Goal: Task Accomplishment & Management: Manage account settings

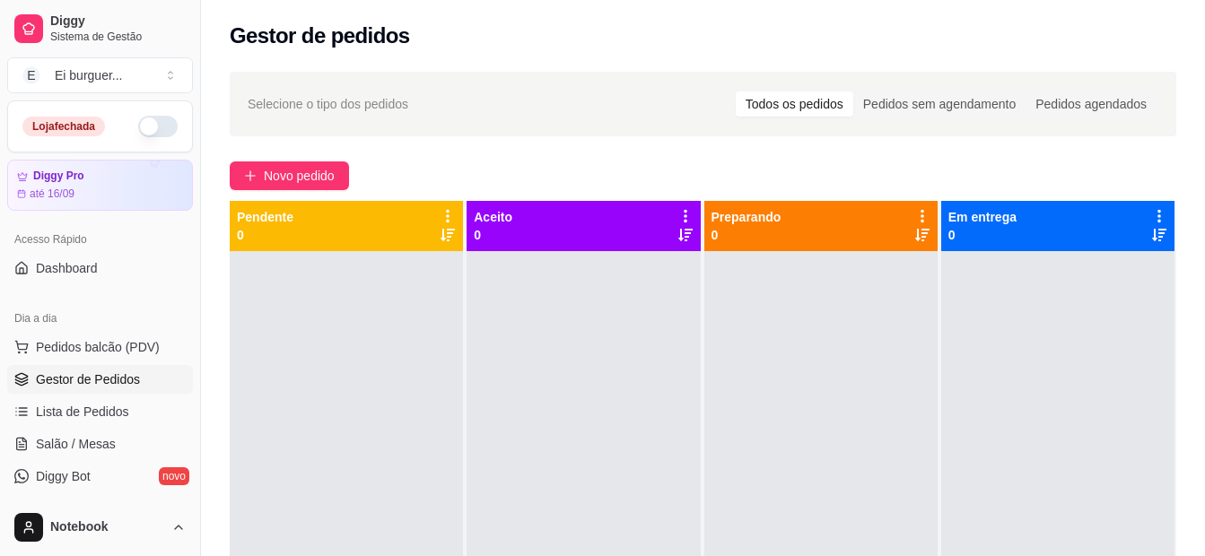
drag, startPoint x: 278, startPoint y: 416, endPoint x: 518, endPoint y: 432, distance: 240.1
click at [278, 416] on div at bounding box center [346, 529] width 233 height 556
click at [470, 464] on div at bounding box center [583, 529] width 233 height 556
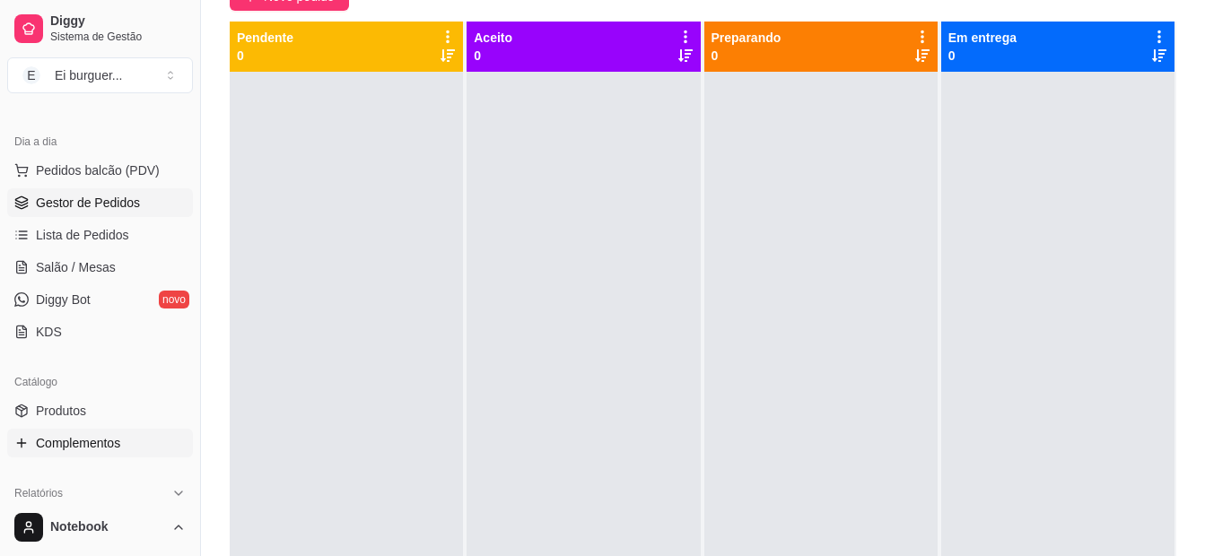
scroll to position [179, 0]
click at [115, 436] on span "Complementos" at bounding box center [78, 441] width 84 height 18
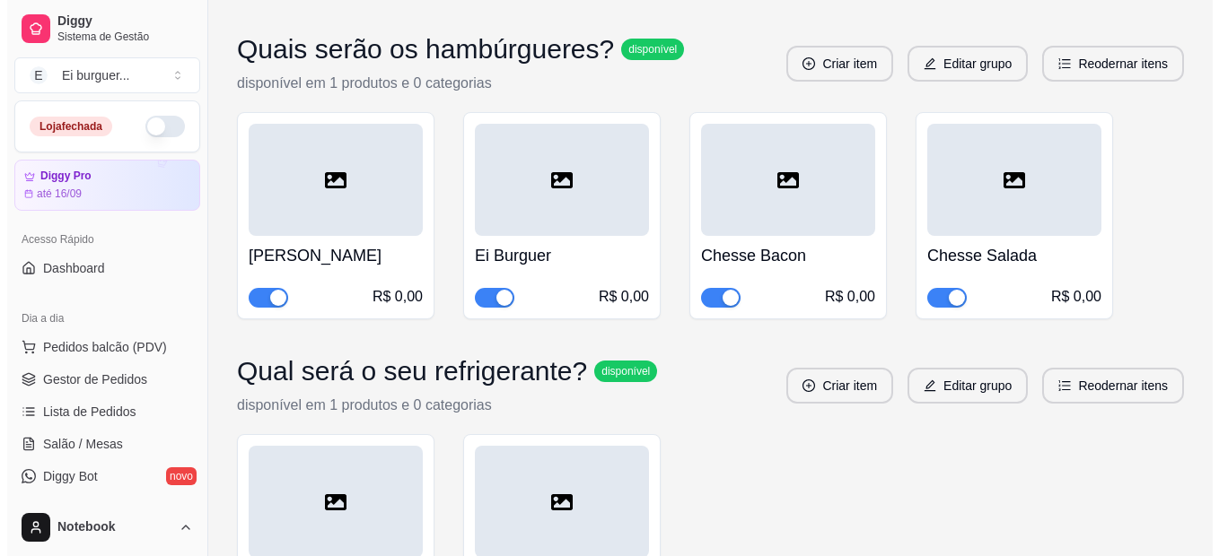
scroll to position [1705, 0]
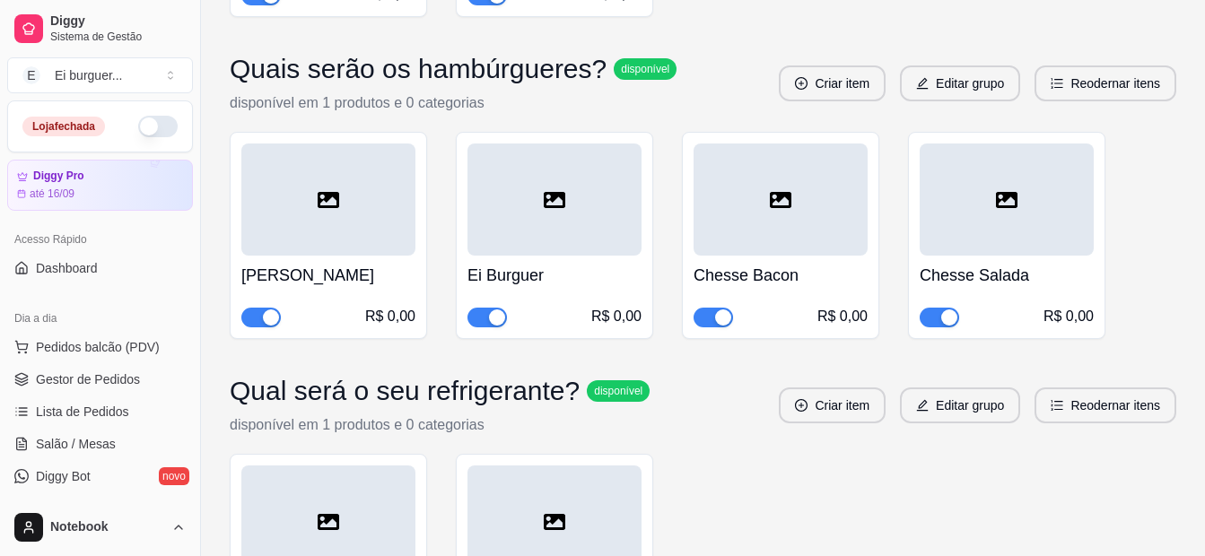
click at [326, 102] on p "disponível em 1 produtos e 0 categorias" at bounding box center [453, 103] width 447 height 22
click at [953, 87] on button "Editar grupo" at bounding box center [960, 84] width 120 height 36
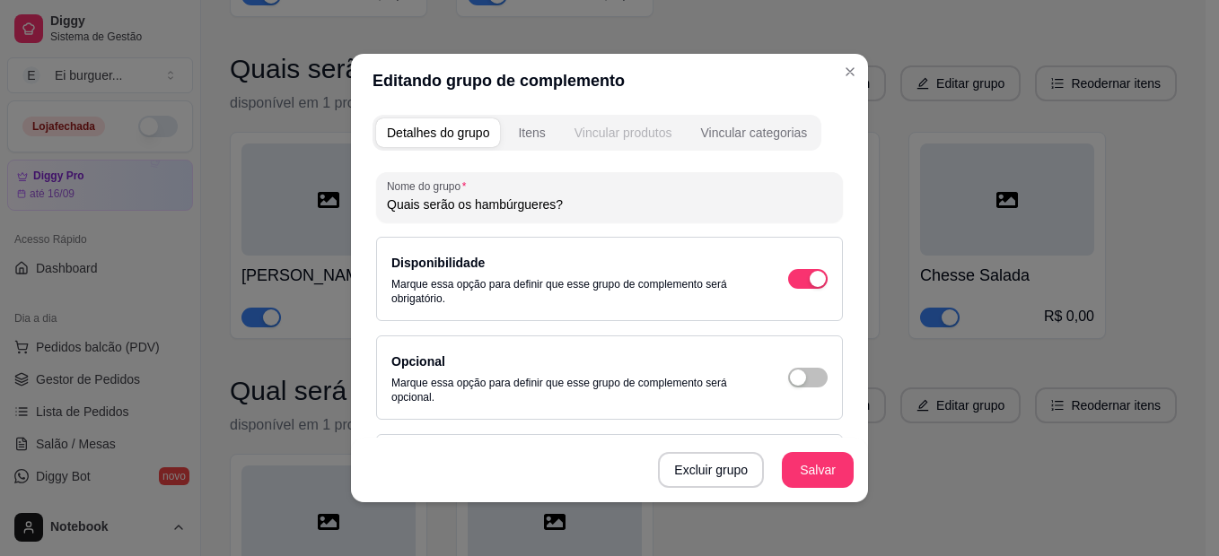
click at [621, 138] on div "Vincular produtos" at bounding box center [623, 133] width 98 height 18
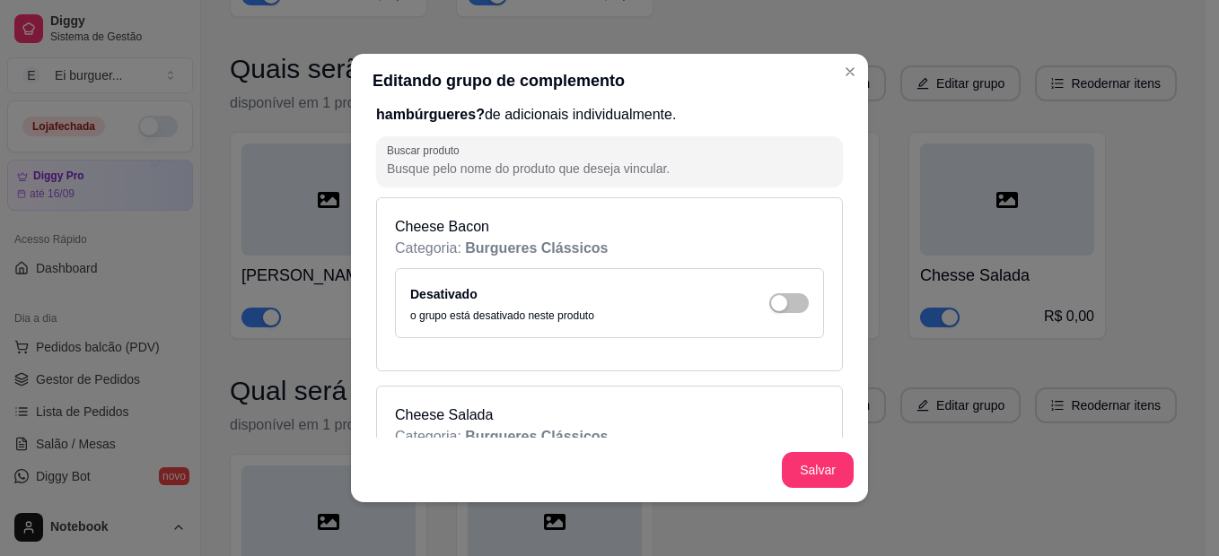
scroll to position [0, 0]
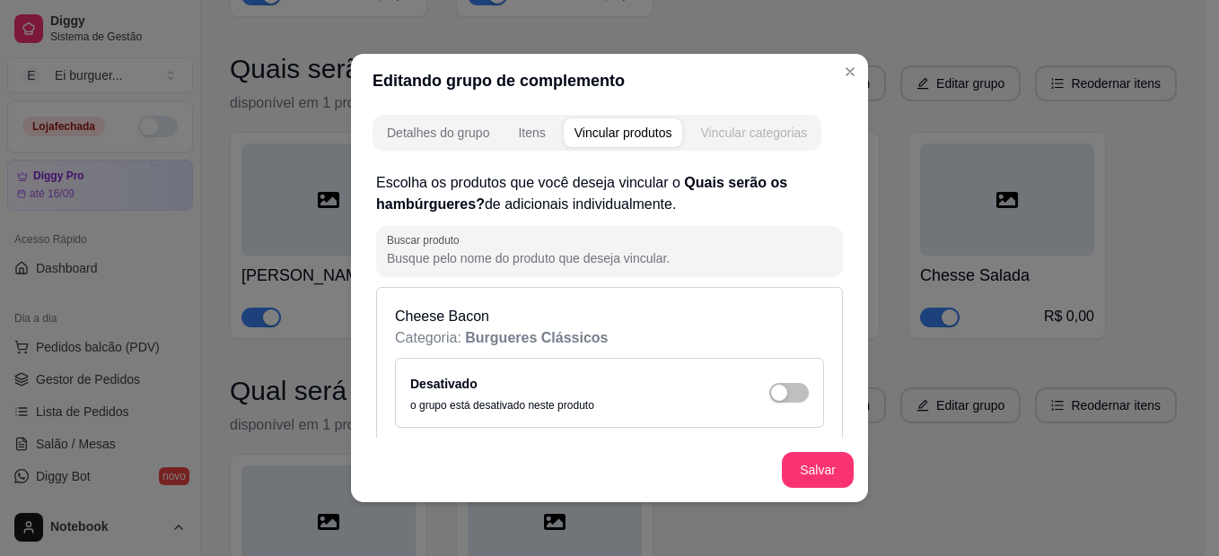
click at [775, 123] on button "Vincular categorias" at bounding box center [753, 132] width 128 height 29
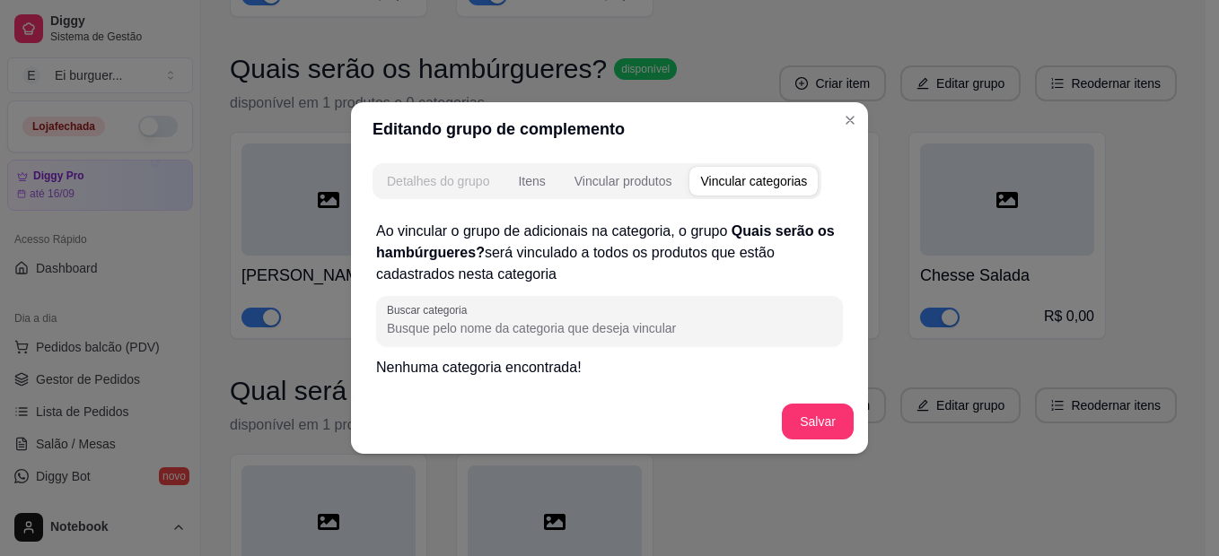
click at [454, 167] on button "Detalhes do grupo" at bounding box center [438, 181] width 124 height 29
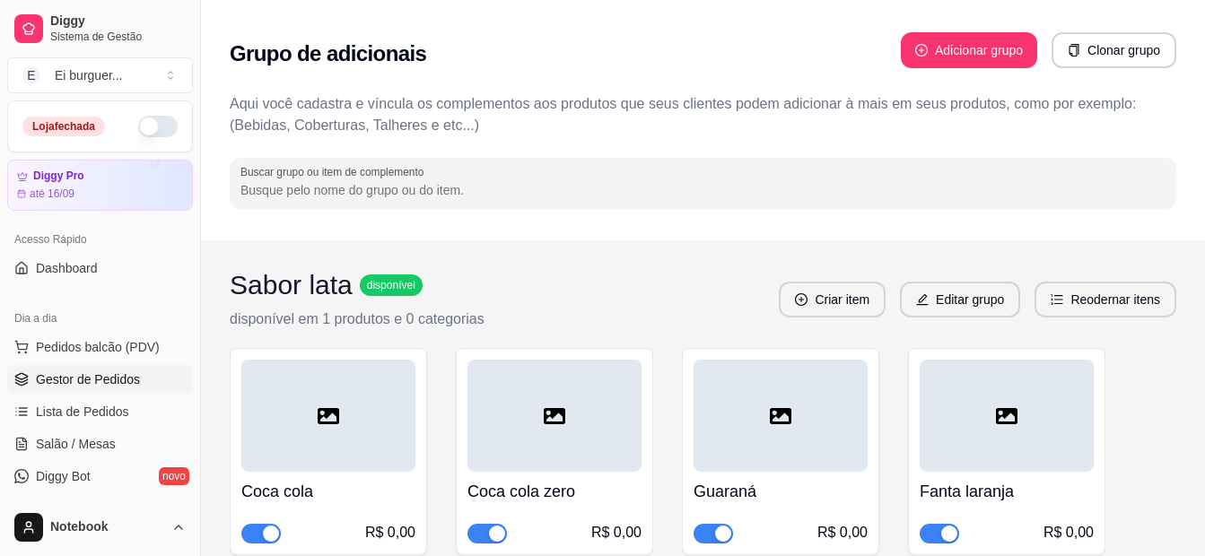
click at [82, 371] on span "Gestor de Pedidos" at bounding box center [88, 380] width 104 height 18
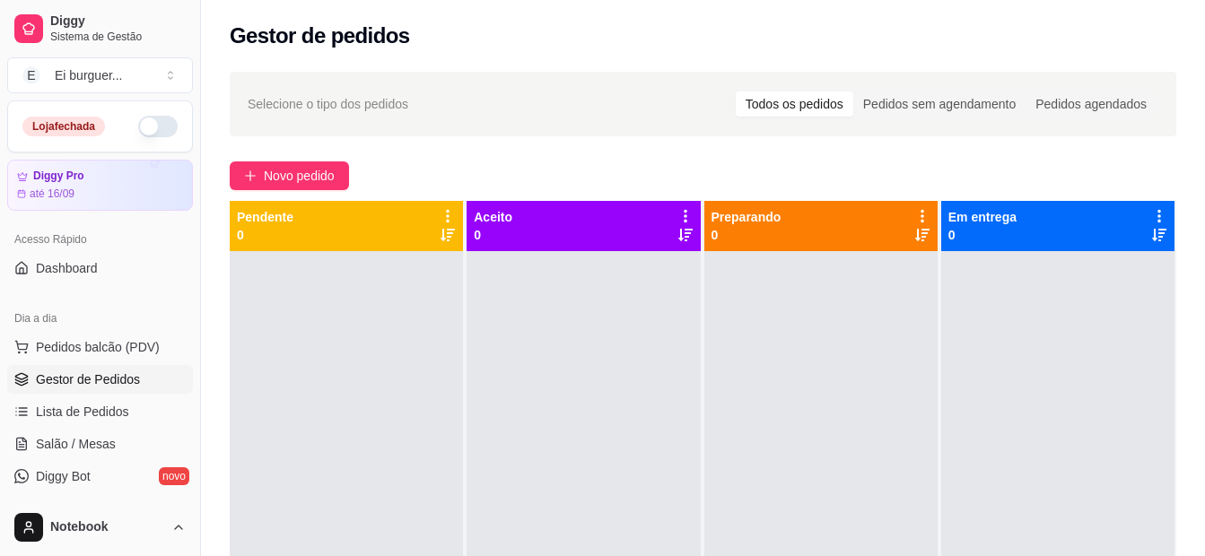
click at [139, 129] on button "button" at bounding box center [157, 127] width 39 height 22
click at [297, 327] on div at bounding box center [346, 529] width 233 height 556
click at [615, 555] on html "Diggy Sistema de Gestão E Ei burguer ... Loja aberta Diggy Pro até 16/09 Acesso…" at bounding box center [602, 278] width 1205 height 556
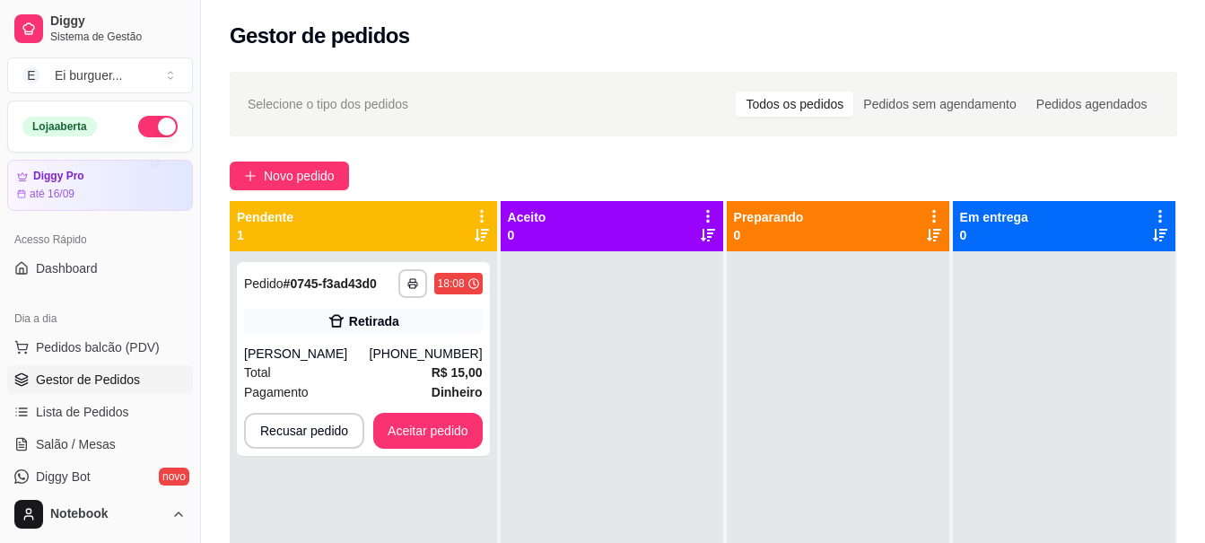
drag, startPoint x: 613, startPoint y: 532, endPoint x: 601, endPoint y: 514, distance: 21.4
click at [612, 528] on div at bounding box center [612, 522] width 223 height 543
click at [418, 437] on button "Aceitar pedido" at bounding box center [428, 431] width 106 height 35
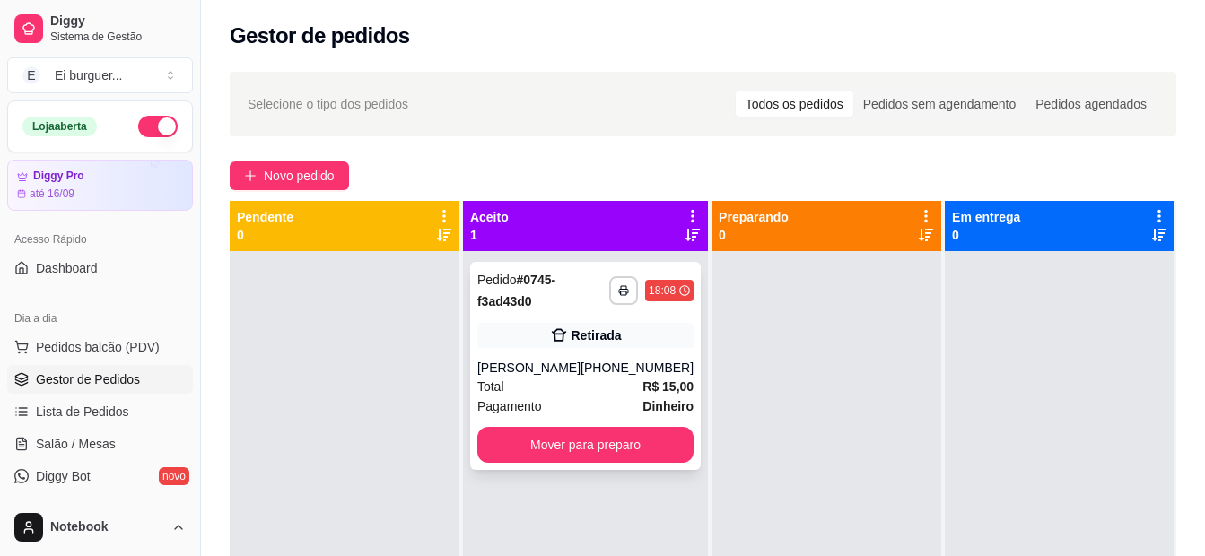
click at [565, 372] on div "Maria Janaina" at bounding box center [528, 368] width 103 height 18
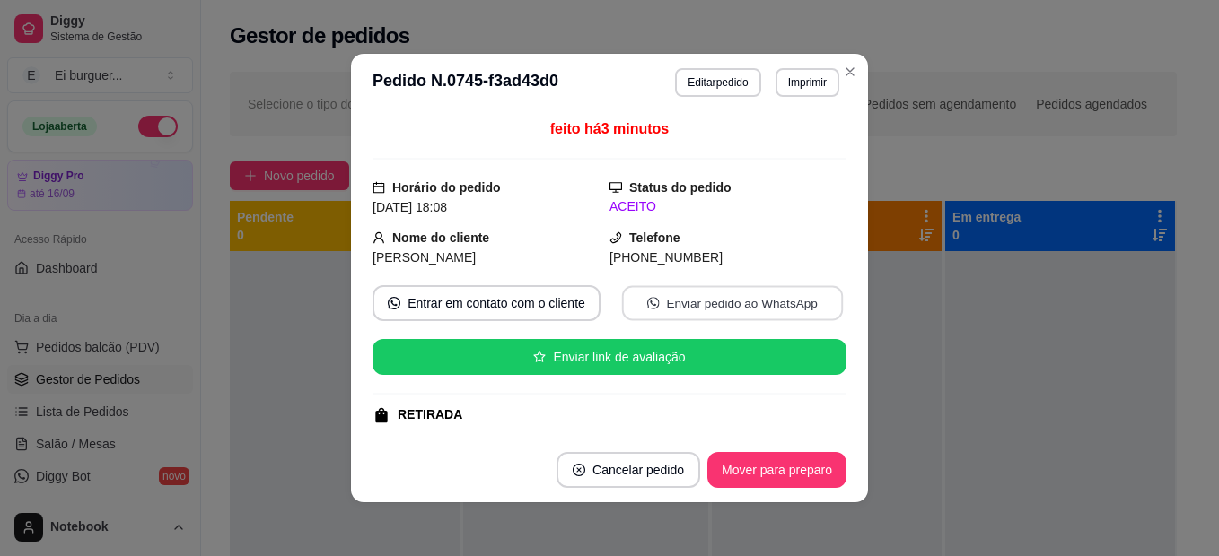
click at [689, 300] on button "Enviar pedido ao WhatsApp" at bounding box center [732, 303] width 221 height 35
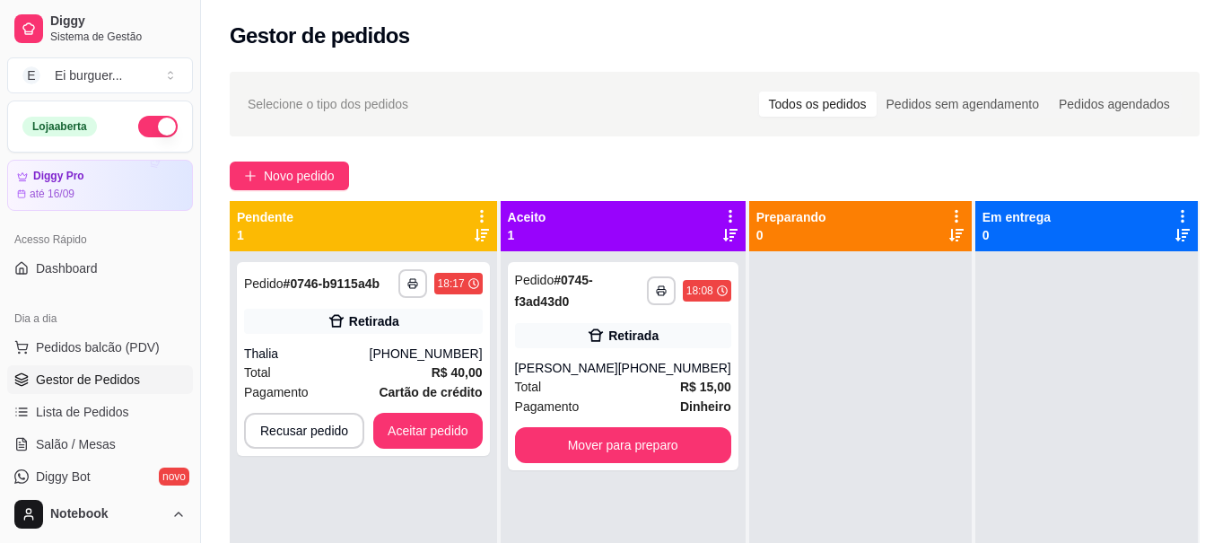
click at [427, 513] on div "**********" at bounding box center [363, 522] width 267 height 543
click at [455, 435] on button "Aceitar pedido" at bounding box center [427, 431] width 109 height 36
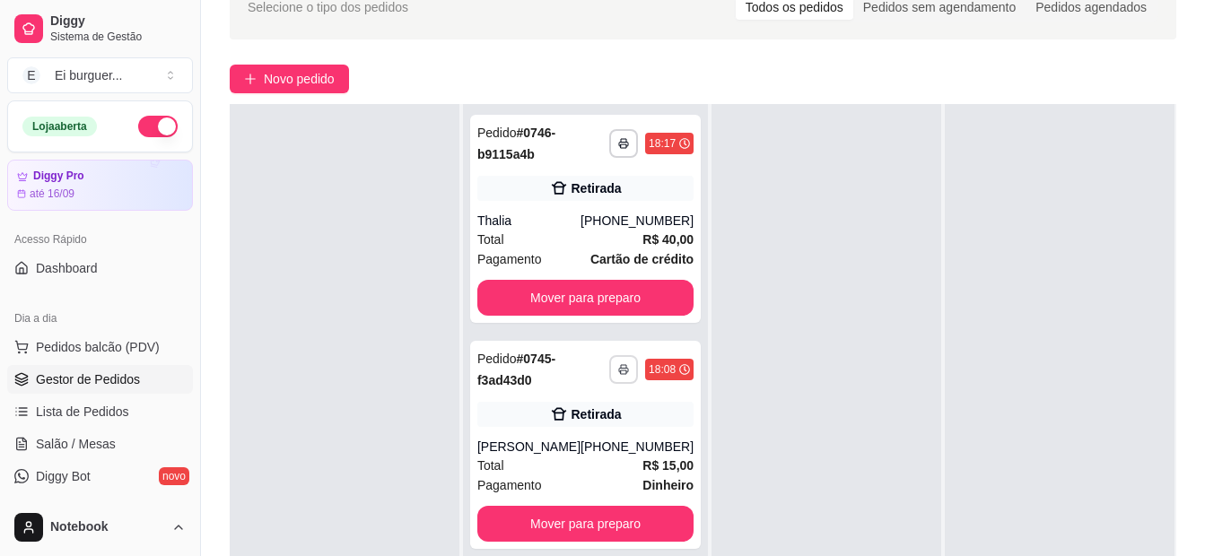
scroll to position [269, 0]
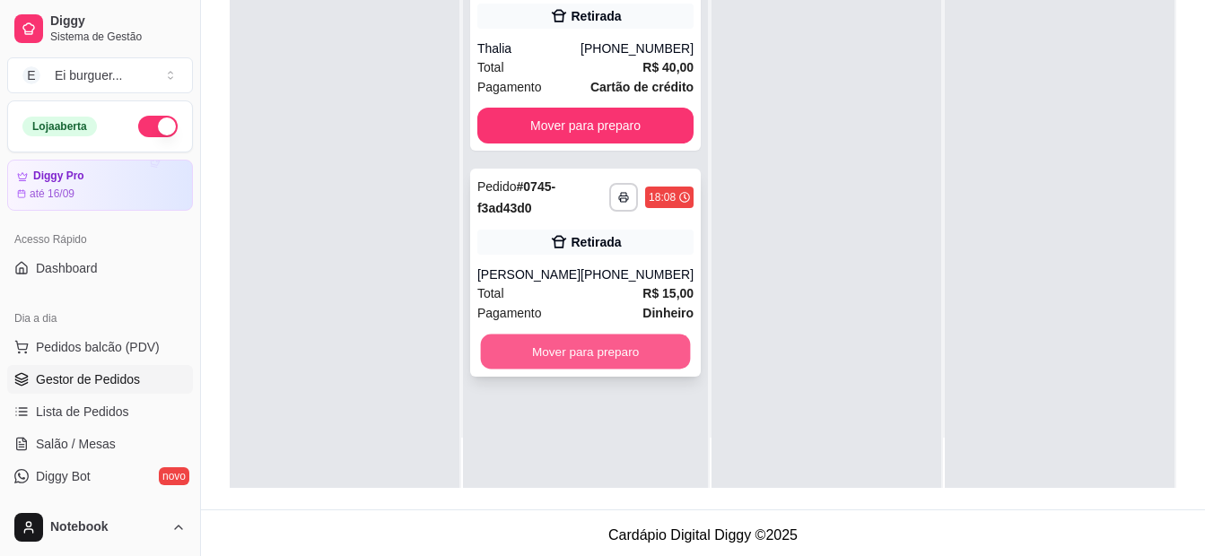
click at [561, 363] on button "Mover para preparo" at bounding box center [586, 352] width 210 height 35
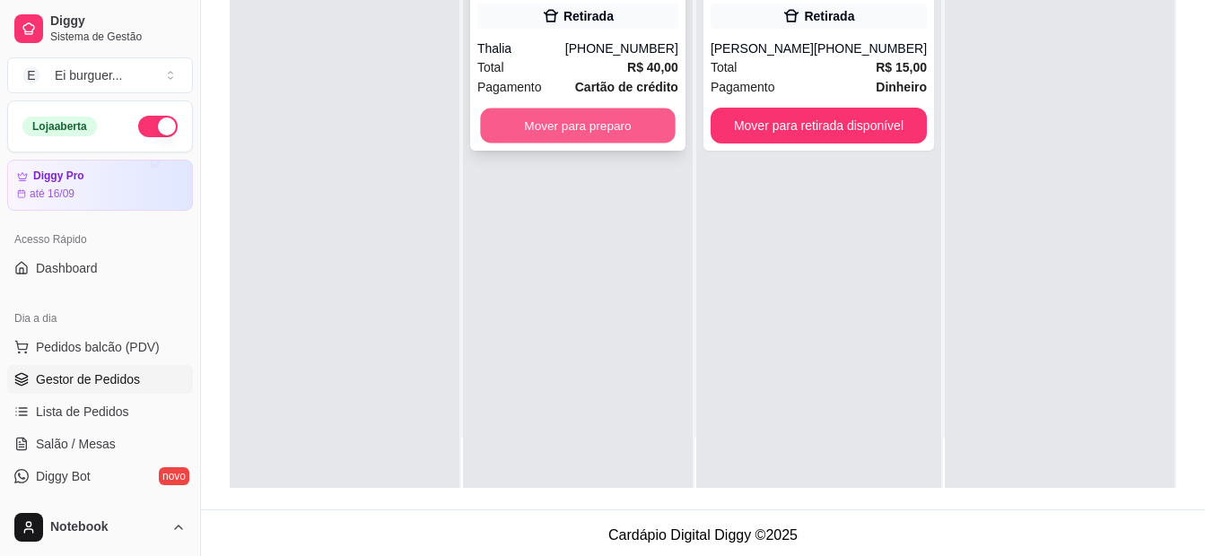
click at [542, 131] on button "Mover para preparo" at bounding box center [577, 126] width 195 height 35
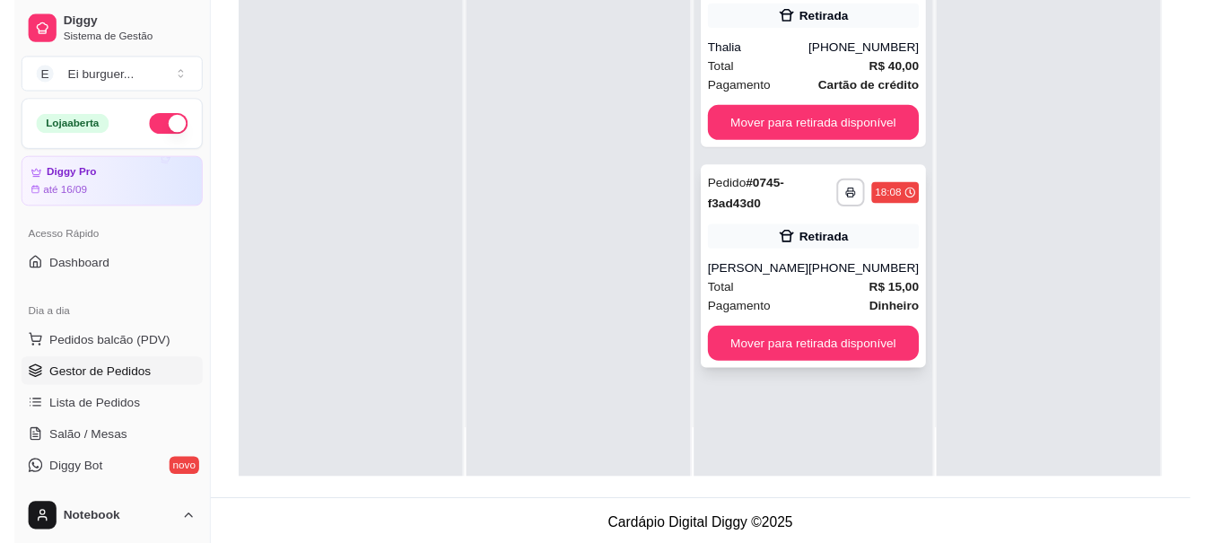
scroll to position [274, 0]
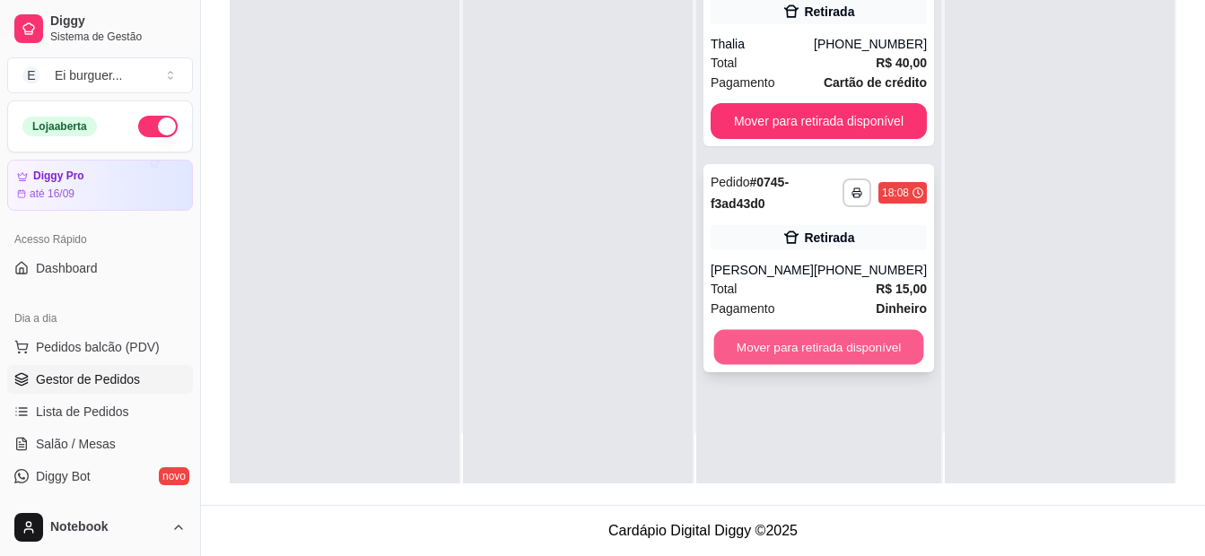
click at [818, 333] on button "Mover para retirada disponível" at bounding box center [818, 347] width 210 height 35
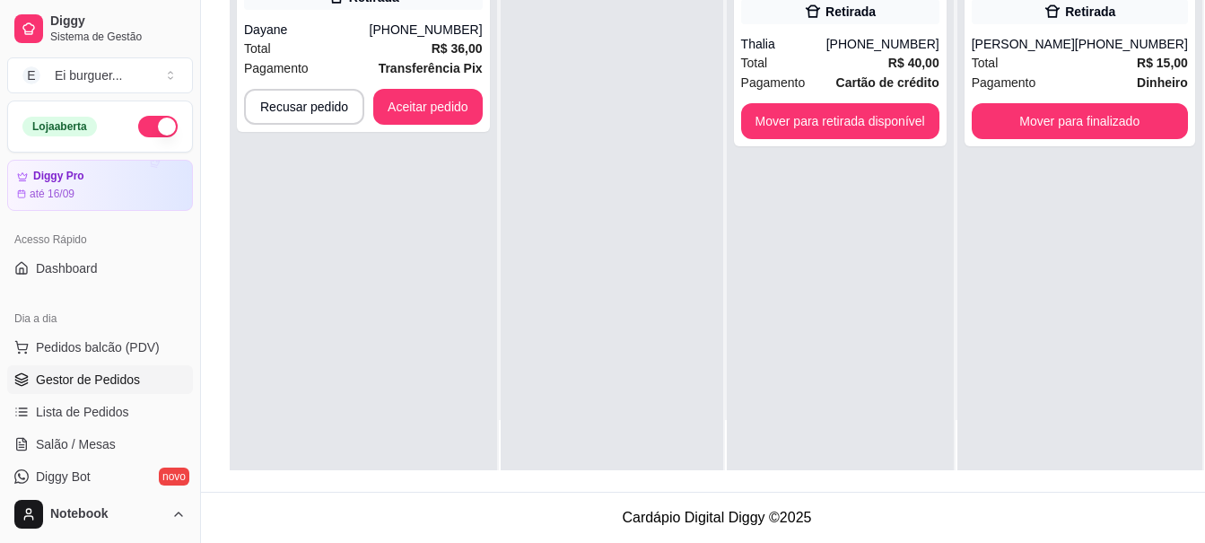
click at [533, 195] on div at bounding box center [612, 198] width 223 height 543
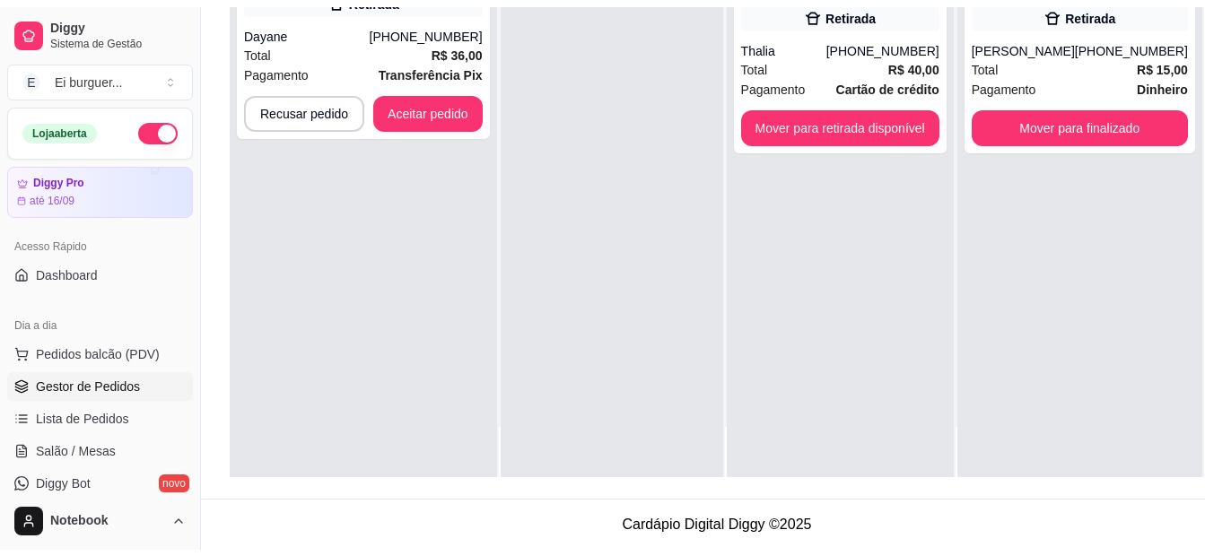
scroll to position [0, 0]
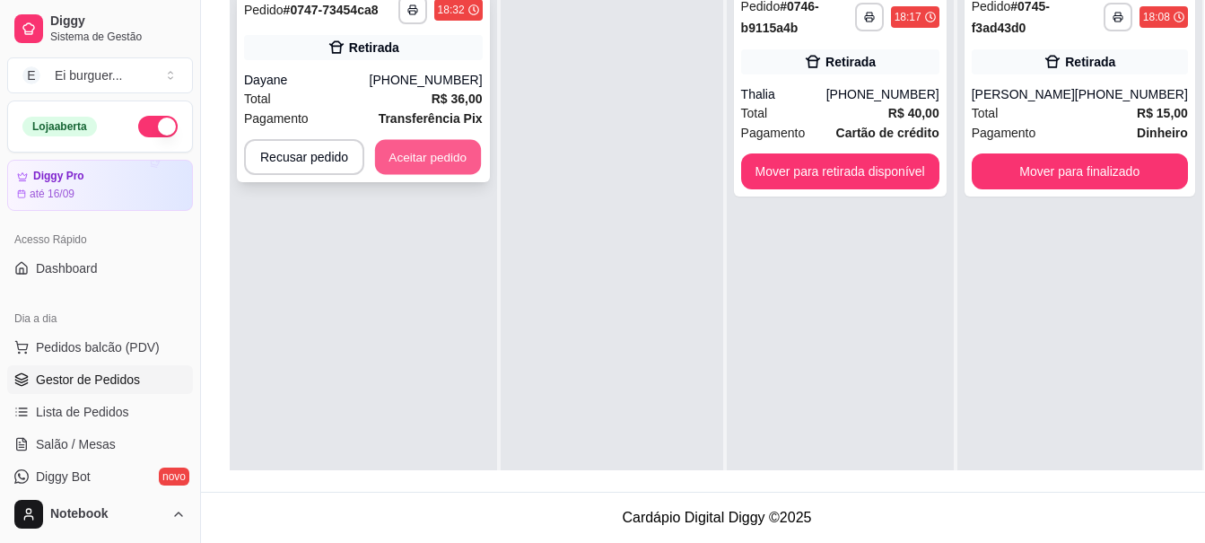
click at [420, 152] on button "Aceitar pedido" at bounding box center [428, 157] width 106 height 35
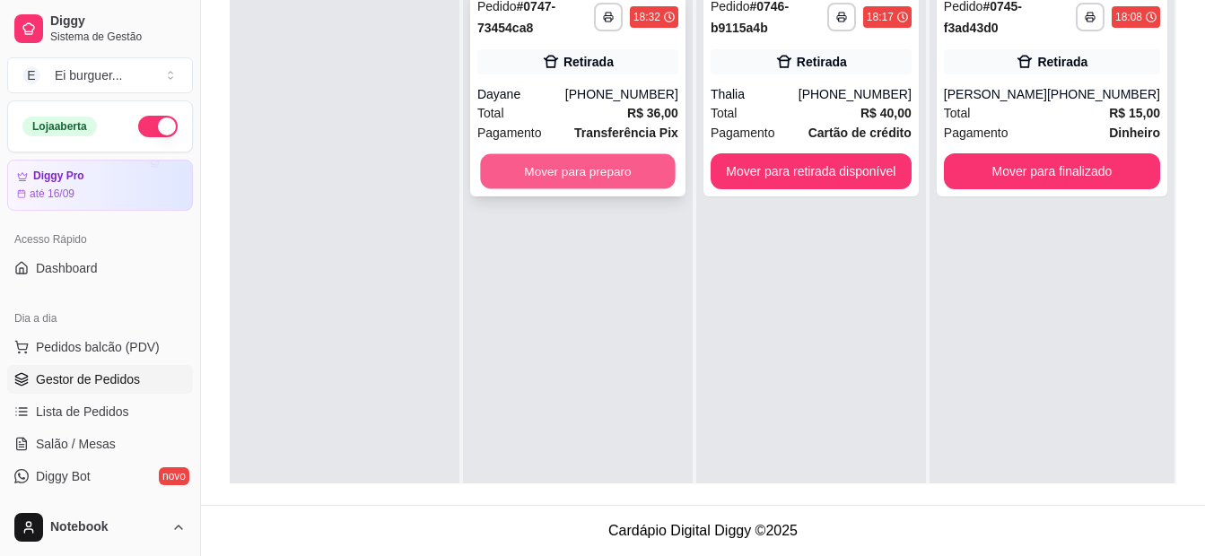
click at [546, 190] on div "**********" at bounding box center [577, 92] width 215 height 208
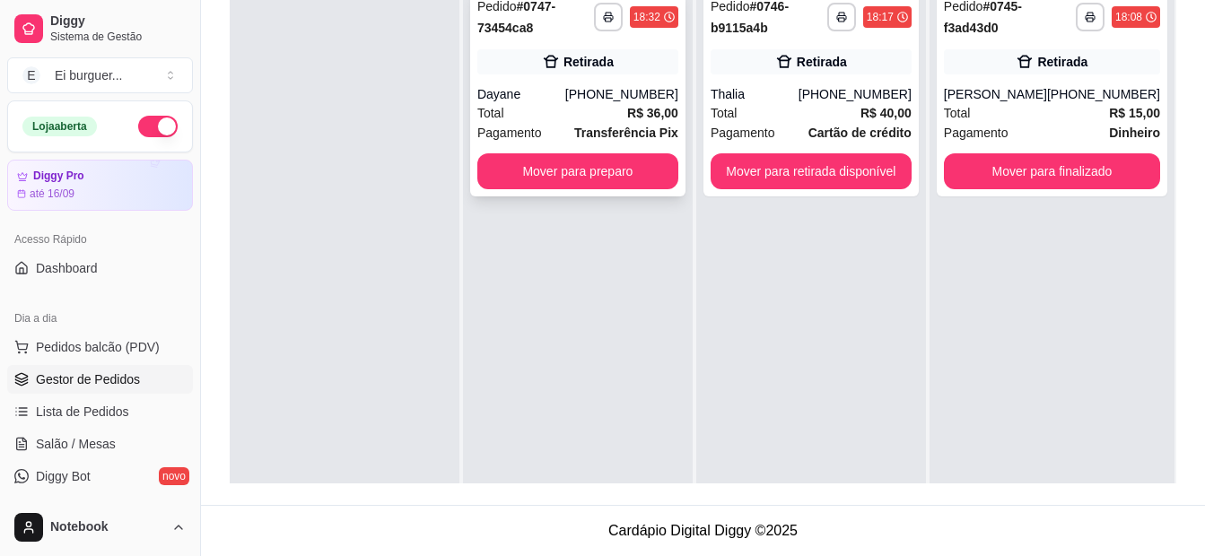
click at [590, 145] on div "**********" at bounding box center [577, 92] width 215 height 208
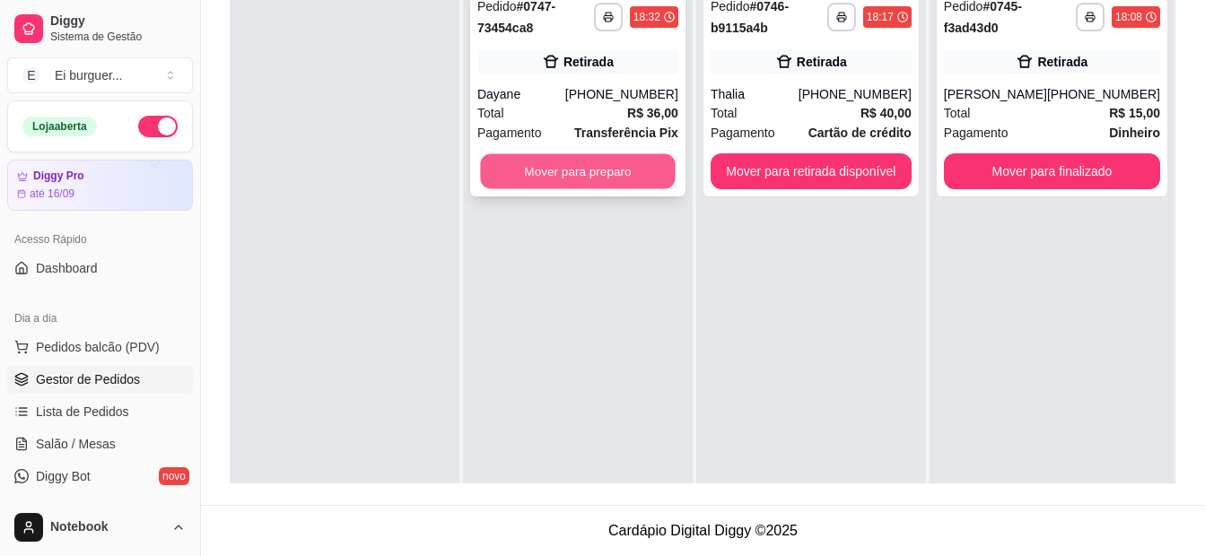
click at [579, 182] on button "Mover para preparo" at bounding box center [577, 171] width 195 height 35
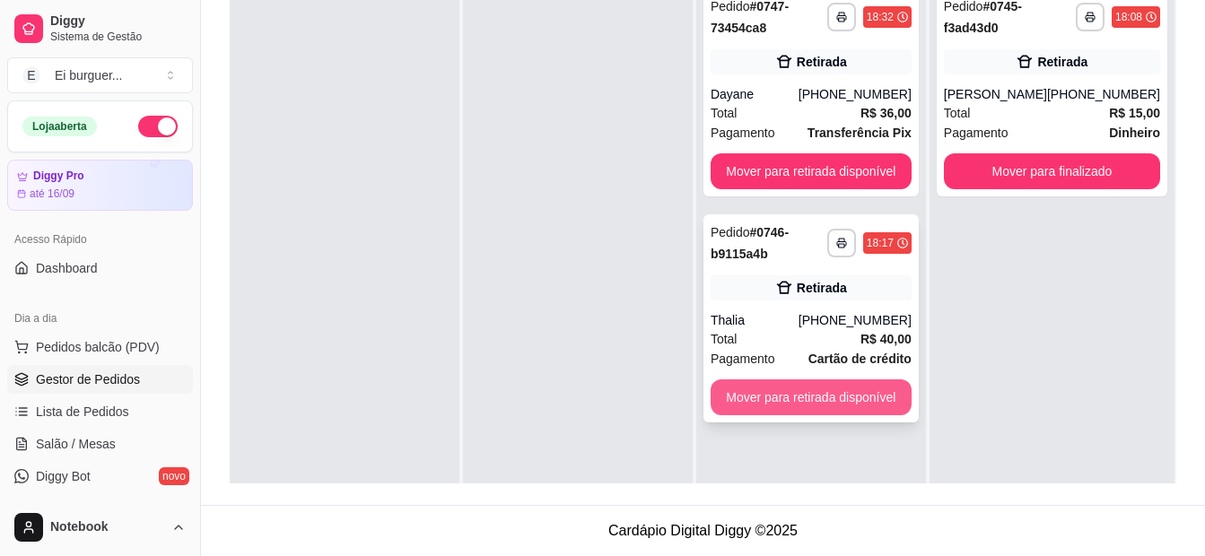
click at [792, 397] on button "Mover para retirada disponível" at bounding box center [811, 398] width 201 height 36
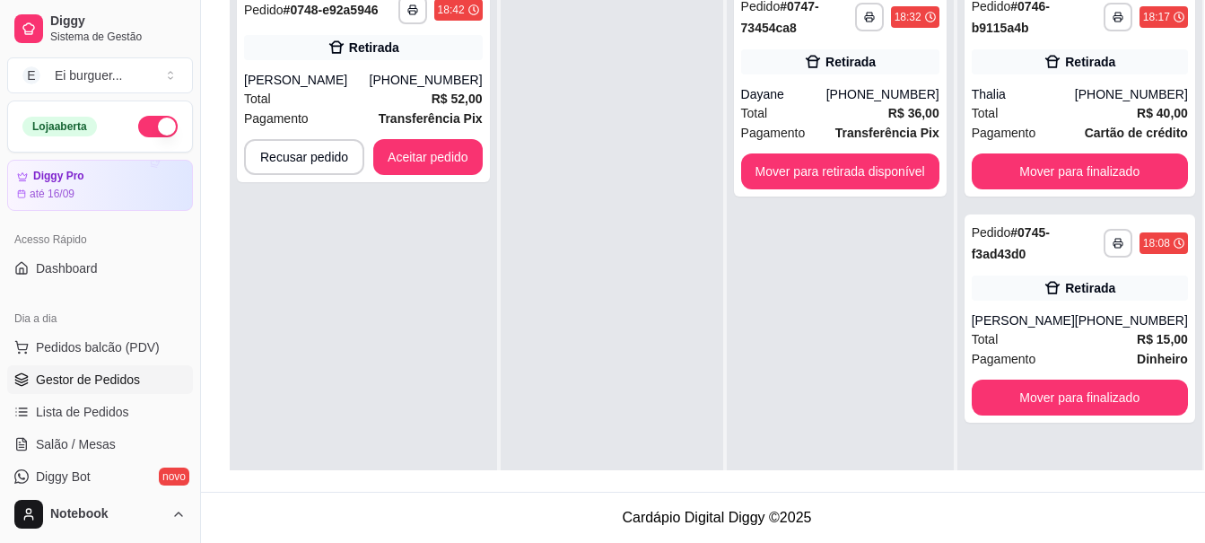
click at [573, 435] on div at bounding box center [612, 249] width 223 height 543
click at [448, 158] on button "Aceitar pedido" at bounding box center [427, 157] width 109 height 36
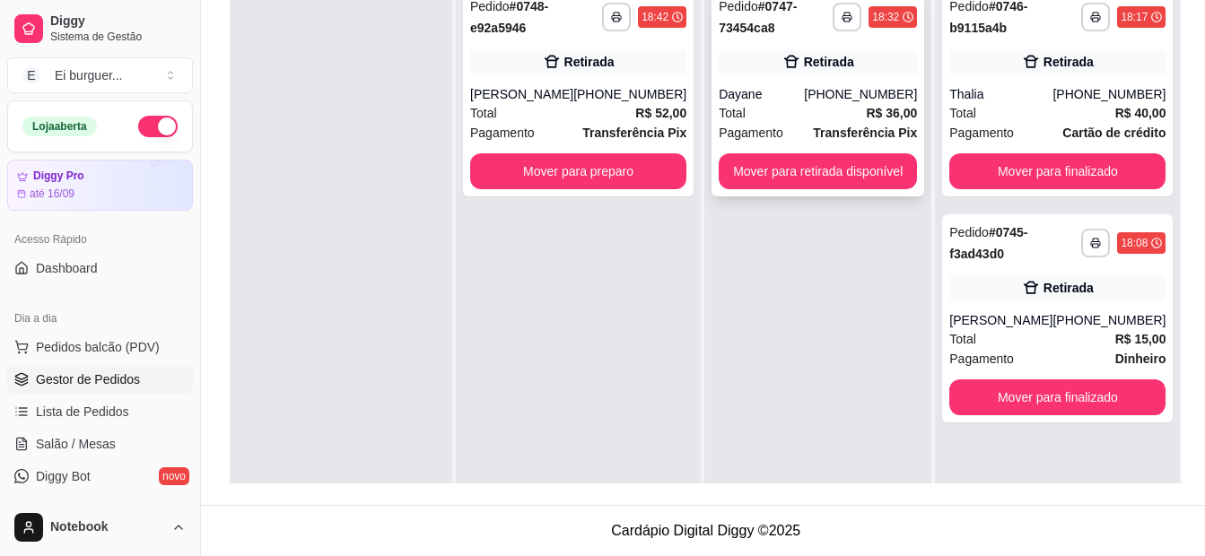
click at [722, 85] on div "Dayane" at bounding box center [761, 94] width 85 height 18
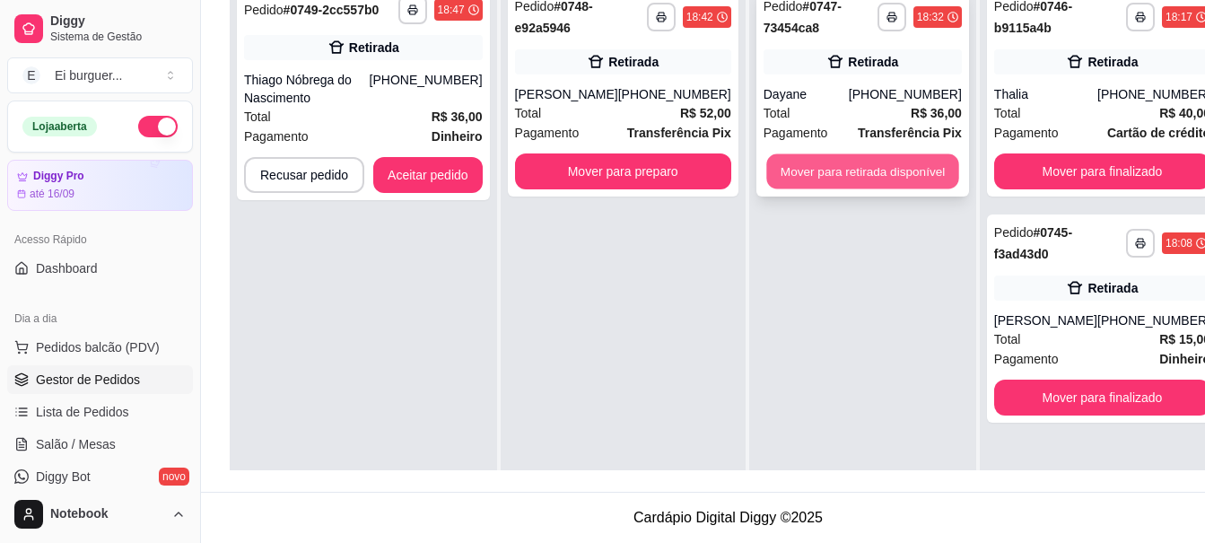
click at [811, 182] on button "Mover para retirada disponível" at bounding box center [862, 171] width 192 height 35
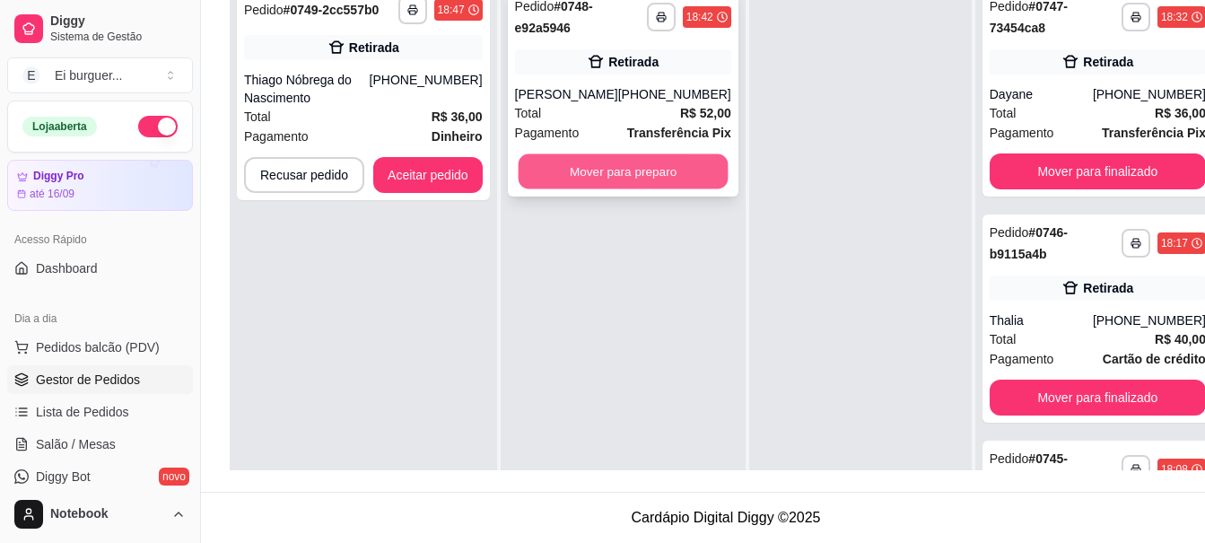
click at [545, 182] on button "Mover para preparo" at bounding box center [623, 171] width 210 height 35
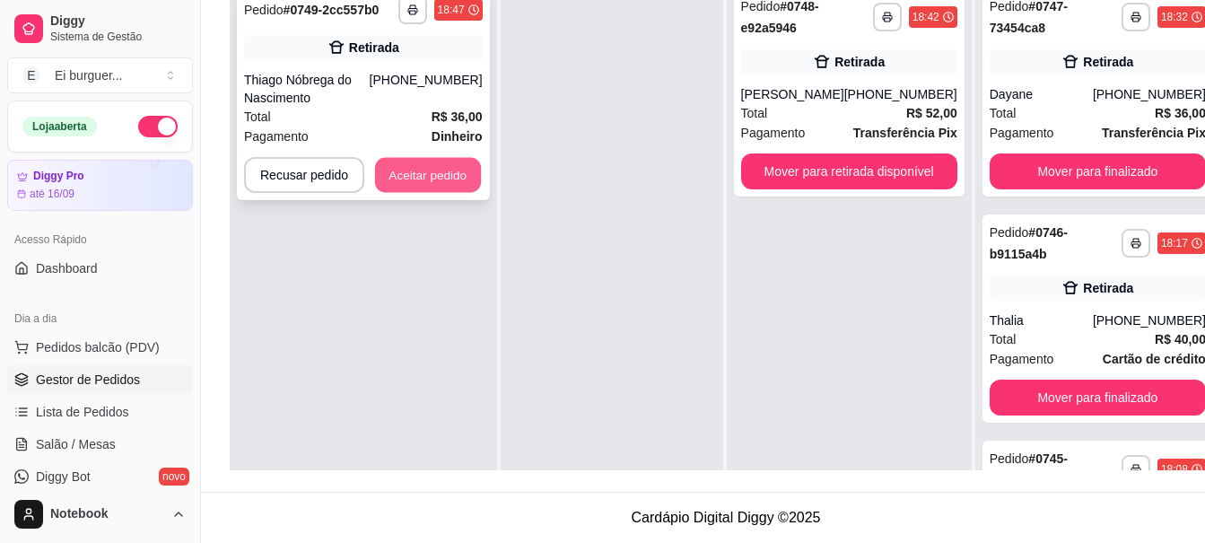
click at [471, 170] on button "Aceitar pedido" at bounding box center [428, 175] width 106 height 35
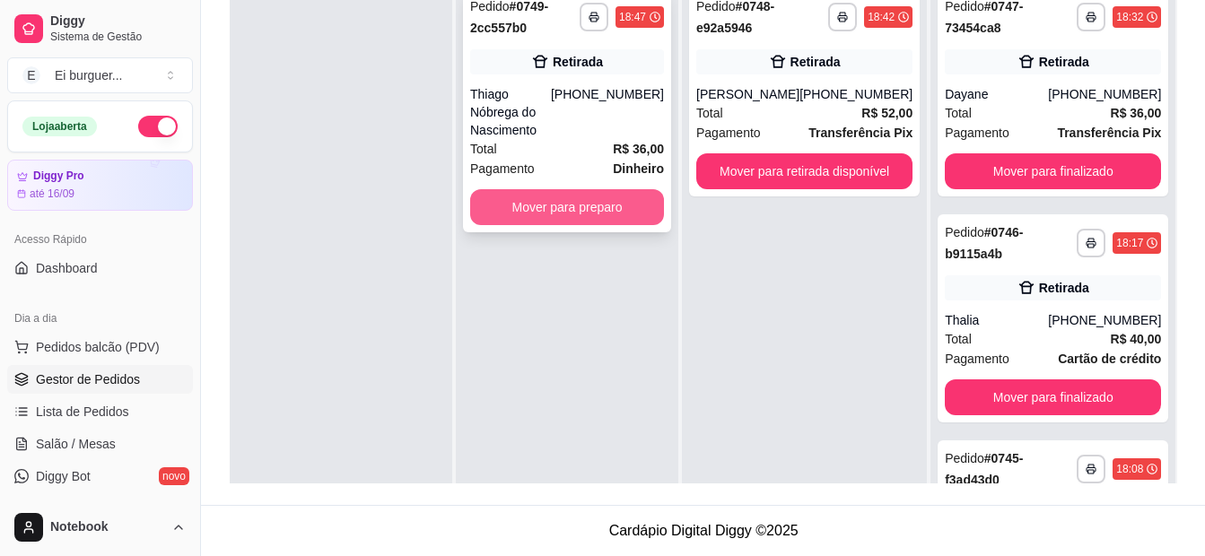
click at [595, 199] on button "Mover para preparo" at bounding box center [567, 207] width 194 height 36
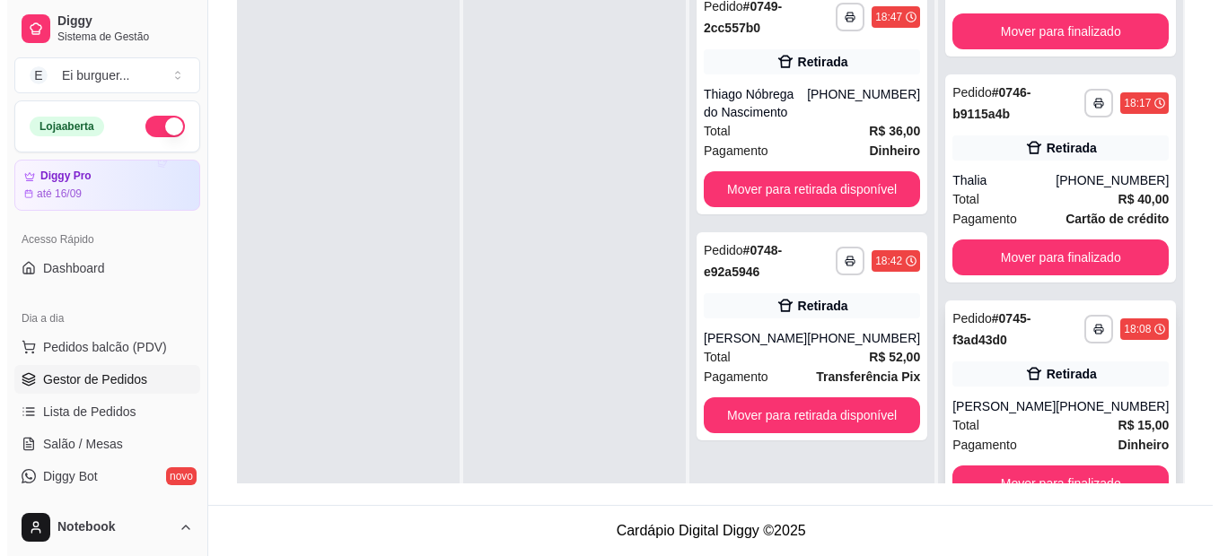
scroll to position [50, 0]
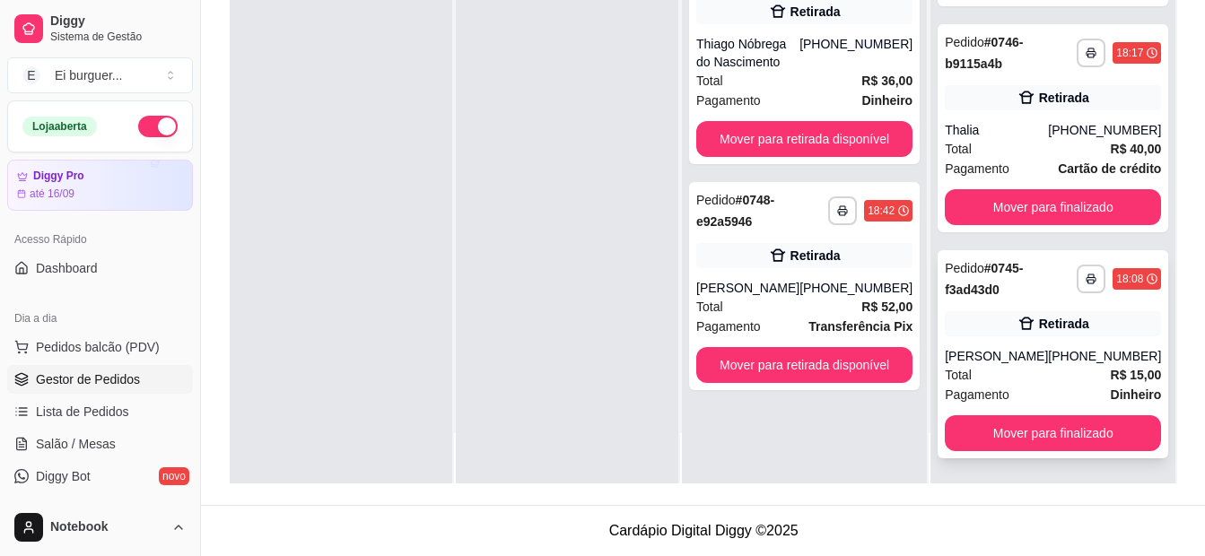
click at [1016, 369] on div "Total R$ 15,00" at bounding box center [1053, 375] width 216 height 20
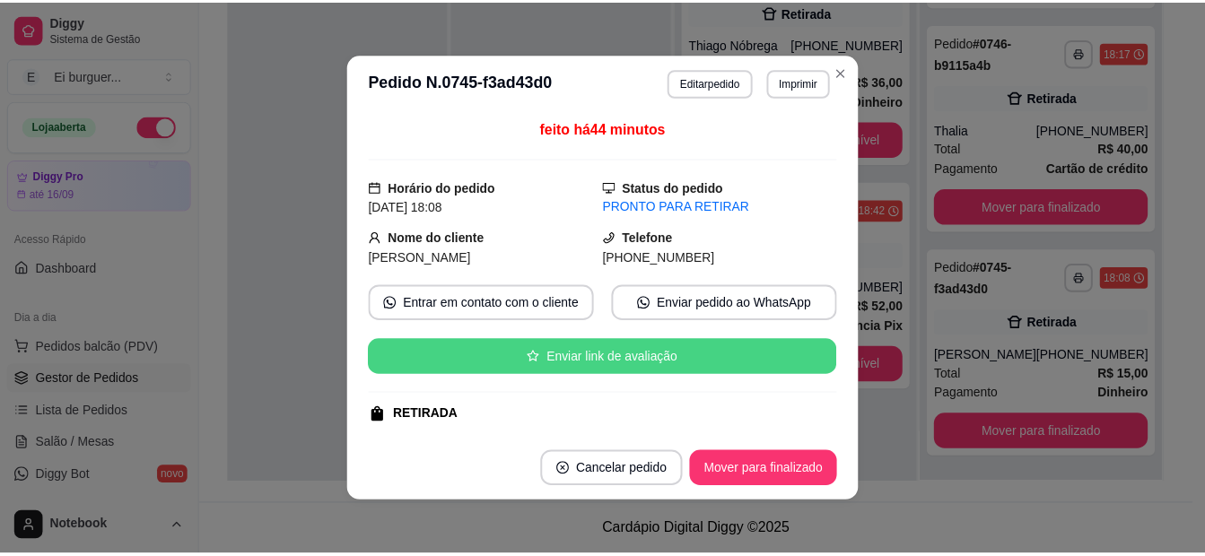
scroll to position [179, 0]
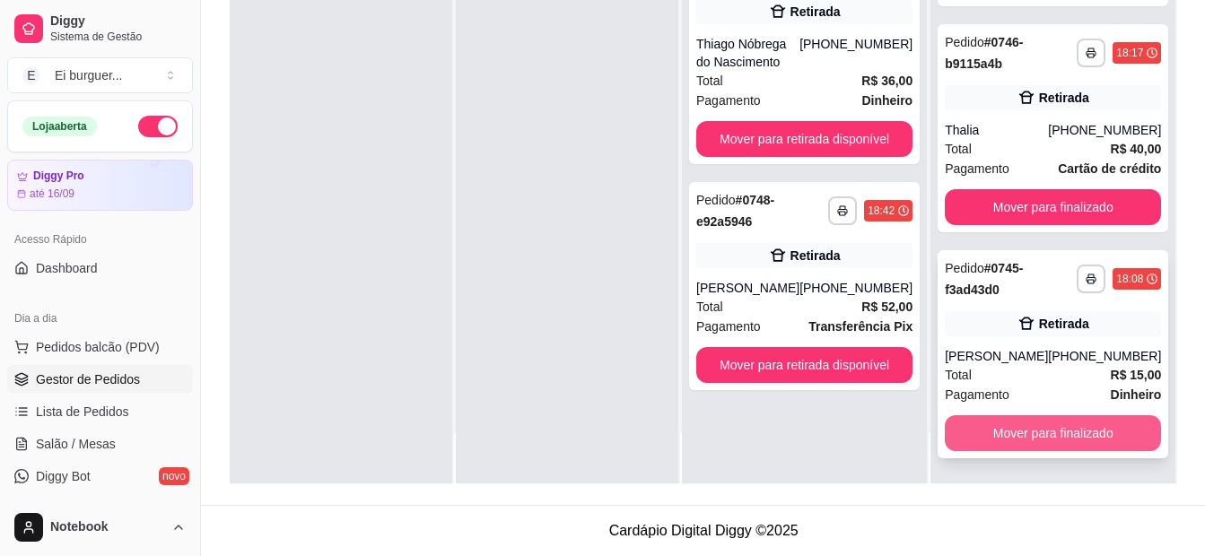
click at [1057, 419] on button "Mover para finalizado" at bounding box center [1053, 433] width 216 height 36
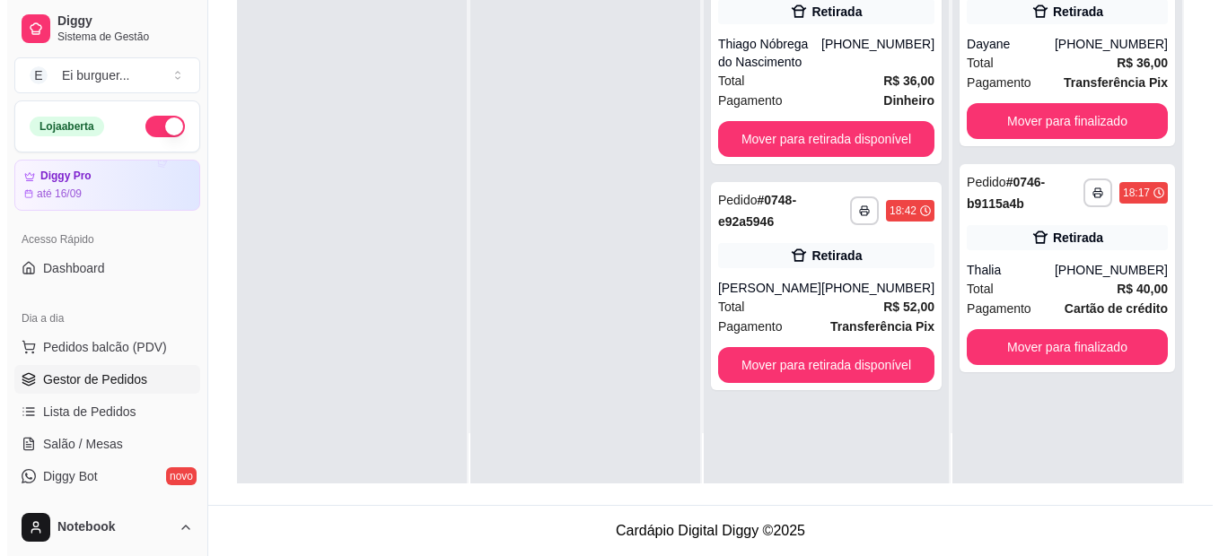
scroll to position [0, 0]
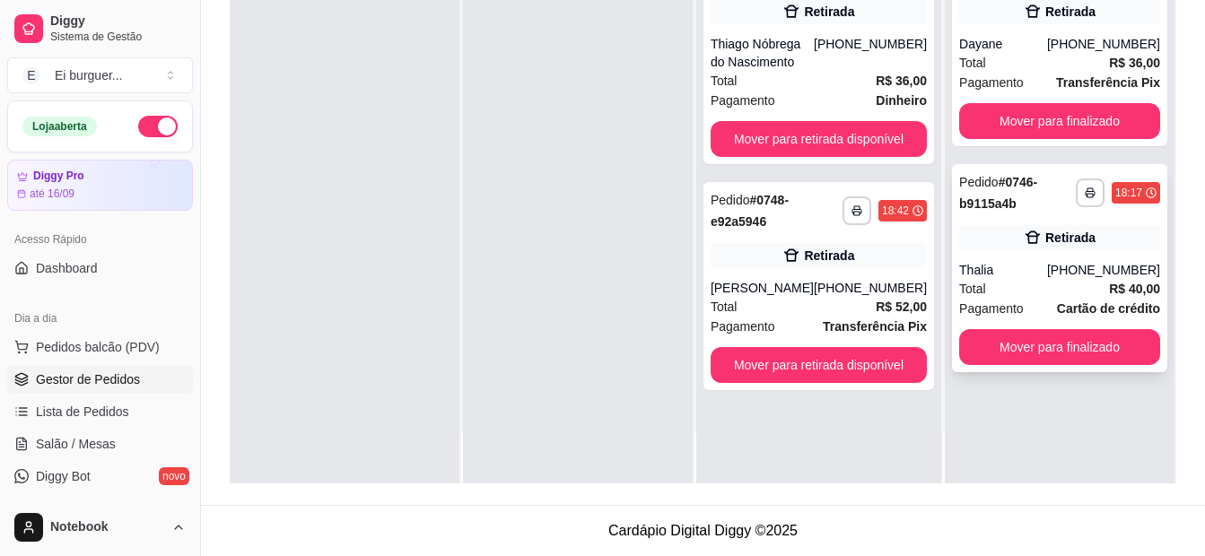
click at [995, 277] on div "Thalia" at bounding box center [1003, 270] width 88 height 18
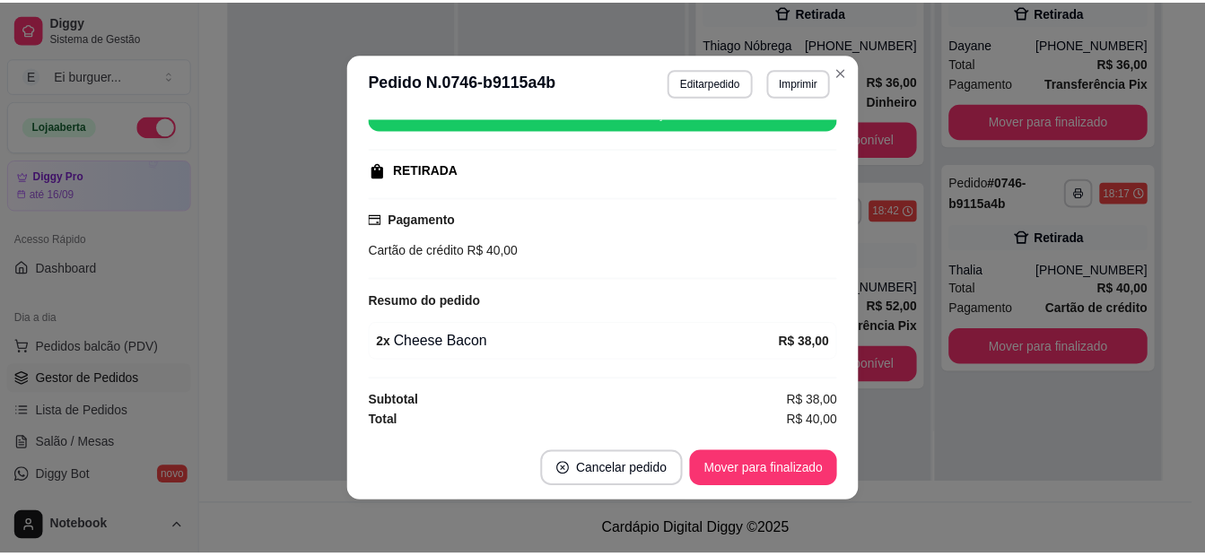
scroll to position [4, 0]
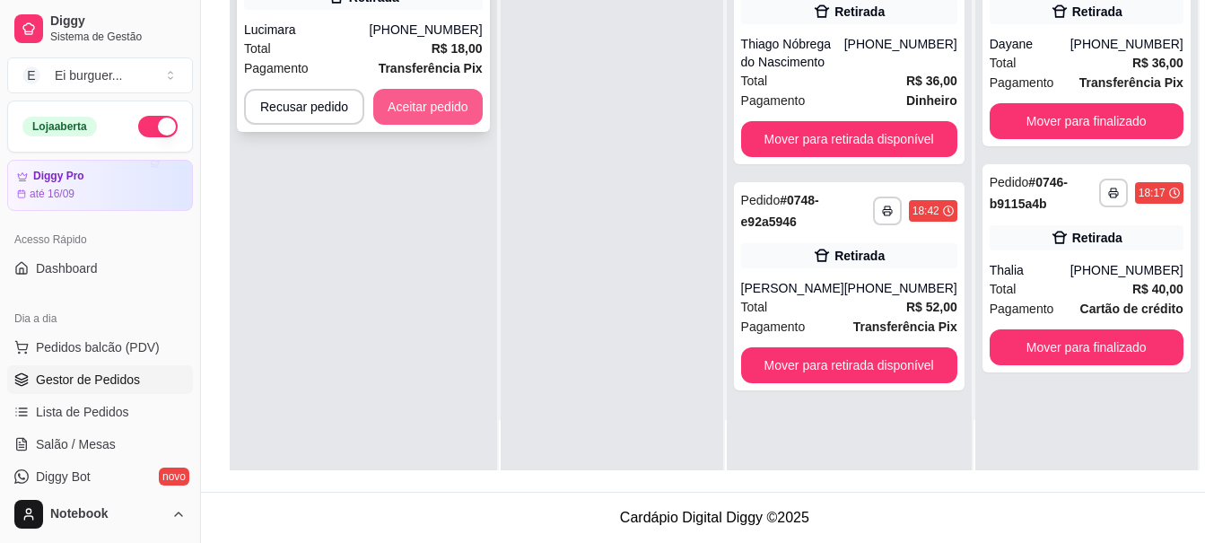
click at [462, 122] on button "Aceitar pedido" at bounding box center [427, 107] width 109 height 36
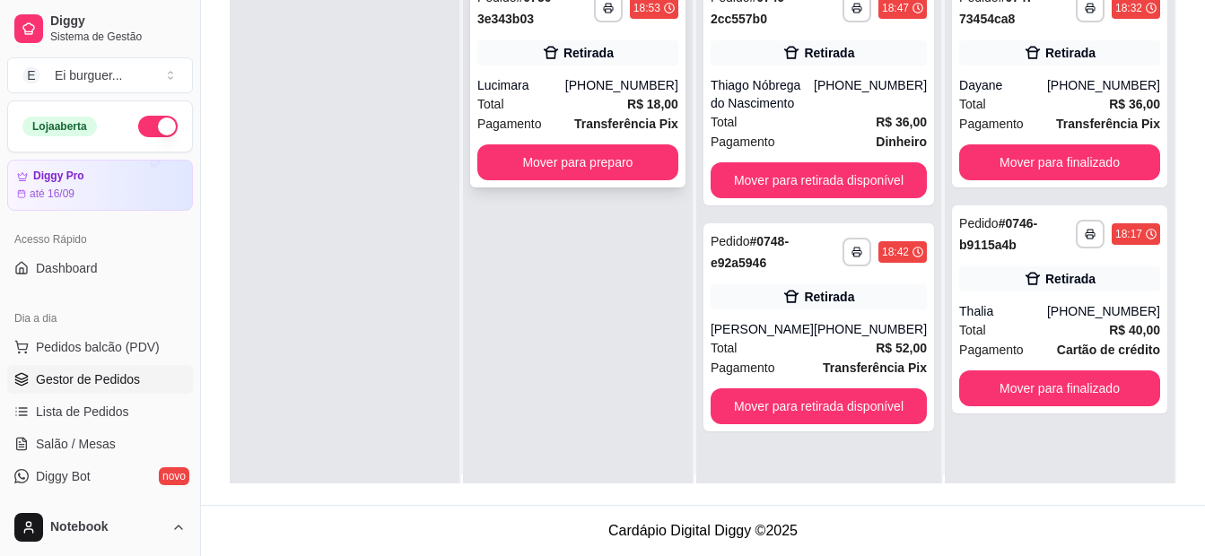
scroll to position [0, 0]
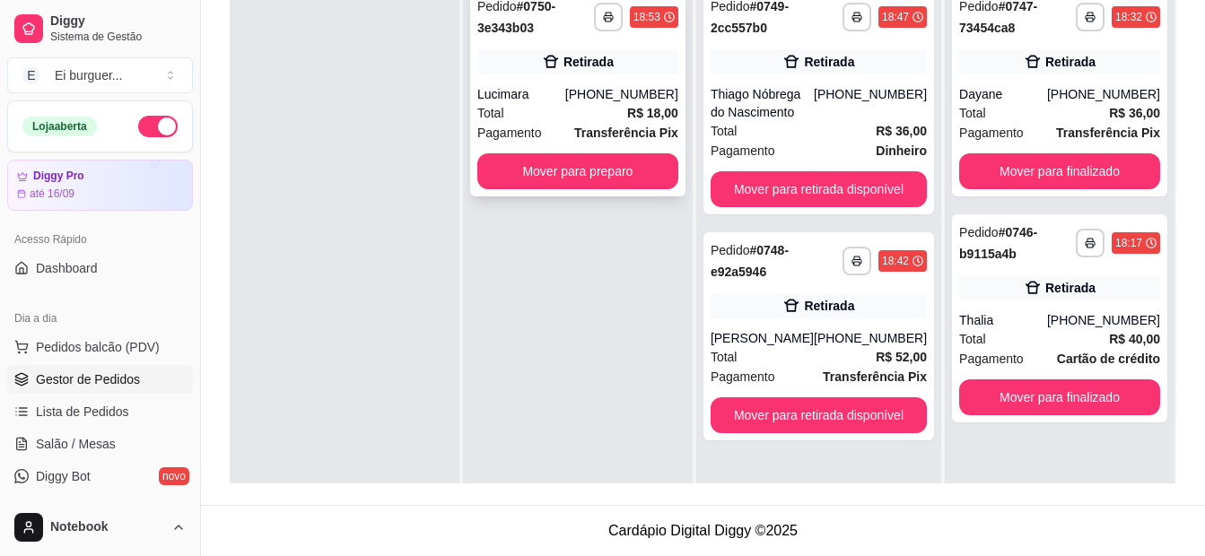
click at [565, 92] on div "Lucimara" at bounding box center [521, 94] width 88 height 18
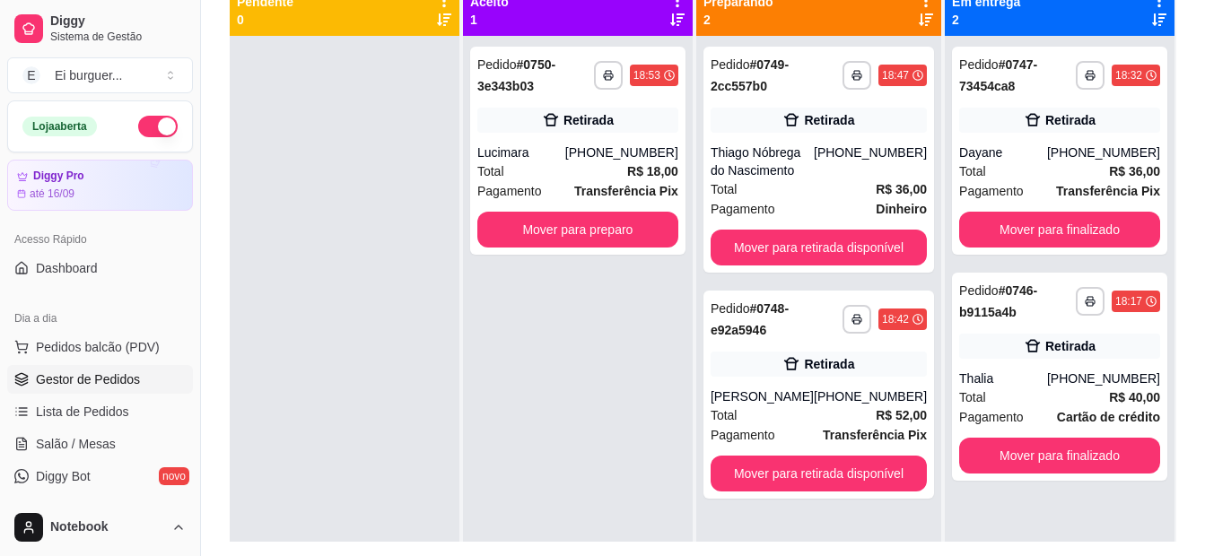
scroll to position [184, 0]
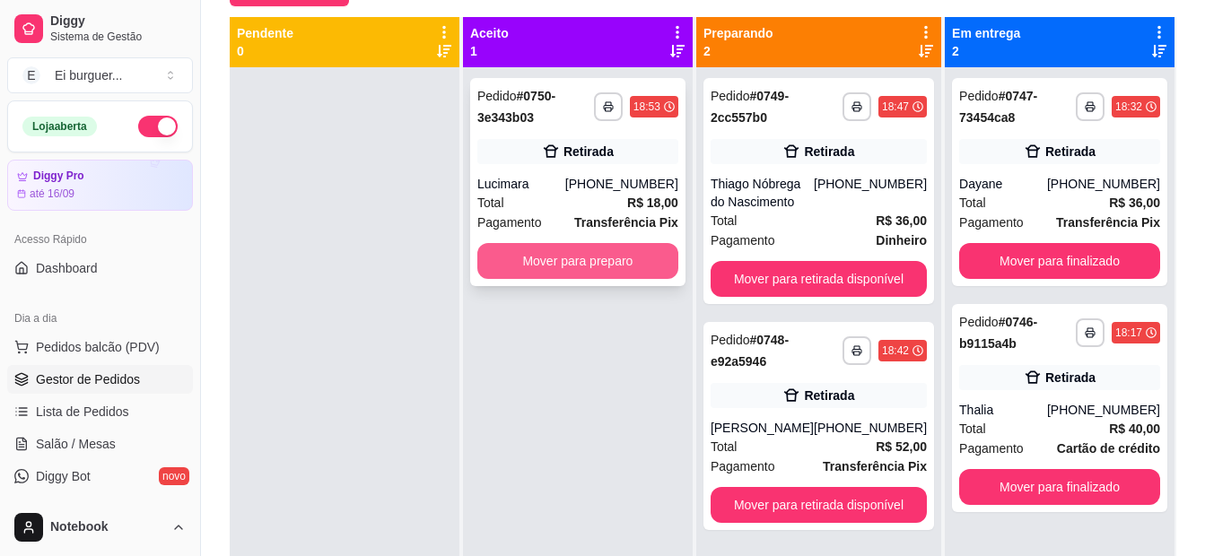
click at [540, 266] on button "Mover para preparo" at bounding box center [577, 261] width 201 height 36
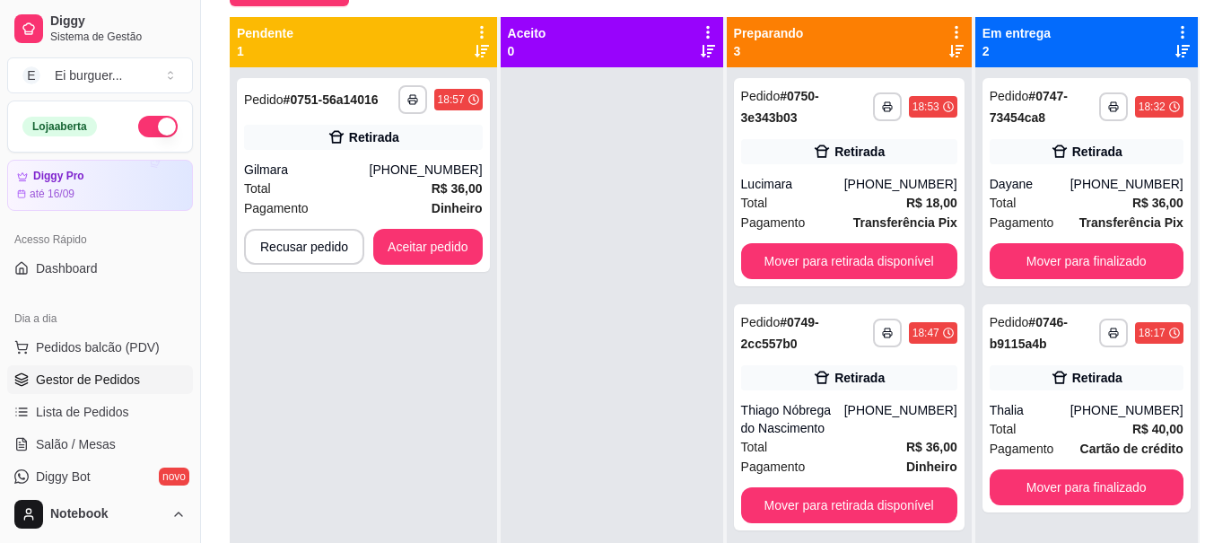
click at [548, 220] on div at bounding box center [612, 338] width 223 height 543
click at [467, 243] on button "Aceitar pedido" at bounding box center [427, 247] width 109 height 36
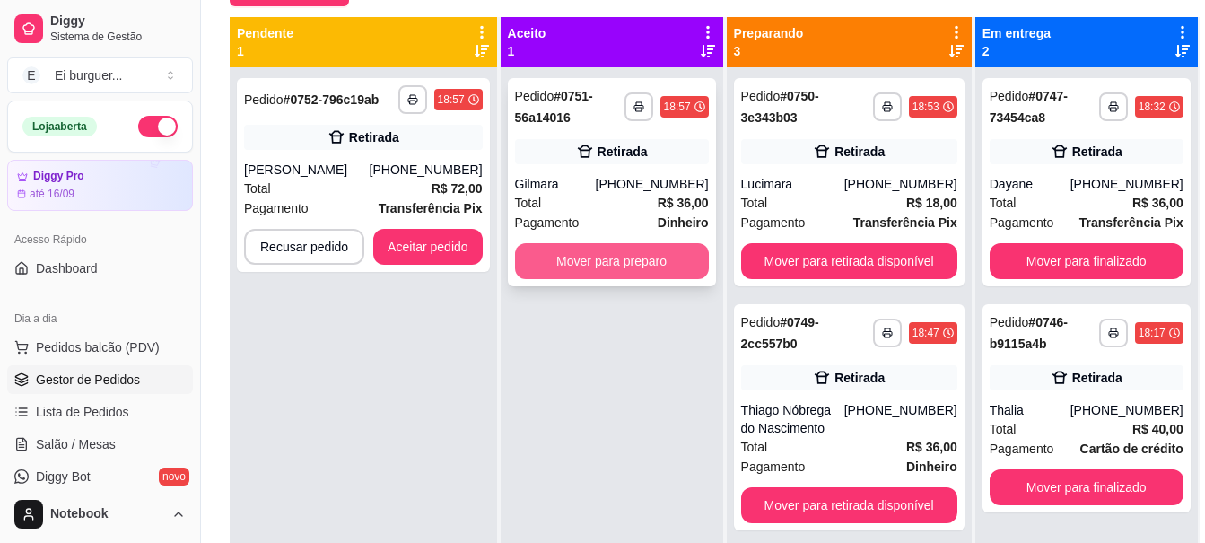
click at [621, 264] on button "Mover para preparo" at bounding box center [612, 261] width 194 height 36
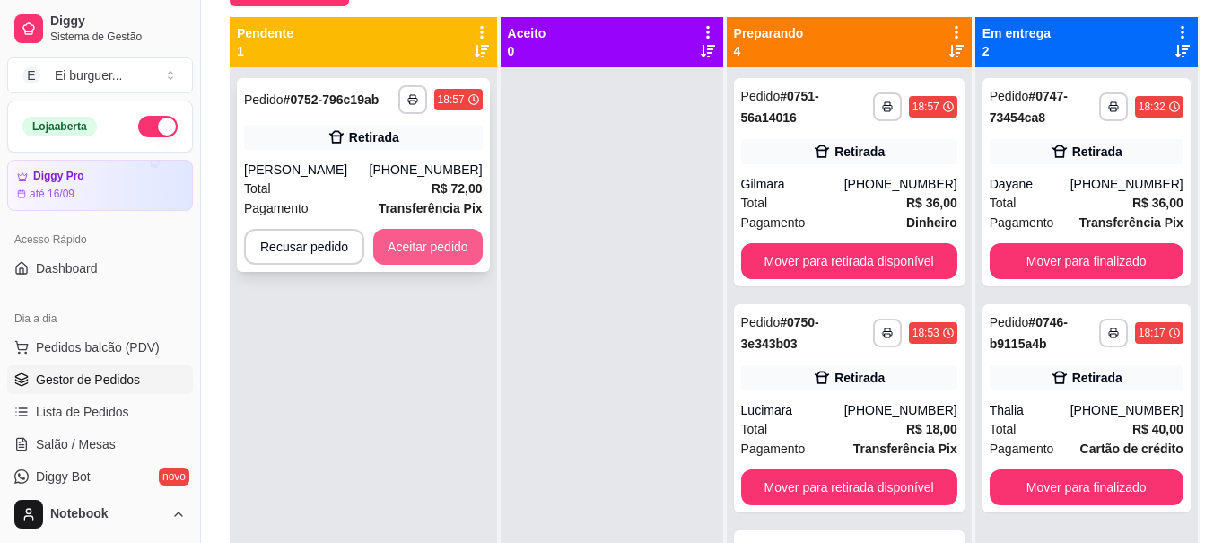
click at [448, 244] on button "Aceitar pedido" at bounding box center [427, 247] width 109 height 36
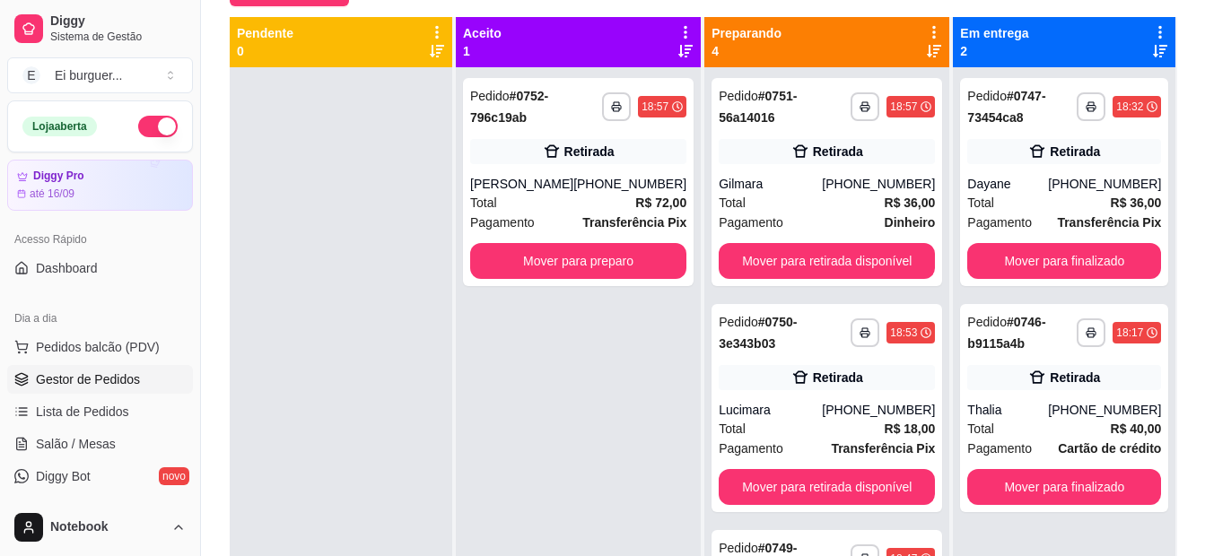
click at [625, 400] on div "**********" at bounding box center [578, 345] width 245 height 556
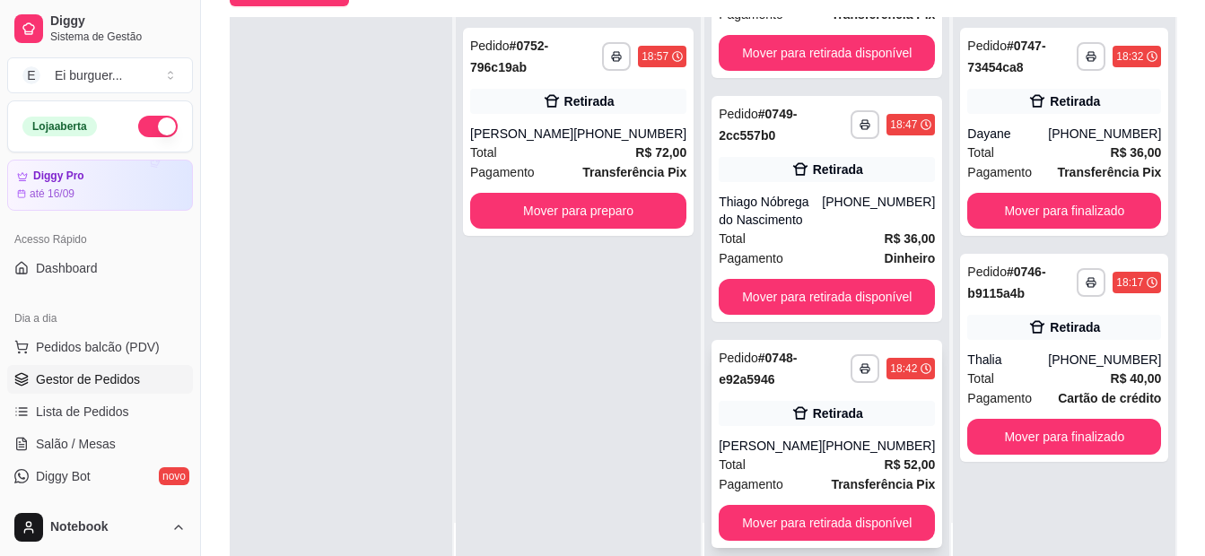
scroll to position [274, 0]
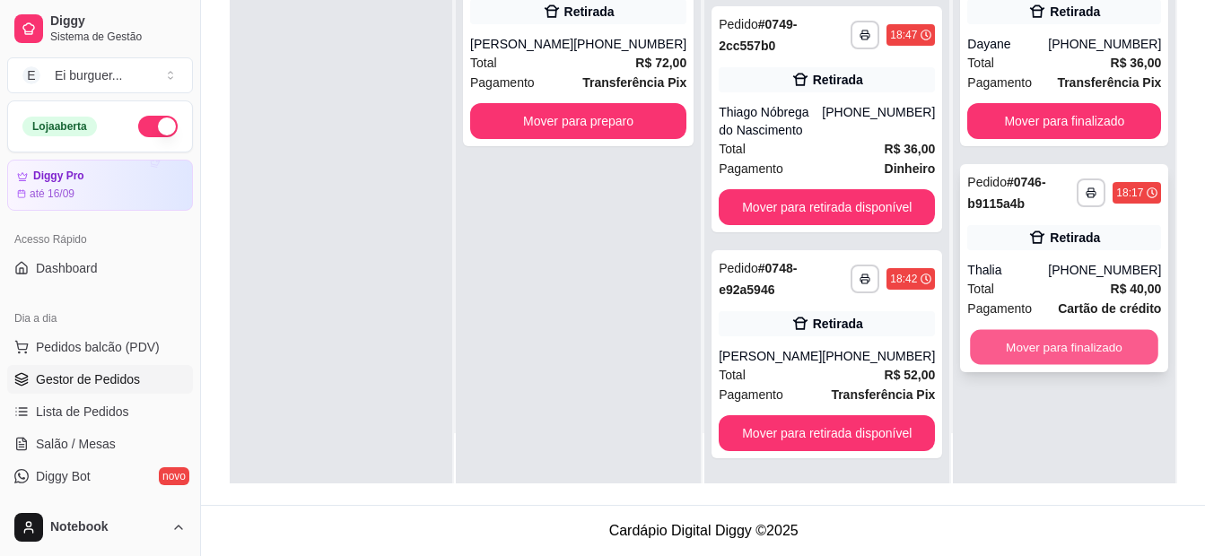
click at [1111, 344] on button "Mover para finalizado" at bounding box center [1065, 347] width 188 height 35
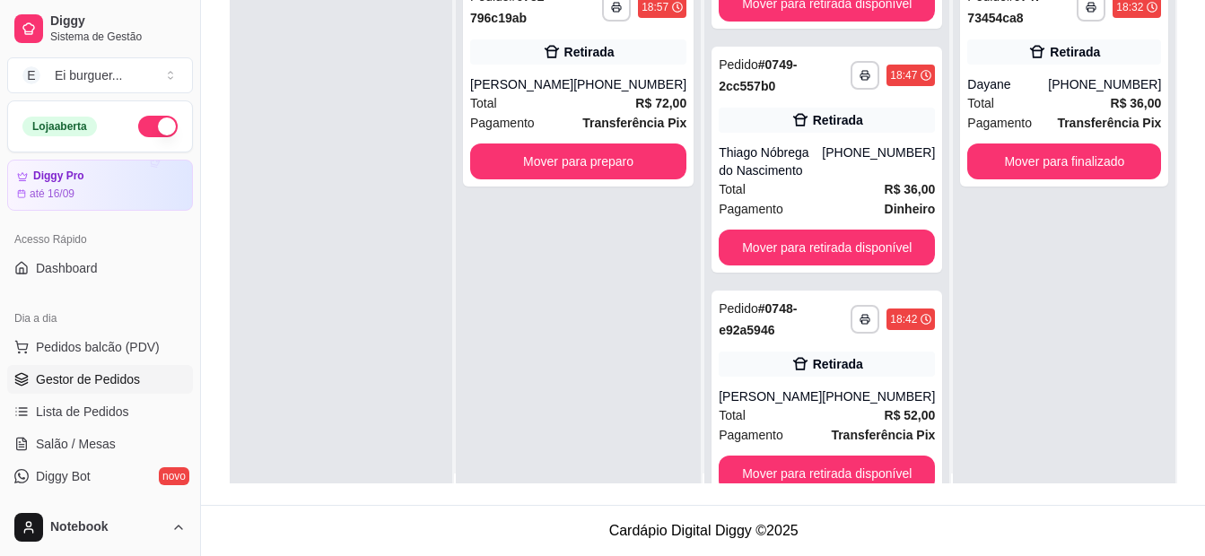
scroll to position [0, 0]
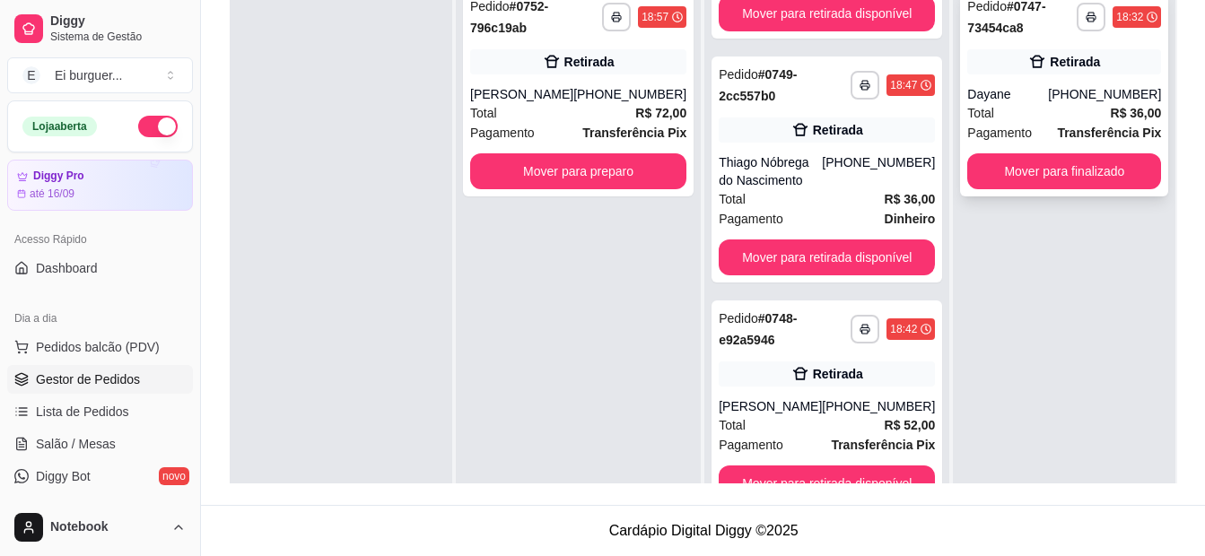
click at [1073, 126] on strong "Transferência Pix" at bounding box center [1109, 133] width 104 height 14
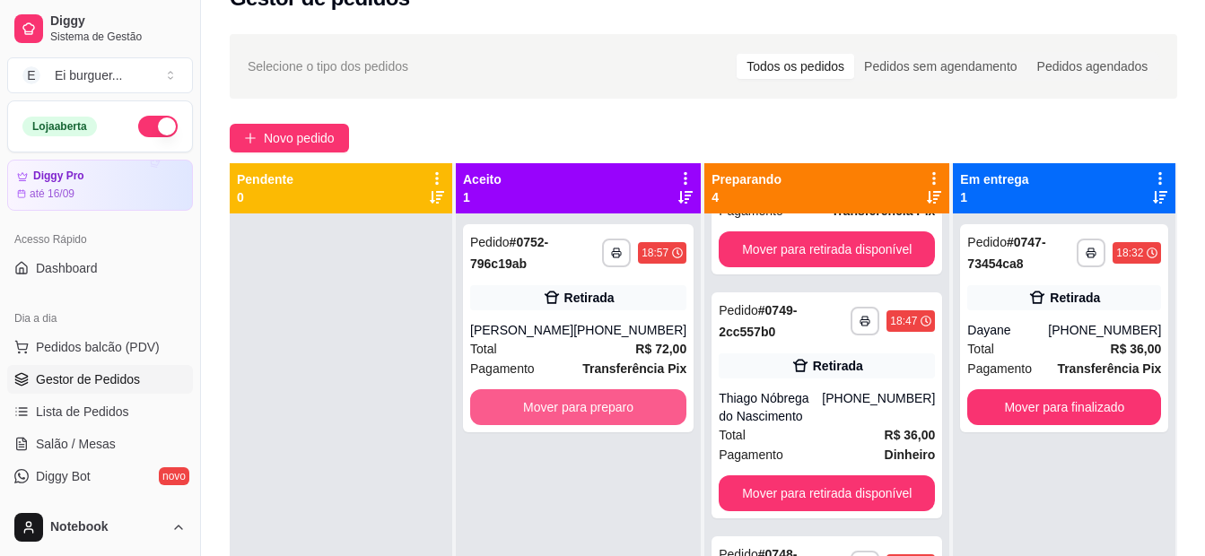
scroll to position [4, 0]
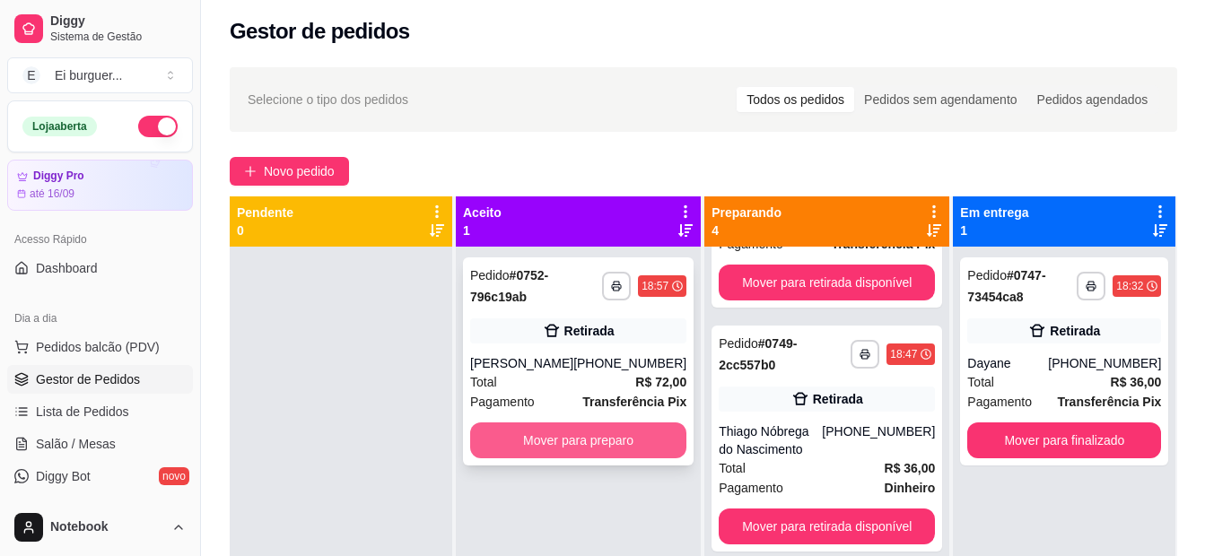
click at [630, 434] on button "Mover para preparo" at bounding box center [578, 441] width 216 height 36
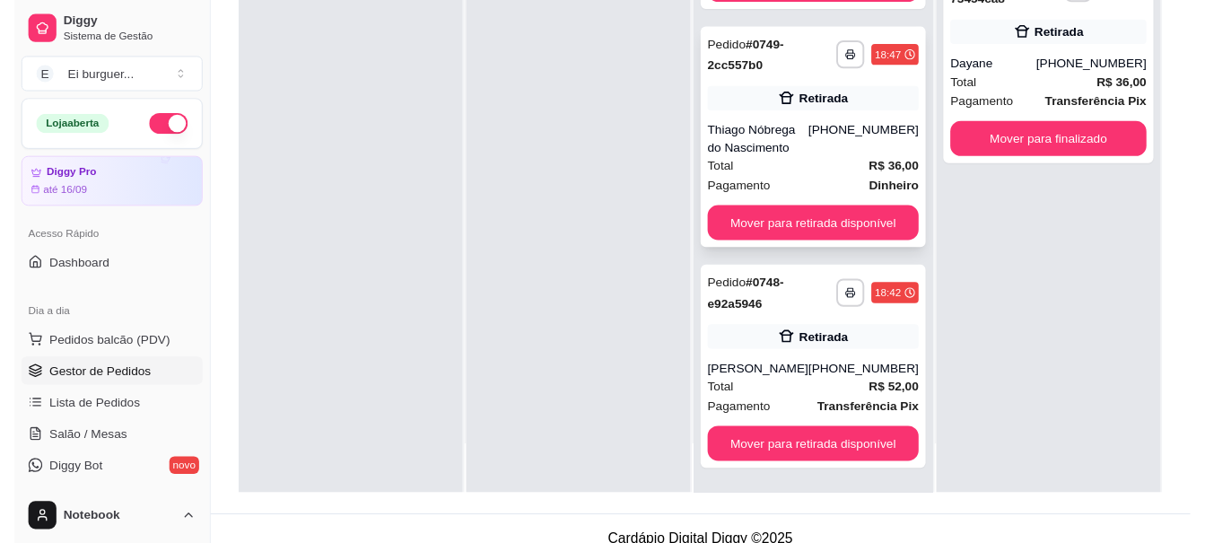
scroll to position [274, 0]
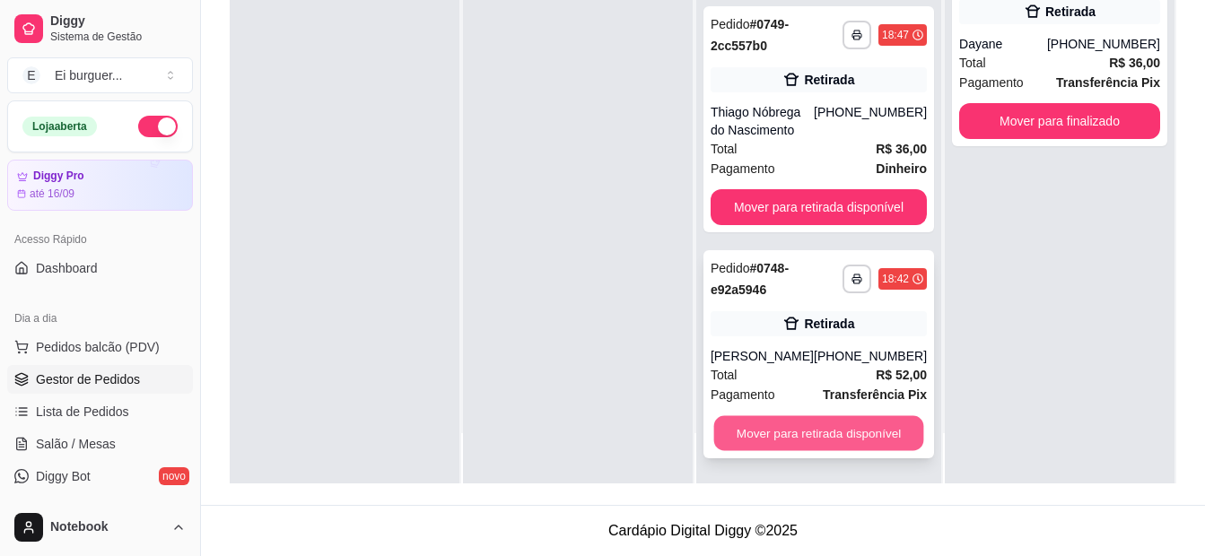
click at [796, 430] on button "Mover para retirada disponível" at bounding box center [818, 433] width 210 height 35
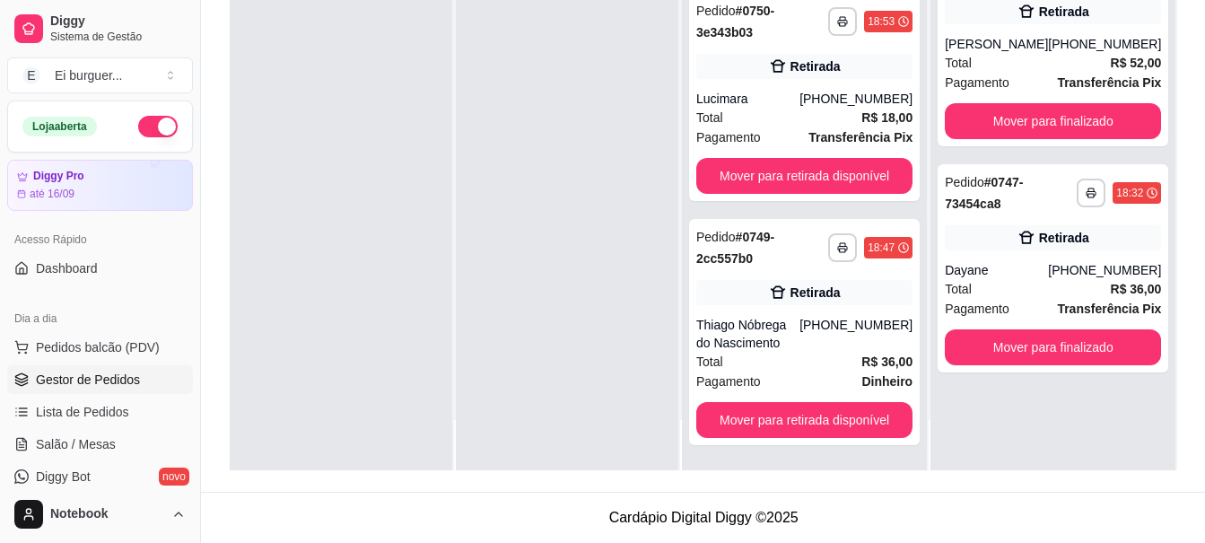
scroll to position [384, 0]
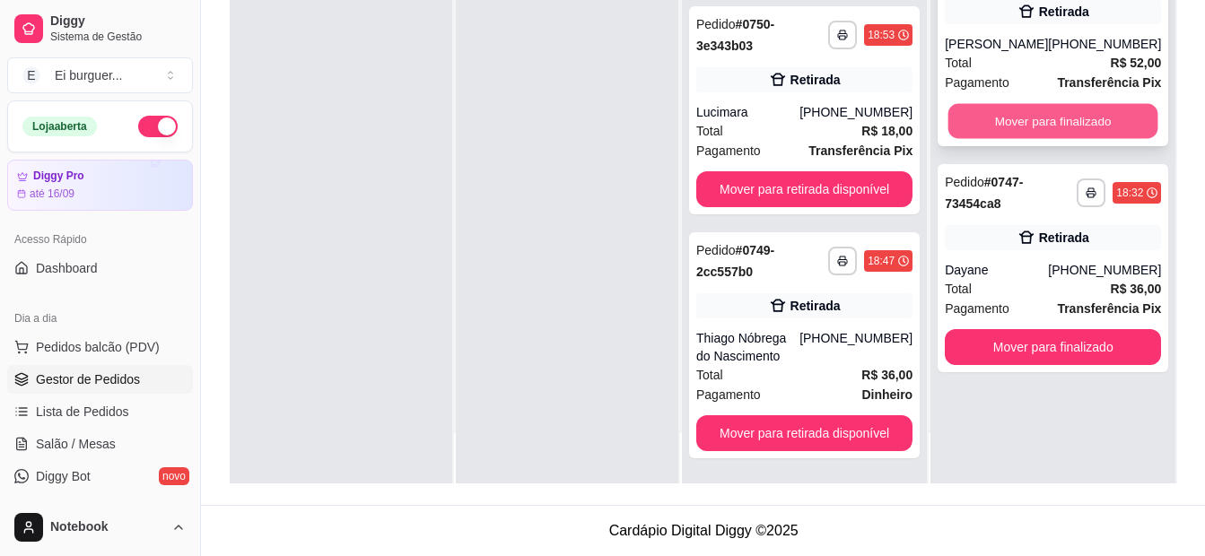
click at [1029, 133] on button "Mover para finalizado" at bounding box center [1054, 121] width 210 height 35
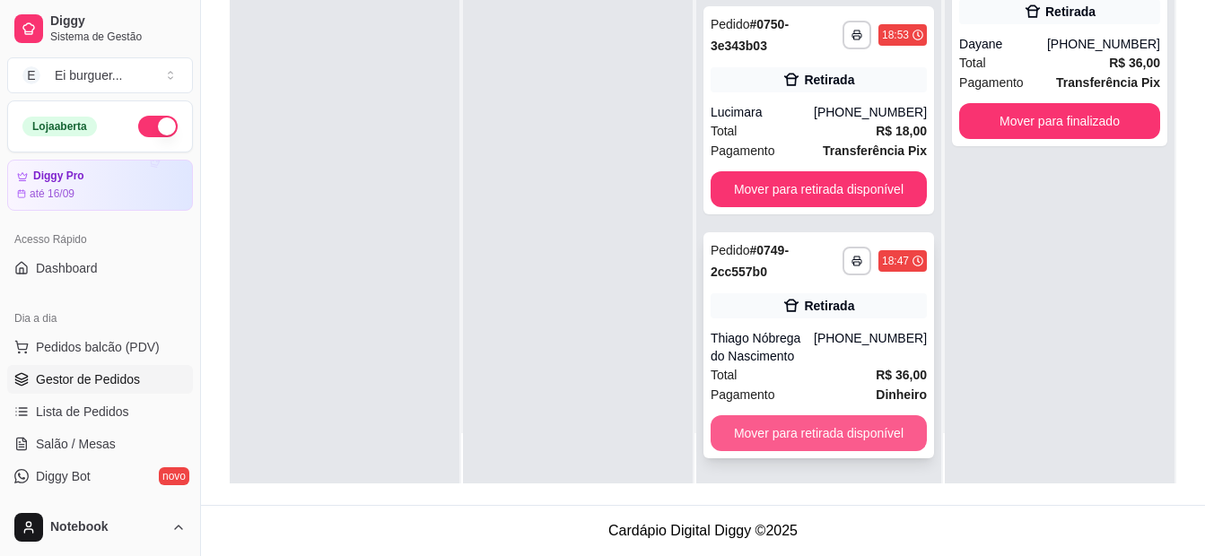
click at [863, 432] on button "Mover para retirada disponível" at bounding box center [819, 433] width 216 height 36
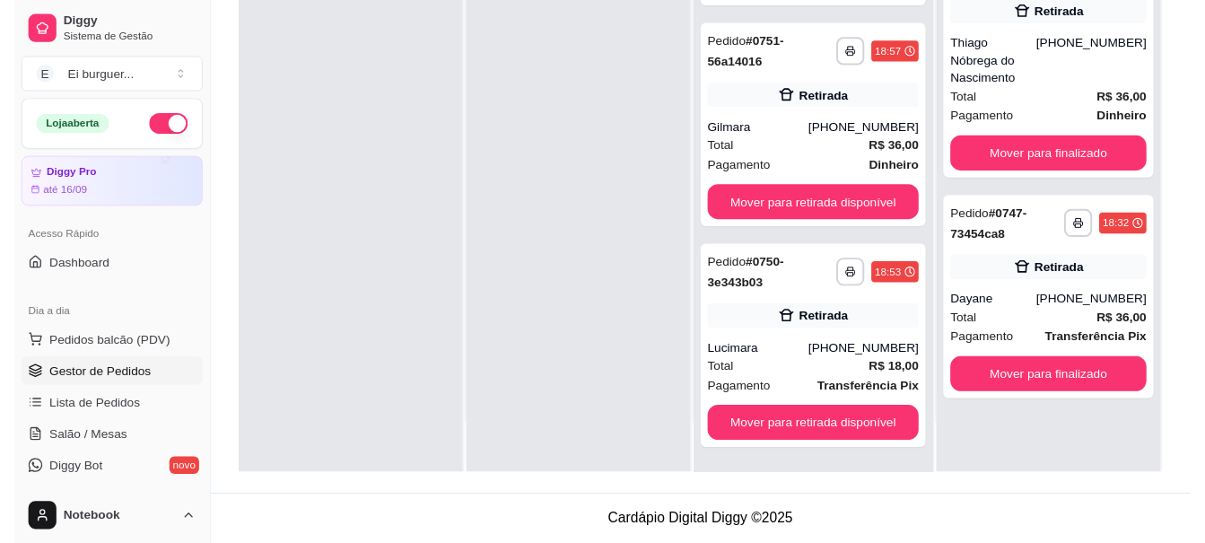
scroll to position [140, 0]
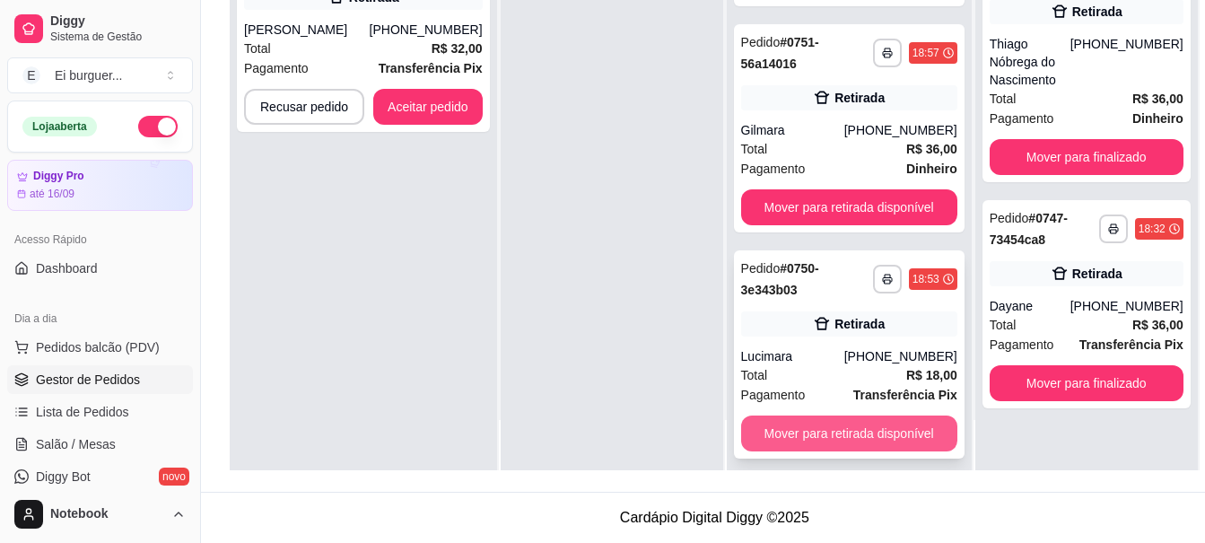
click at [818, 431] on button "Mover para retirada disponível" at bounding box center [849, 433] width 216 height 36
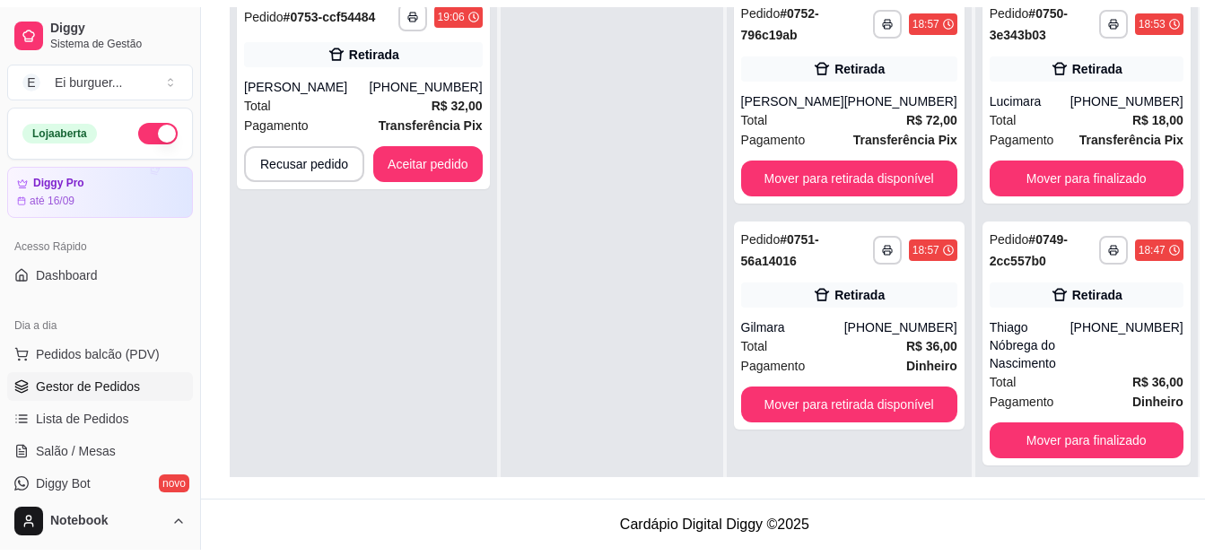
scroll to position [0, 0]
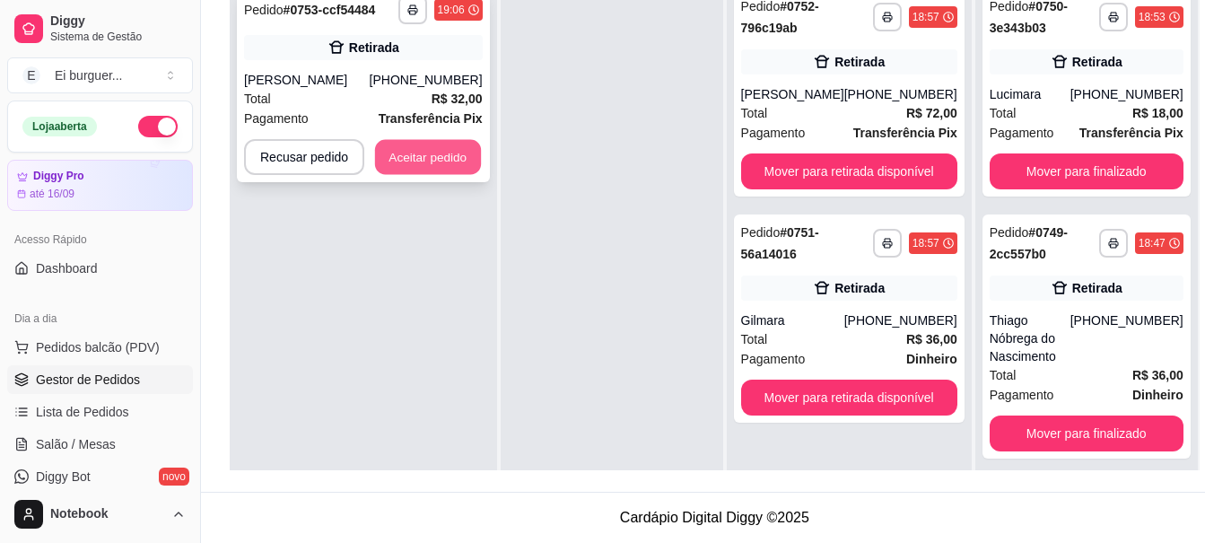
click at [446, 162] on button "Aceitar pedido" at bounding box center [428, 157] width 106 height 35
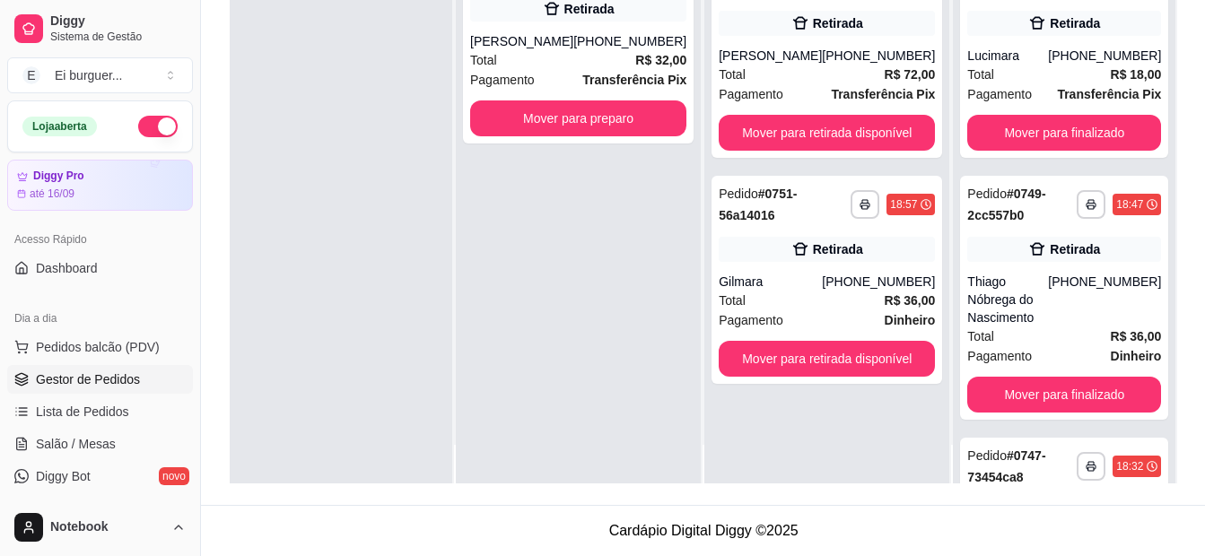
scroll to position [50, 0]
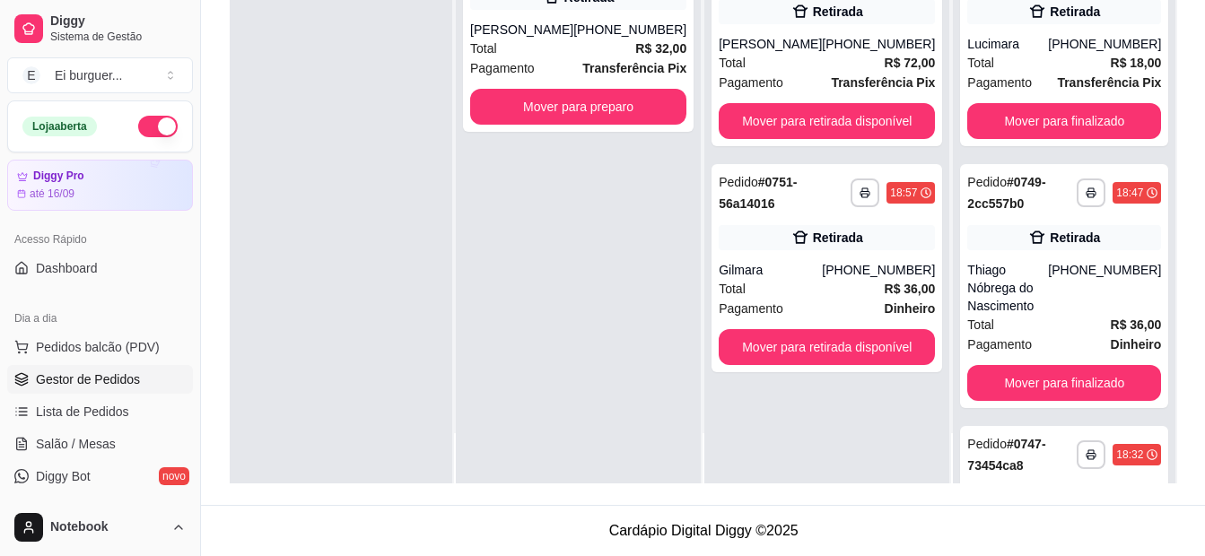
click at [586, 476] on div "**********" at bounding box center [578, 205] width 245 height 556
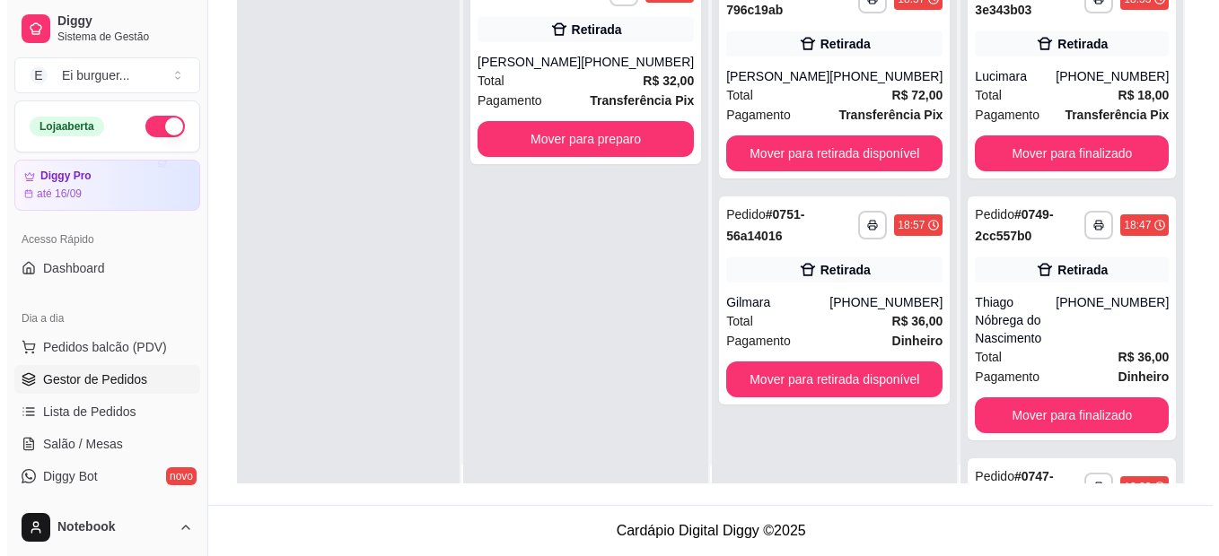
scroll to position [0, 0]
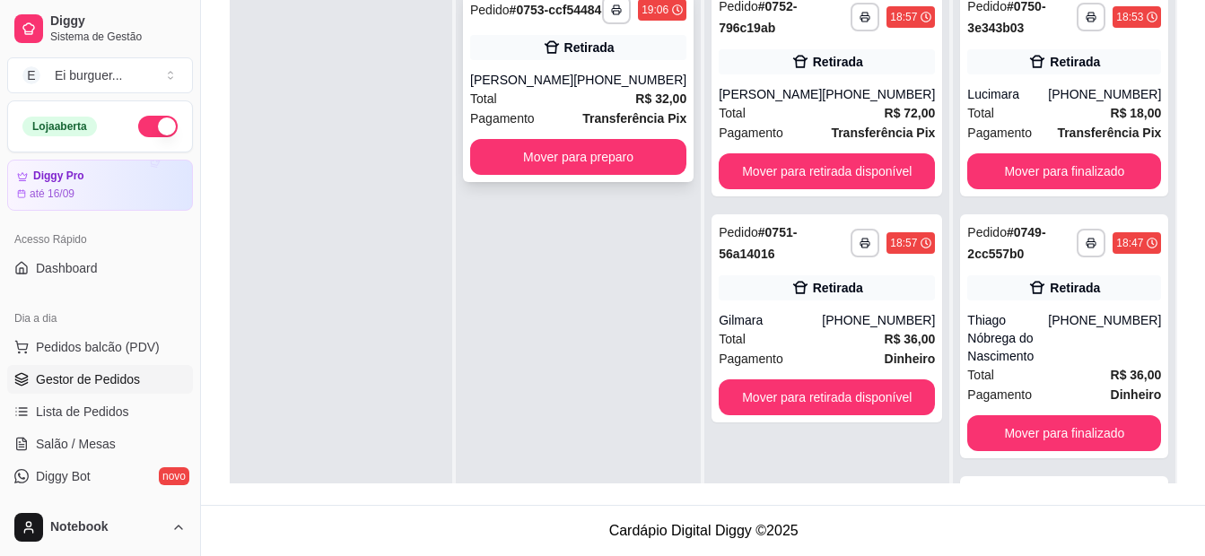
click at [535, 124] on span "Pagamento" at bounding box center [502, 119] width 65 height 20
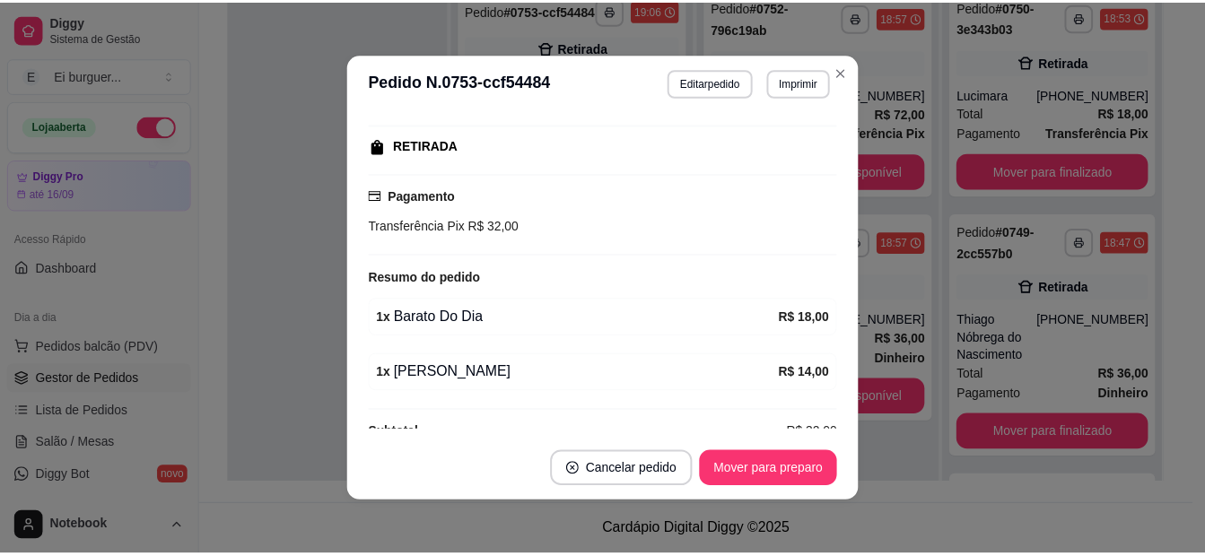
scroll to position [301, 0]
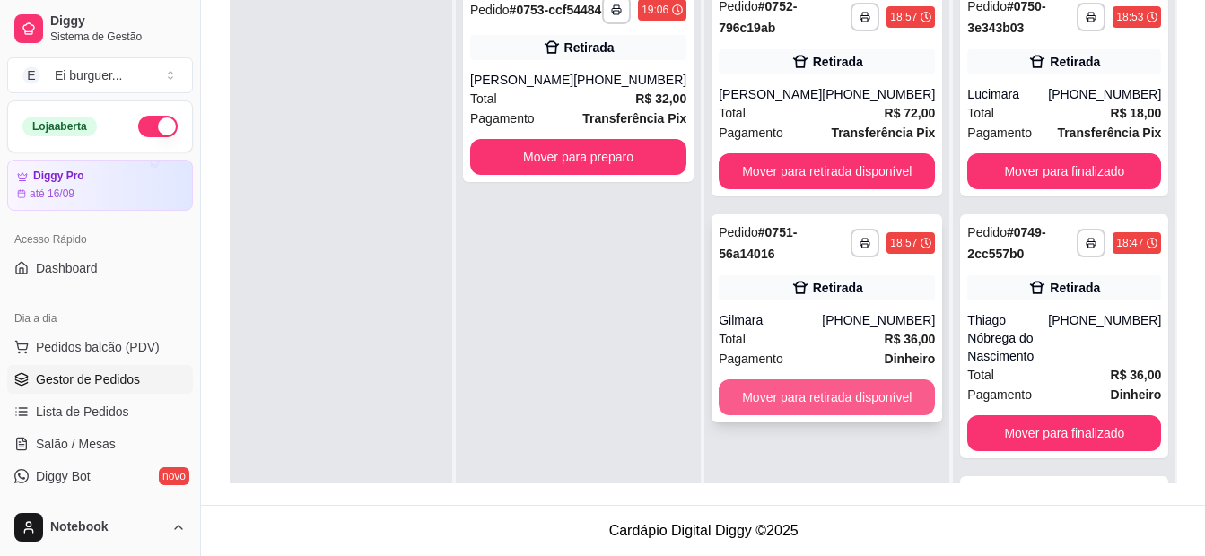
click at [770, 395] on button "Mover para retirada disponível" at bounding box center [827, 398] width 216 height 36
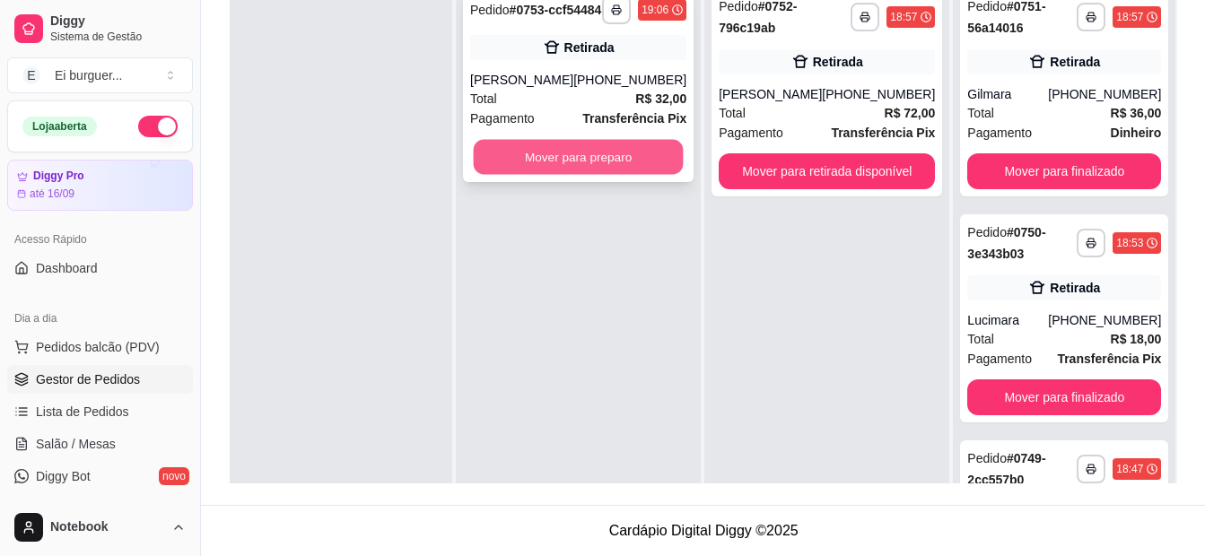
click at [635, 175] on button "Mover para preparo" at bounding box center [579, 157] width 210 height 35
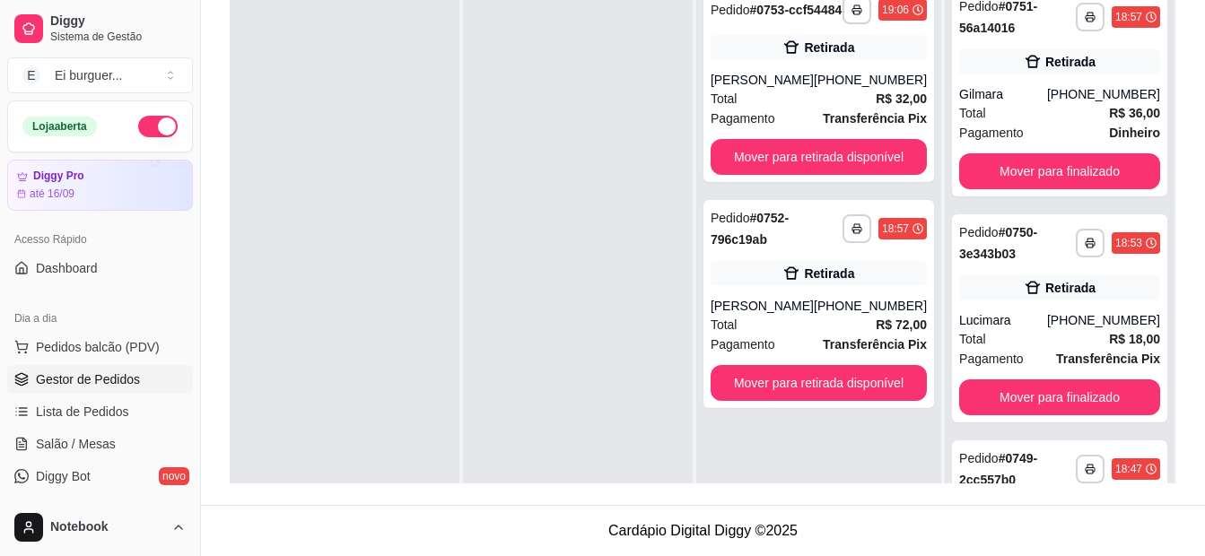
click at [661, 444] on div at bounding box center [578, 256] width 230 height 556
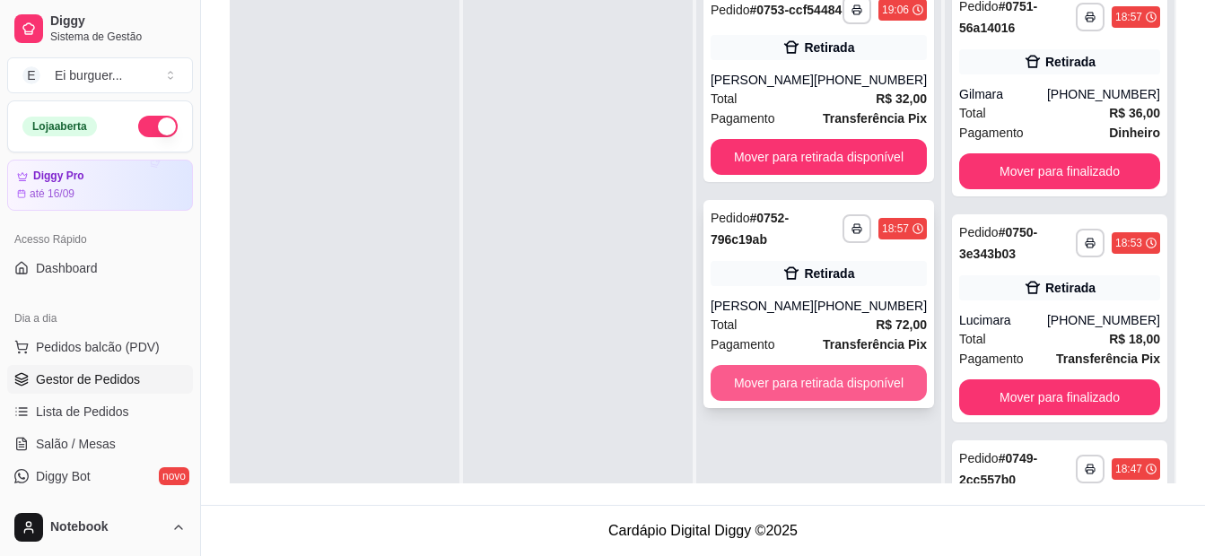
click at [853, 397] on button "Mover para retirada disponível" at bounding box center [819, 383] width 216 height 36
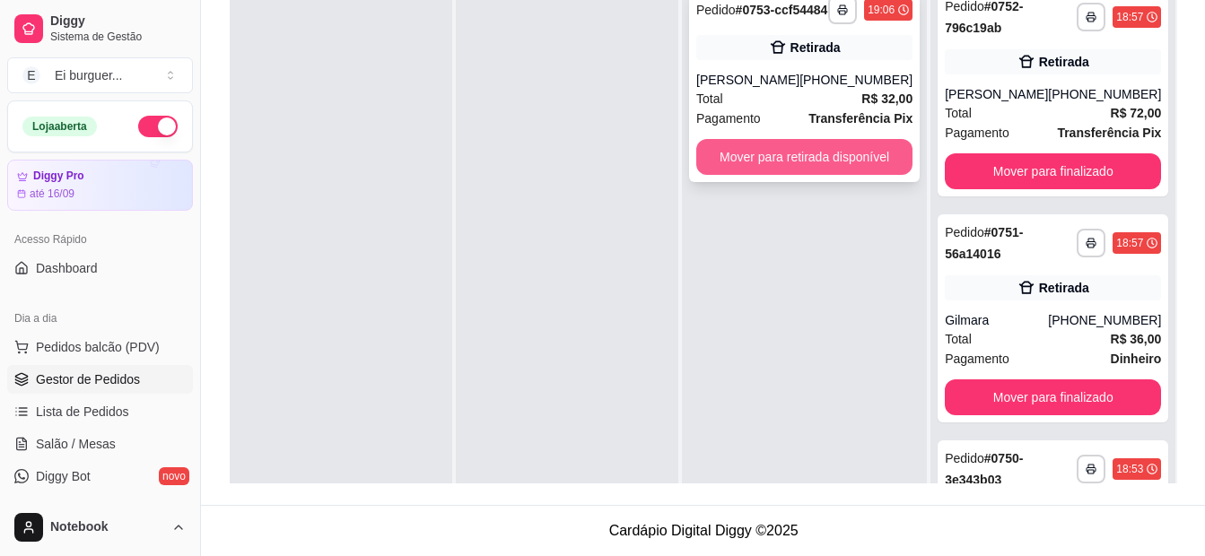
click at [769, 175] on button "Mover para retirada disponível" at bounding box center [804, 157] width 216 height 36
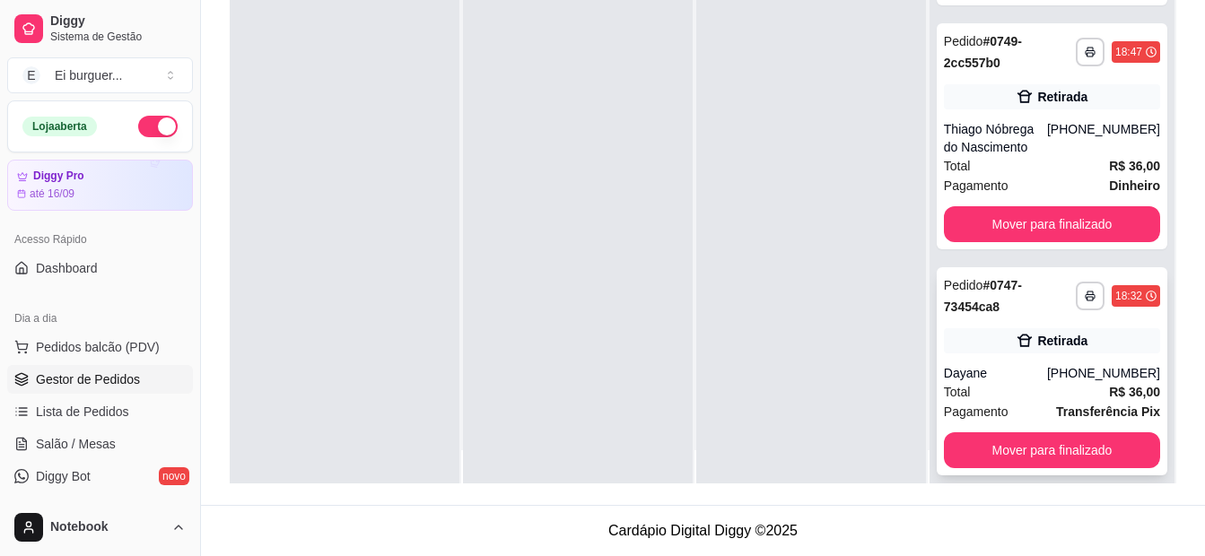
scroll to position [50, 0]
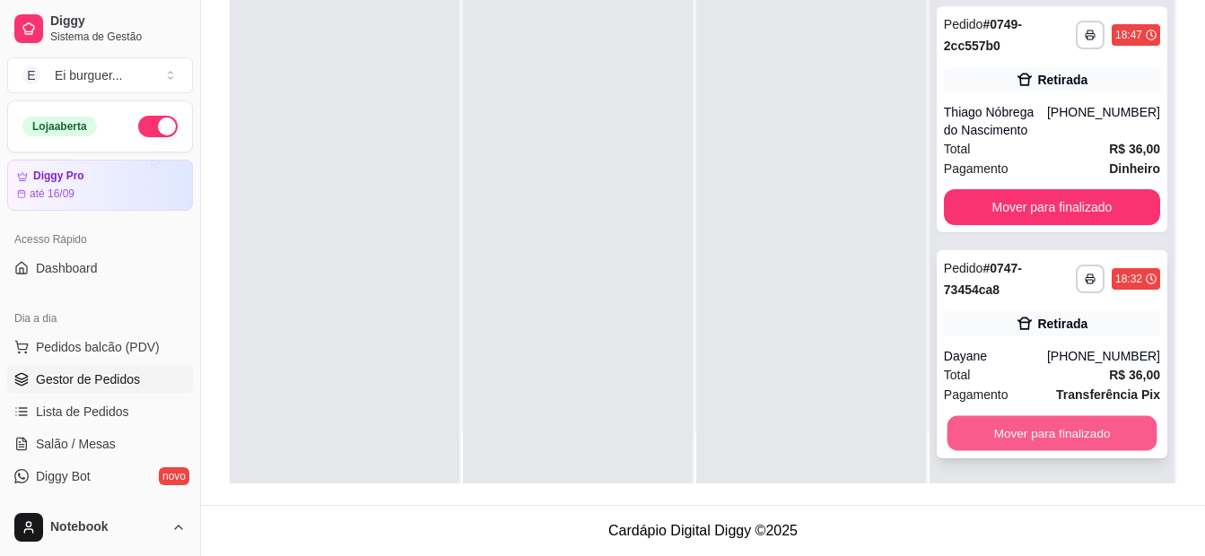
click at [1020, 444] on button "Mover para finalizado" at bounding box center [1052, 433] width 210 height 35
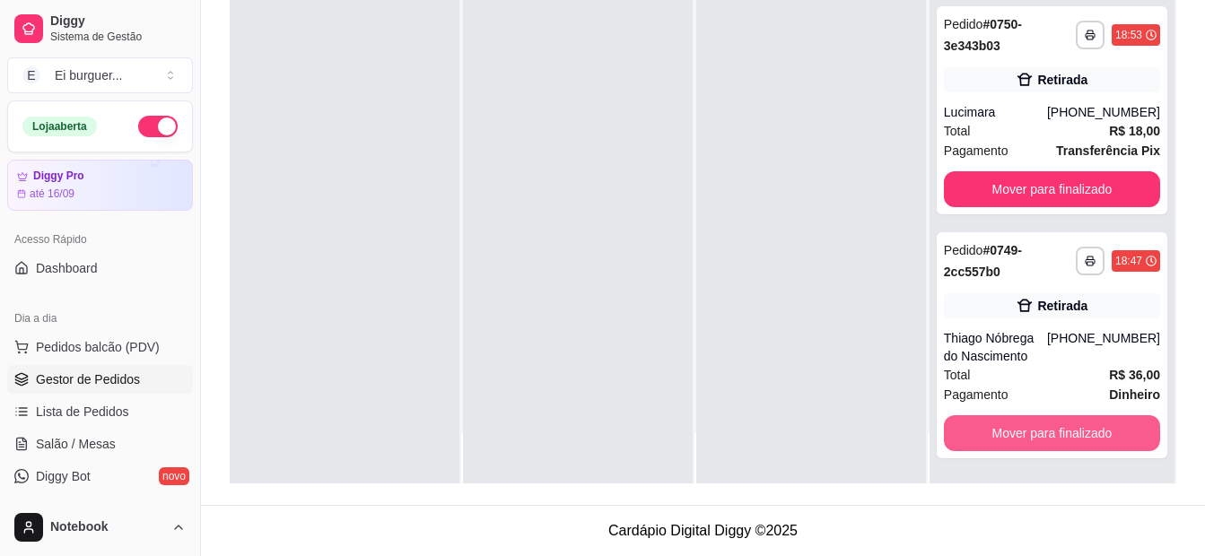
scroll to position [610, 0]
click at [570, 454] on div at bounding box center [578, 205] width 230 height 556
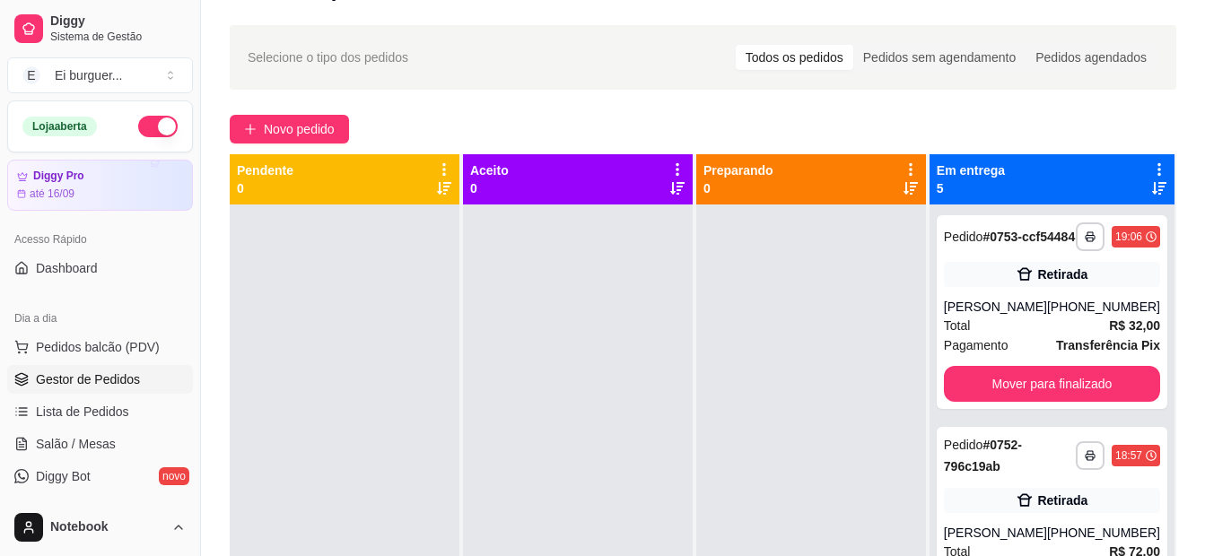
scroll to position [0, 0]
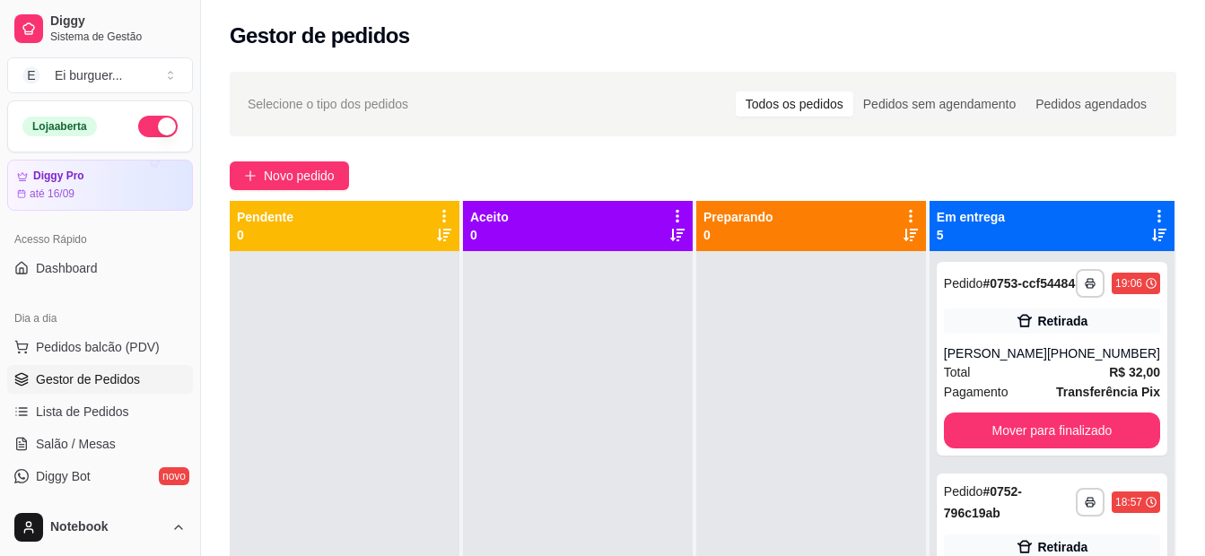
click at [582, 454] on div at bounding box center [578, 529] width 230 height 556
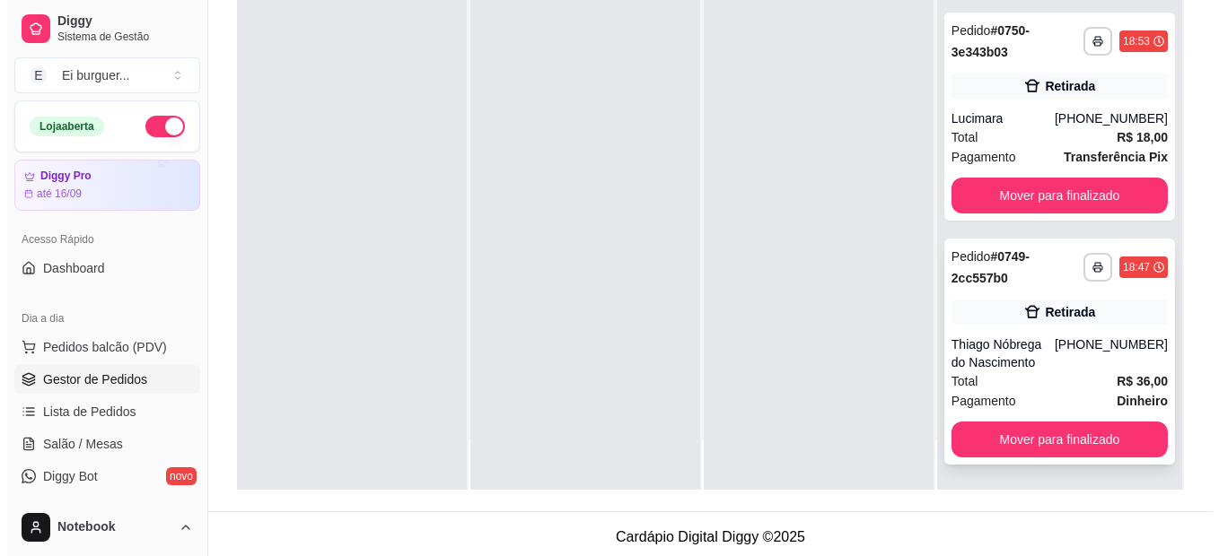
scroll to position [274, 0]
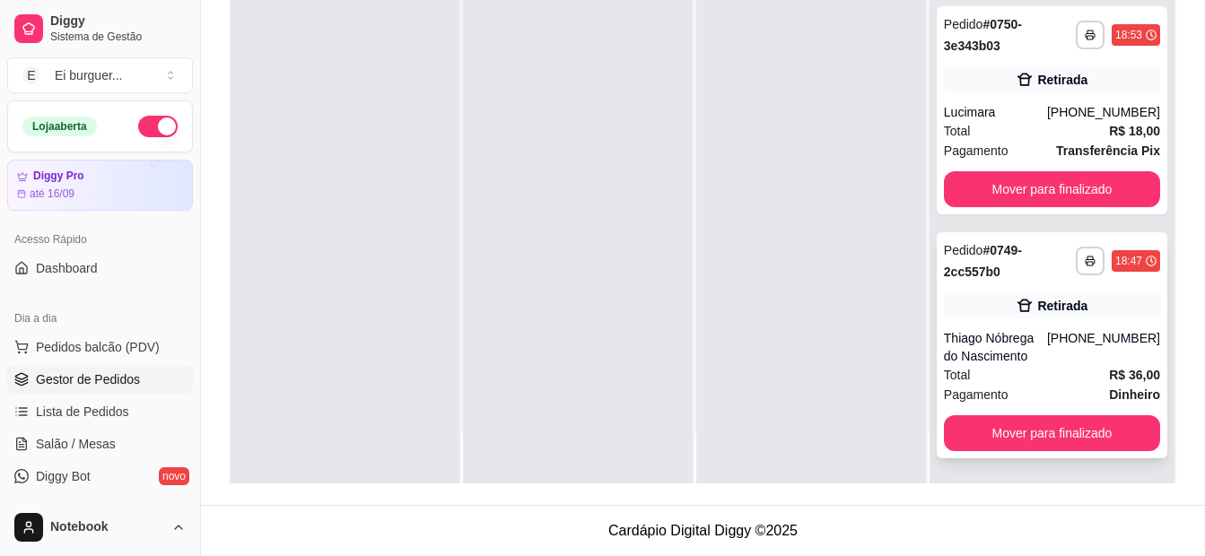
click at [1016, 354] on div "Thiago Nóbrega do Nascimento" at bounding box center [995, 347] width 103 height 36
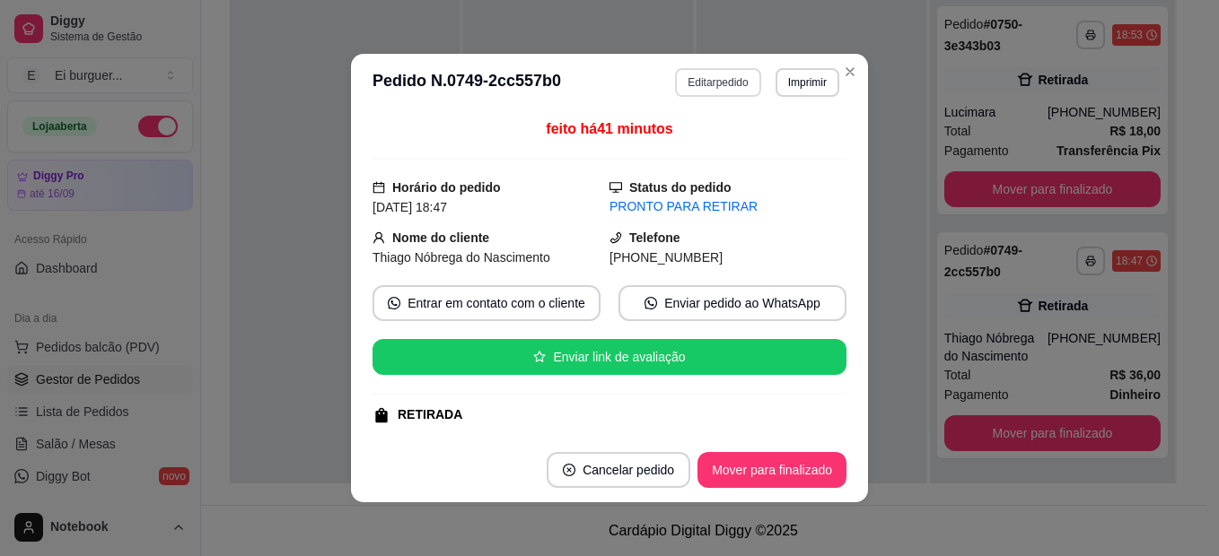
click at [693, 73] on button "Editar pedido" at bounding box center [717, 82] width 85 height 29
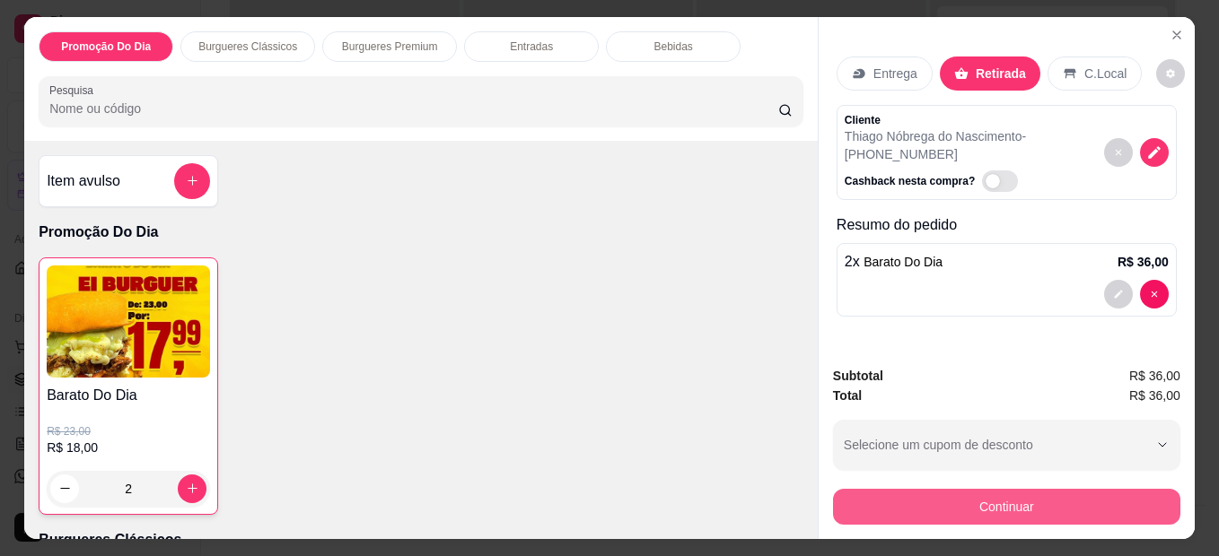
click at [932, 497] on button "Continuar" at bounding box center [1006, 507] width 347 height 36
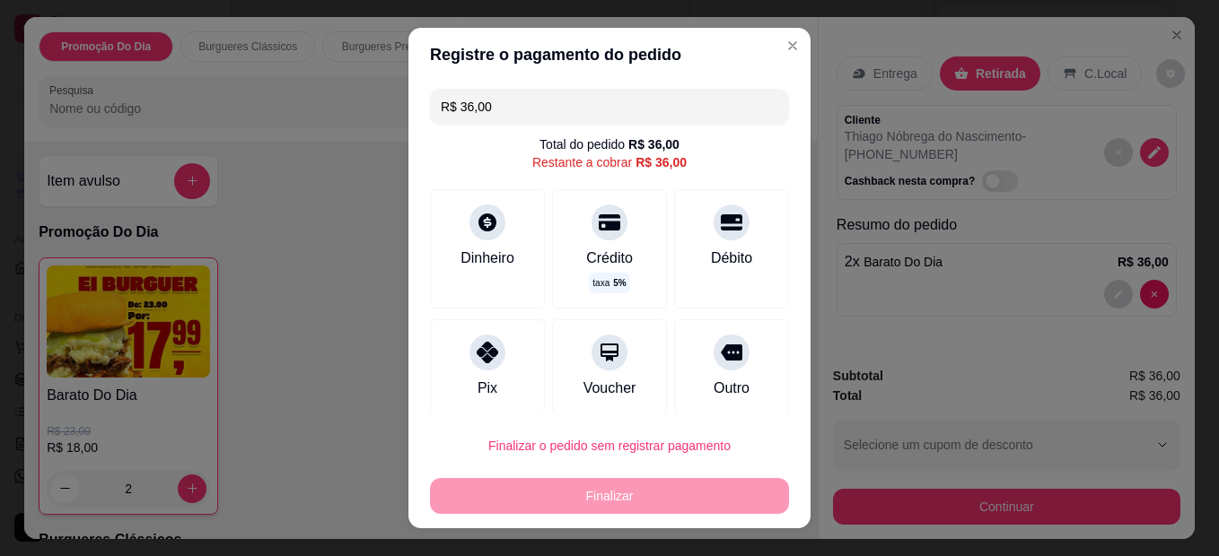
click at [540, 101] on input "R$ 36,00" at bounding box center [609, 107] width 337 height 36
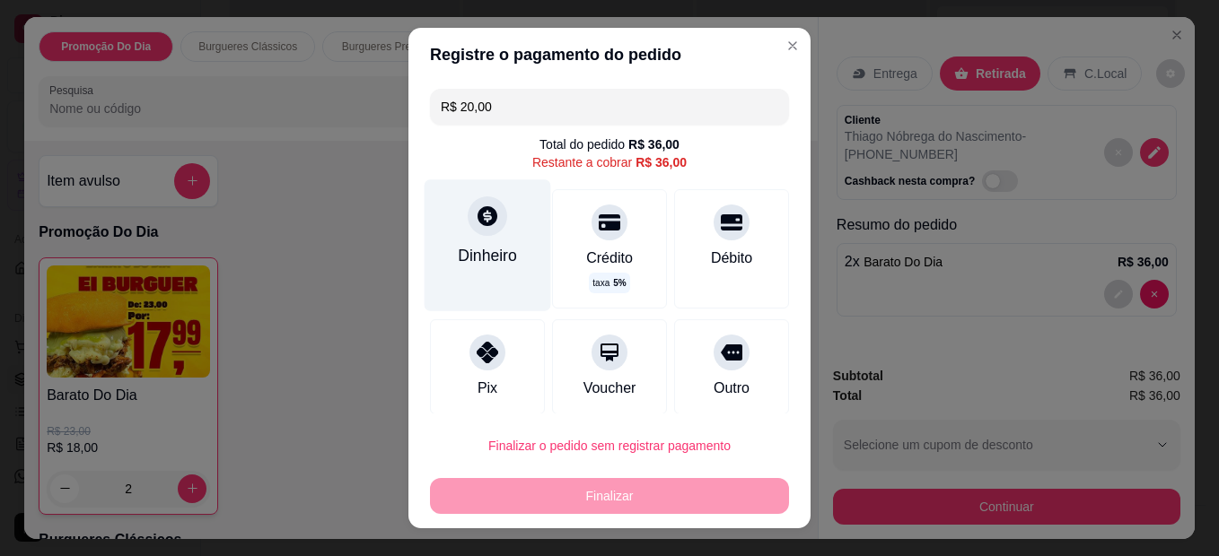
click at [475, 248] on div "Dinheiro" at bounding box center [487, 255] width 59 height 23
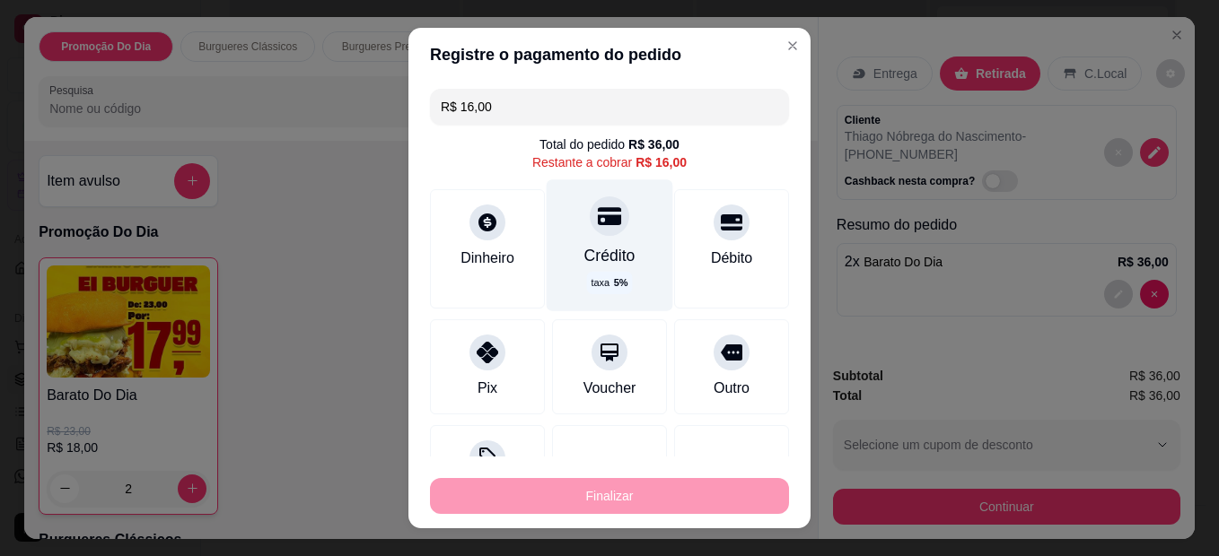
click at [590, 235] on div at bounding box center [609, 216] width 39 height 39
type input "R$ 0,00"
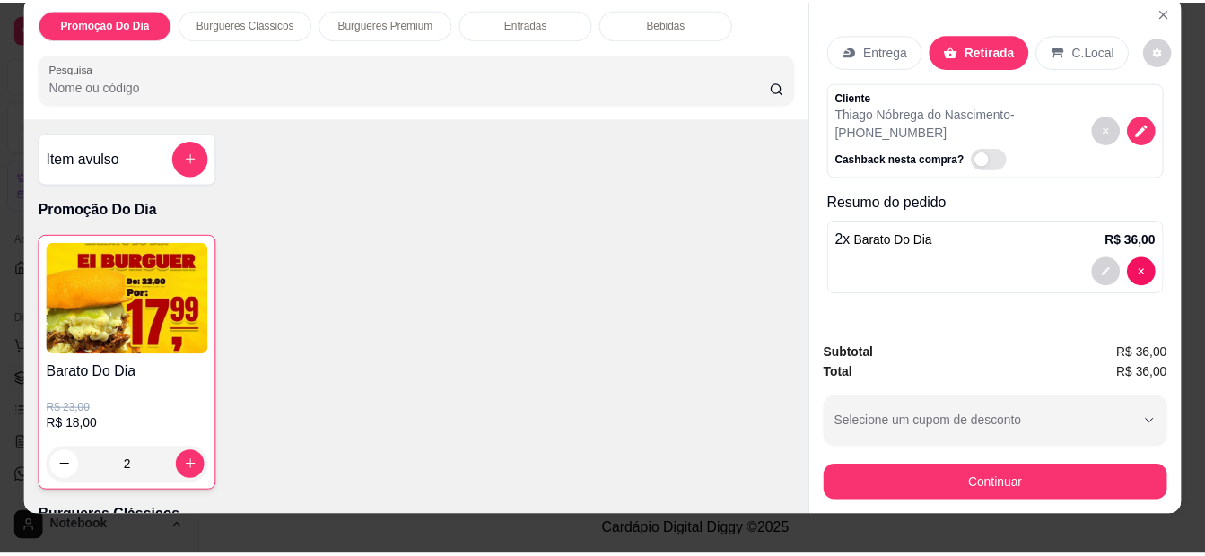
scroll to position [0, 0]
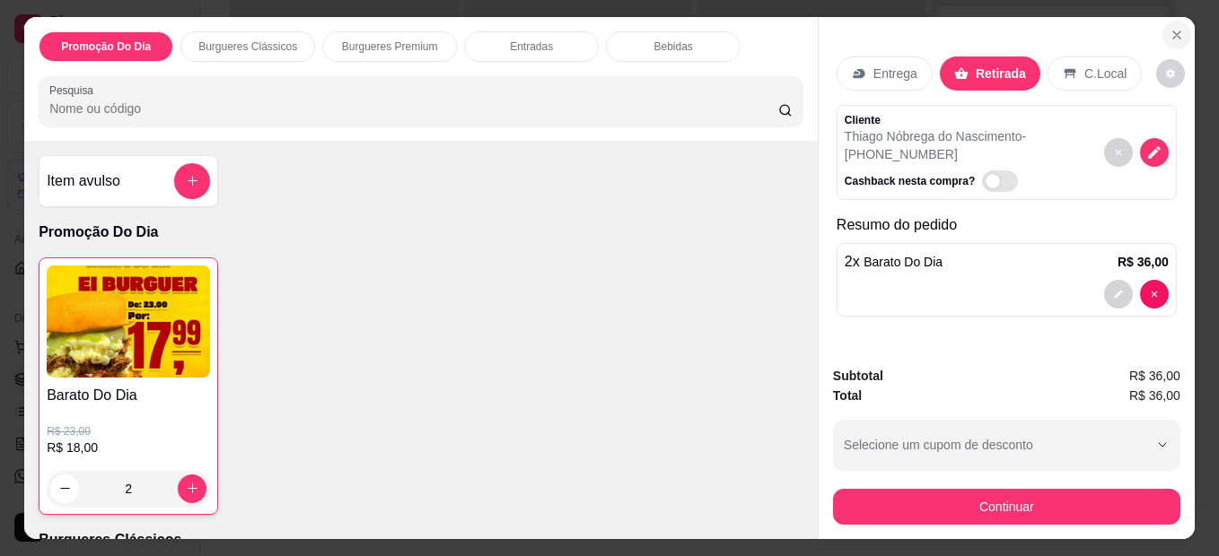
click at [1169, 28] on icon "Close" at bounding box center [1176, 35] width 14 height 14
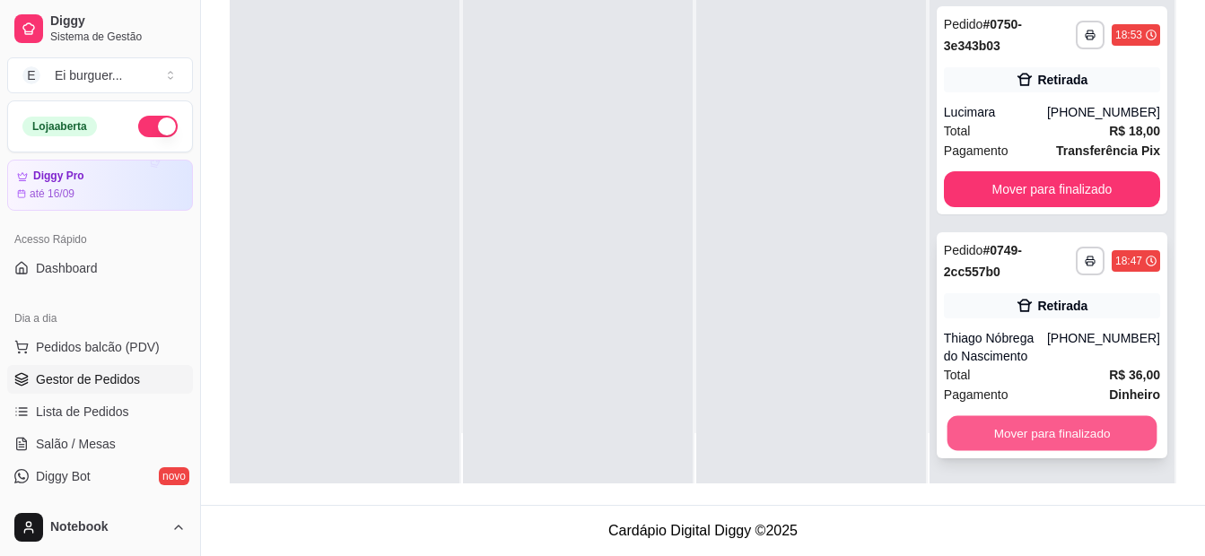
click at [1033, 418] on button "Mover para finalizado" at bounding box center [1052, 433] width 210 height 35
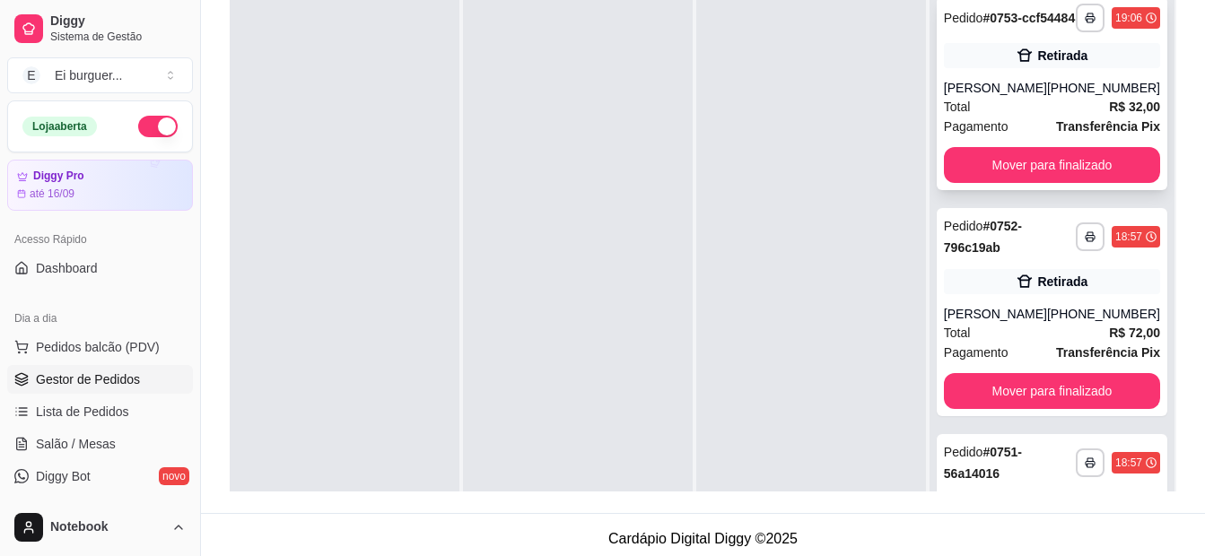
scroll to position [94, 0]
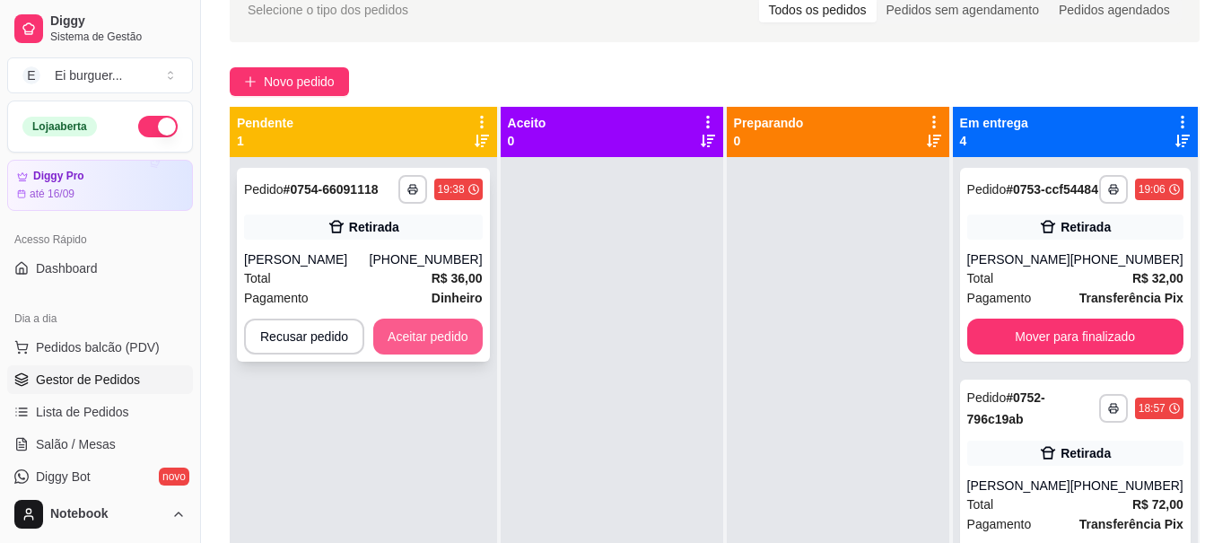
click at [458, 328] on button "Aceitar pedido" at bounding box center [427, 337] width 109 height 36
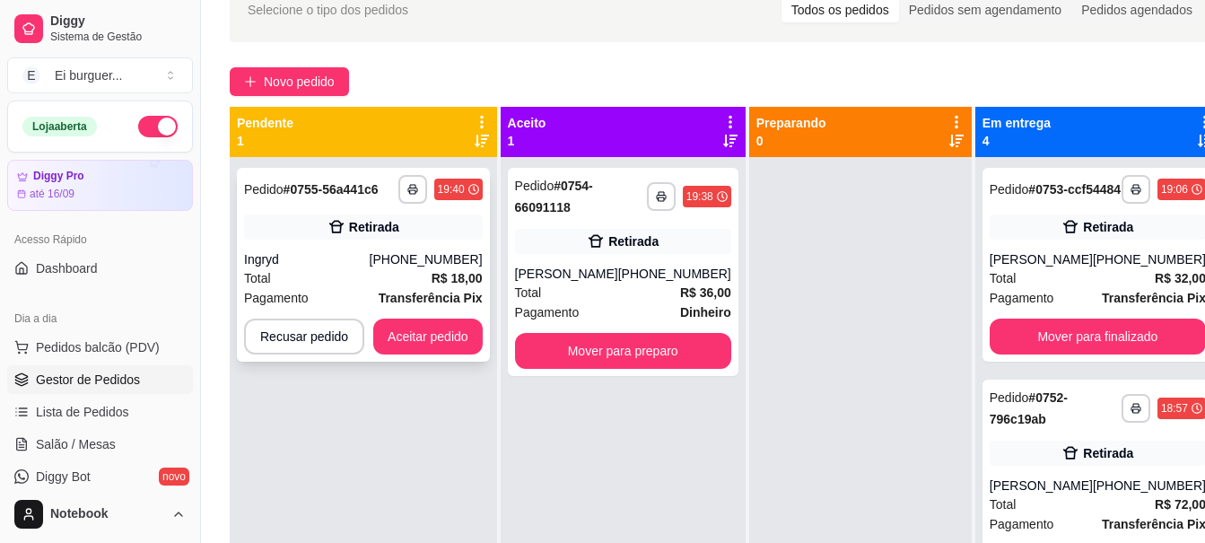
click at [416, 263] on div "(83) 98662-1404" at bounding box center [426, 259] width 113 height 18
click at [410, 185] on polyline "button" at bounding box center [412, 187] width 5 height 4
click at [399, 248] on button "IMPRESSORA" at bounding box center [363, 252] width 130 height 29
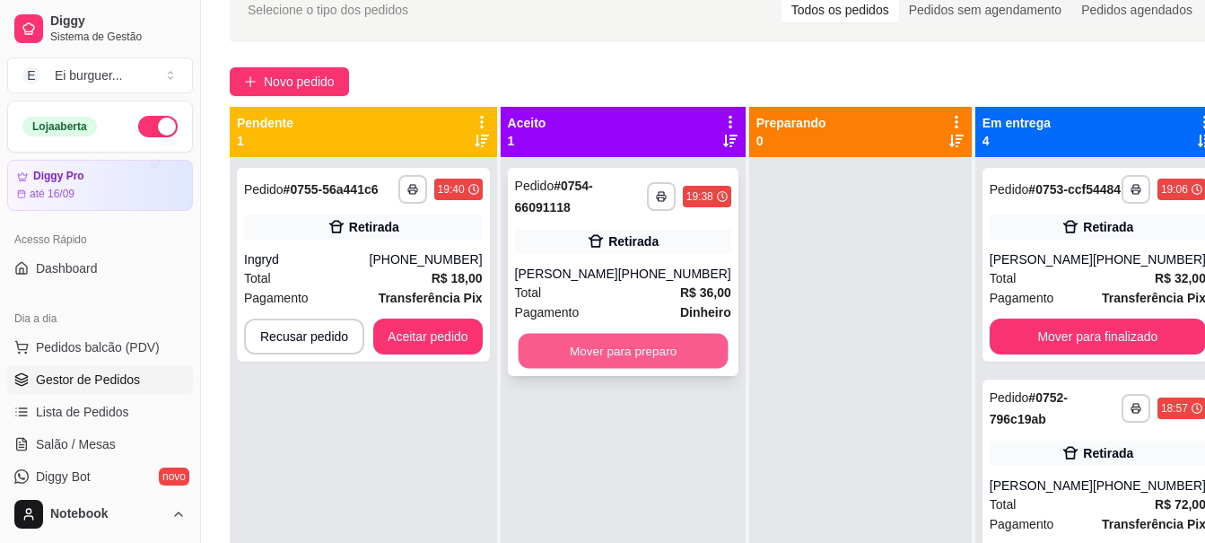
click at [656, 346] on button "Mover para preparo" at bounding box center [623, 351] width 210 height 35
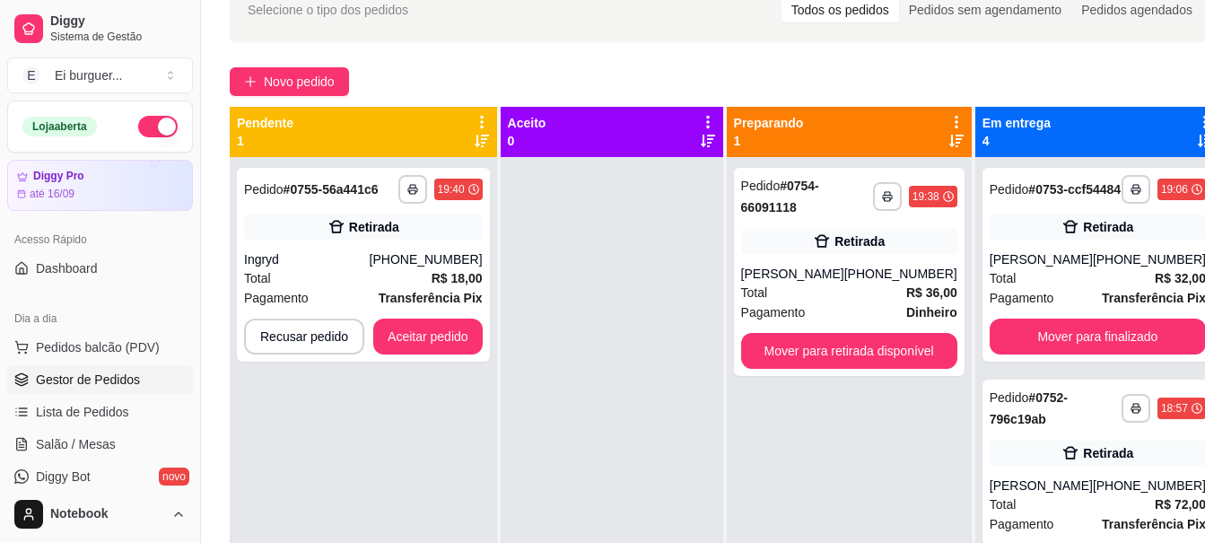
click at [596, 284] on div at bounding box center [612, 428] width 223 height 543
click at [441, 339] on button "Aceitar pedido" at bounding box center [428, 336] width 106 height 35
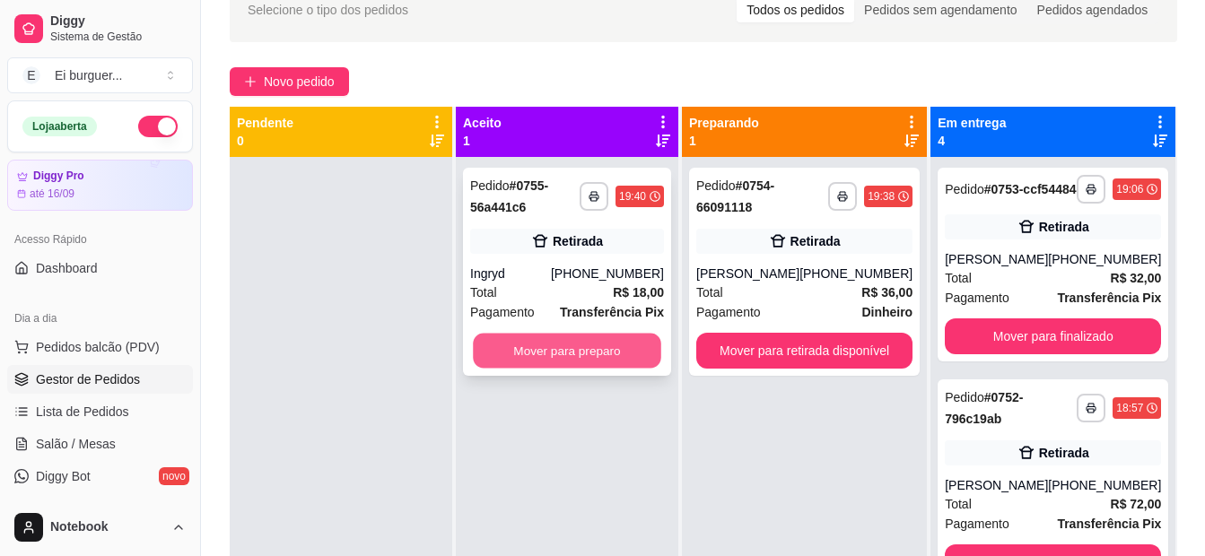
click at [578, 342] on button "Mover para preparo" at bounding box center [567, 351] width 188 height 35
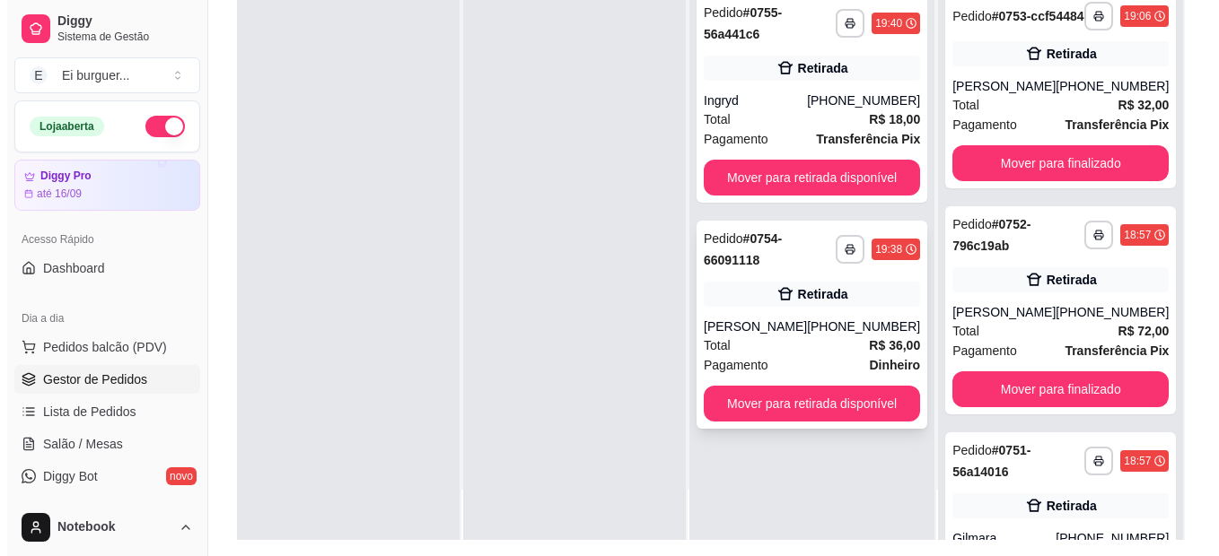
scroll to position [274, 0]
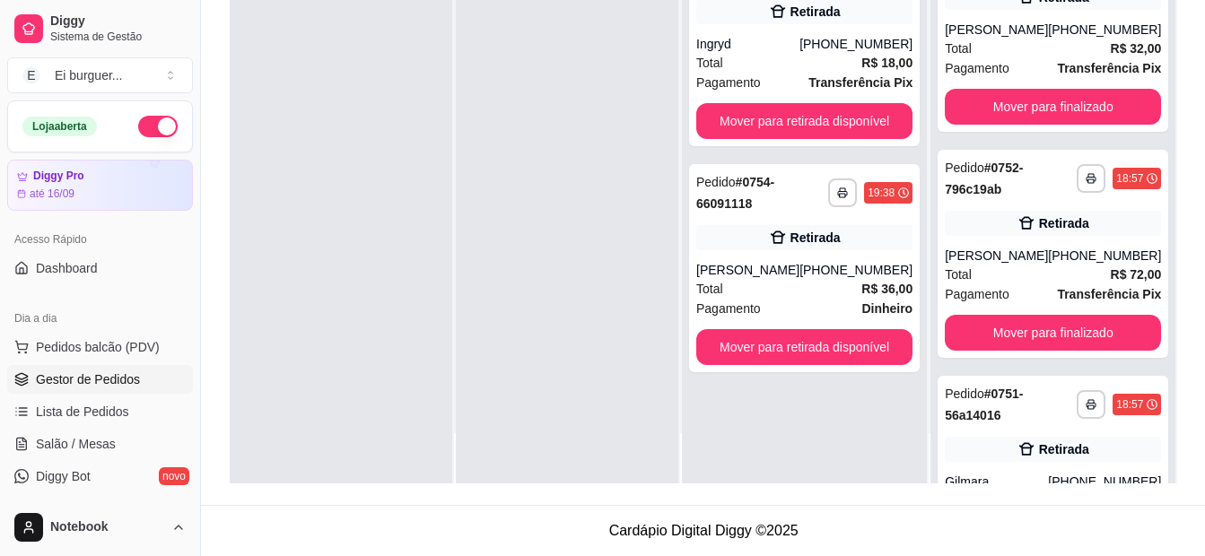
click at [621, 242] on div at bounding box center [567, 205] width 223 height 556
click at [66, 360] on button "Pedidos balcão (PDV)" at bounding box center [100, 347] width 186 height 29
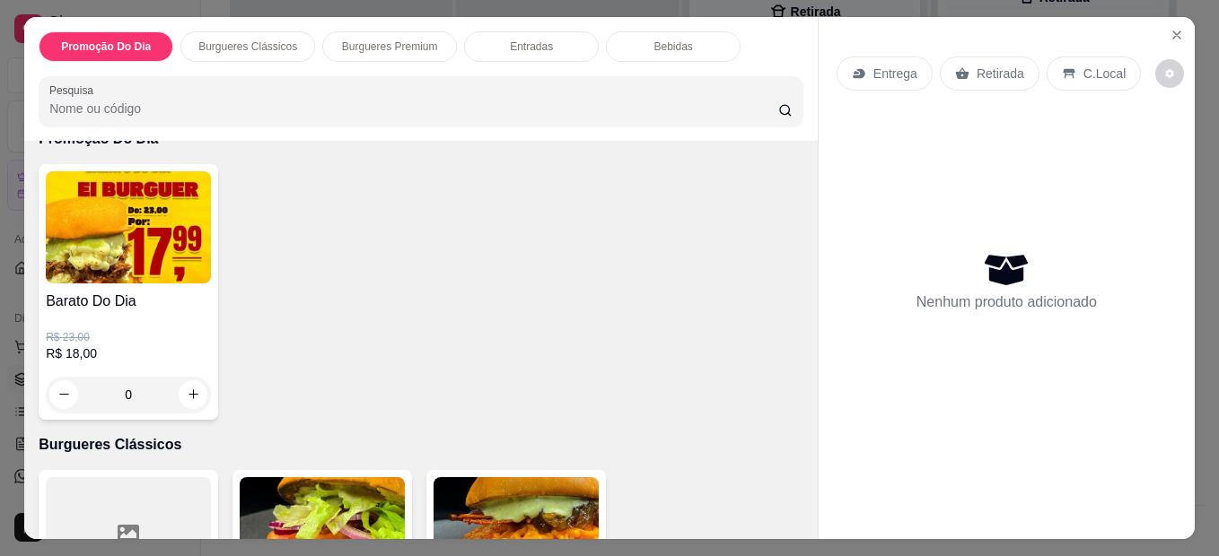
scroll to position [90, 0]
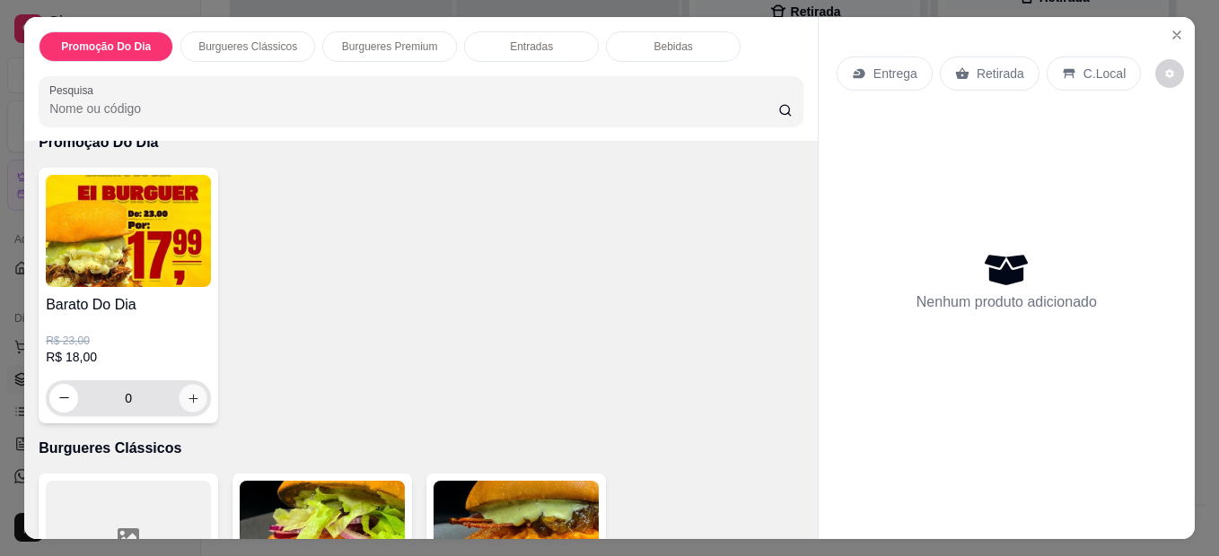
click at [188, 391] on icon "increase-product-quantity" at bounding box center [193, 397] width 13 height 13
click at [187, 393] on icon "increase-product-quantity" at bounding box center [193, 397] width 13 height 13
type input "1"
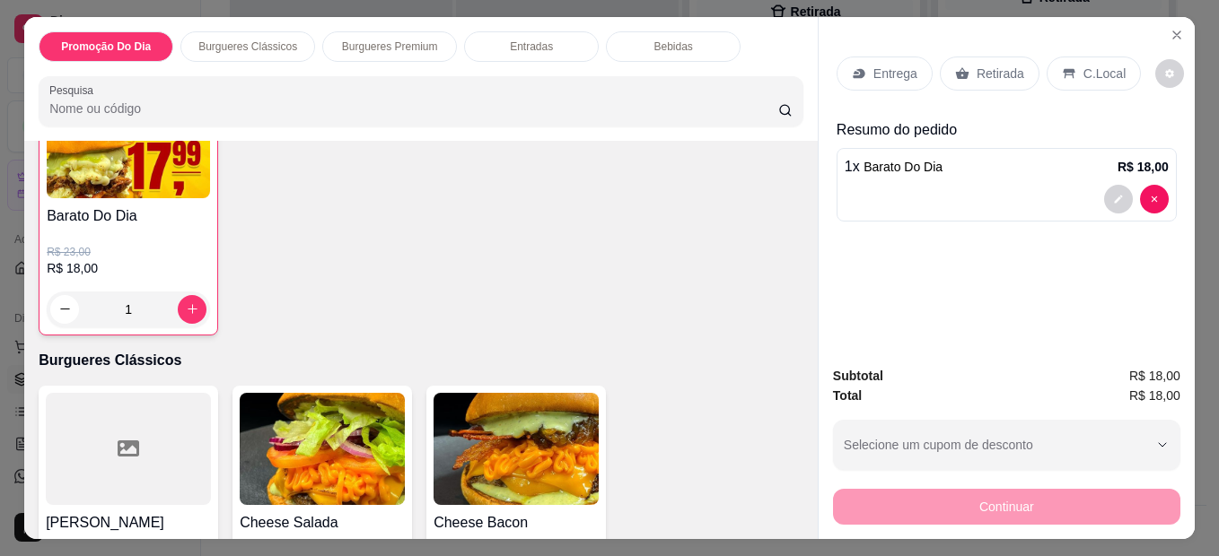
scroll to position [269, 0]
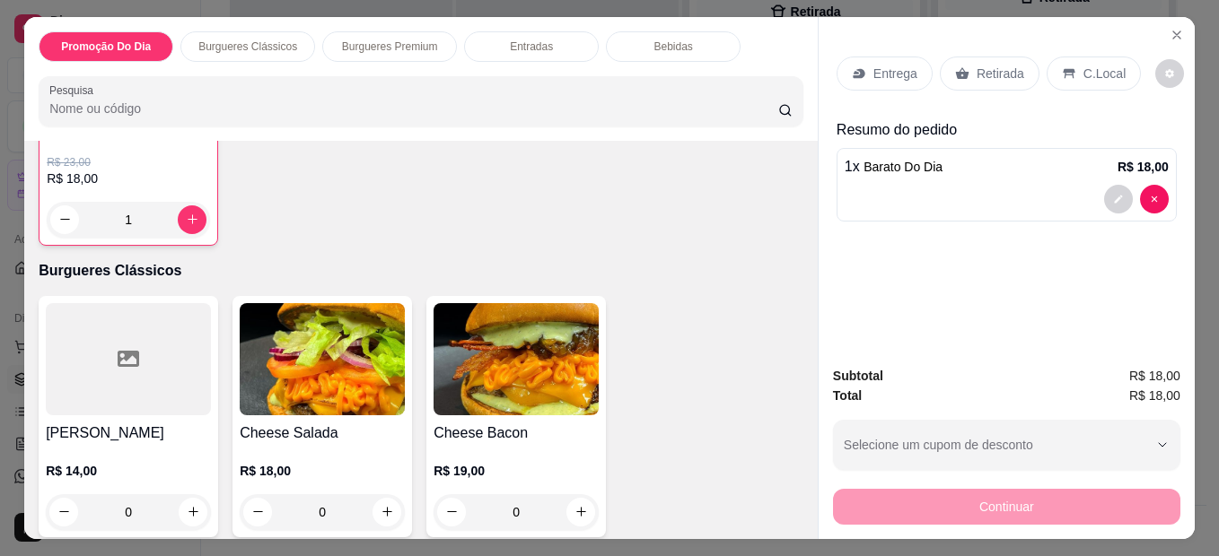
click at [388, 501] on div "0" at bounding box center [322, 512] width 165 height 36
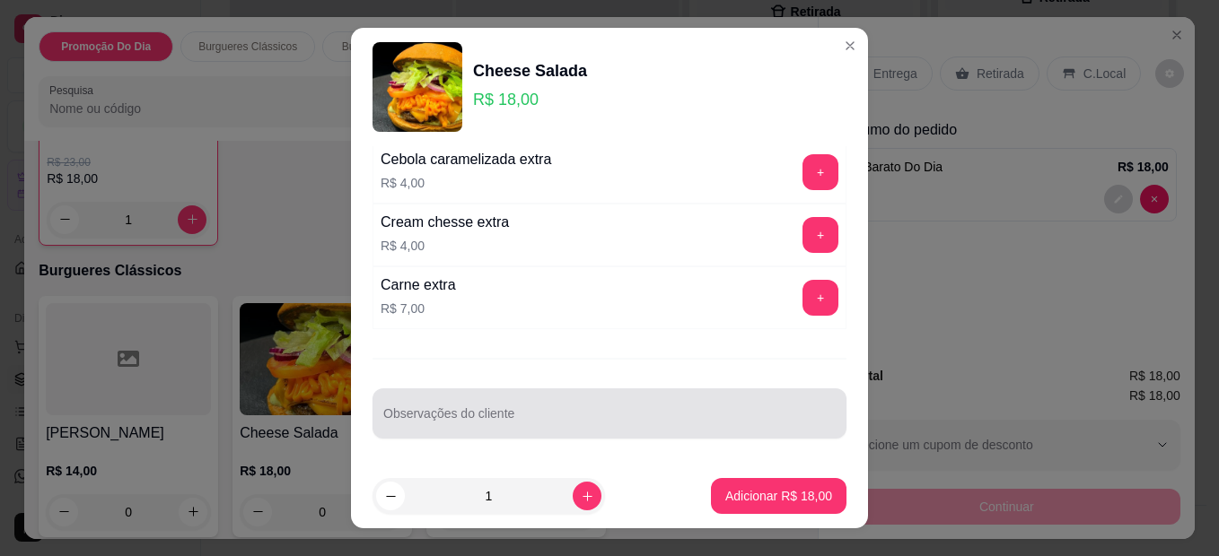
scroll to position [30, 0]
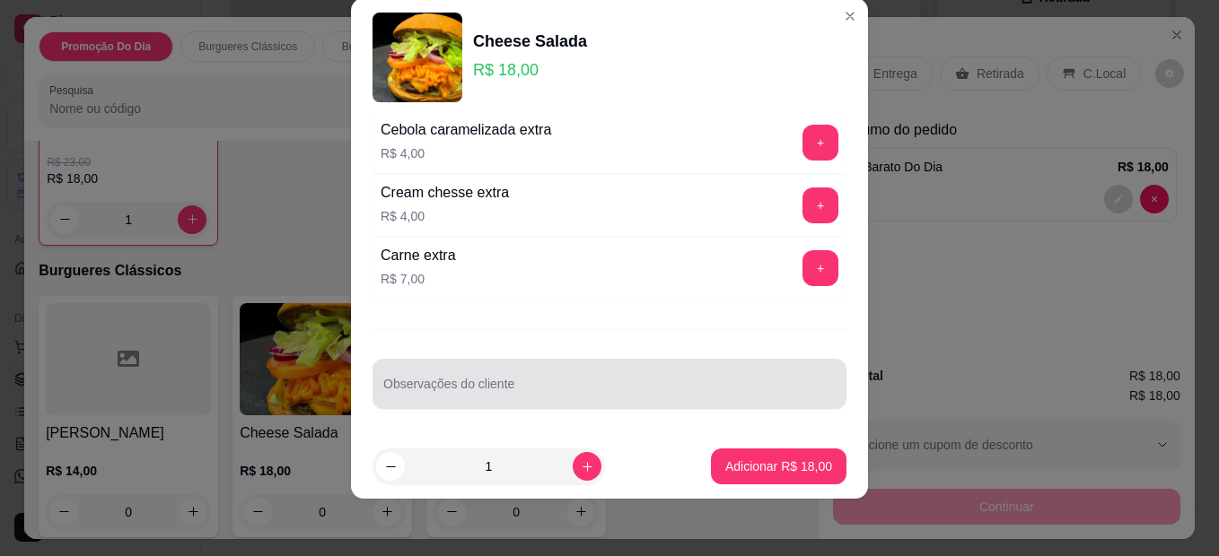
click at [572, 386] on input "Observações do cliente" at bounding box center [609, 391] width 452 height 18
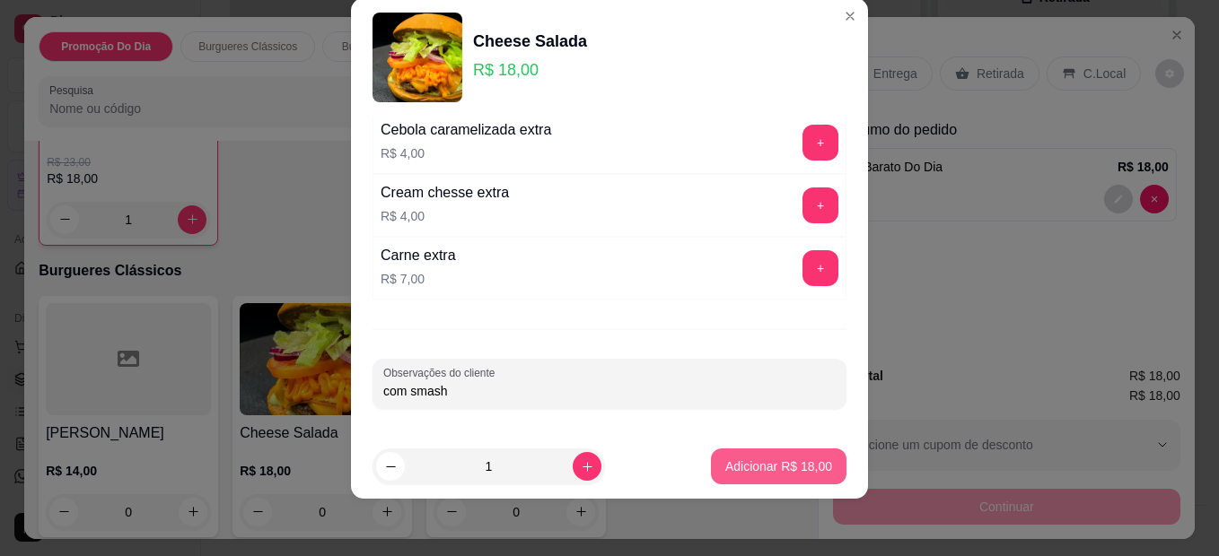
type input "com smash"
click at [765, 459] on p "Adicionar R$ 18,00" at bounding box center [779, 466] width 104 height 17
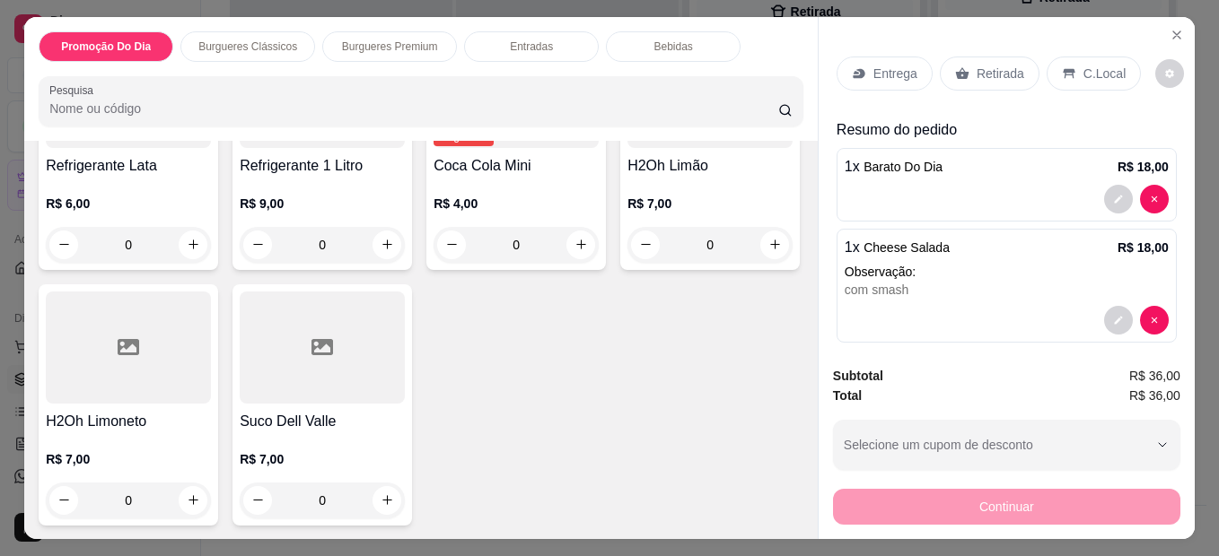
scroll to position [1795, 0]
click at [380, 263] on div "0" at bounding box center [322, 245] width 165 height 36
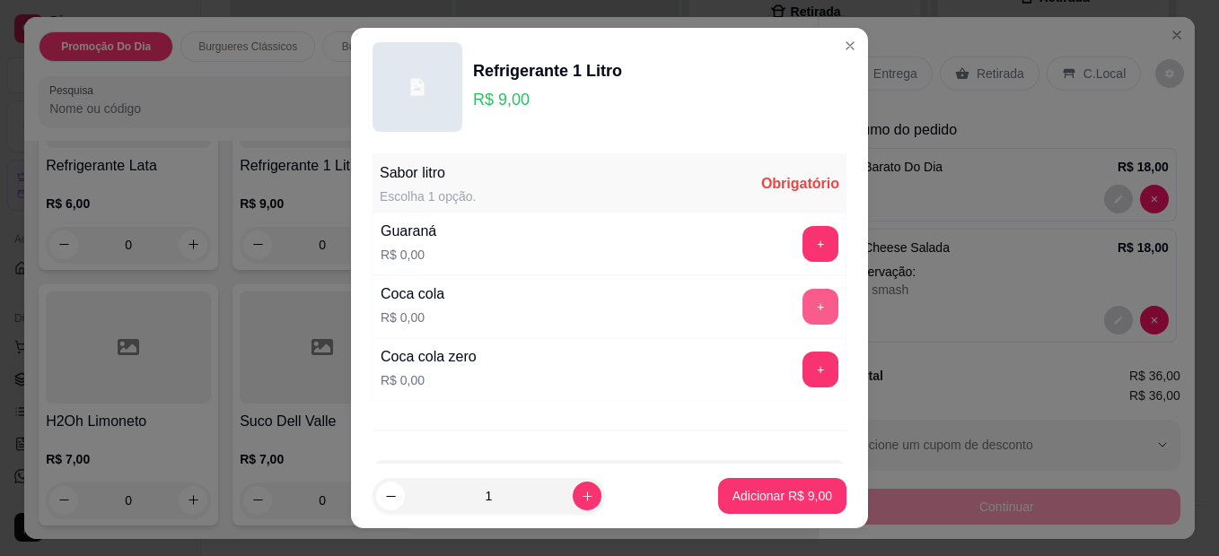
click at [802, 307] on button "+" at bounding box center [820, 307] width 36 height 36
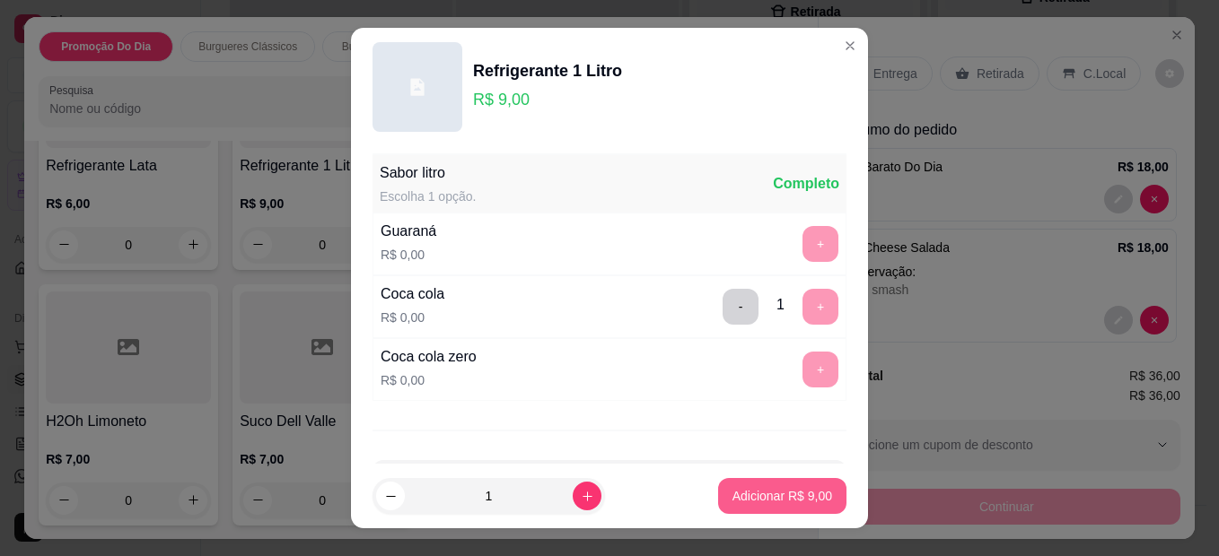
click at [738, 494] on p "Adicionar R$ 9,00" at bounding box center [782, 496] width 100 height 18
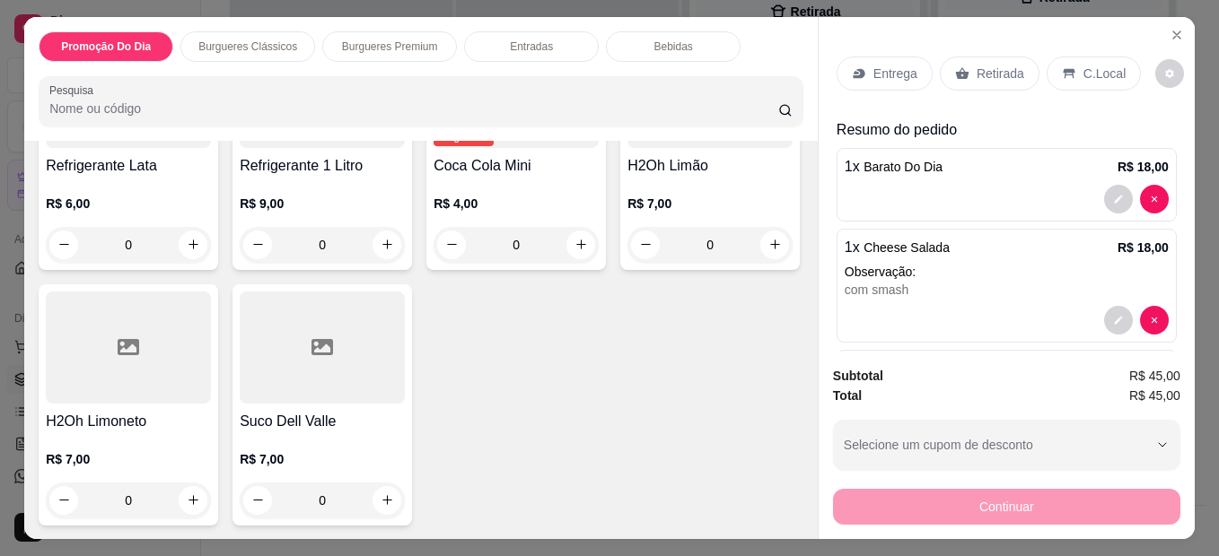
click at [966, 78] on div "Retirada" at bounding box center [990, 74] width 100 height 34
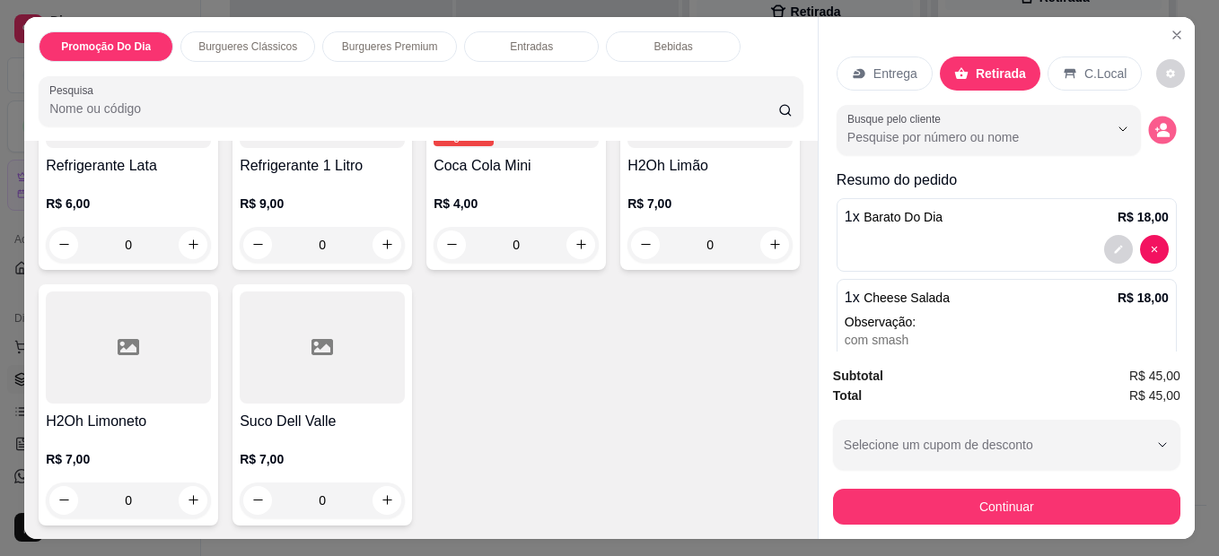
click at [1157, 131] on icon "decrease-product-quantity" at bounding box center [1163, 134] width 13 height 6
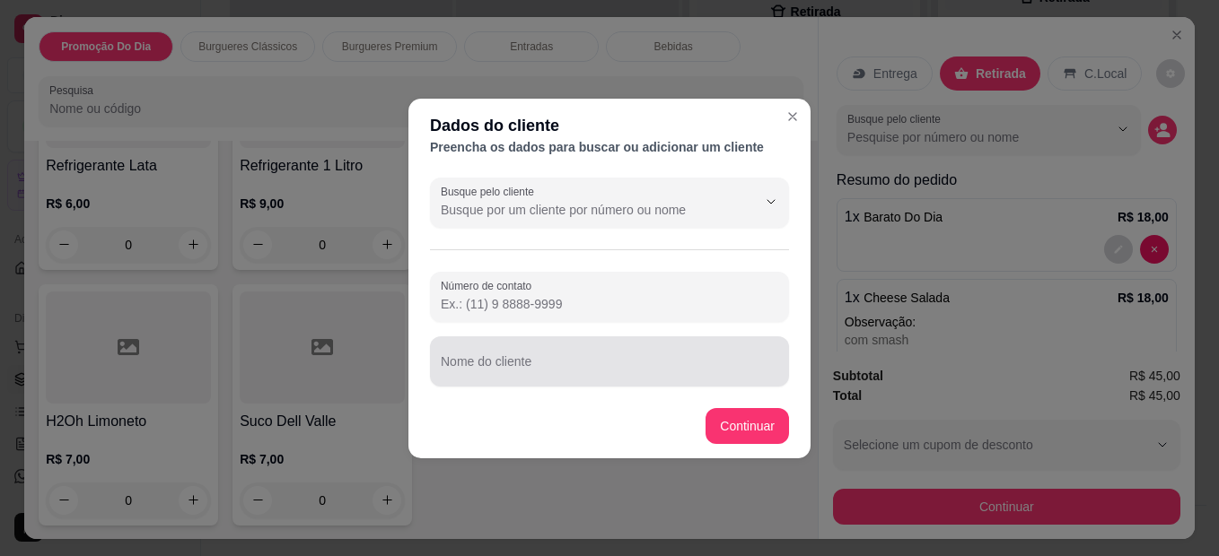
click at [632, 357] on div at bounding box center [609, 362] width 337 height 36
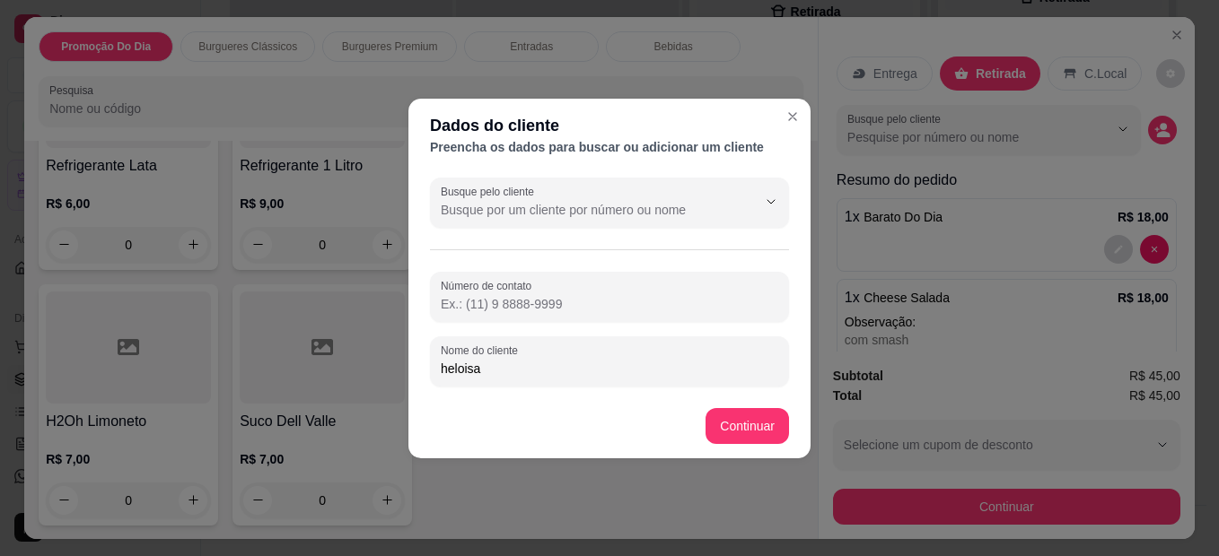
type input "heloisa"
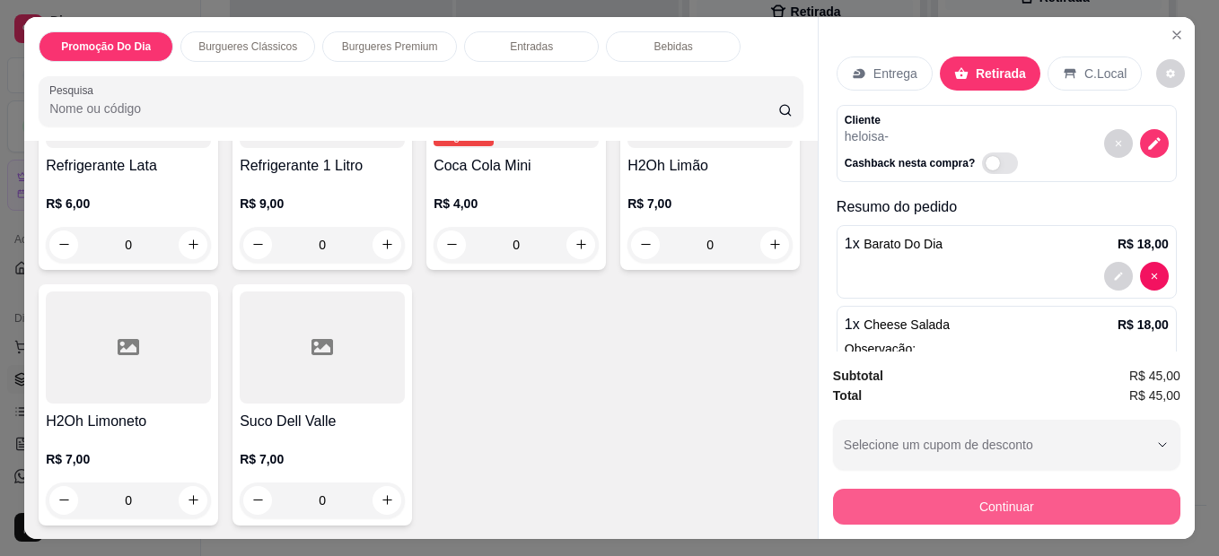
click at [916, 489] on button "Continuar" at bounding box center [1006, 507] width 347 height 36
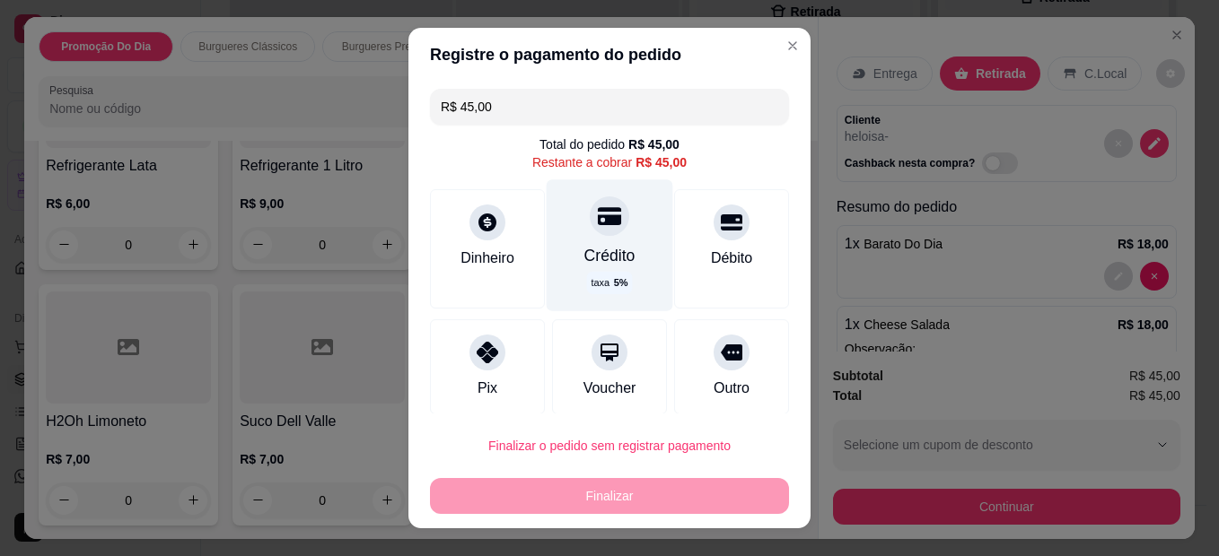
click at [598, 206] on icon at bounding box center [609, 216] width 23 height 23
type input "R$ 0,00"
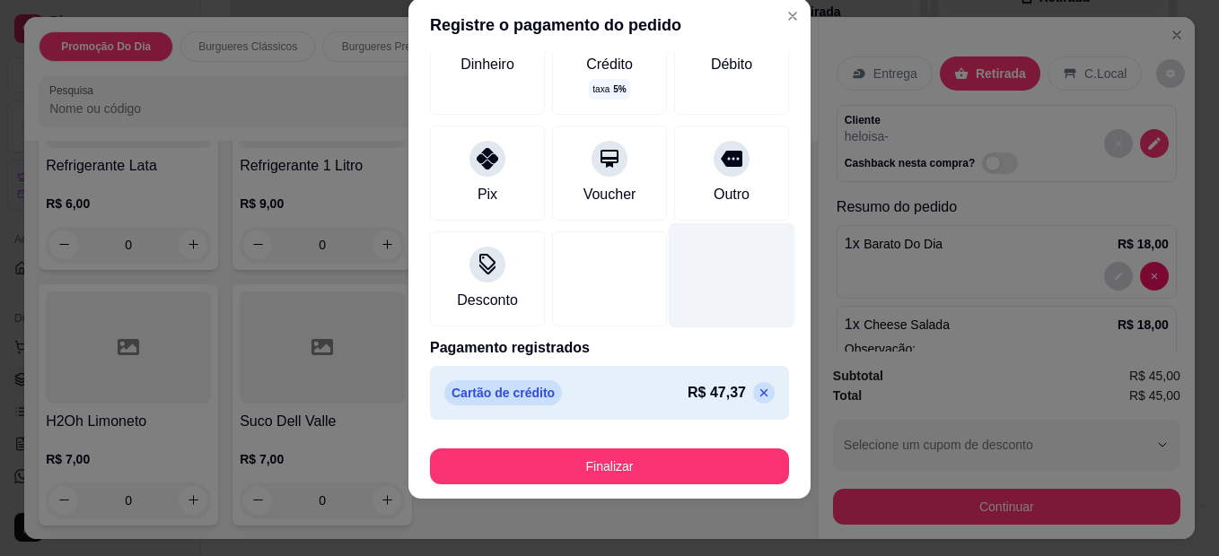
scroll to position [0, 0]
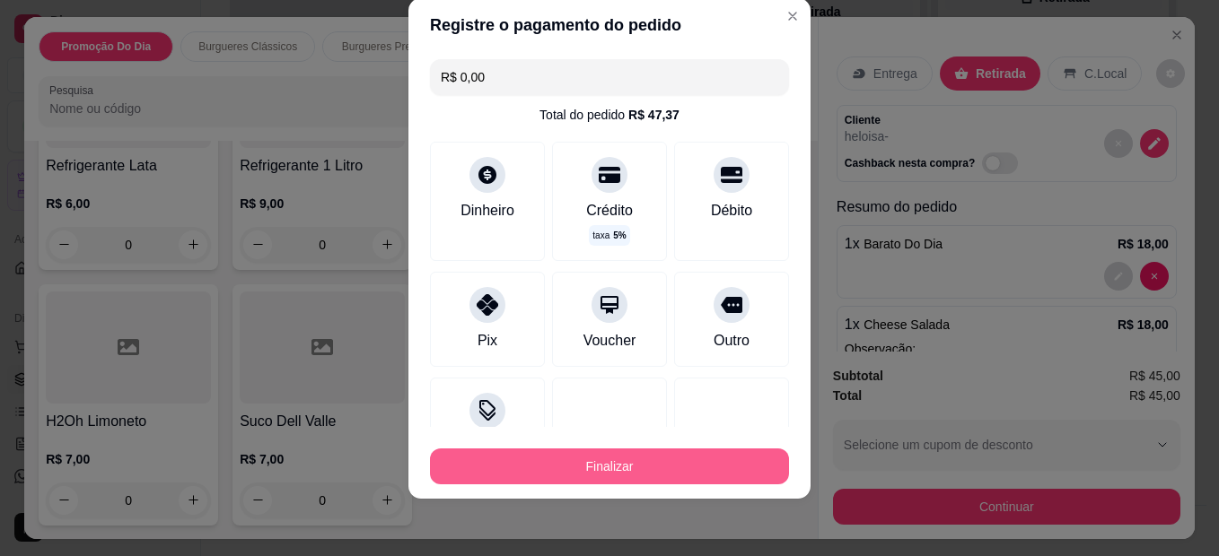
click at [639, 464] on button "Finalizar" at bounding box center [609, 467] width 359 height 36
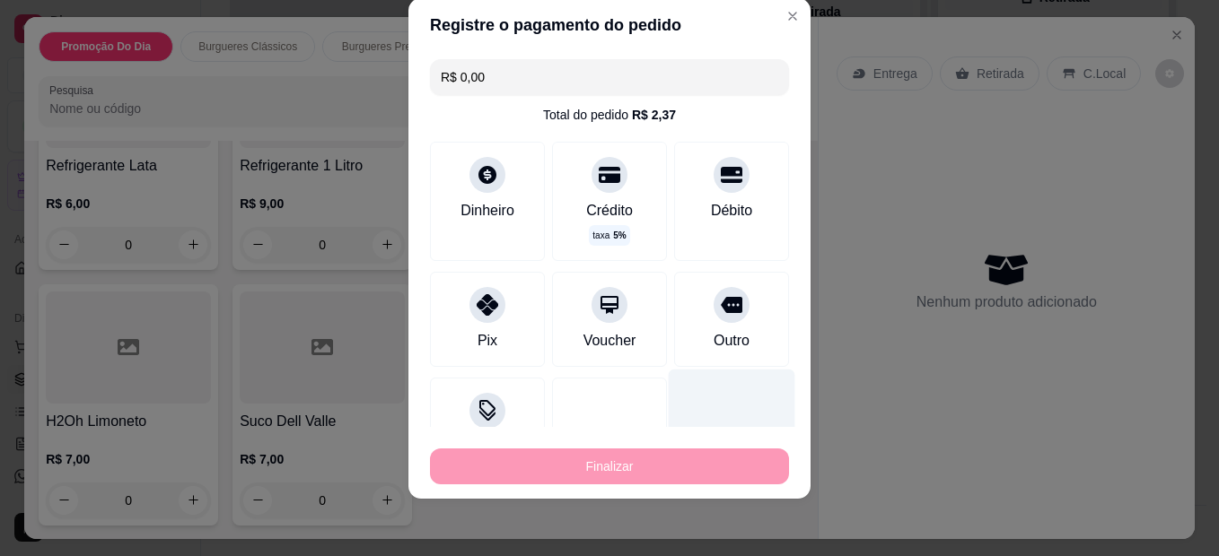
type input "0"
type input "-R$ 45,00"
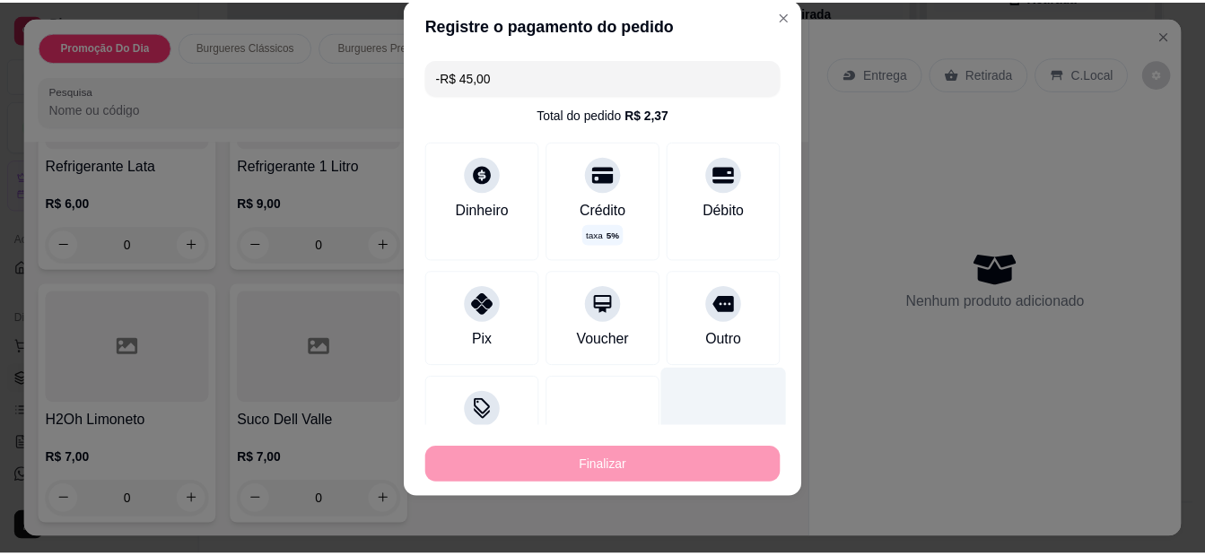
scroll to position [1793, 0]
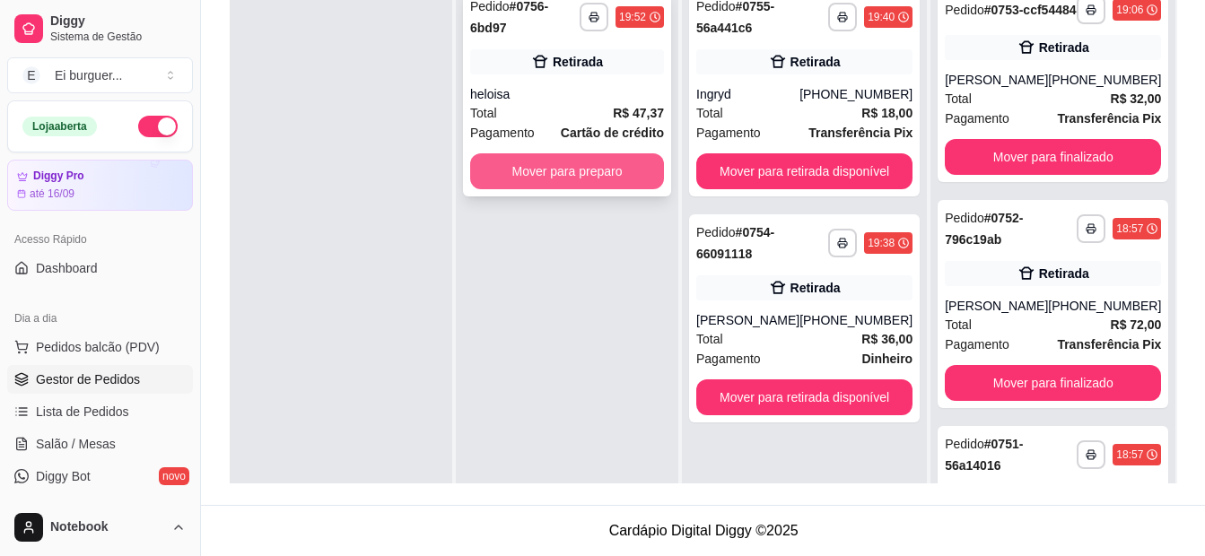
click at [567, 167] on button "Mover para preparo" at bounding box center [567, 171] width 194 height 36
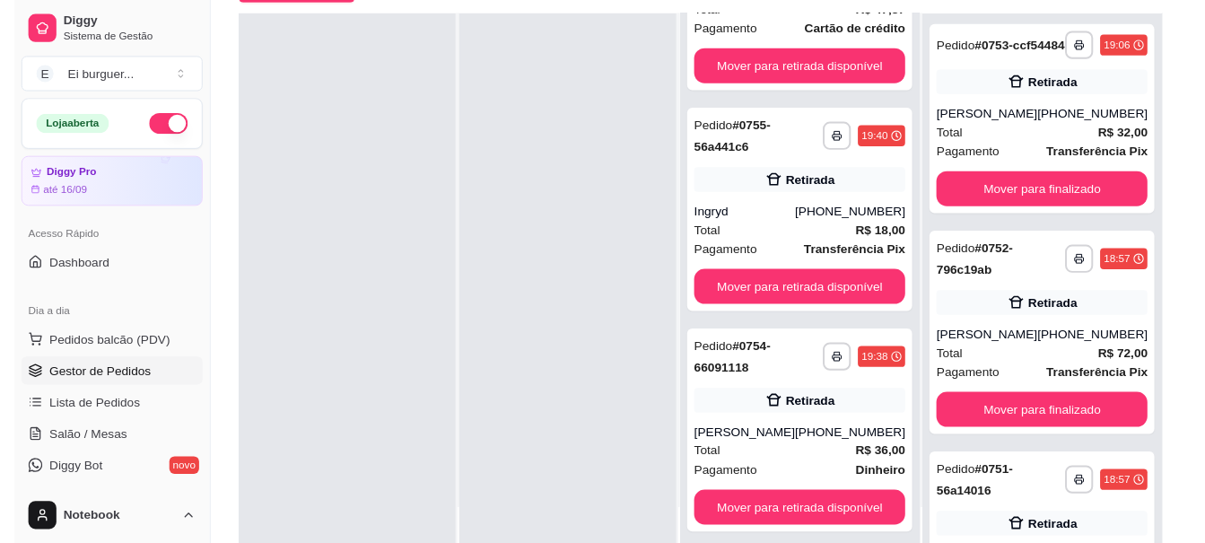
scroll to position [274, 0]
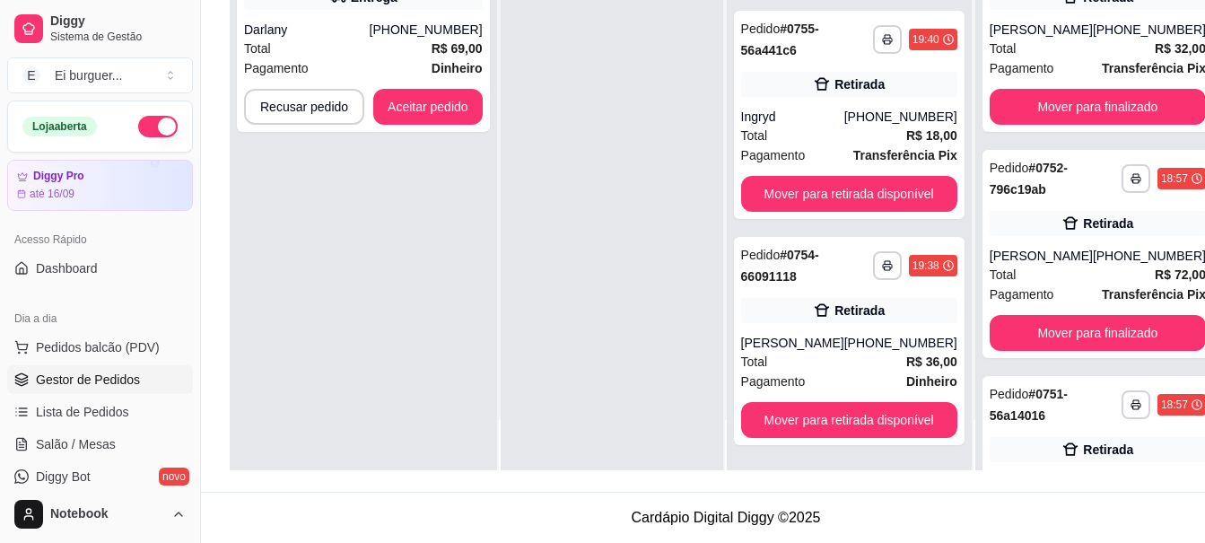
click at [598, 177] on div at bounding box center [612, 198] width 223 height 543
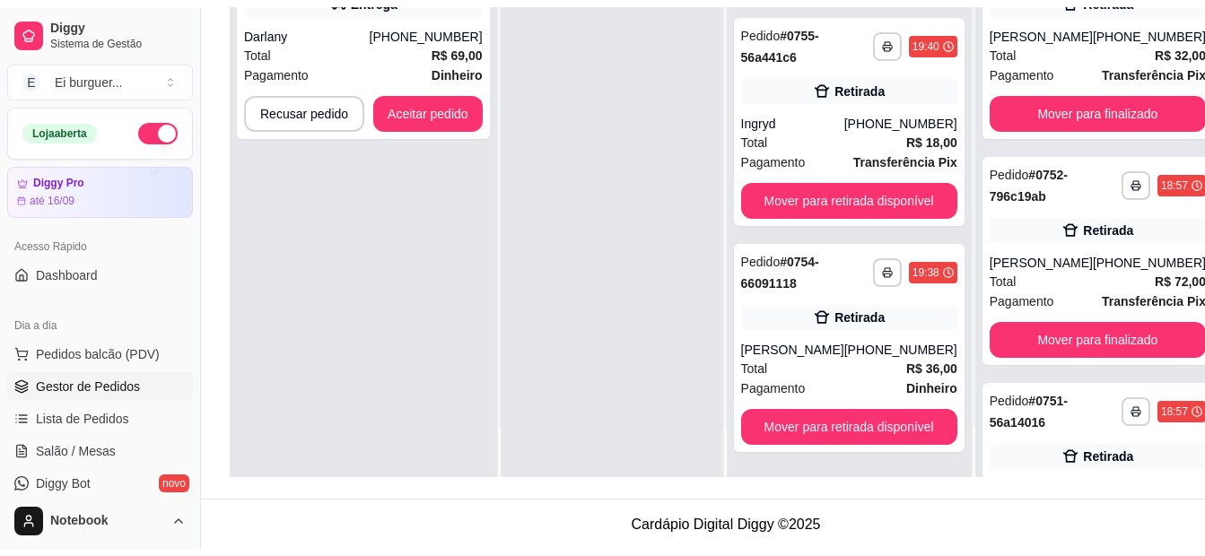
scroll to position [0, 0]
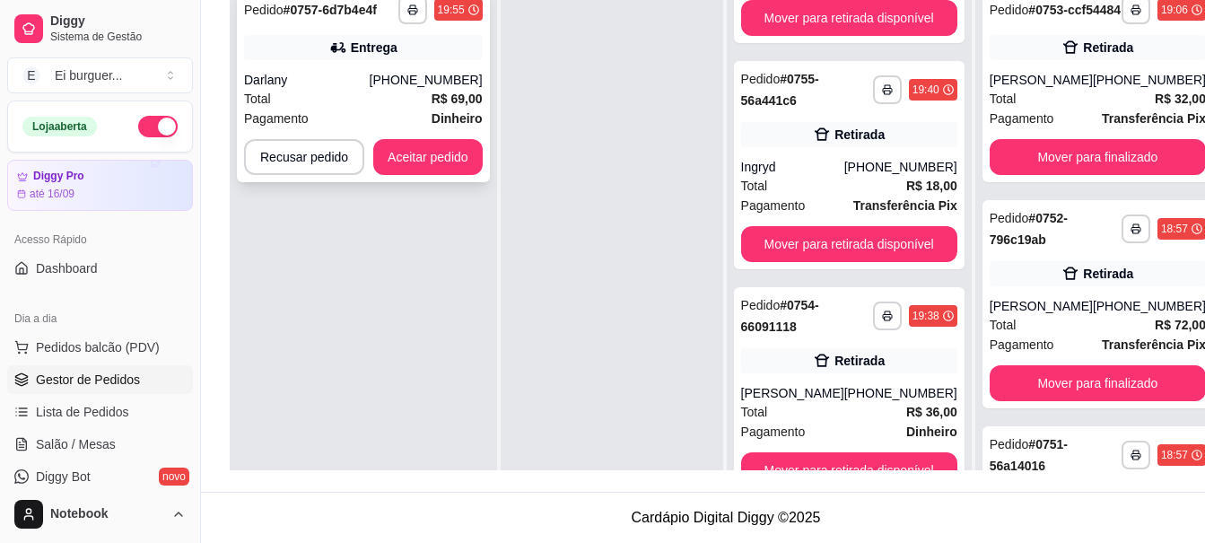
click at [400, 97] on div "Total R$ 69,00" at bounding box center [363, 99] width 239 height 20
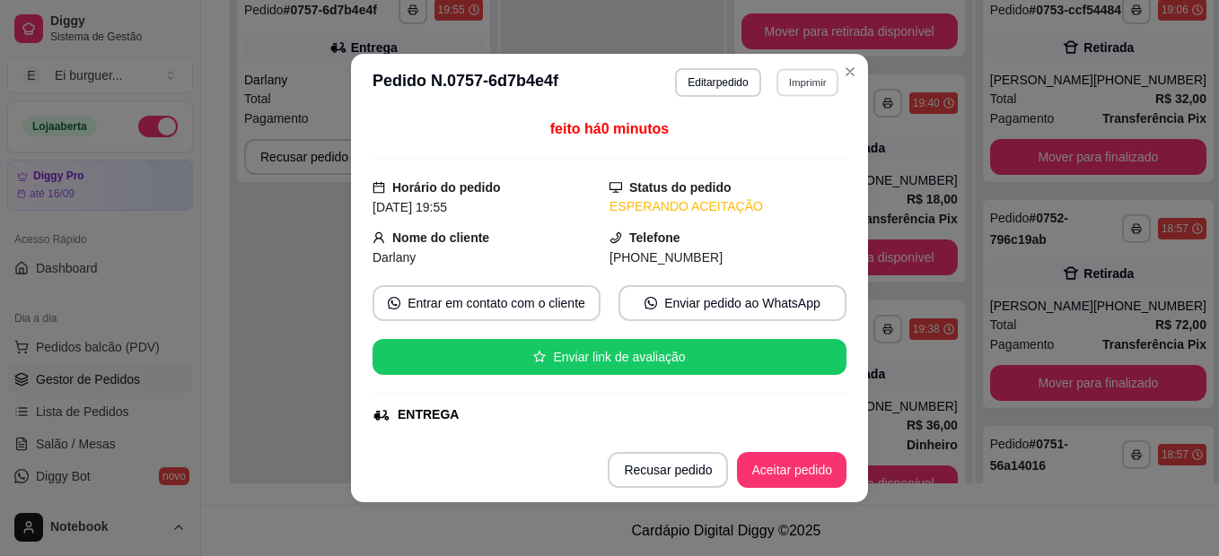
click at [776, 78] on button "Imprimir" at bounding box center [807, 82] width 62 height 28
click at [763, 158] on button "IMPRESSORA" at bounding box center [769, 145] width 130 height 29
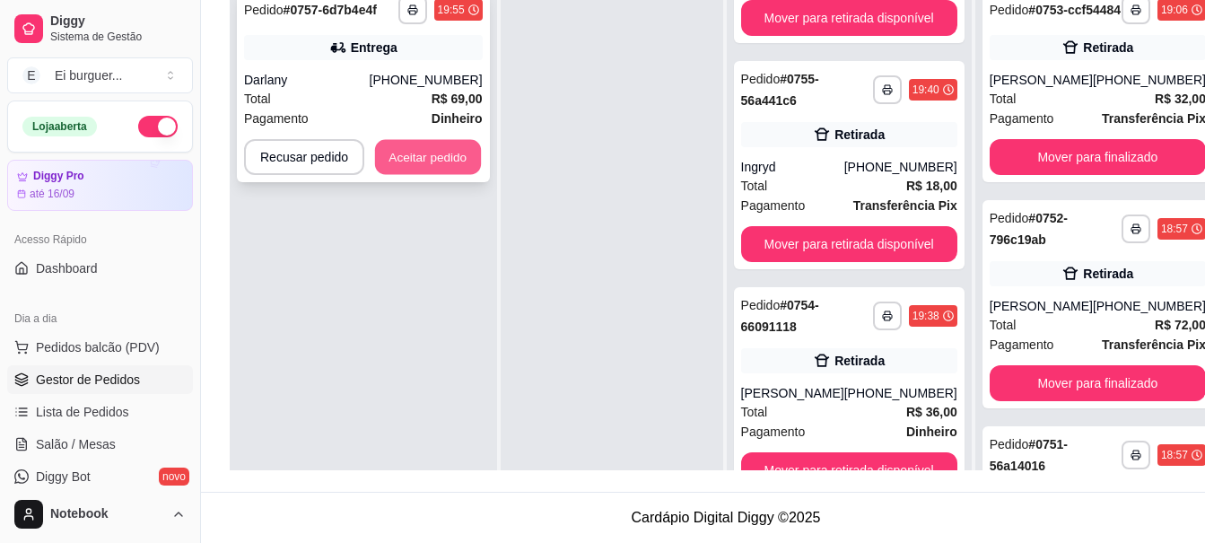
click at [416, 154] on button "Aceitar pedido" at bounding box center [428, 157] width 106 height 35
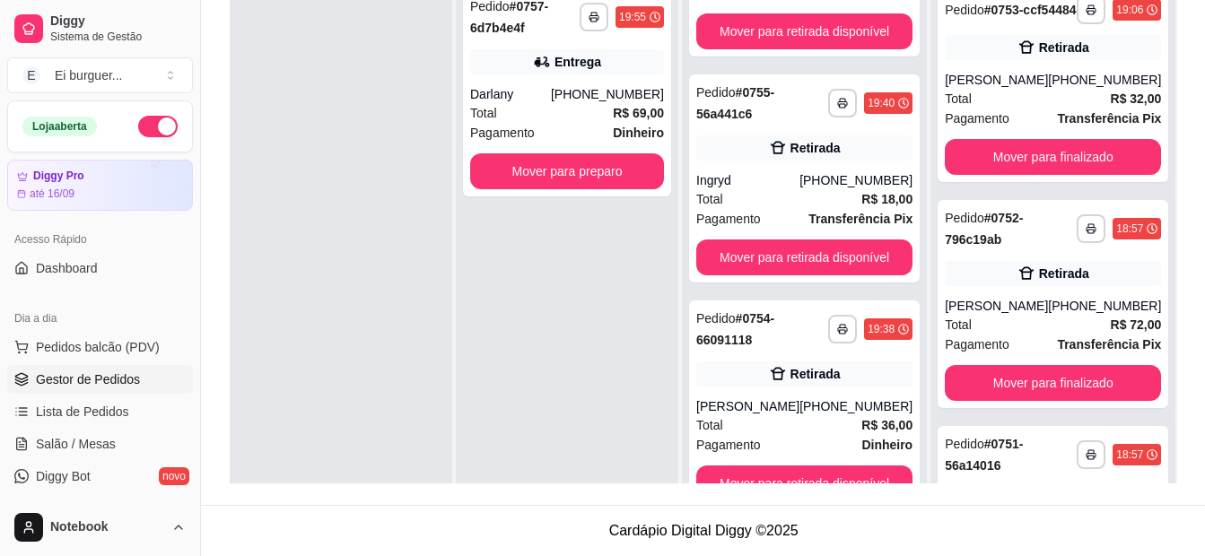
click at [319, 226] on div at bounding box center [341, 256] width 223 height 556
click at [550, 172] on button "Mover para preparo" at bounding box center [567, 171] width 194 height 36
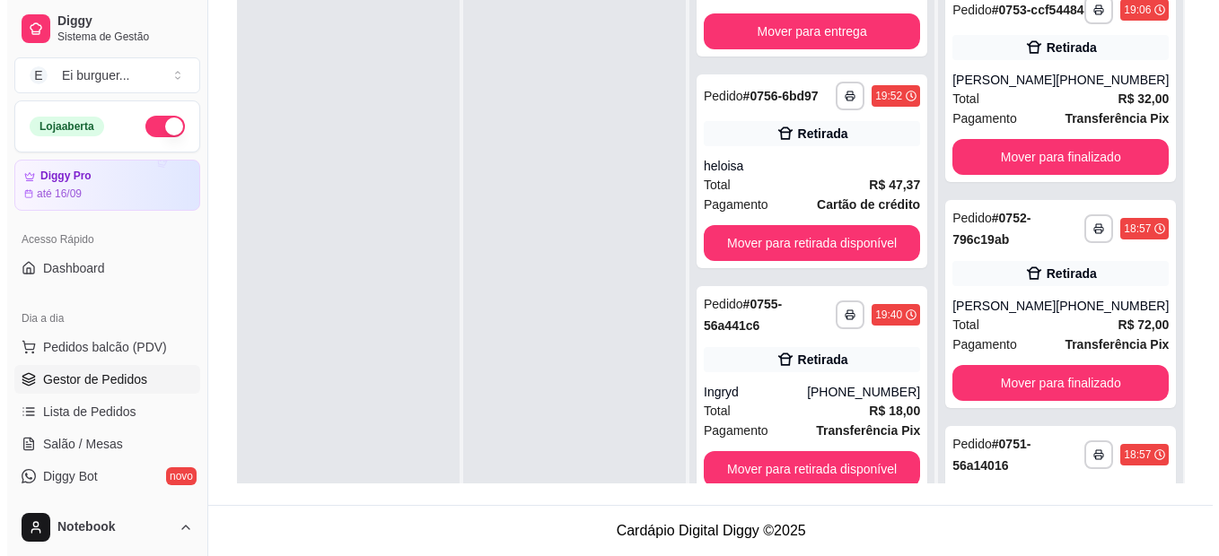
scroll to position [366, 0]
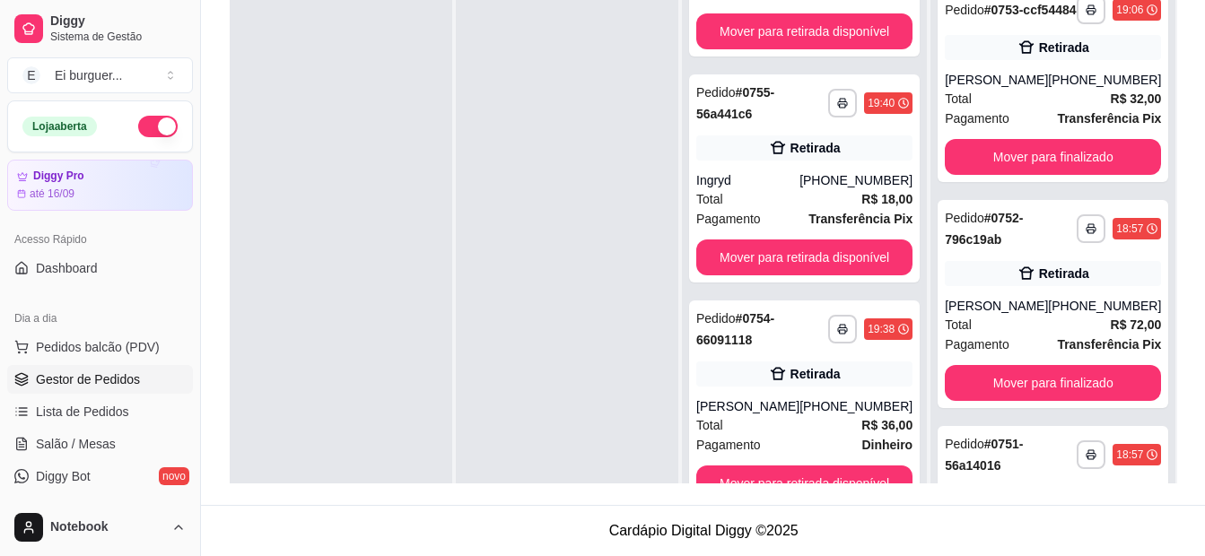
click at [499, 204] on div at bounding box center [567, 256] width 223 height 556
click at [116, 336] on button "Pedidos balcão (PDV)" at bounding box center [100, 347] width 186 height 29
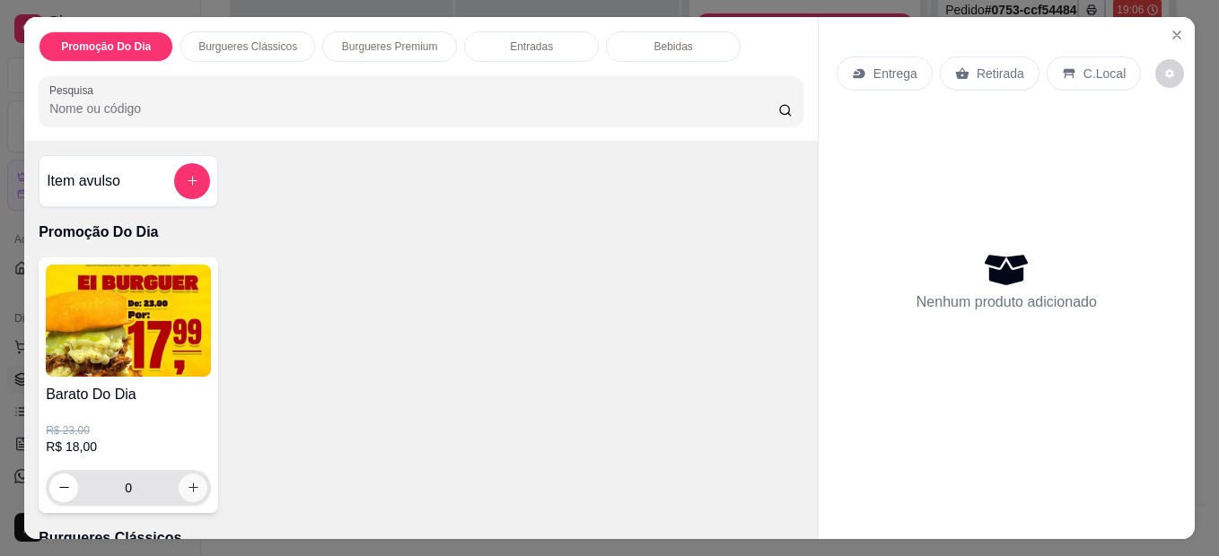
click at [188, 483] on icon "increase-product-quantity" at bounding box center [193, 488] width 10 height 10
type input "1"
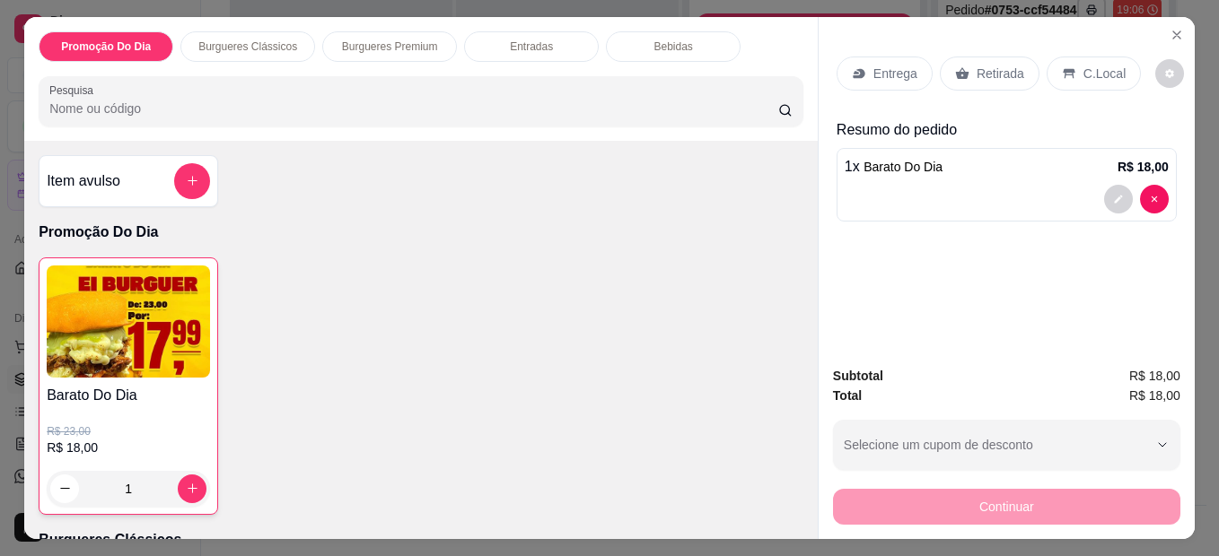
click at [1002, 65] on p "Retirada" at bounding box center [1000, 74] width 48 height 18
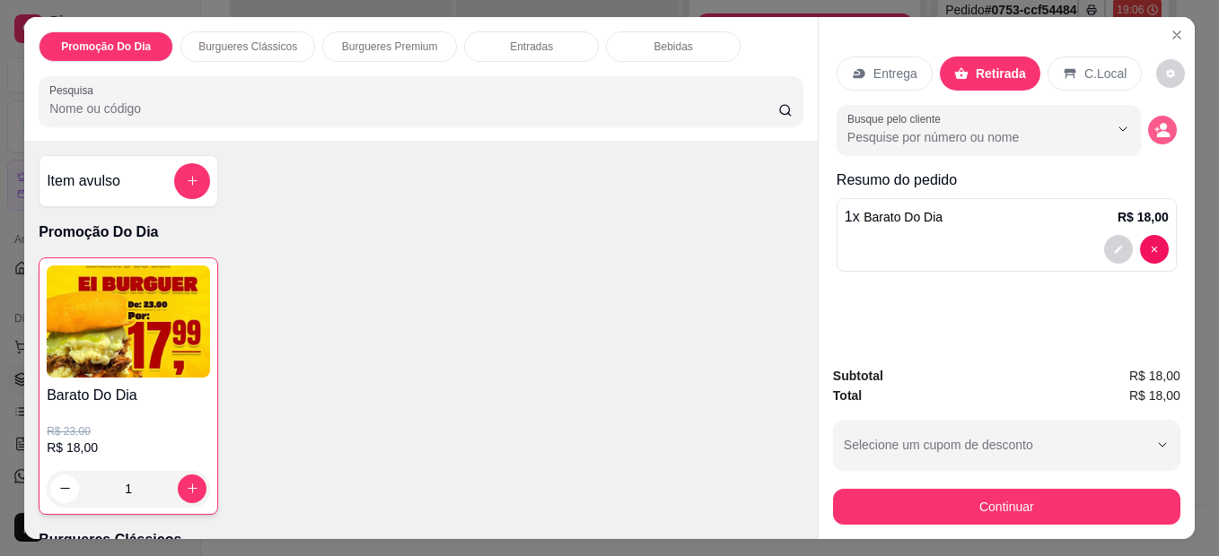
click at [1154, 123] on icon "decrease-product-quantity" at bounding box center [1162, 130] width 16 height 16
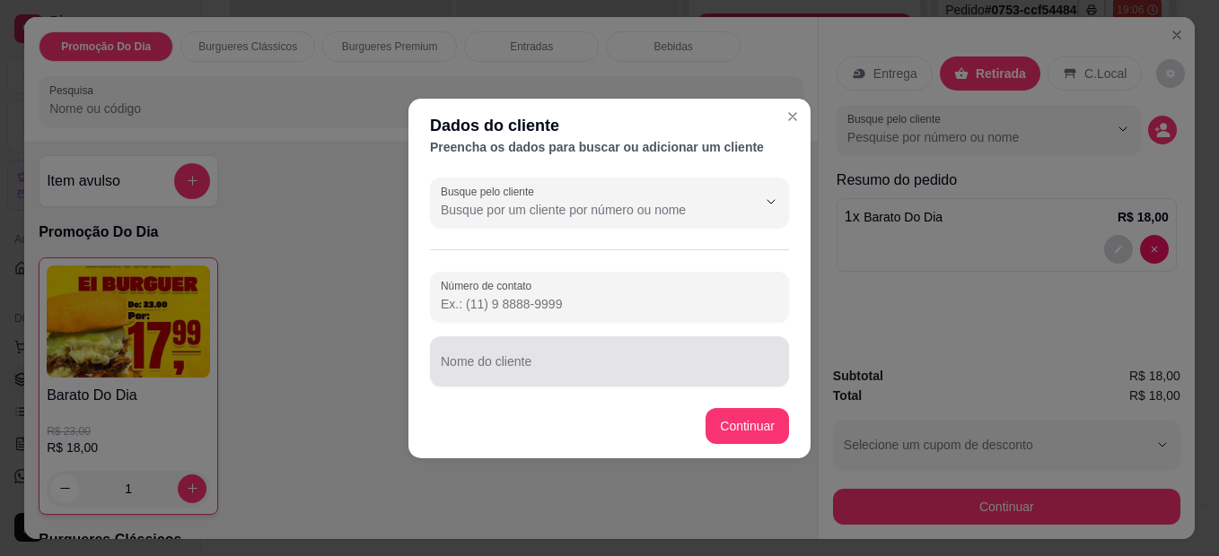
click at [596, 380] on div "Nome do cliente" at bounding box center [609, 362] width 359 height 50
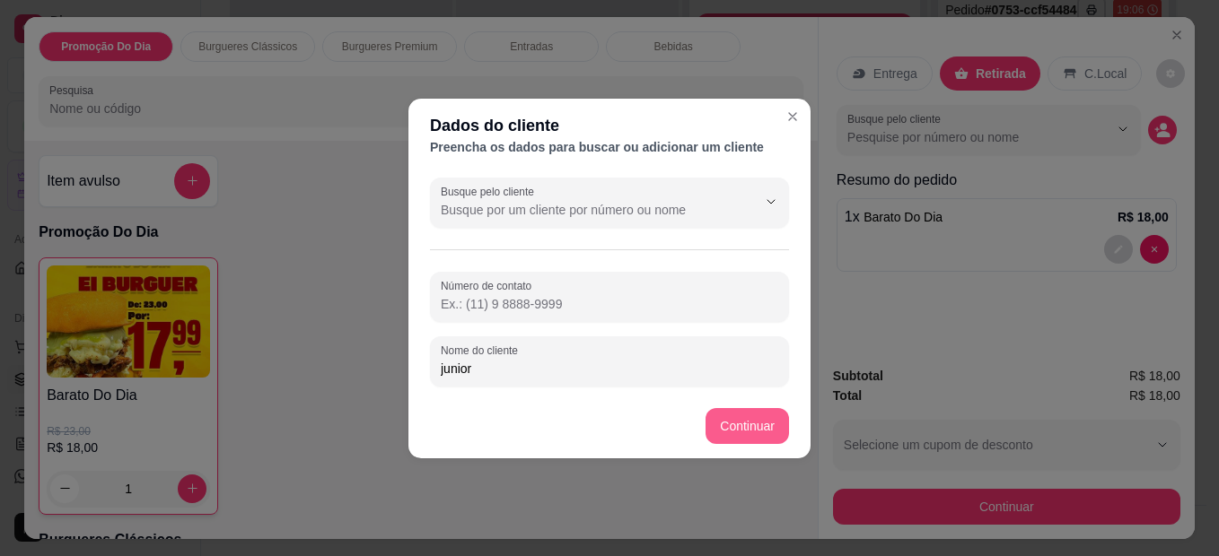
type input "junior"
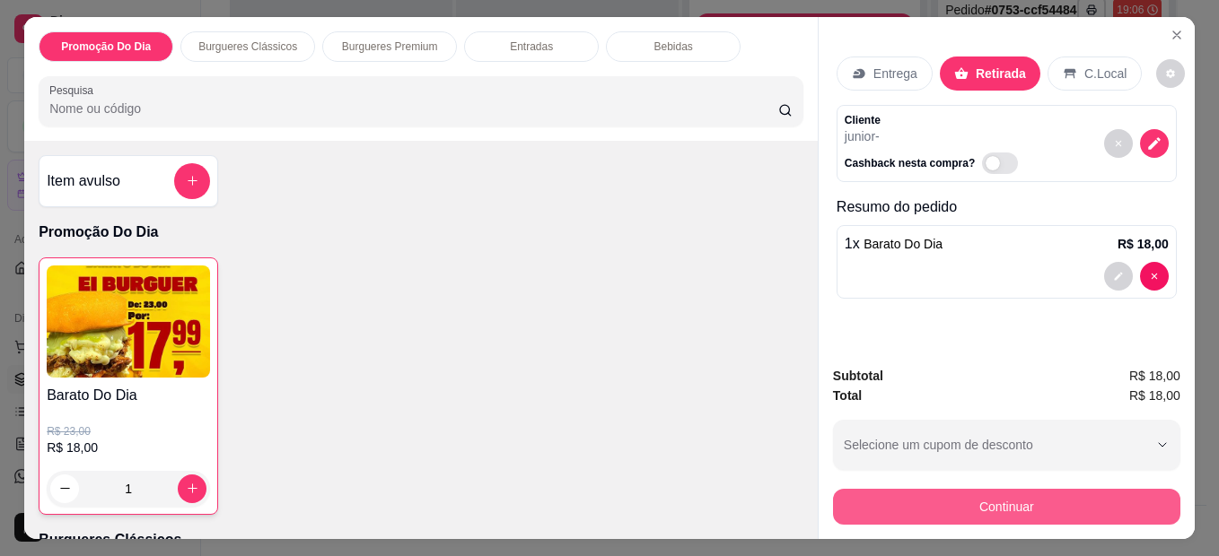
click at [1015, 507] on button "Continuar" at bounding box center [1006, 507] width 347 height 36
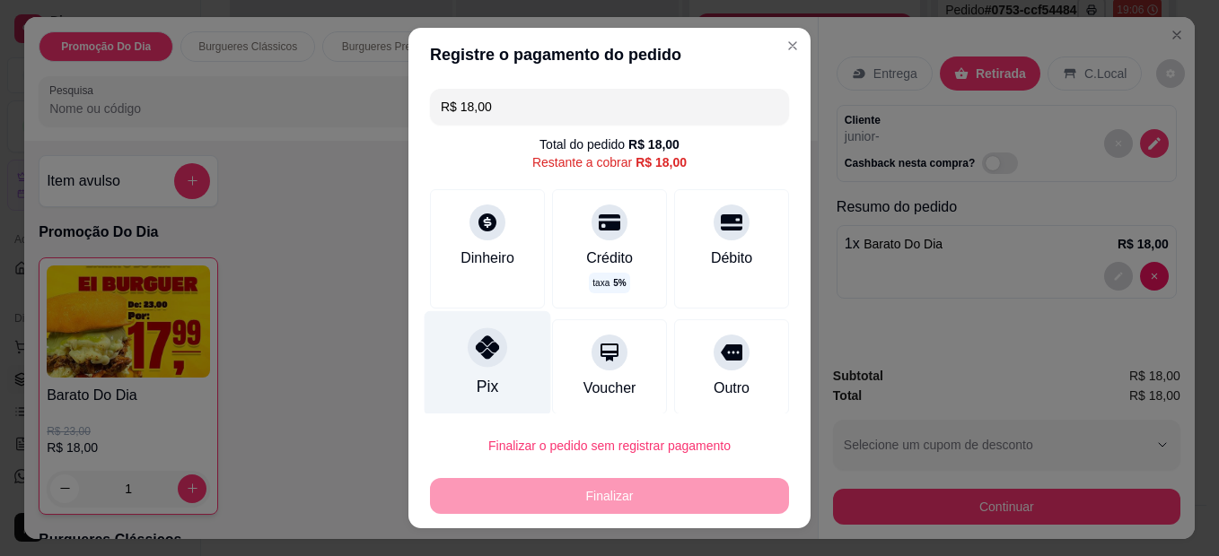
click at [476, 337] on icon at bounding box center [487, 347] width 23 height 23
type input "R$ 0,00"
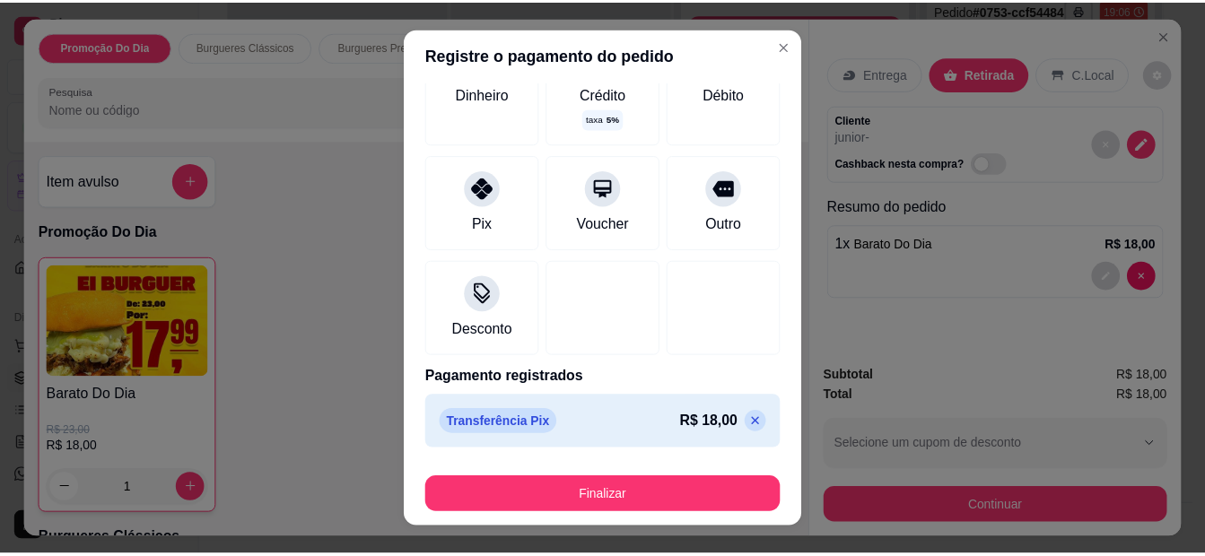
scroll to position [30, 0]
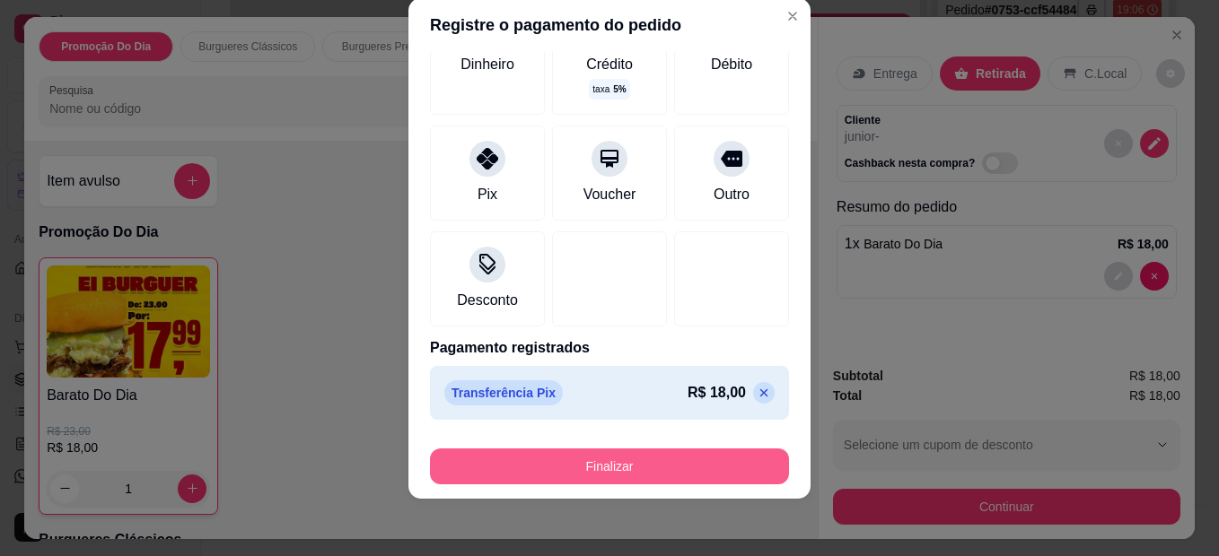
click at [644, 464] on button "Finalizar" at bounding box center [609, 467] width 359 height 36
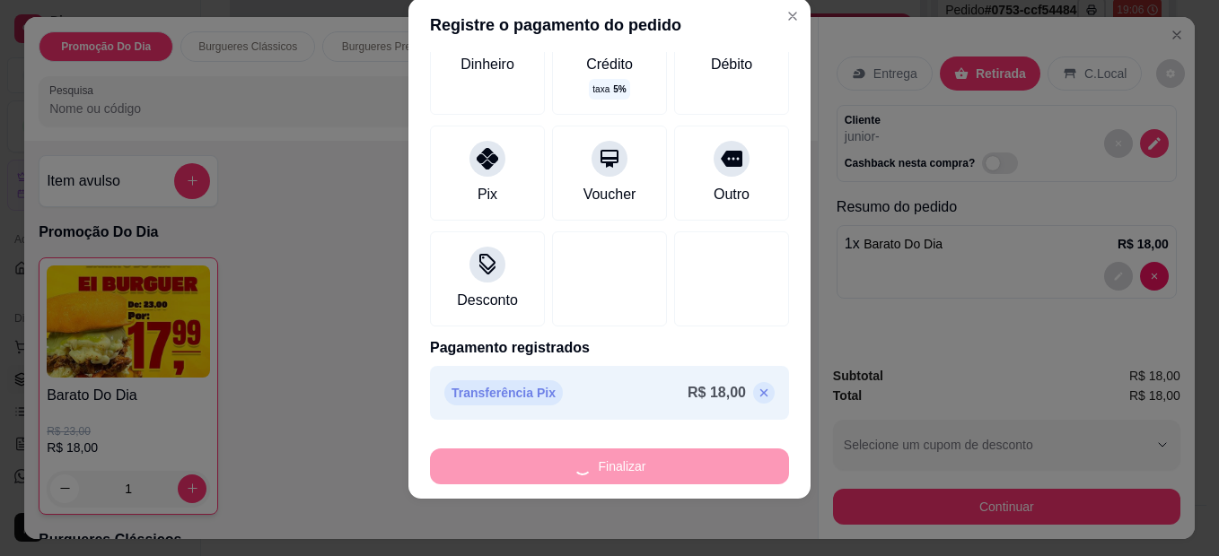
type input "0"
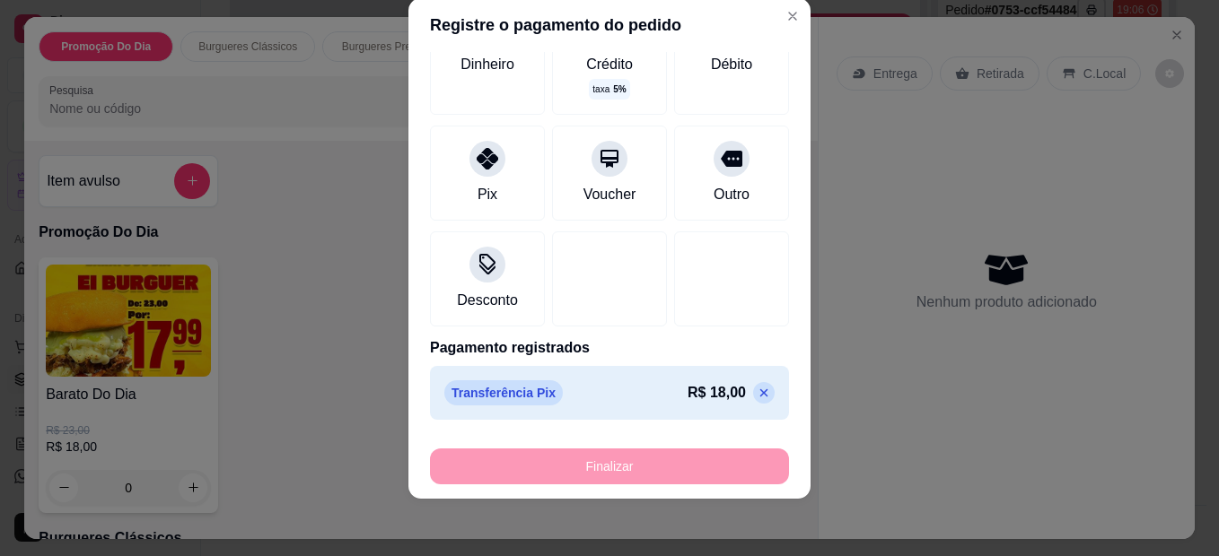
type input "-R$ 18,00"
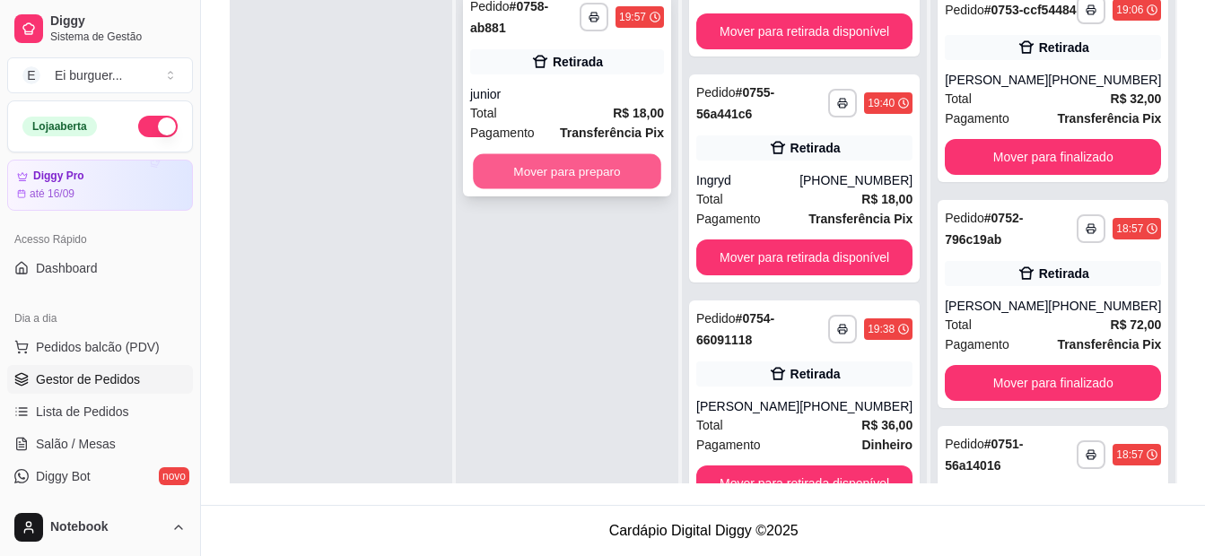
click at [634, 158] on button "Mover para preparo" at bounding box center [567, 171] width 188 height 35
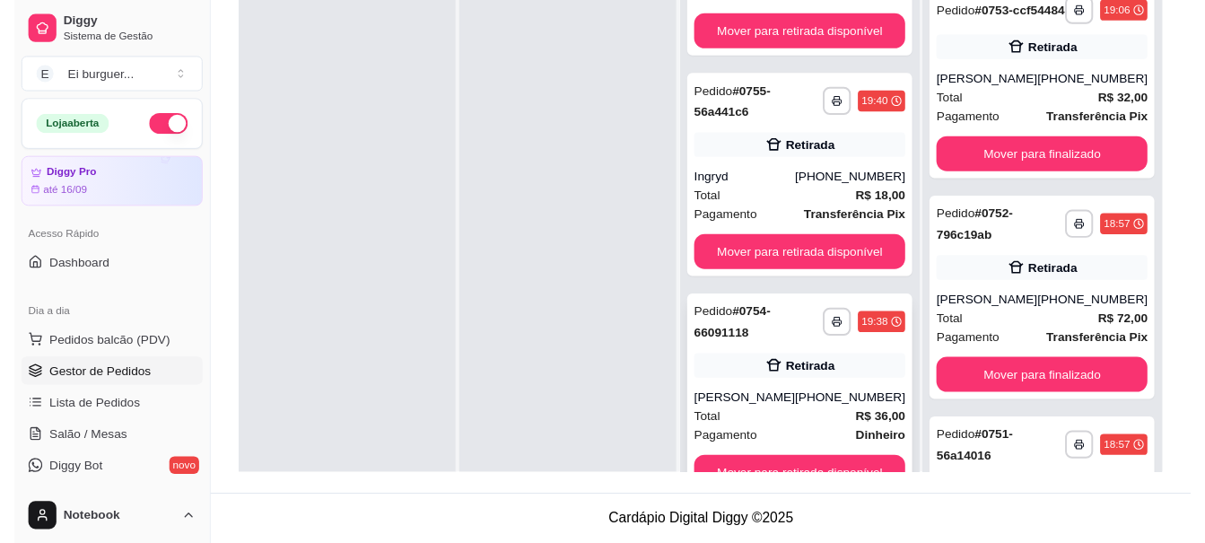
scroll to position [50, 0]
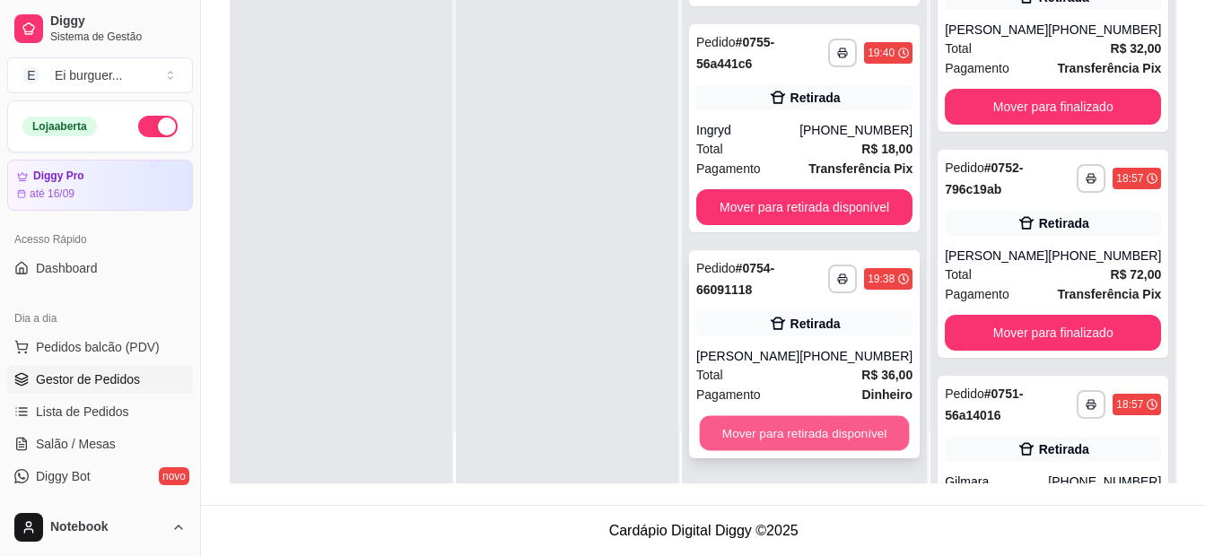
click at [802, 419] on button "Mover para retirada disponível" at bounding box center [805, 433] width 210 height 35
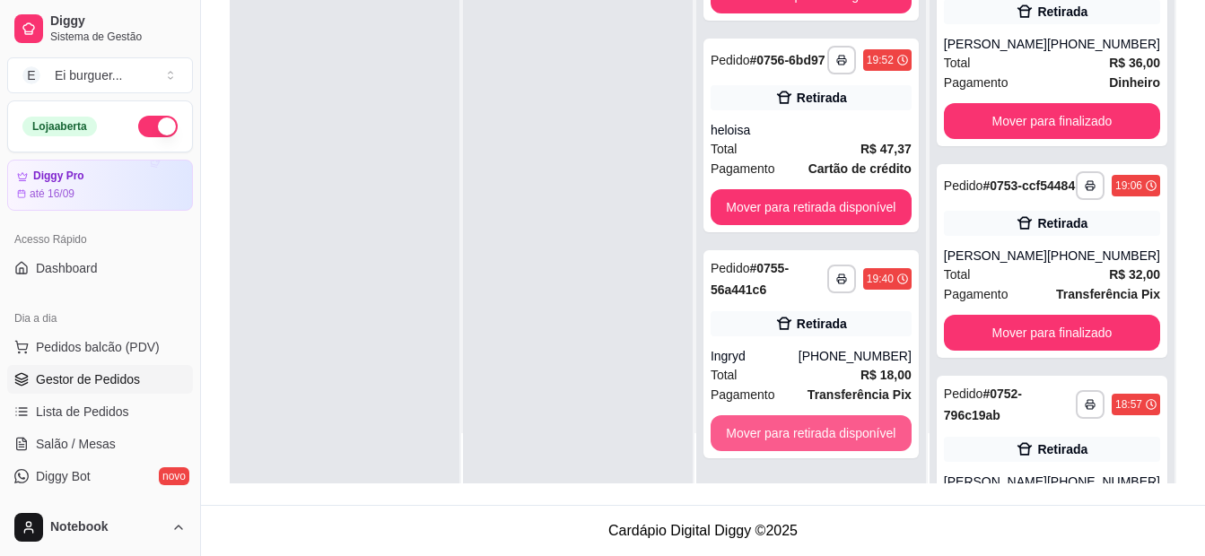
click at [803, 419] on button "Mover para retirada disponível" at bounding box center [811, 433] width 201 height 36
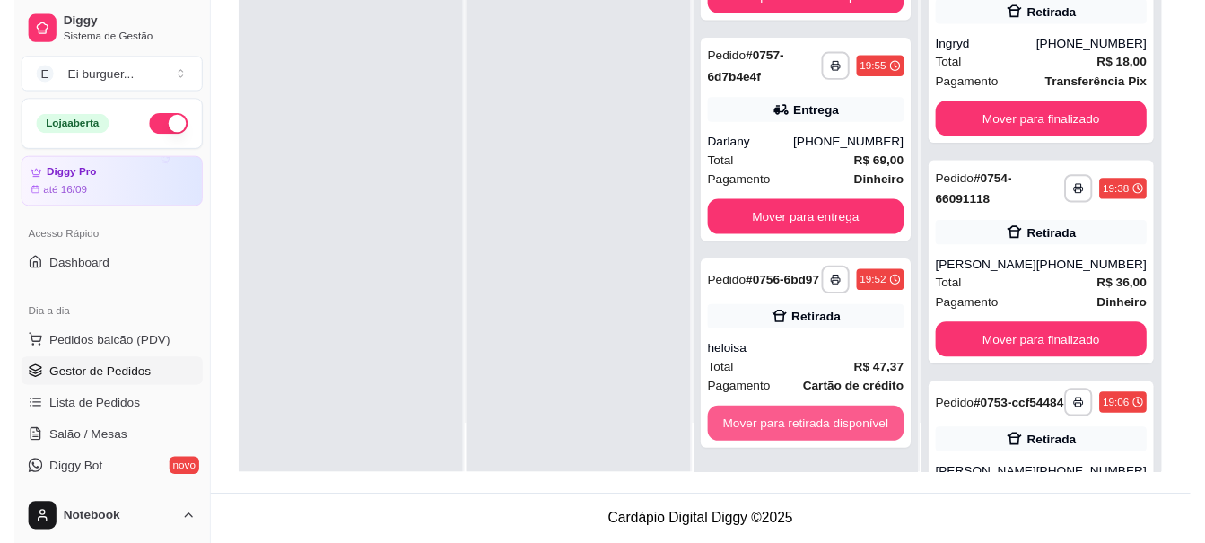
scroll to position [126, 0]
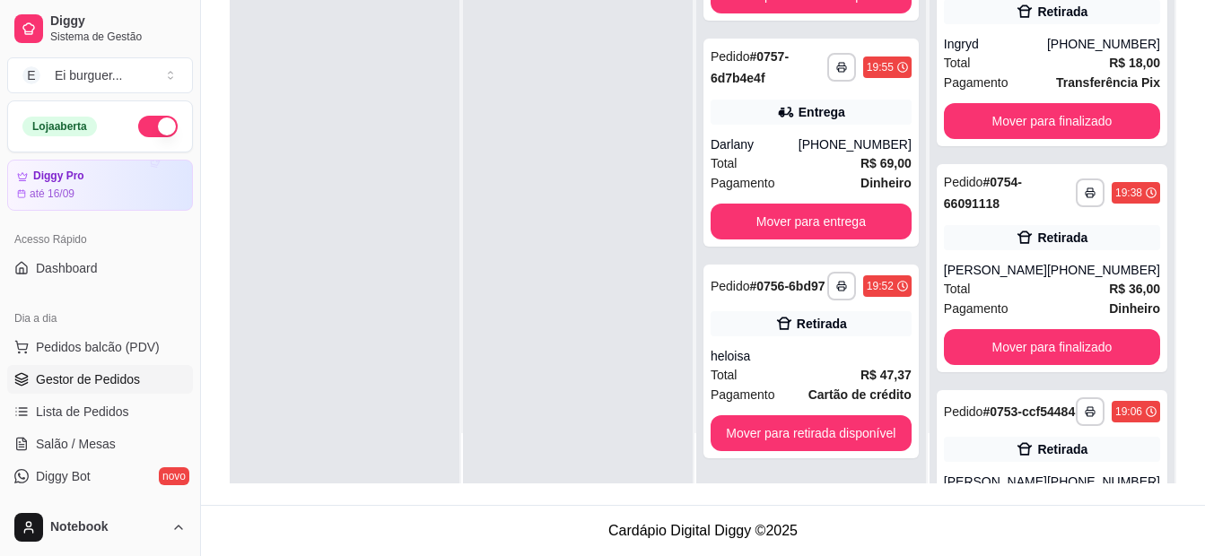
click at [615, 449] on div at bounding box center [578, 205] width 230 height 556
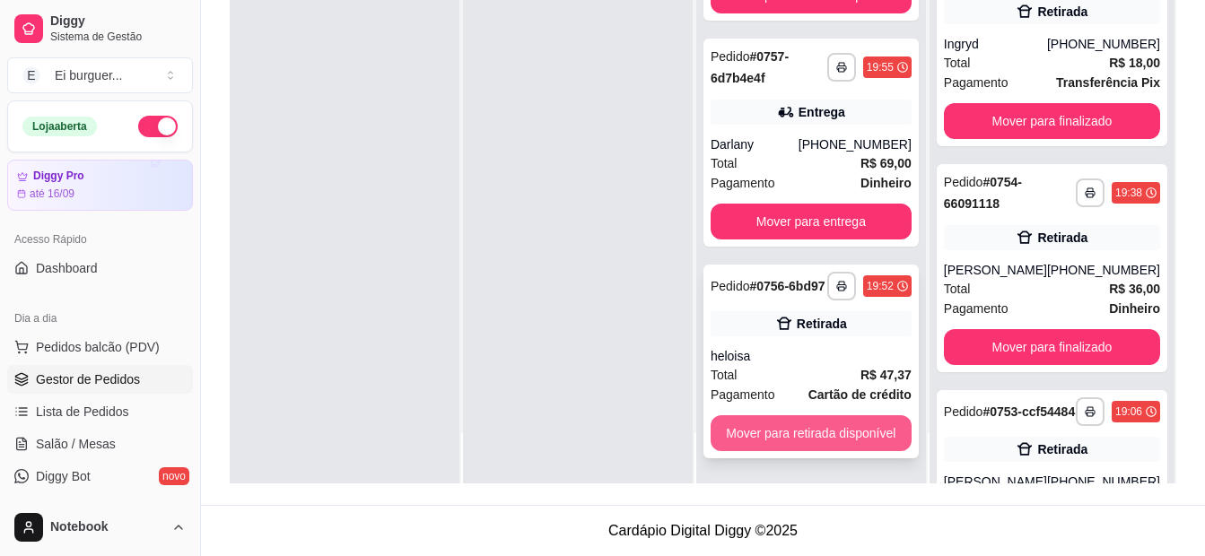
click at [776, 426] on button "Mover para retirada disponível" at bounding box center [811, 433] width 201 height 36
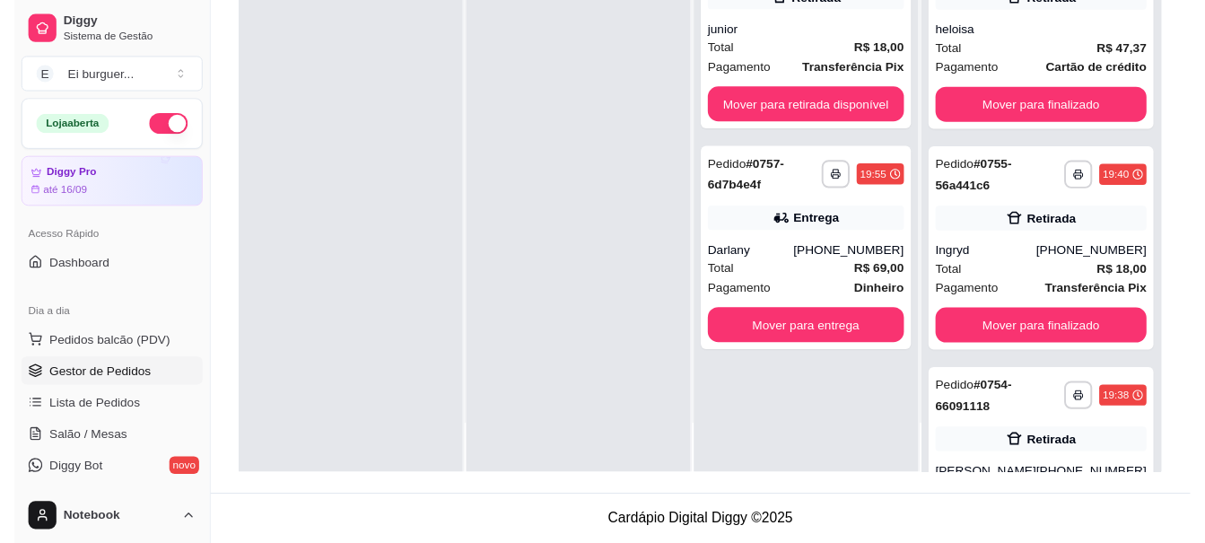
scroll to position [0, 0]
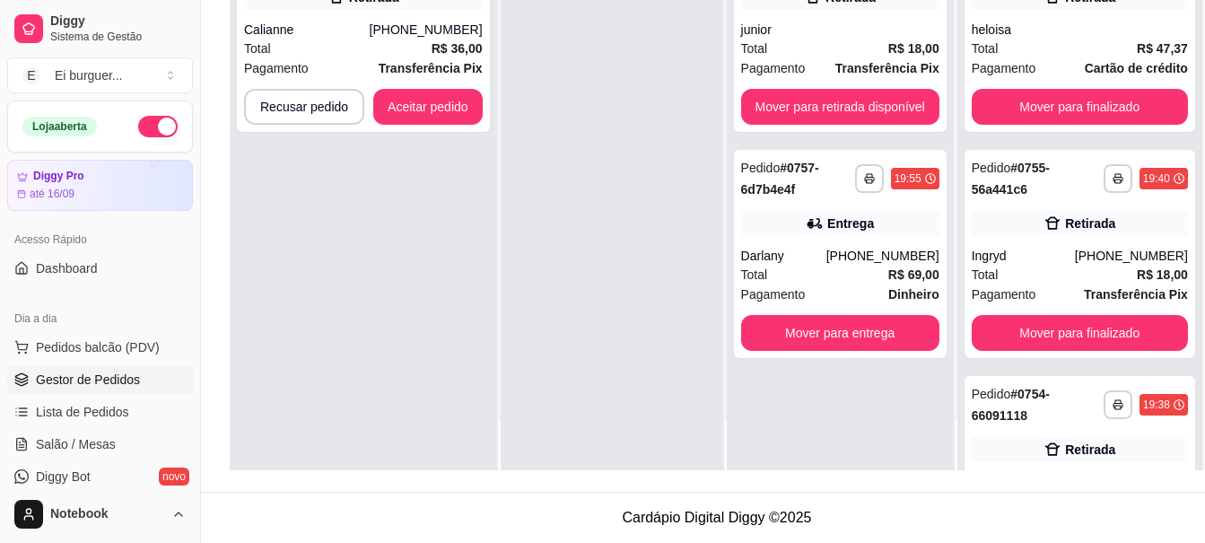
click at [328, 232] on div "**********" at bounding box center [363, 198] width 267 height 543
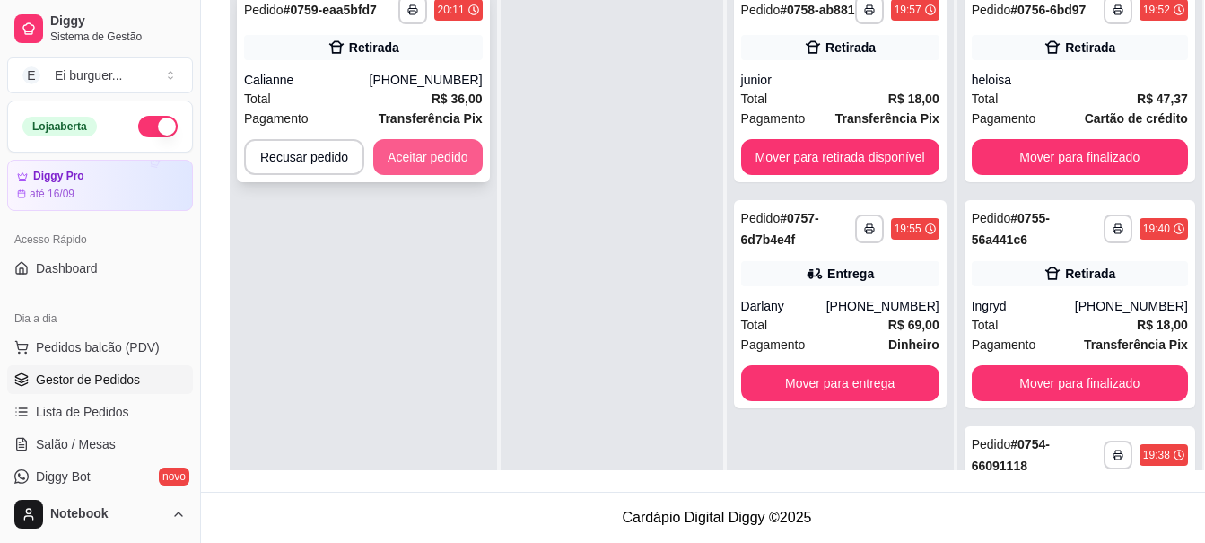
click at [434, 157] on button "Aceitar pedido" at bounding box center [427, 157] width 109 height 36
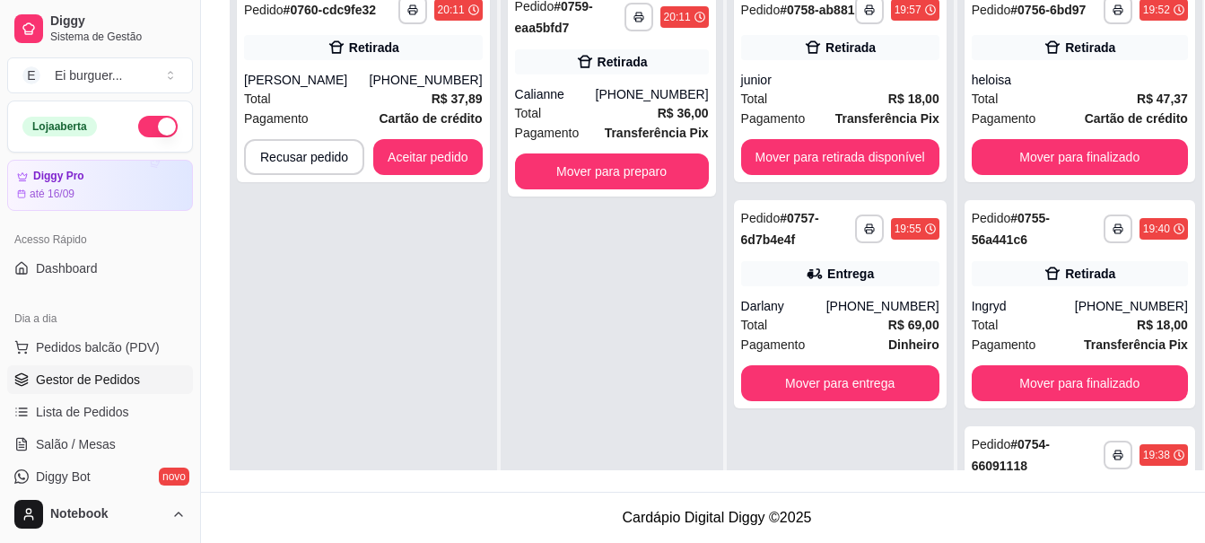
click at [572, 250] on div "**********" at bounding box center [612, 249] width 223 height 543
click at [434, 153] on button "Aceitar pedido" at bounding box center [428, 157] width 106 height 35
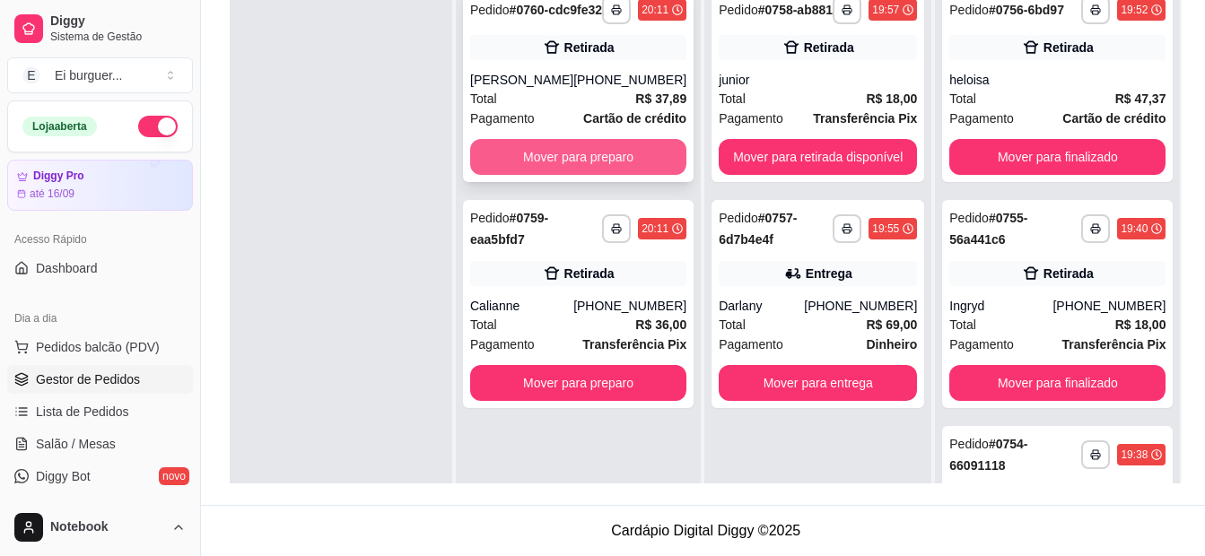
click at [552, 162] on button "Mover para preparo" at bounding box center [578, 157] width 216 height 36
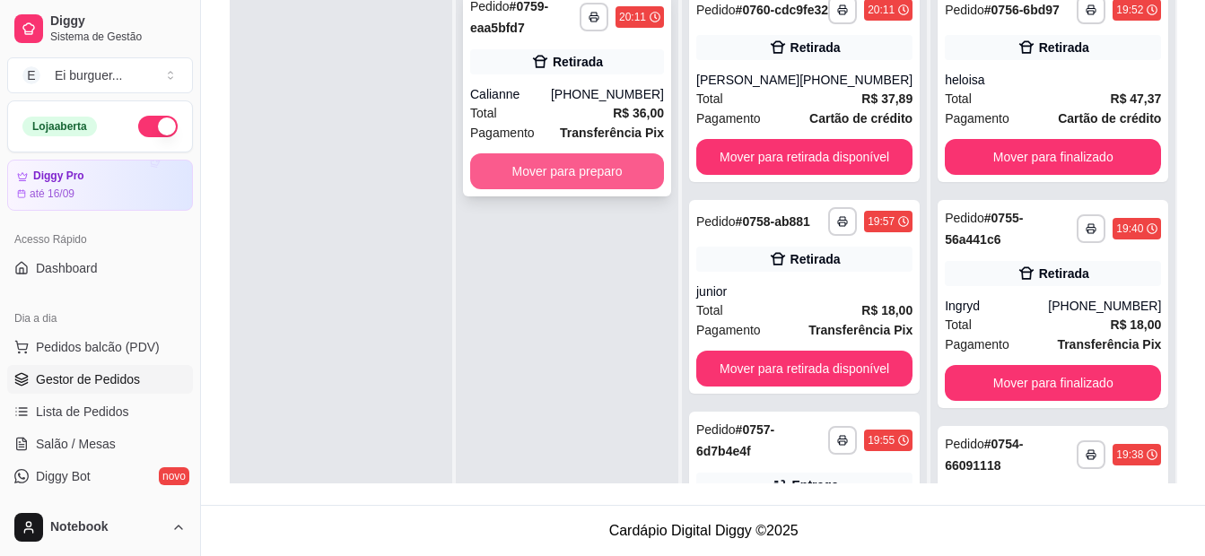
click at [571, 164] on button "Mover para preparo" at bounding box center [567, 171] width 194 height 36
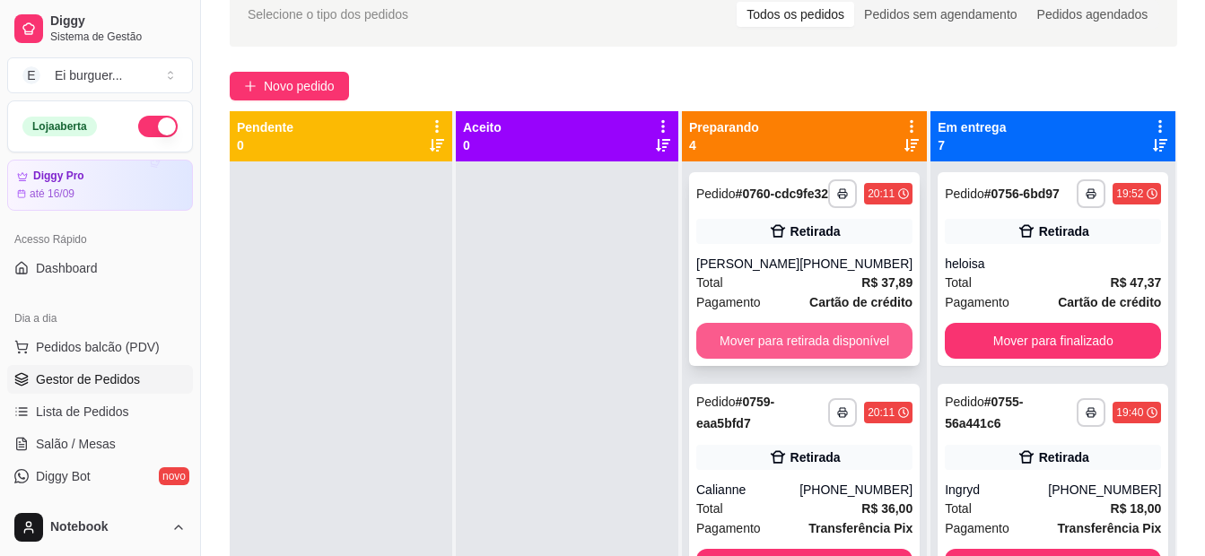
scroll to position [90, 0]
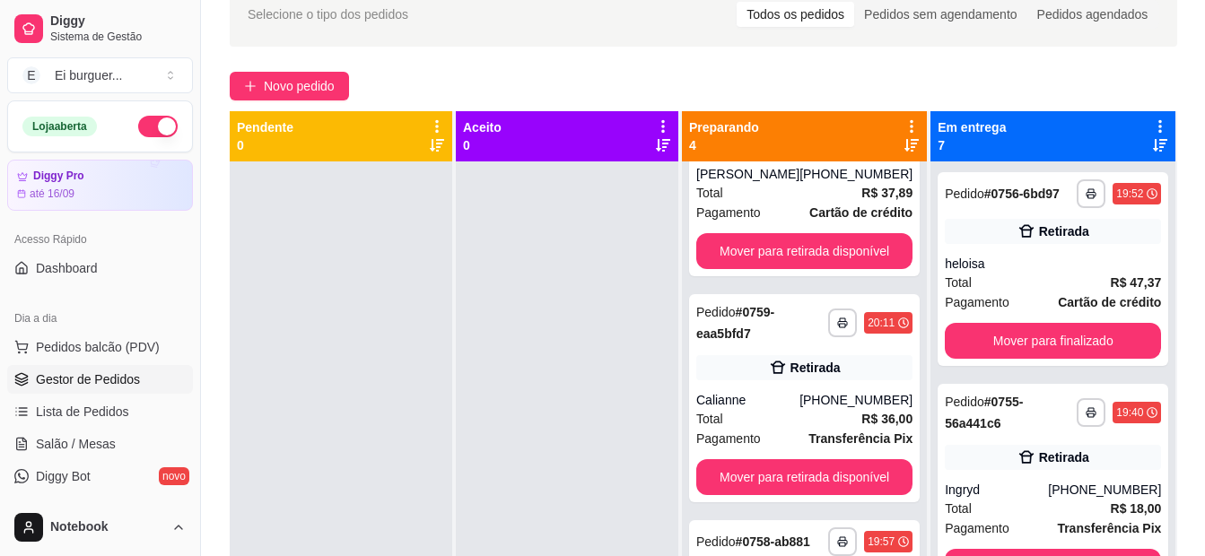
click at [521, 486] on div at bounding box center [567, 440] width 223 height 556
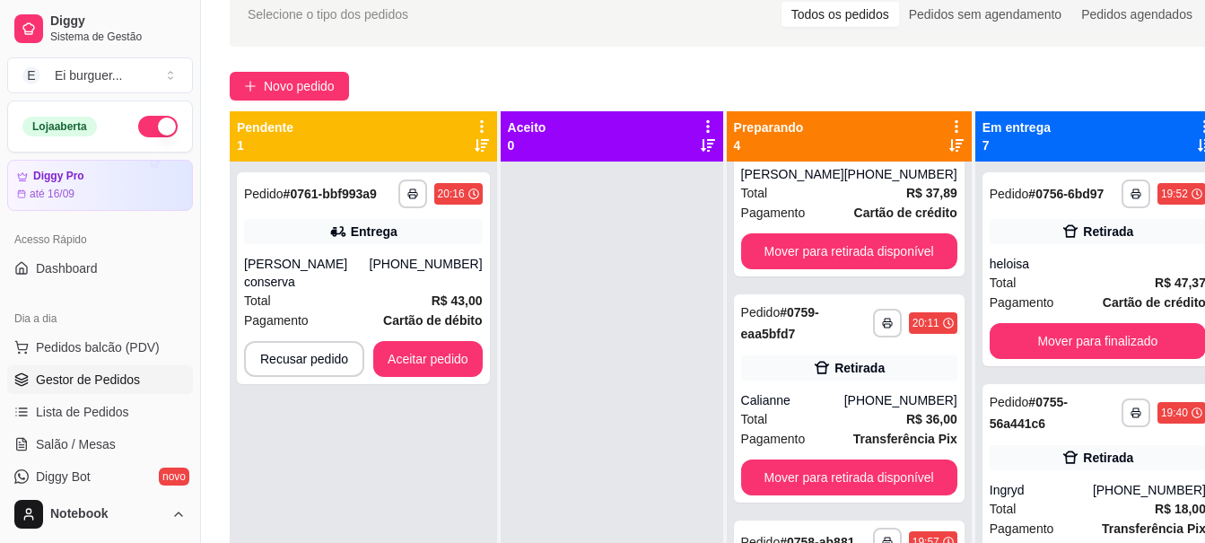
drag, startPoint x: 614, startPoint y: 362, endPoint x: 618, endPoint y: 380, distance: 19.4
click at [614, 362] on div at bounding box center [612, 433] width 223 height 543
click at [266, 291] on span "Total" at bounding box center [257, 301] width 27 height 20
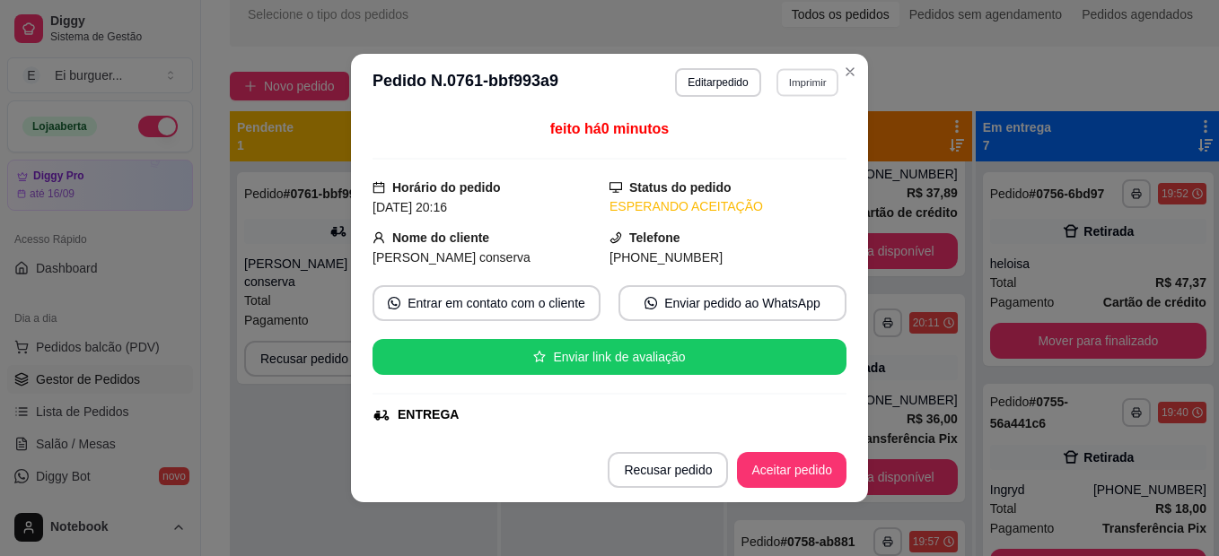
click at [783, 92] on button "Imprimir" at bounding box center [807, 82] width 62 height 28
click at [786, 149] on button "IMPRESSORA" at bounding box center [783, 137] width 104 height 23
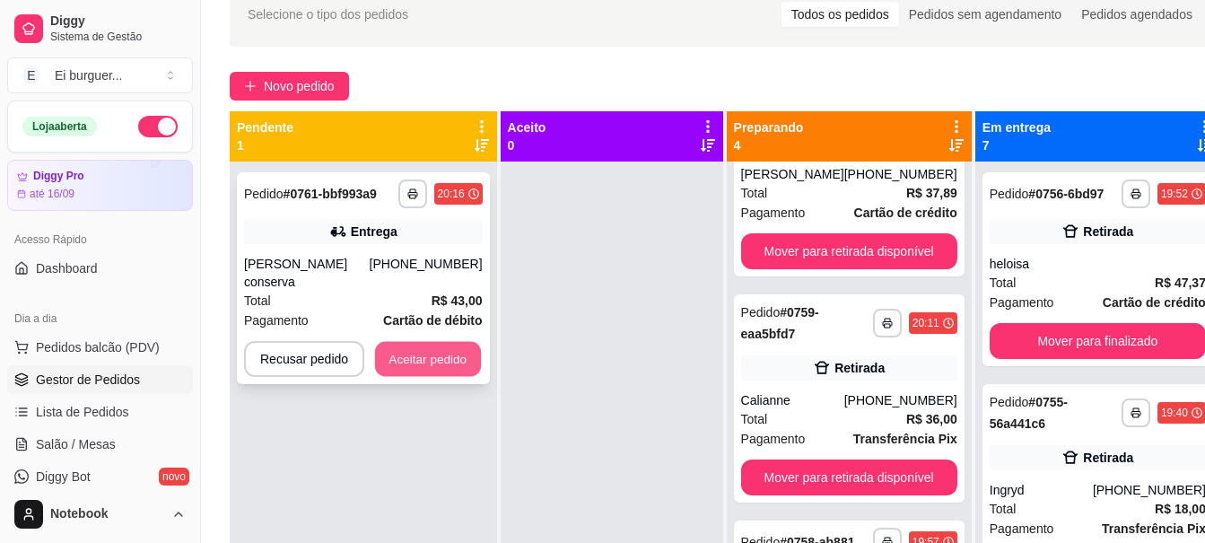
click at [433, 342] on button "Aceitar pedido" at bounding box center [428, 359] width 106 height 35
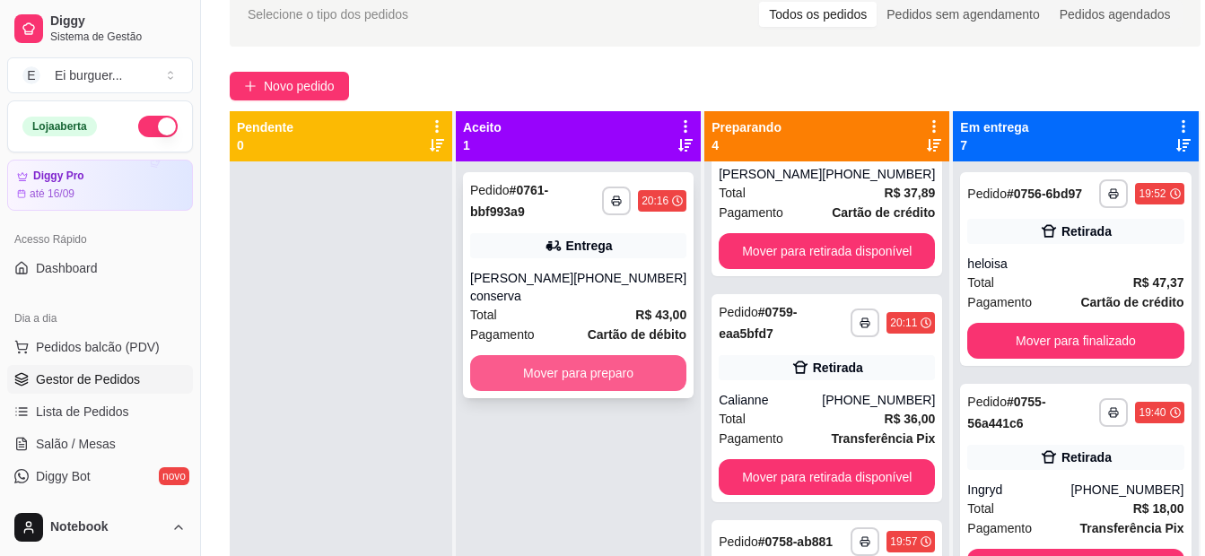
click at [628, 355] on button "Mover para preparo" at bounding box center [578, 373] width 216 height 36
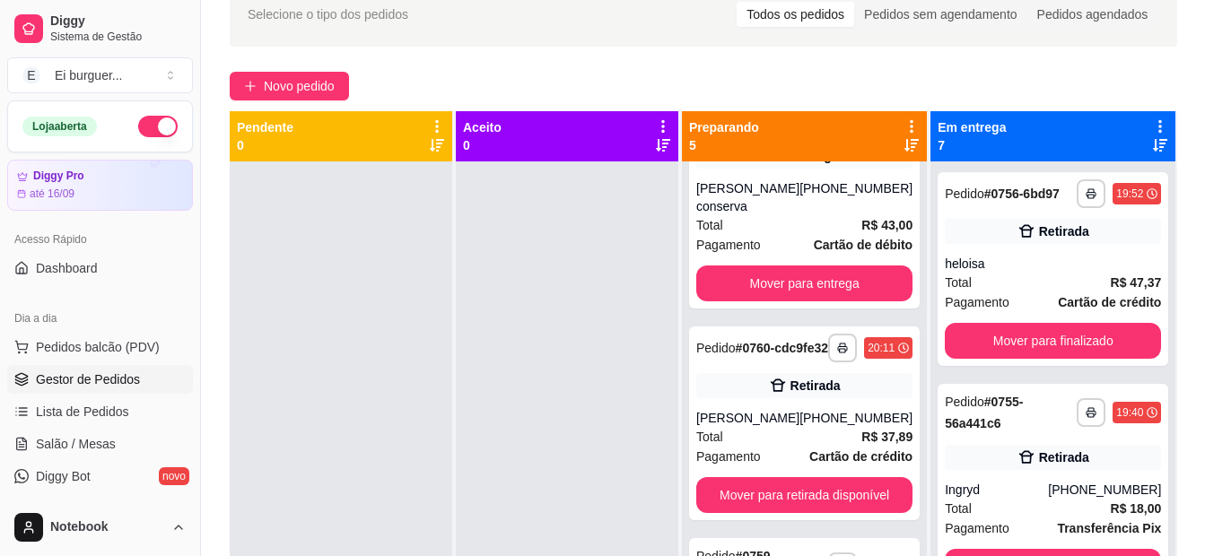
scroll to position [316, 0]
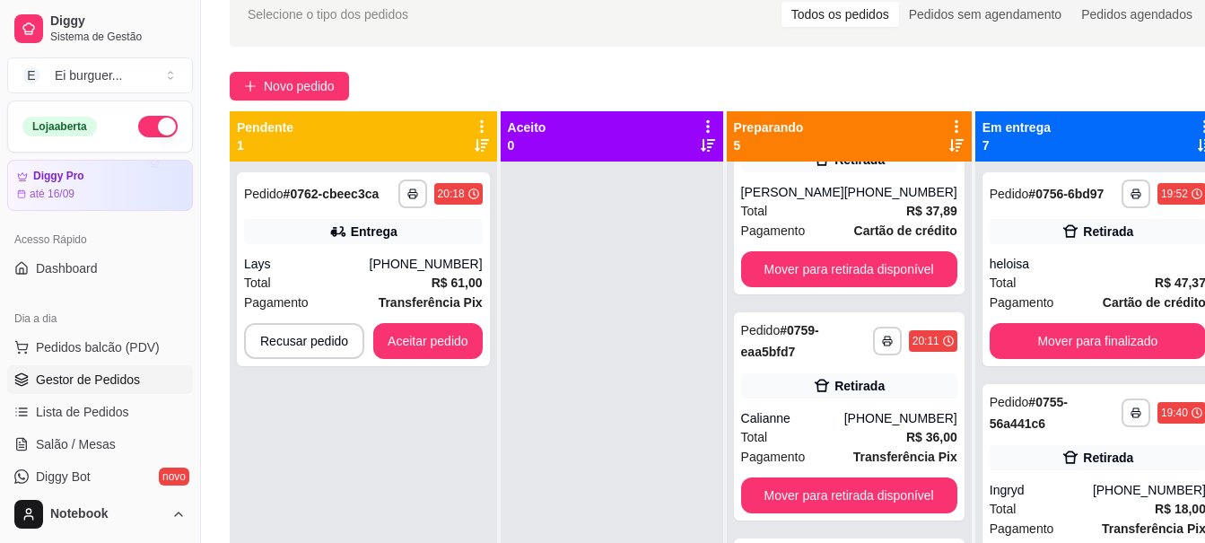
drag, startPoint x: 483, startPoint y: 284, endPoint x: 515, endPoint y: 275, distance: 33.5
click at [502, 278] on div "**********" at bounding box center [726, 382] width 993 height 543
drag, startPoint x: 515, startPoint y: 275, endPoint x: 389, endPoint y: 289, distance: 126.5
click at [389, 289] on div "Total R$ 61,00" at bounding box center [363, 283] width 239 height 20
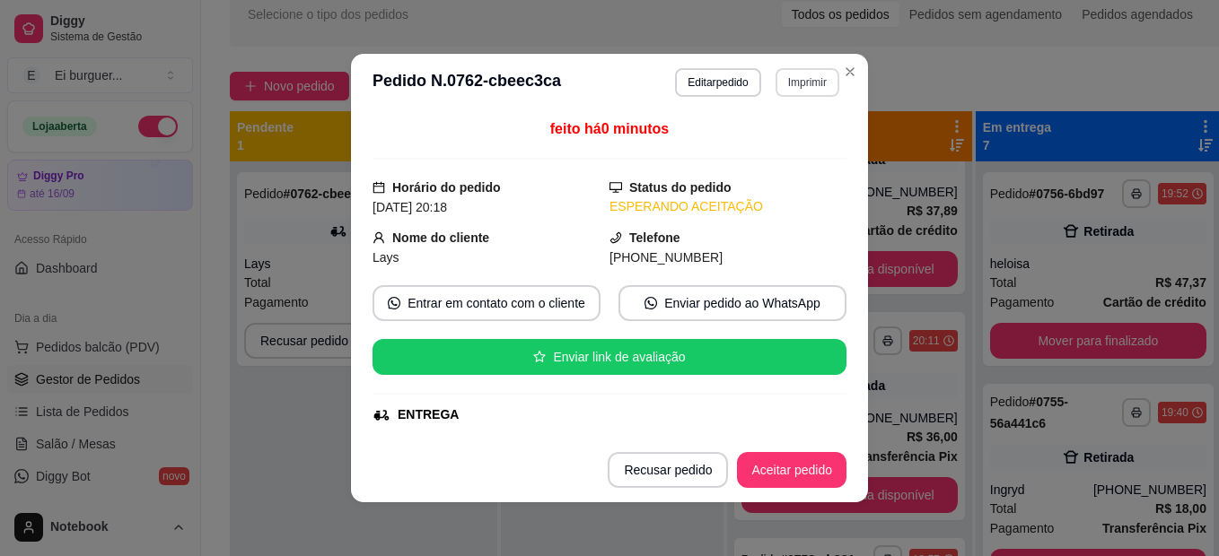
click at [792, 75] on button "Imprimir" at bounding box center [807, 82] width 64 height 29
click at [788, 139] on button "IMPRESSORA" at bounding box center [769, 145] width 130 height 29
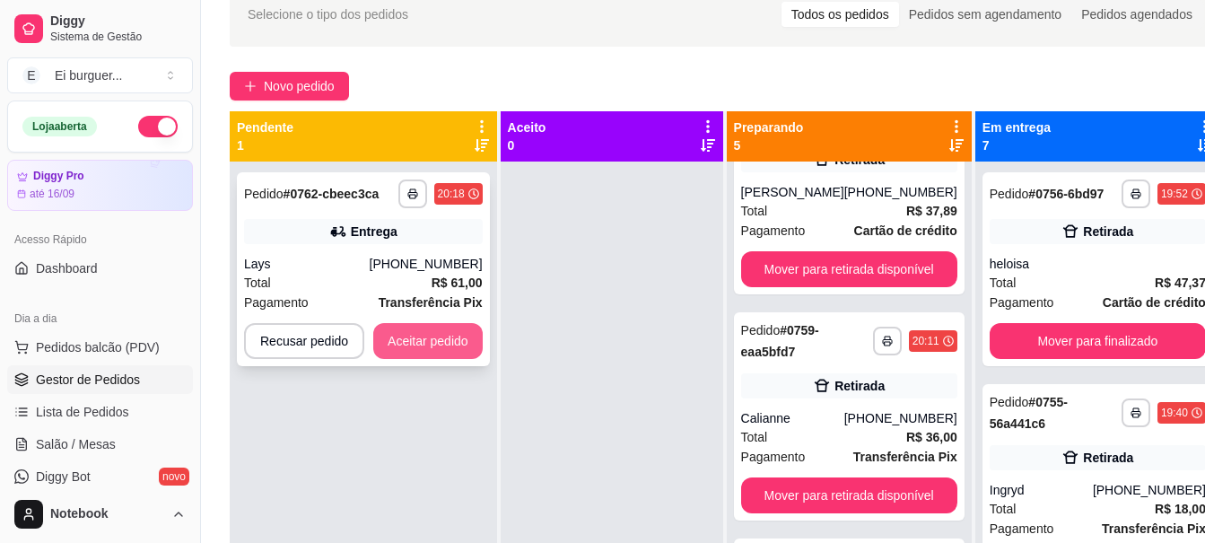
click at [439, 353] on button "Aceitar pedido" at bounding box center [427, 341] width 109 height 36
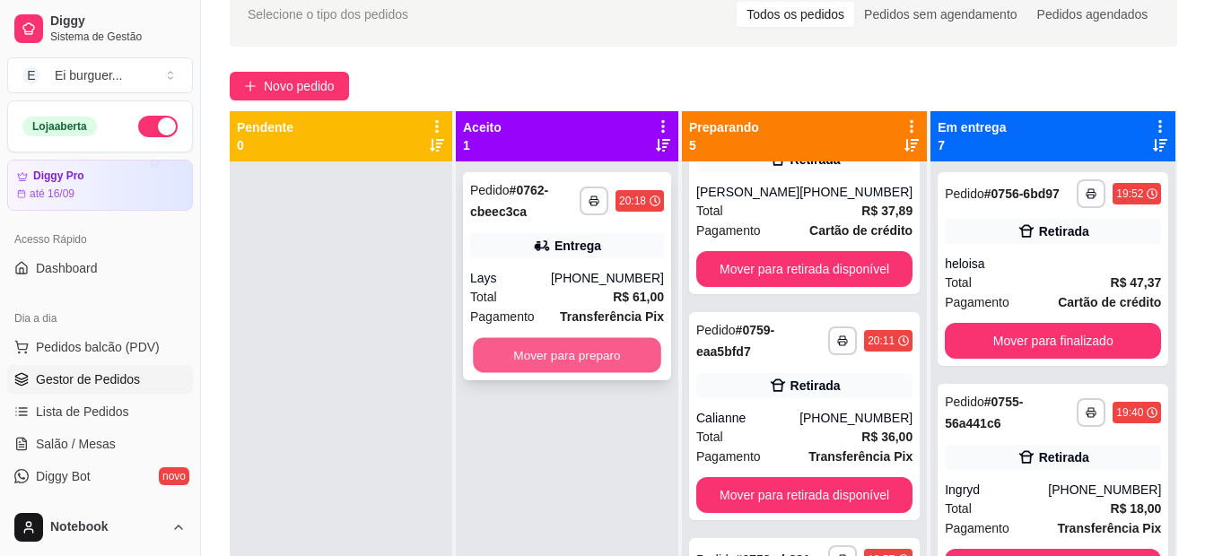
click at [524, 356] on button "Mover para preparo" at bounding box center [567, 355] width 188 height 35
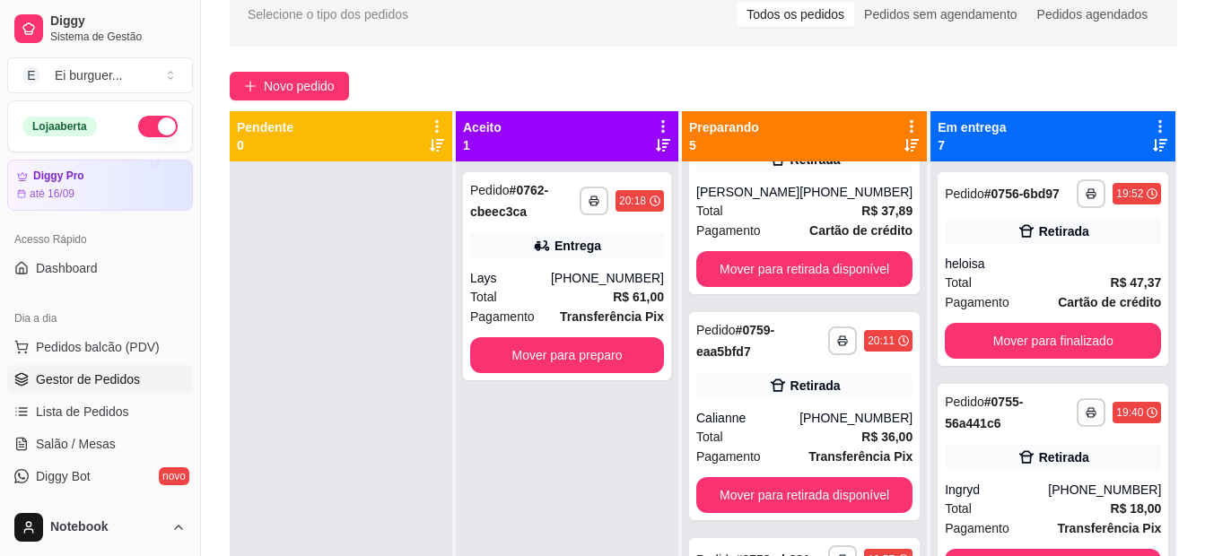
click at [597, 459] on div "**********" at bounding box center [567, 440] width 223 height 556
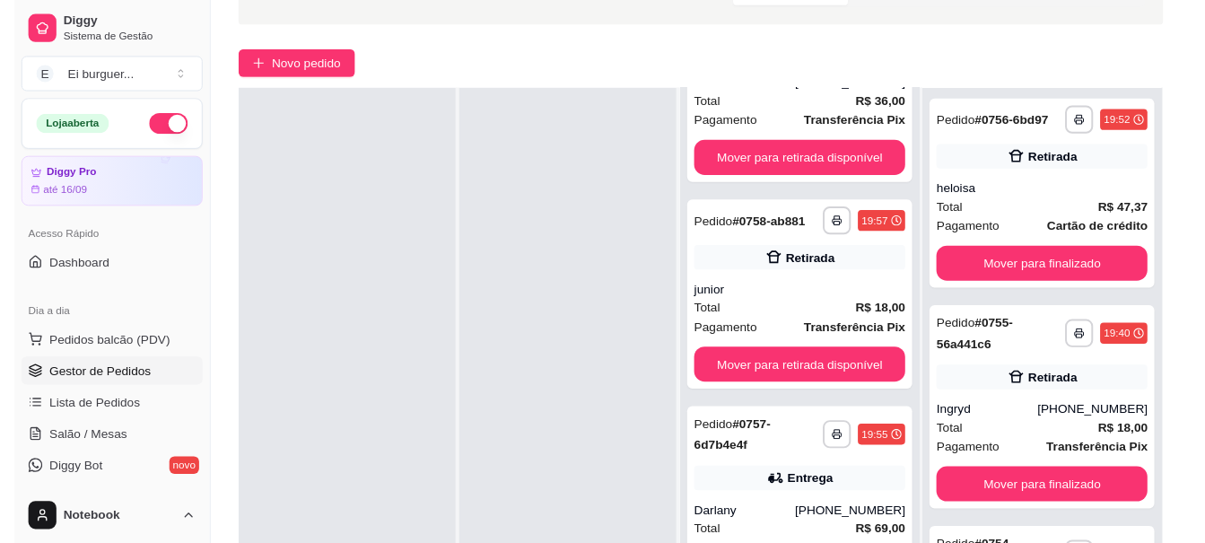
scroll to position [269, 0]
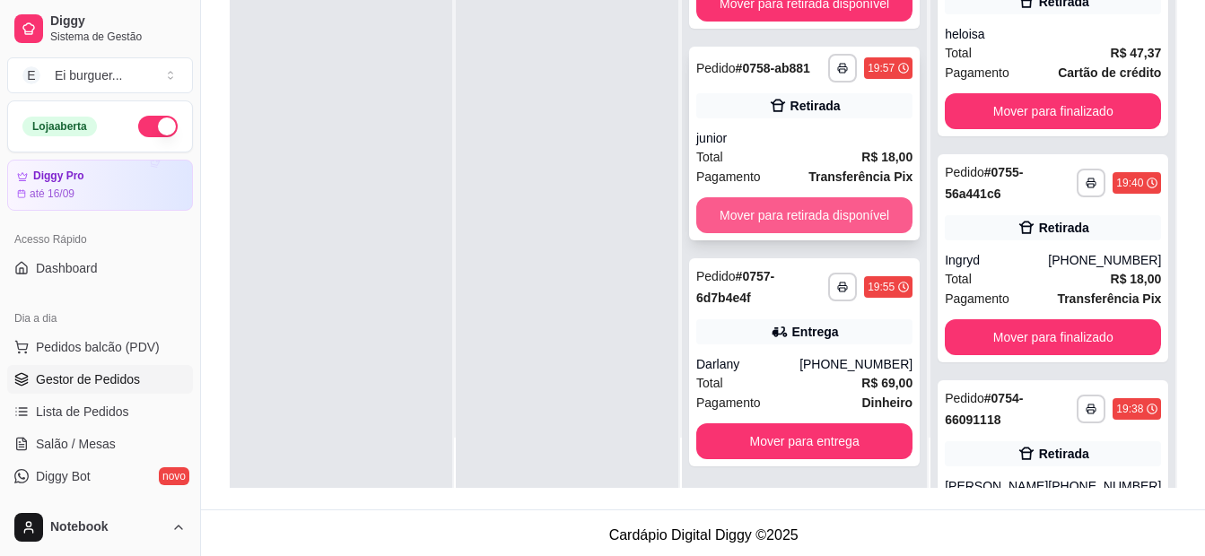
click at [798, 217] on button "Mover para retirada disponível" at bounding box center [804, 215] width 216 height 36
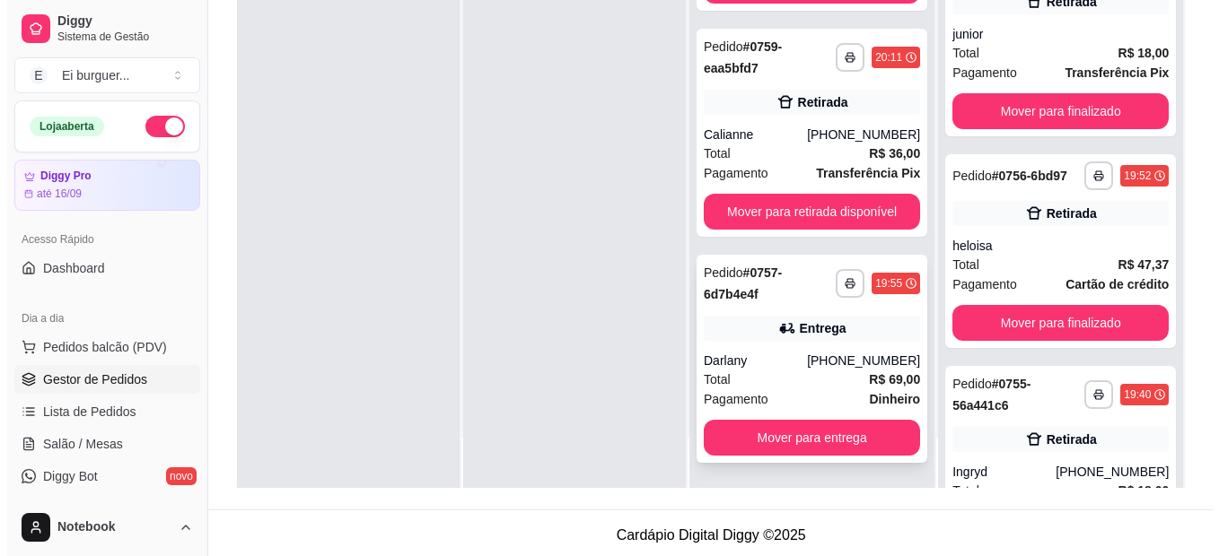
scroll to position [592, 0]
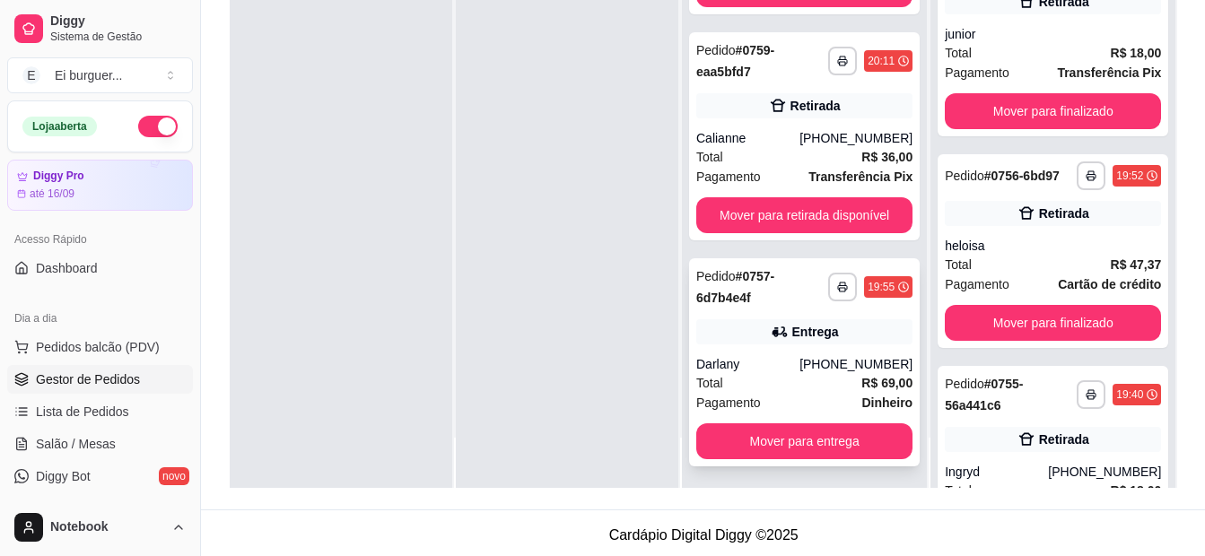
click at [823, 385] on div "Total R$ 69,00" at bounding box center [804, 383] width 216 height 20
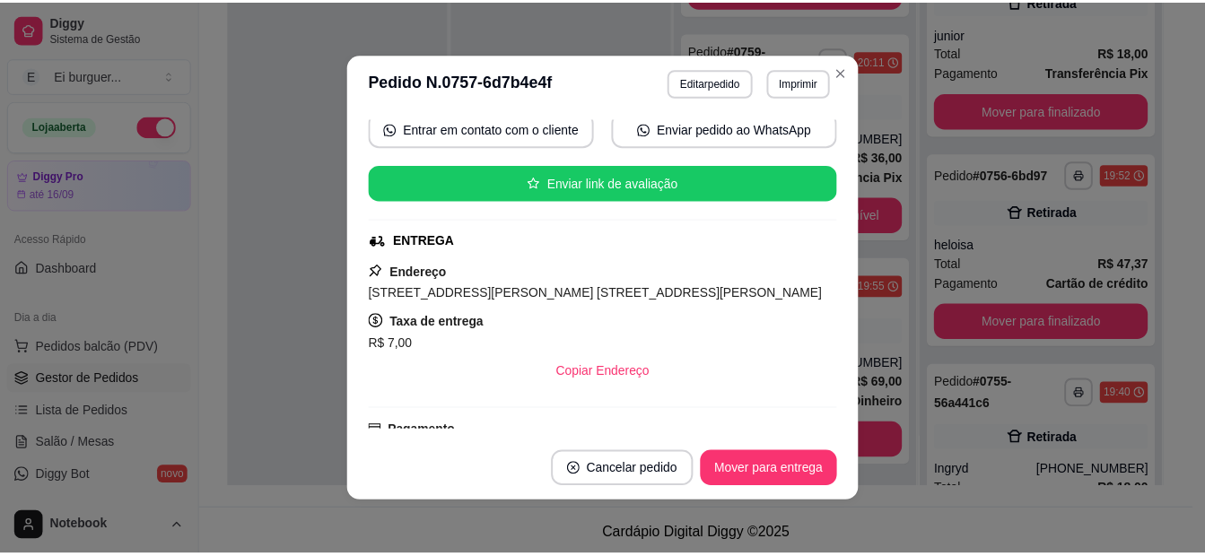
scroll to position [179, 0]
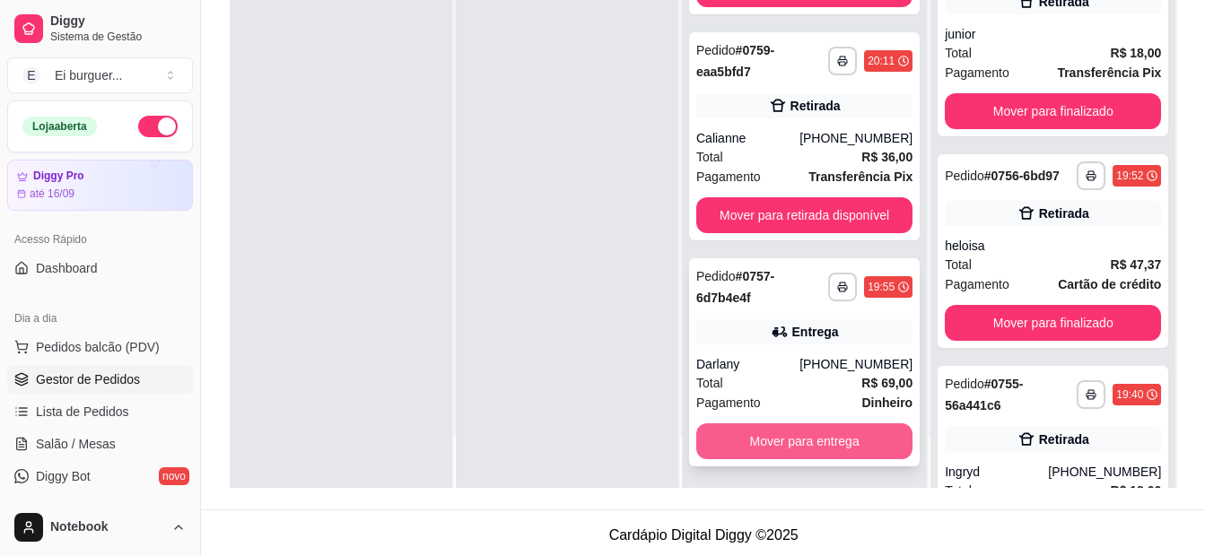
click at [863, 441] on button "Mover para entrega" at bounding box center [804, 442] width 216 height 36
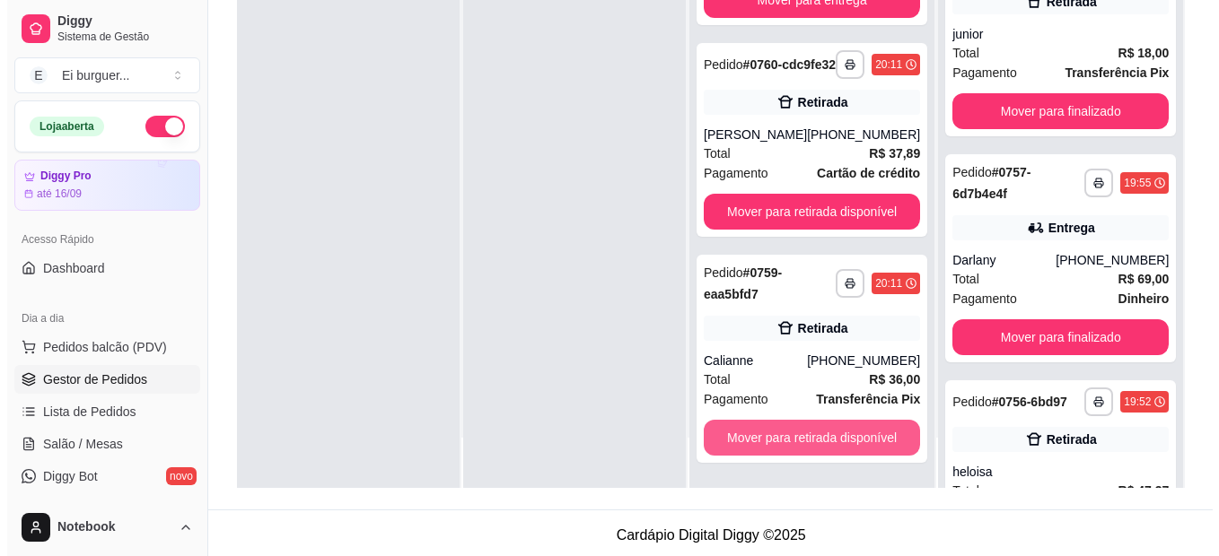
scroll to position [366, 0]
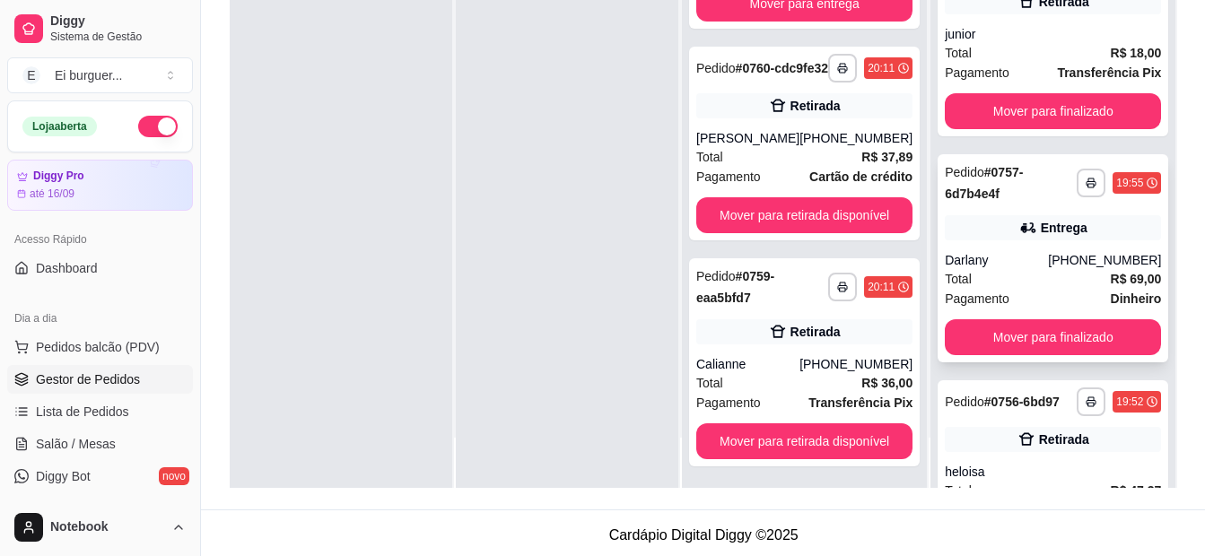
click at [1023, 289] on div "Total R$ 69,00" at bounding box center [1053, 279] width 216 height 20
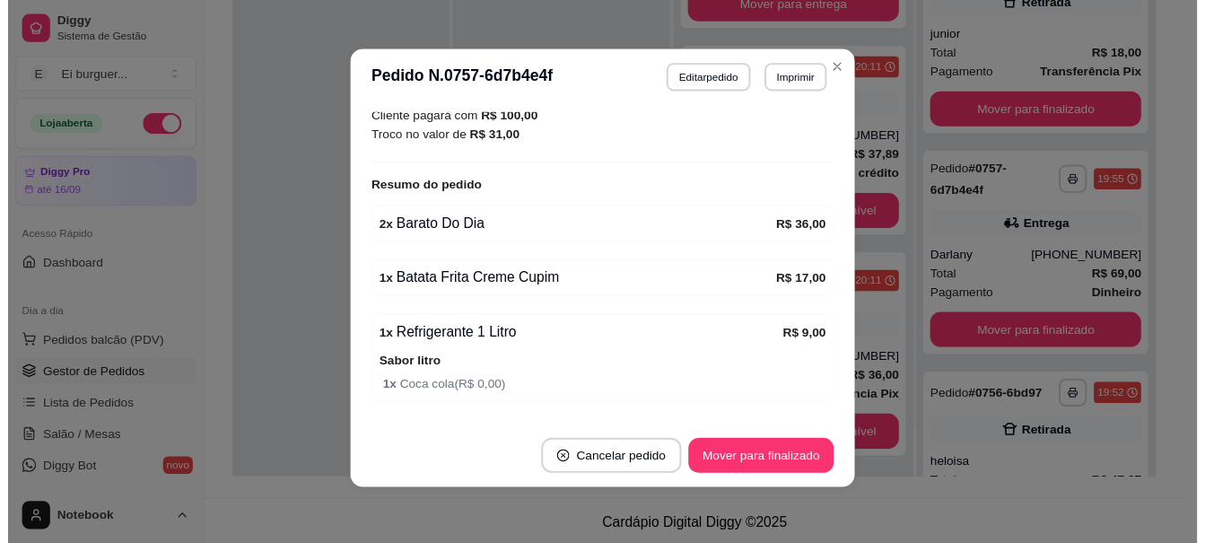
scroll to position [538, 0]
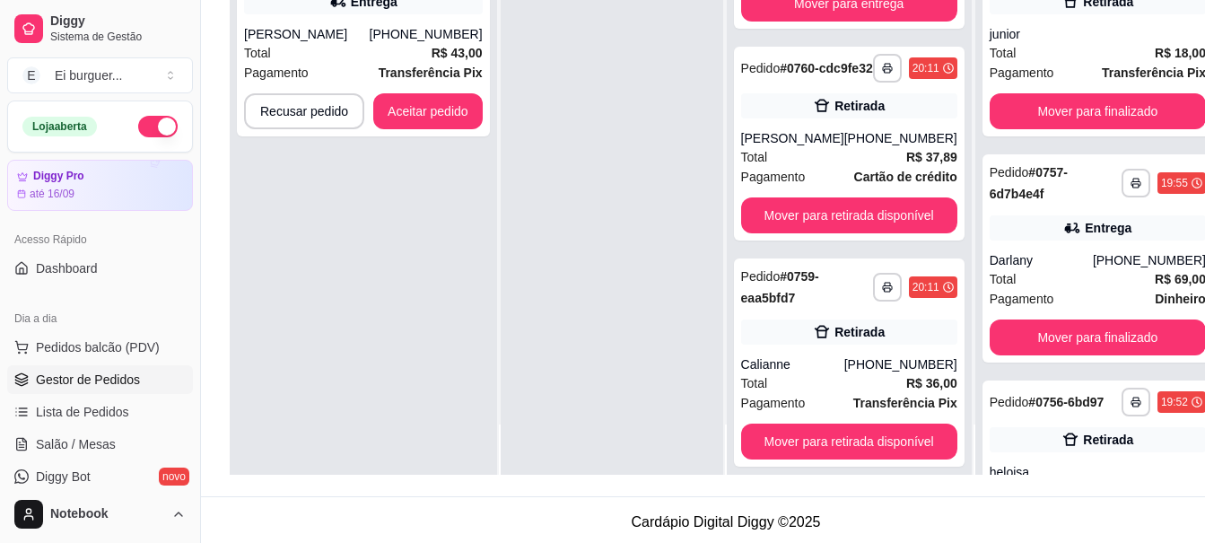
click at [270, 201] on div "**********" at bounding box center [363, 203] width 267 height 543
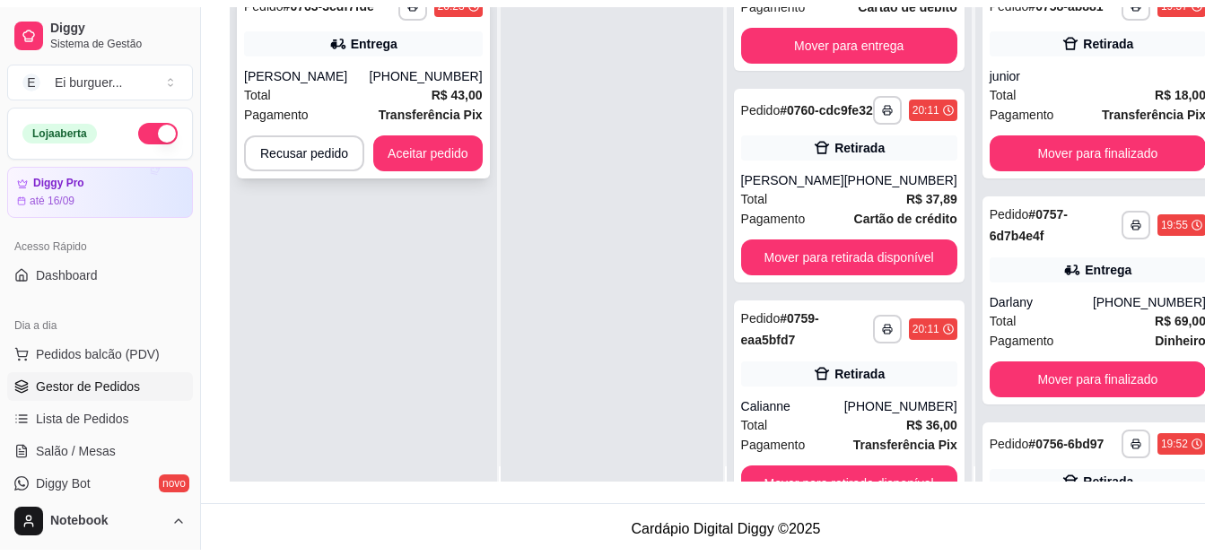
scroll to position [0, 0]
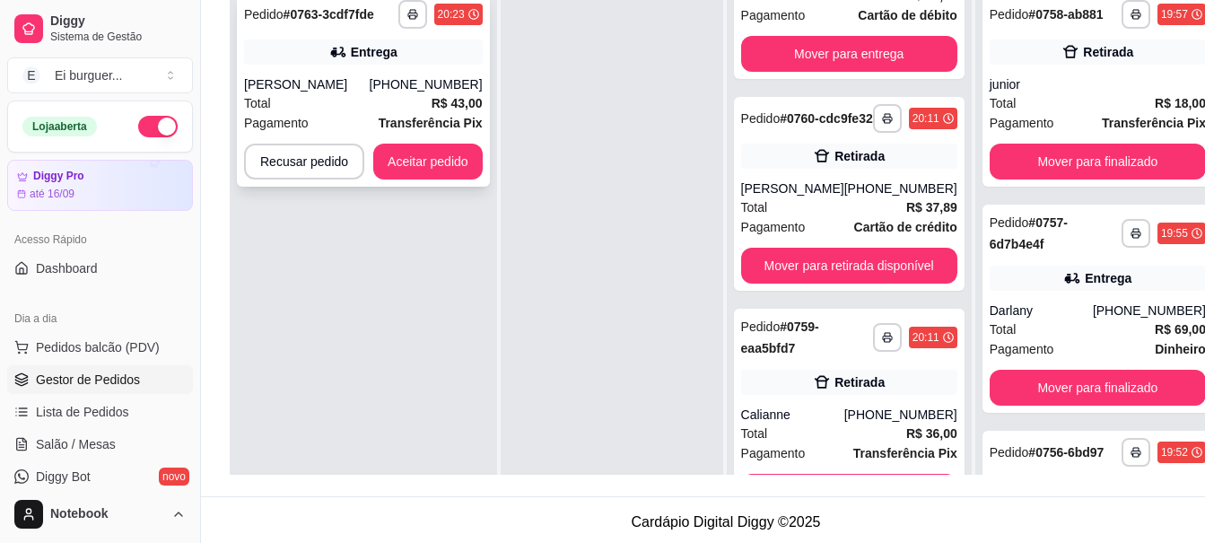
click at [406, 106] on div "Total R$ 43,00" at bounding box center [363, 103] width 239 height 20
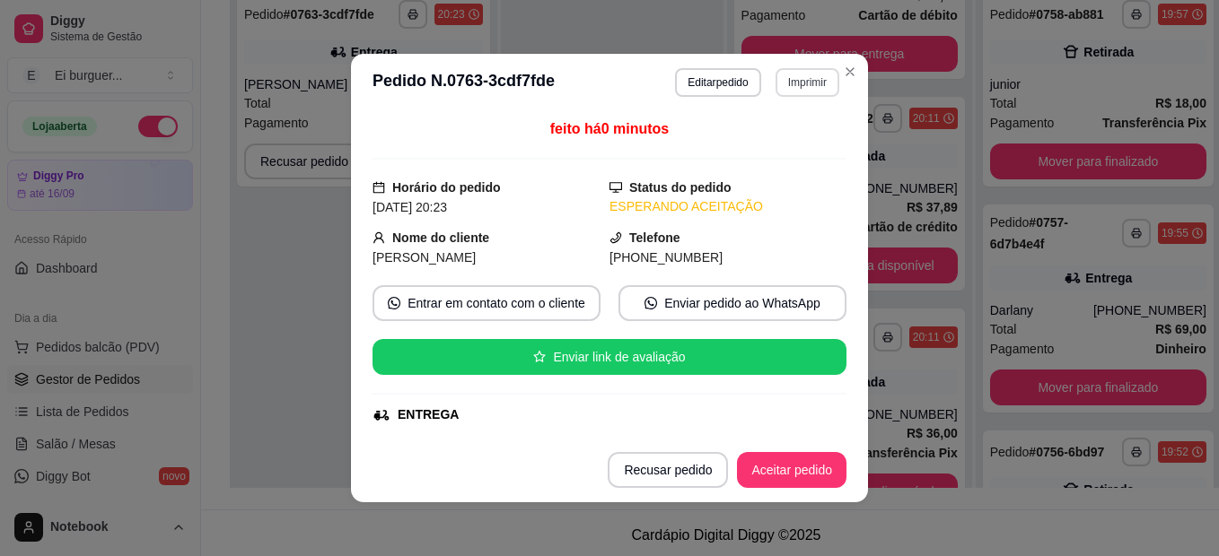
click at [775, 95] on button "Imprimir" at bounding box center [807, 82] width 64 height 29
click at [792, 148] on button "IMPRESSORA" at bounding box center [768, 145] width 126 height 28
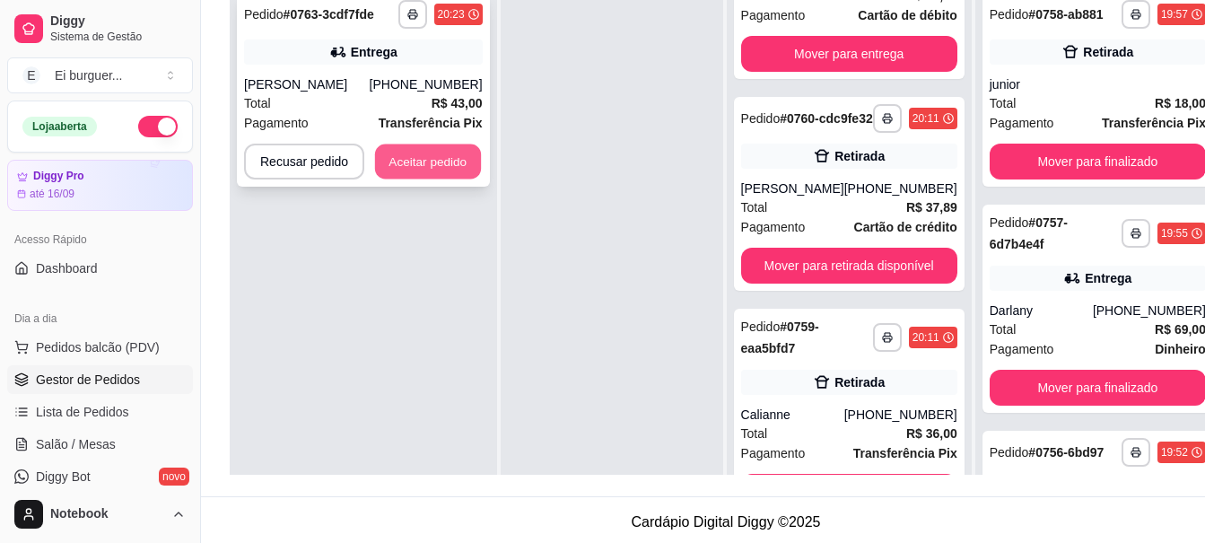
click at [439, 162] on button "Aceitar pedido" at bounding box center [428, 161] width 106 height 35
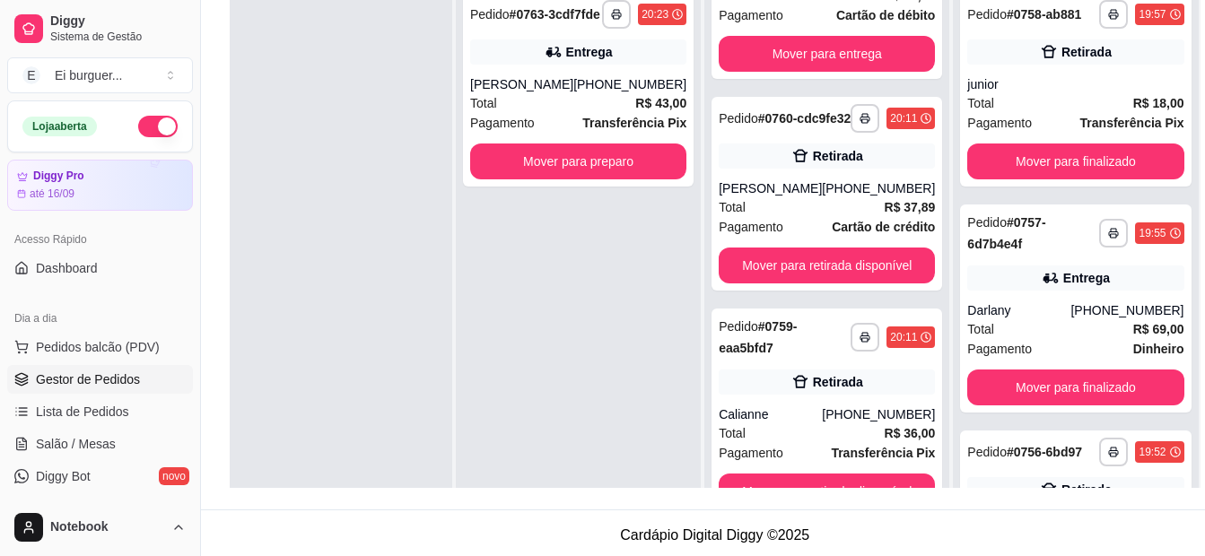
click at [333, 132] on div at bounding box center [341, 260] width 223 height 556
click at [586, 265] on div "**********" at bounding box center [578, 260] width 245 height 556
click at [575, 179] on button "Mover para preparo" at bounding box center [578, 162] width 216 height 36
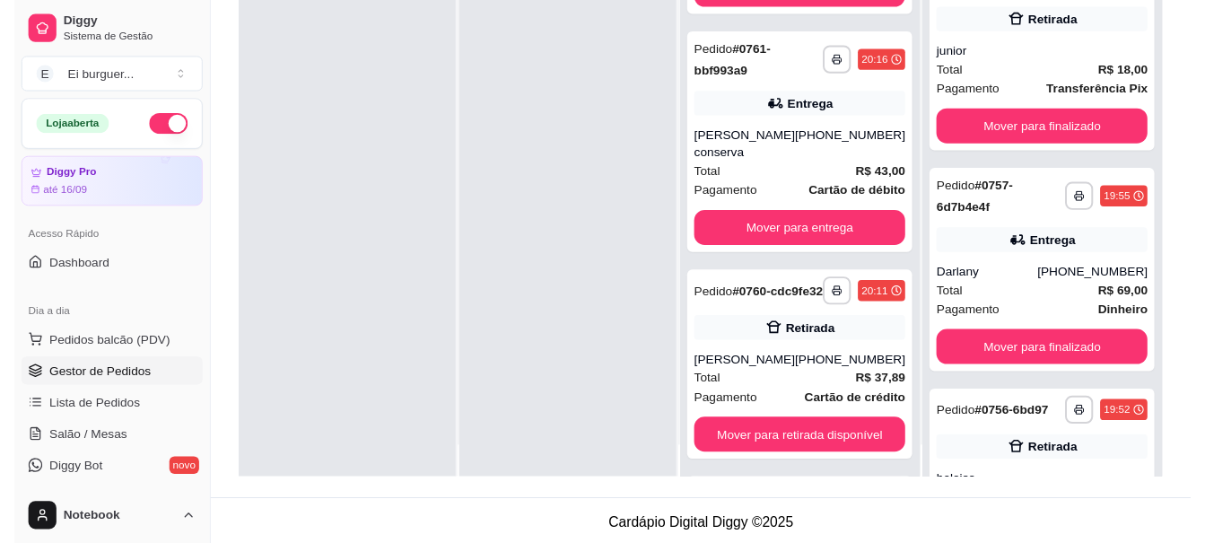
scroll to position [50, 0]
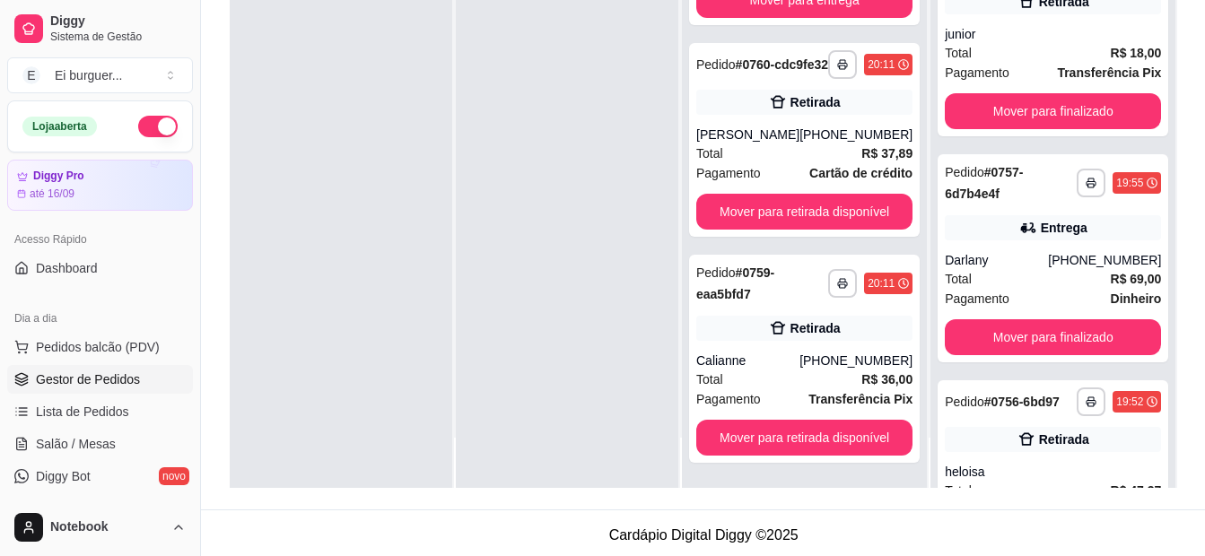
click at [608, 445] on div at bounding box center [567, 210] width 223 height 556
click at [553, 459] on div at bounding box center [567, 210] width 223 height 556
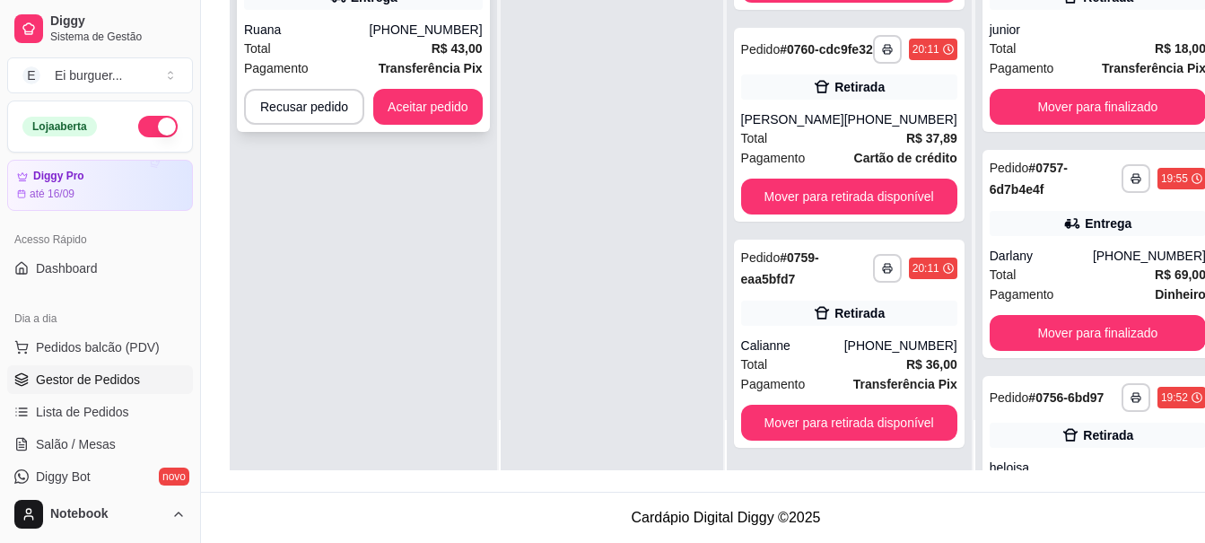
click at [370, 39] on div "Total R$ 43,00" at bounding box center [363, 49] width 239 height 20
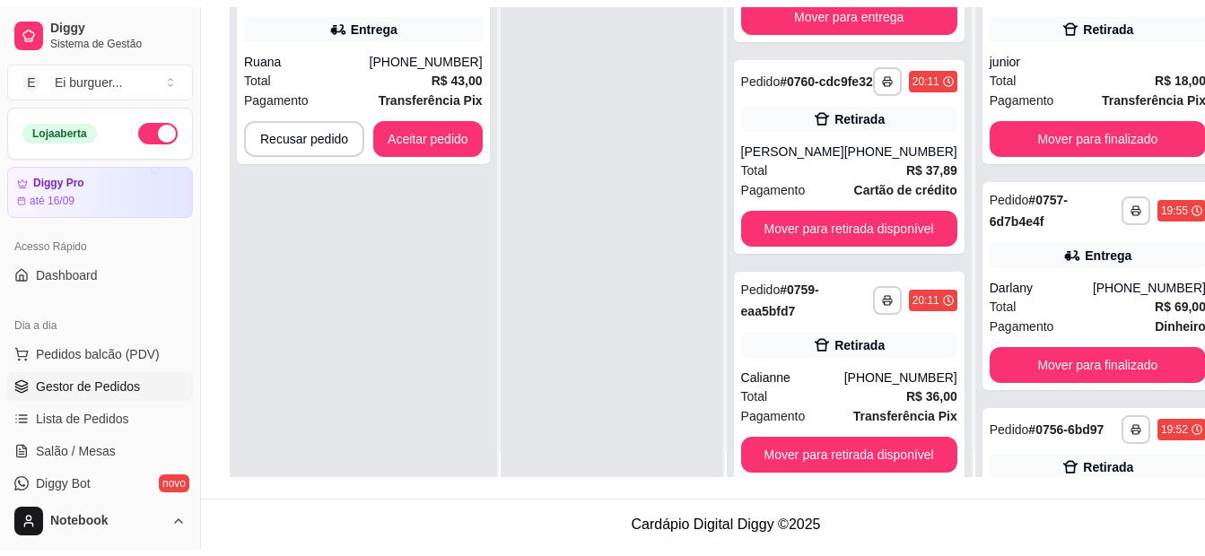
scroll to position [0, 0]
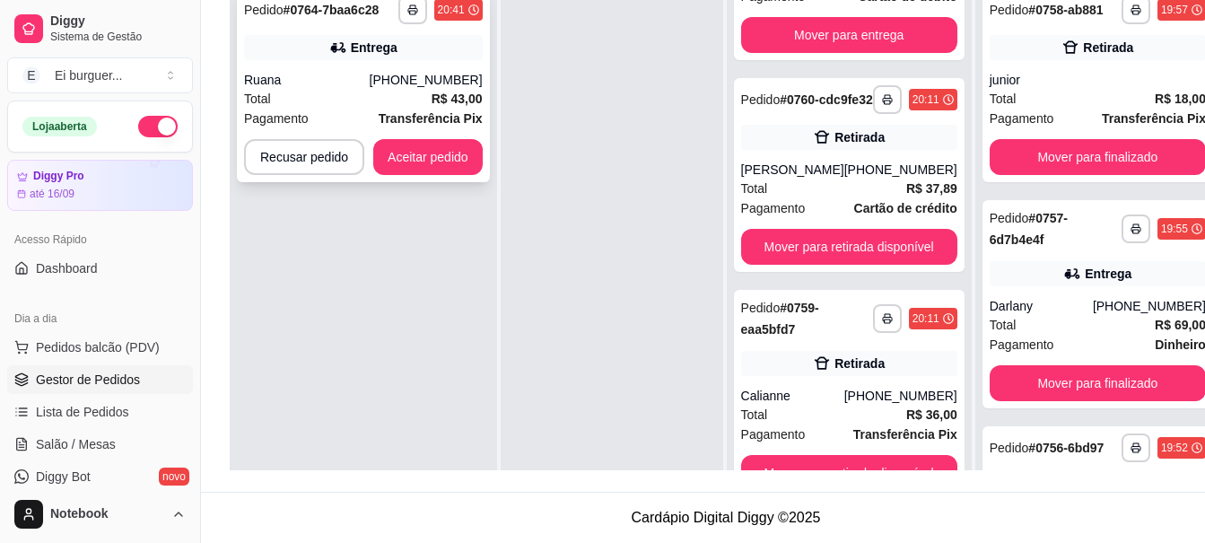
click at [361, 105] on div "Total R$ 43,00" at bounding box center [363, 99] width 239 height 20
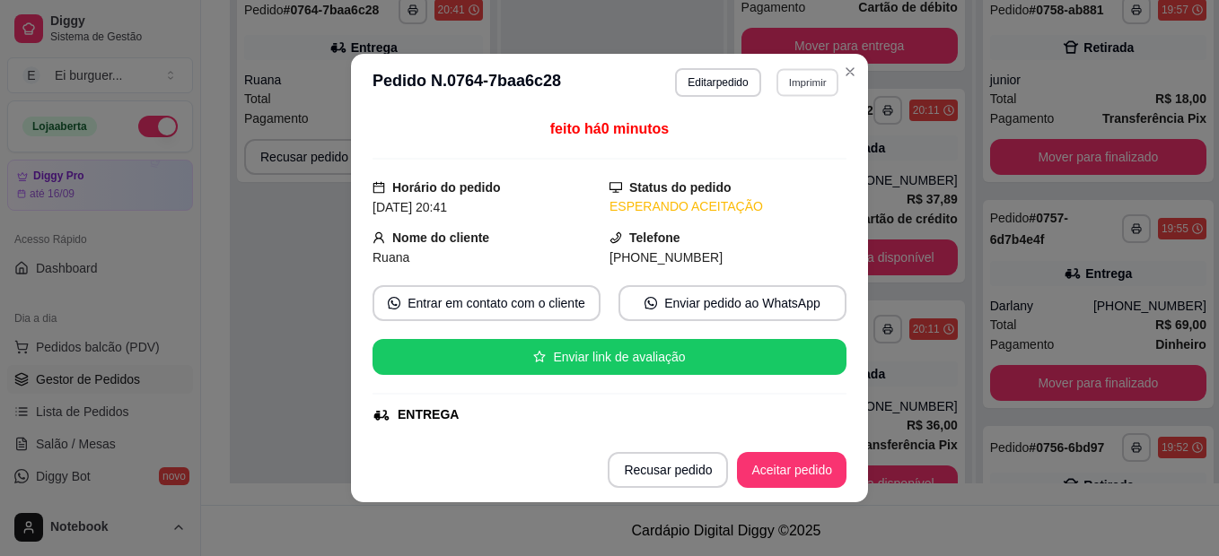
click at [813, 86] on button "Imprimir" at bounding box center [807, 82] width 62 height 28
click at [783, 138] on button "IMPRESSORA" at bounding box center [769, 145] width 126 height 28
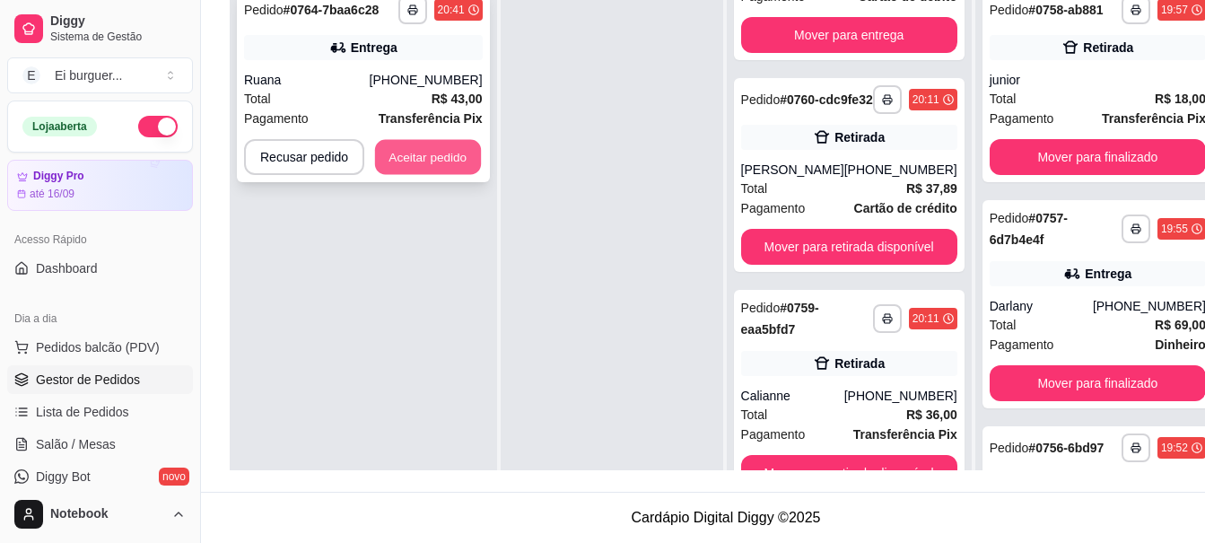
click at [393, 163] on button "Aceitar pedido" at bounding box center [428, 157] width 106 height 35
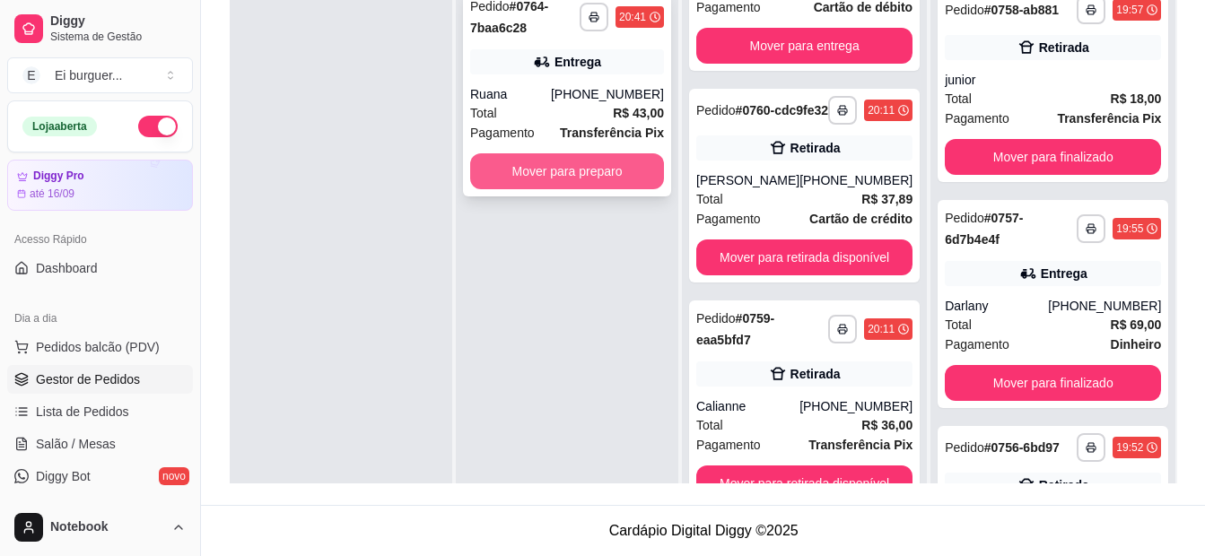
click at [630, 162] on button "Mover para preparo" at bounding box center [567, 171] width 194 height 36
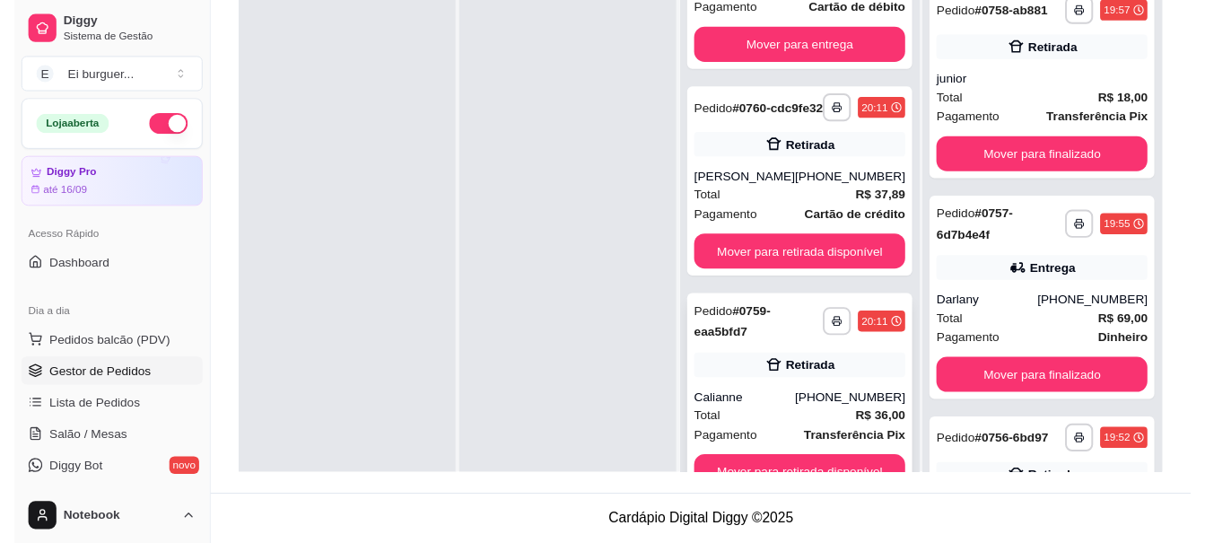
scroll to position [50, 0]
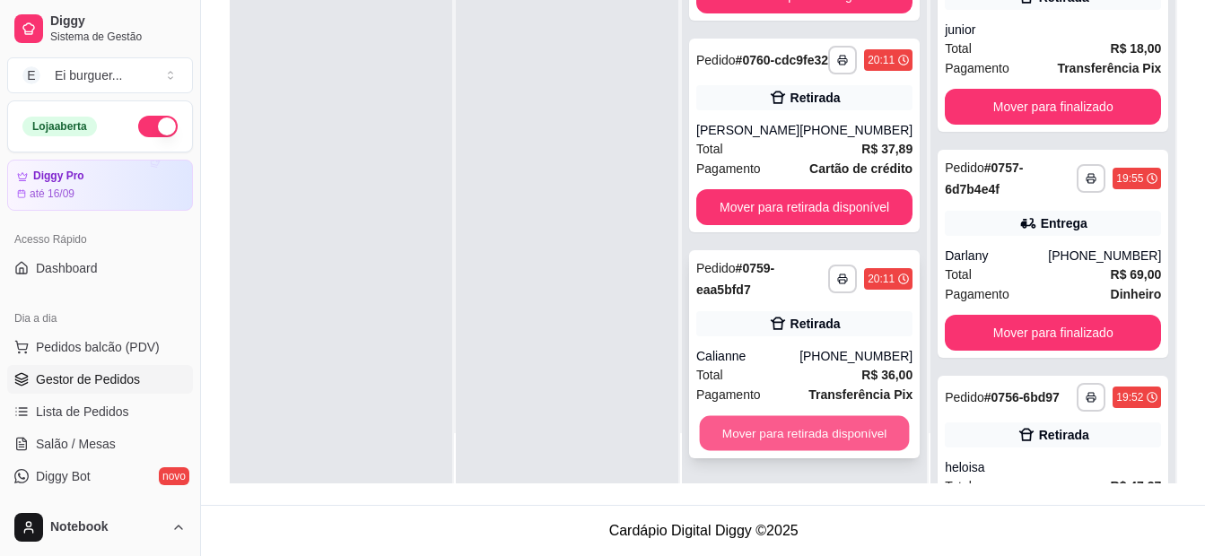
click at [800, 419] on button "Mover para retirada disponível" at bounding box center [805, 433] width 210 height 35
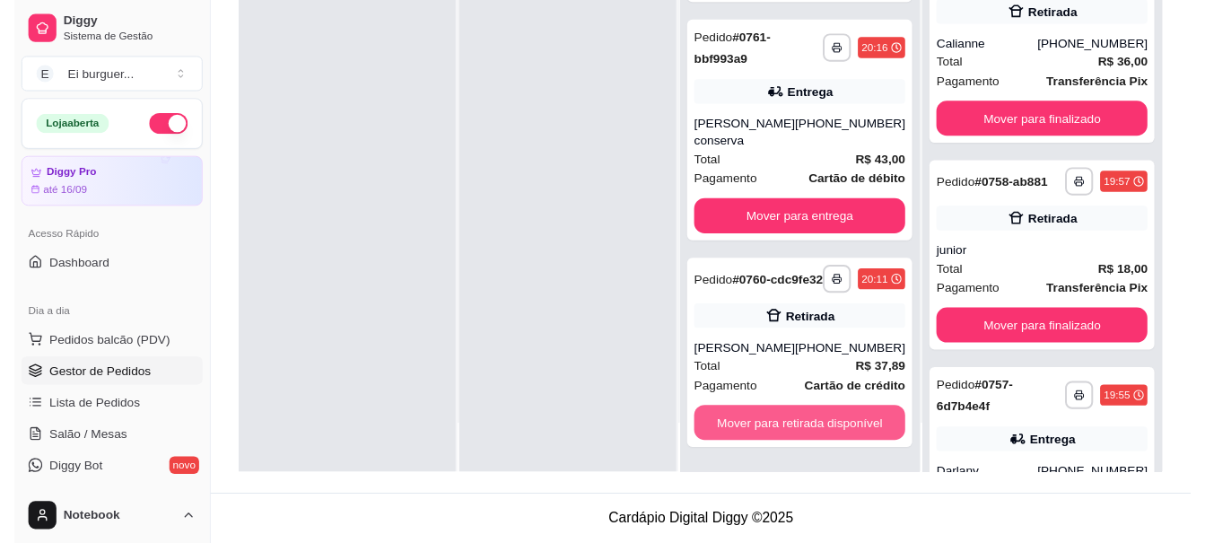
scroll to position [592, 0]
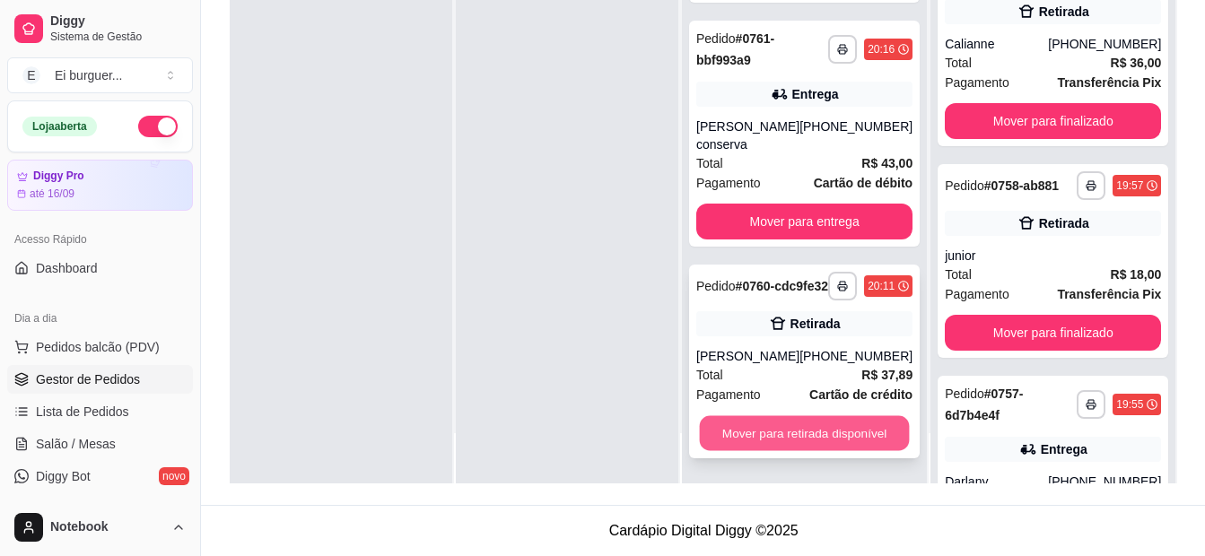
click at [806, 430] on button "Mover para retirada disponível" at bounding box center [805, 433] width 210 height 35
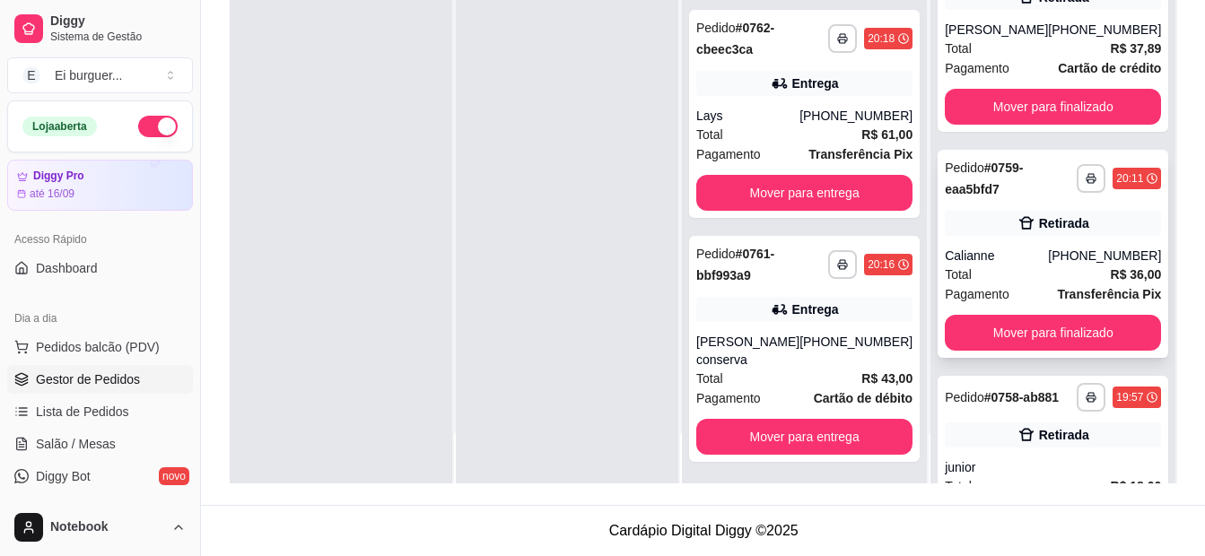
scroll to position [0, 0]
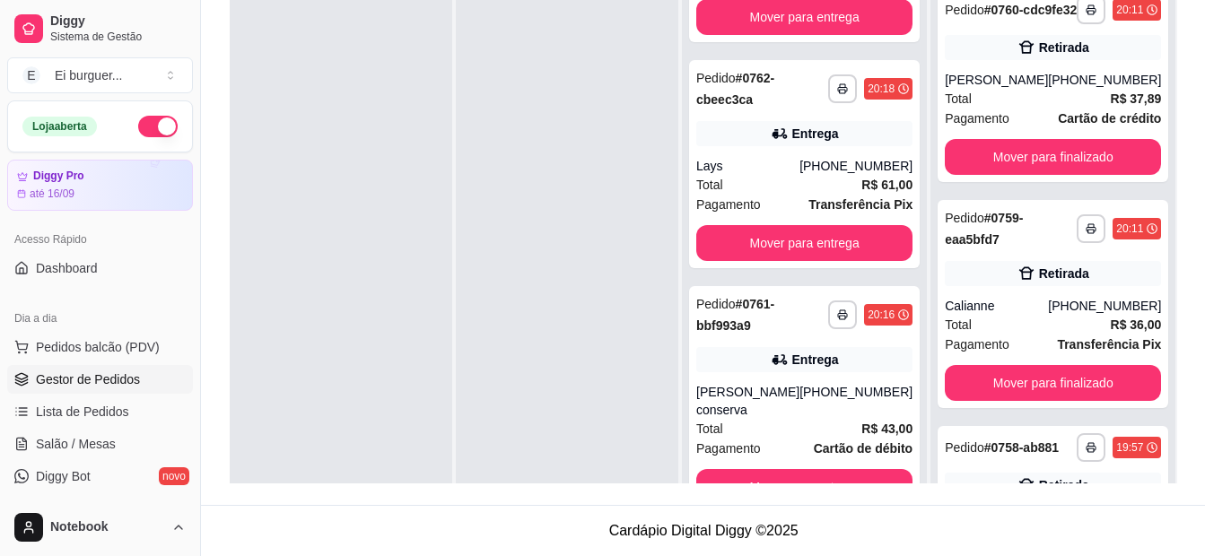
drag, startPoint x: 532, startPoint y: 307, endPoint x: 545, endPoint y: 305, distance: 12.7
click at [532, 306] on div at bounding box center [567, 256] width 223 height 556
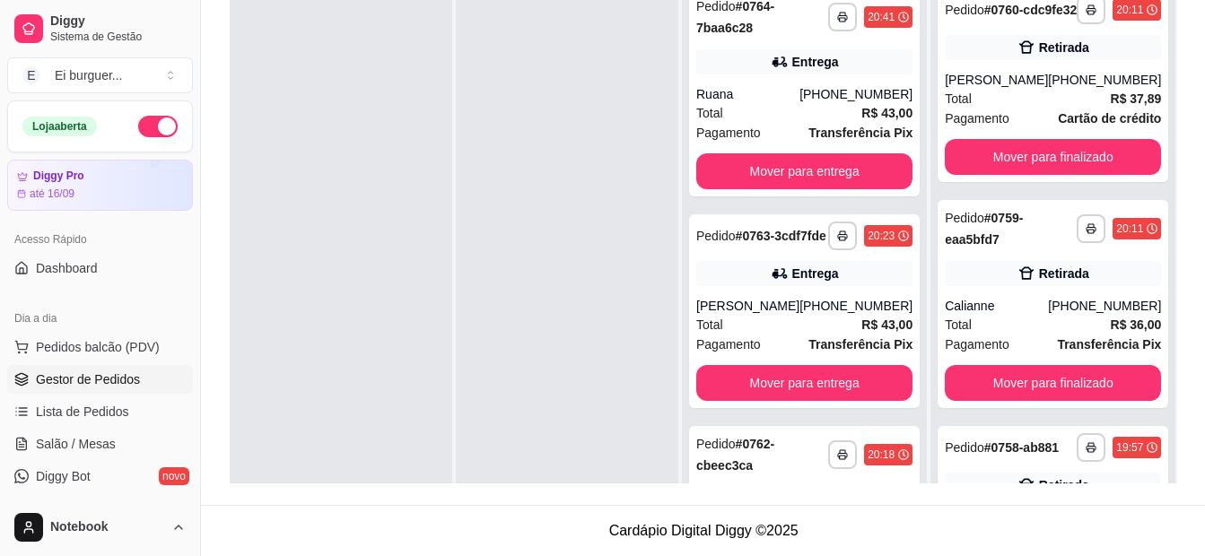
drag, startPoint x: 593, startPoint y: 232, endPoint x: 407, endPoint y: 205, distance: 188.7
click at [592, 231] on div at bounding box center [567, 256] width 223 height 556
click at [127, 336] on button "Pedidos balcão (PDV)" at bounding box center [100, 347] width 186 height 29
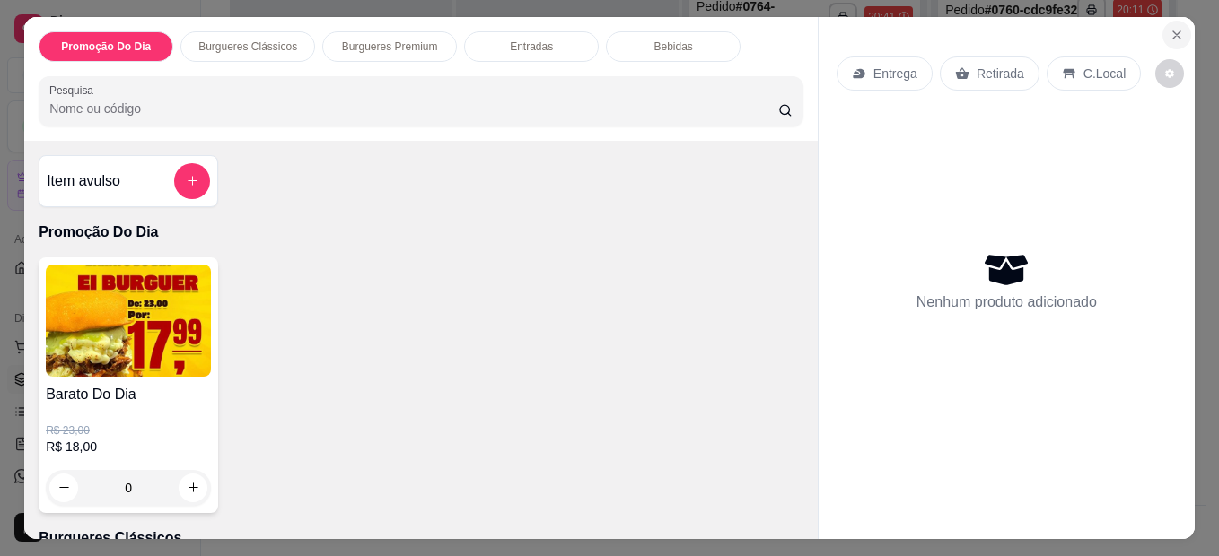
click at [1170, 30] on icon "Close" at bounding box center [1176, 35] width 14 height 14
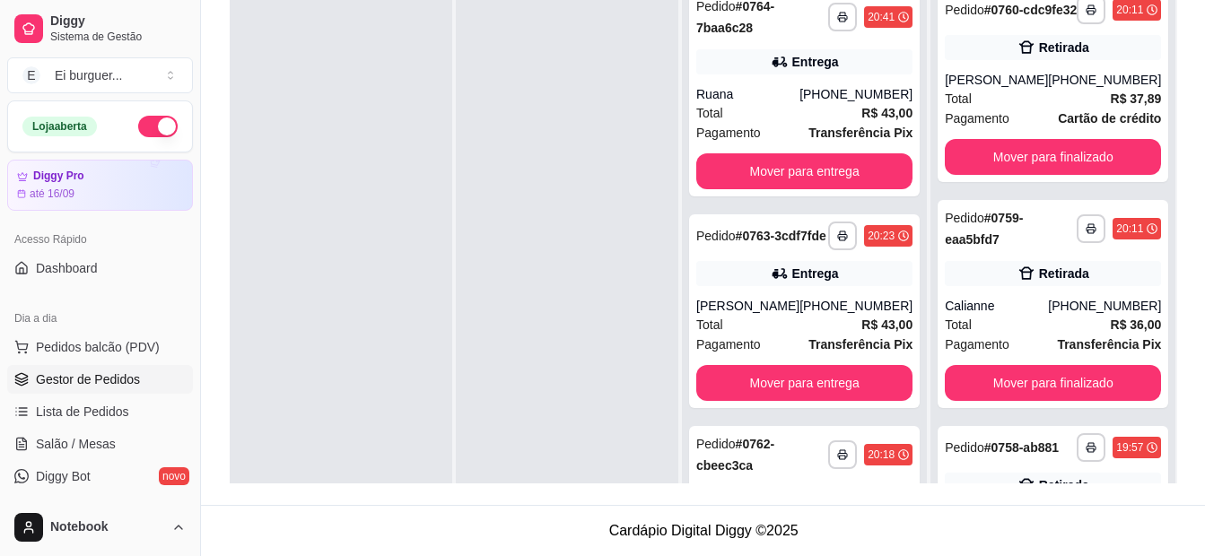
click at [331, 221] on div at bounding box center [341, 256] width 223 height 556
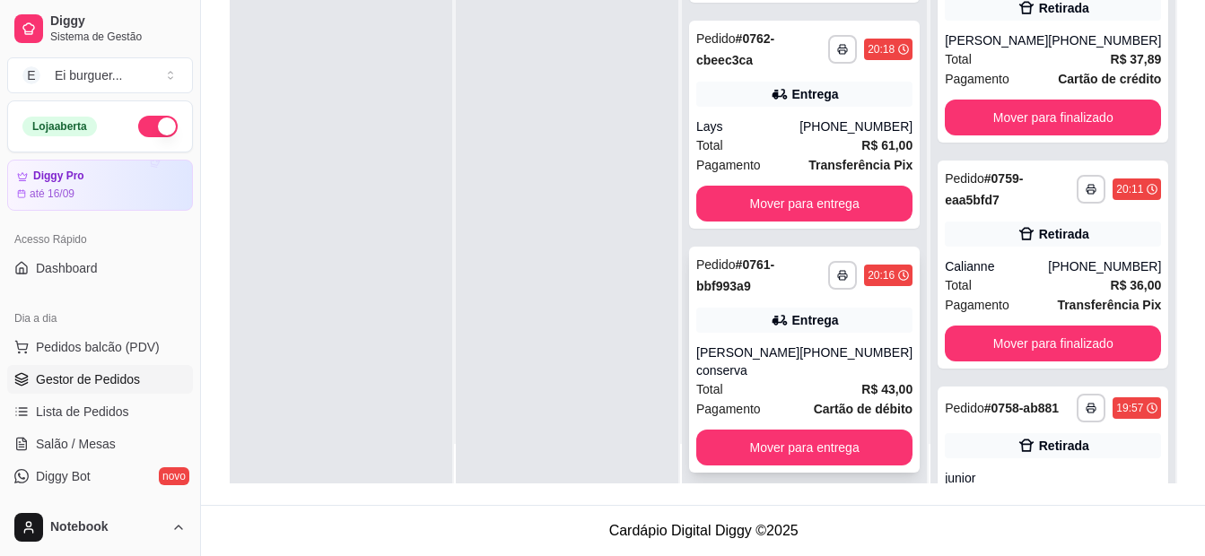
scroll to position [50, 0]
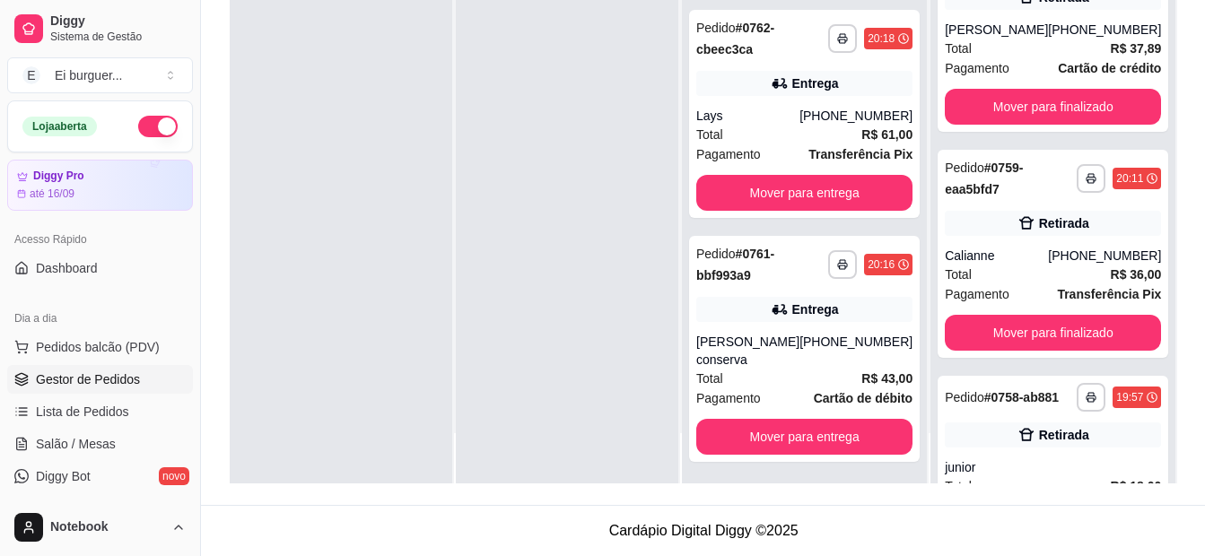
click at [609, 451] on div at bounding box center [567, 205] width 223 height 556
click at [314, 299] on div at bounding box center [341, 205] width 223 height 556
click at [303, 288] on div at bounding box center [341, 205] width 223 height 556
click at [807, 434] on button "Mover para entrega" at bounding box center [804, 437] width 216 height 36
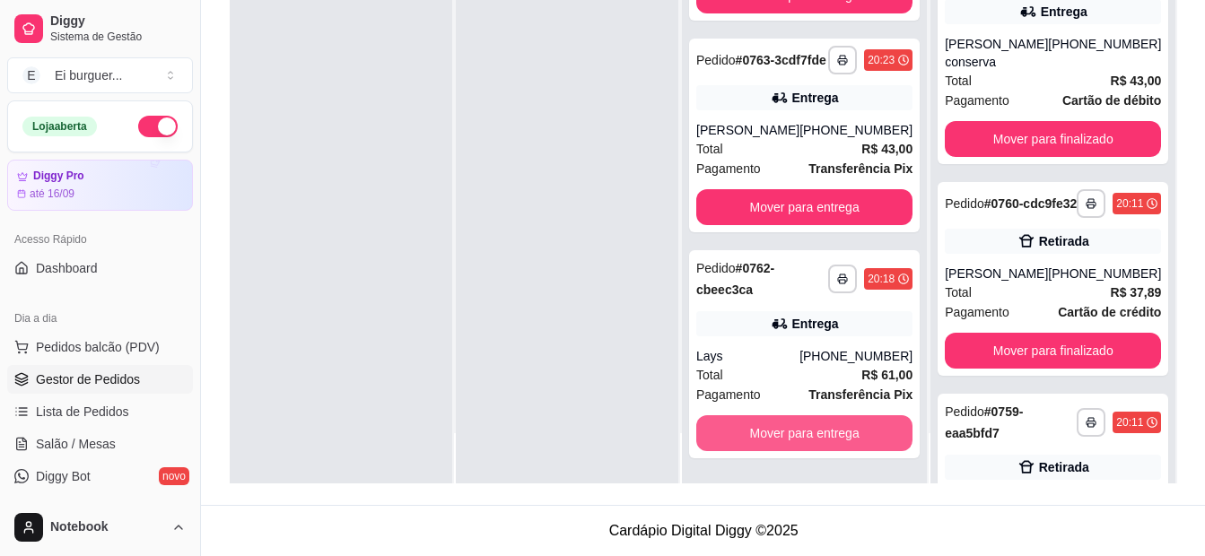
scroll to position [140, 0]
click at [819, 442] on button "Mover para entrega" at bounding box center [804, 433] width 216 height 36
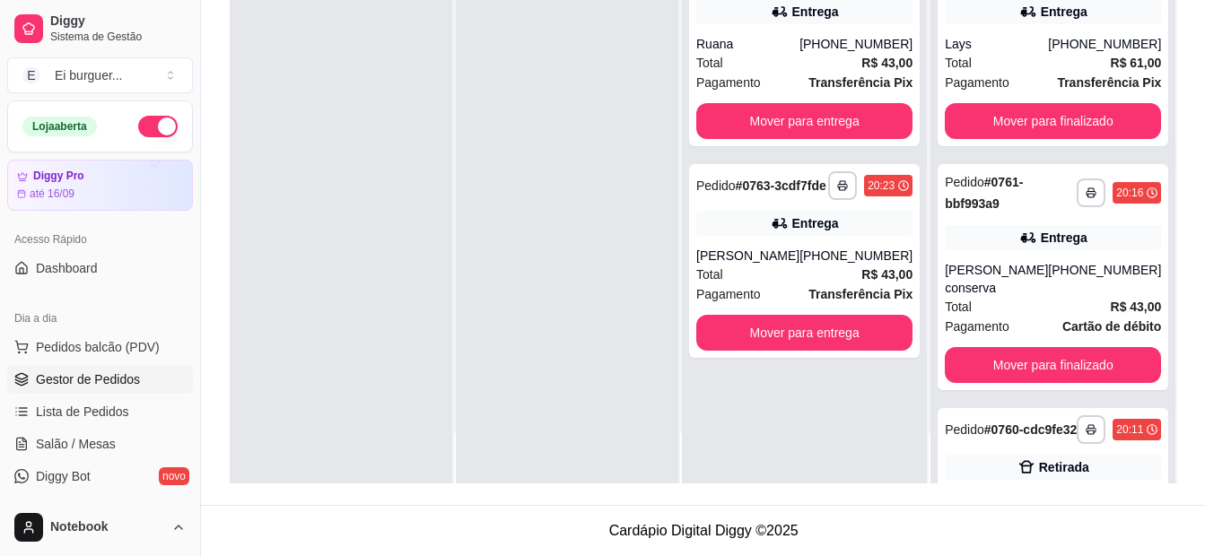
scroll to position [0, 0]
click at [293, 238] on div at bounding box center [341, 205] width 223 height 556
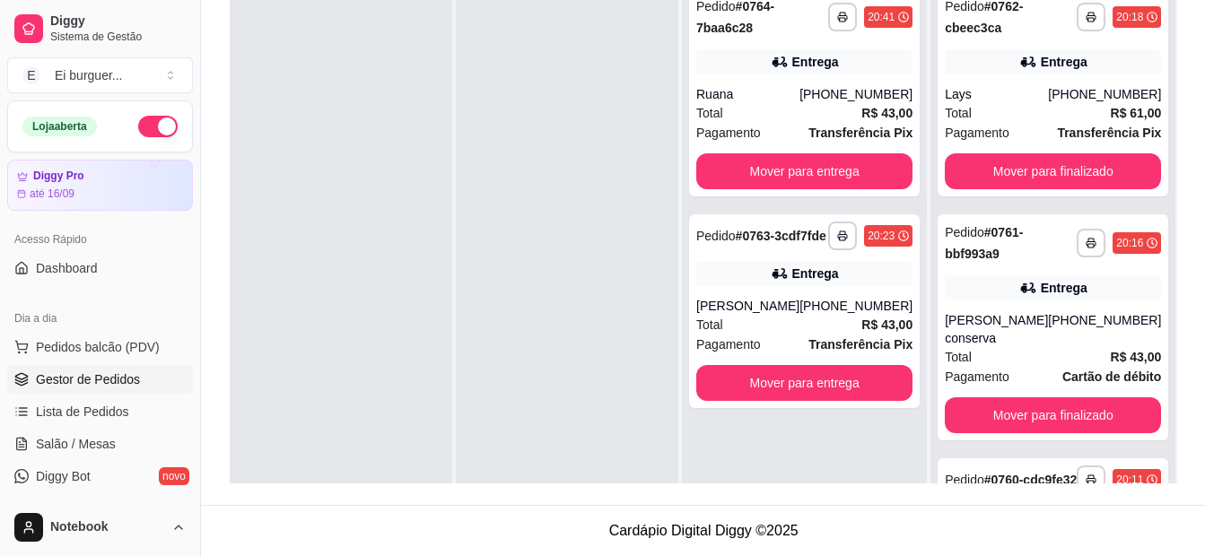
click at [652, 449] on div at bounding box center [567, 256] width 223 height 556
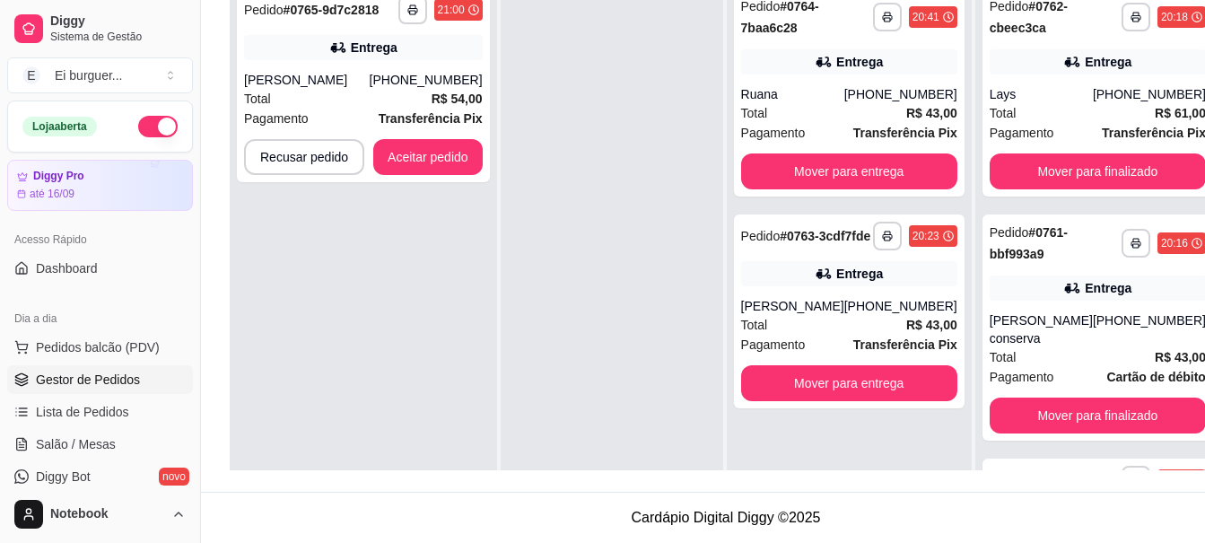
click at [674, 240] on div at bounding box center [612, 249] width 223 height 543
click at [400, 66] on div "**********" at bounding box center [363, 85] width 253 height 194
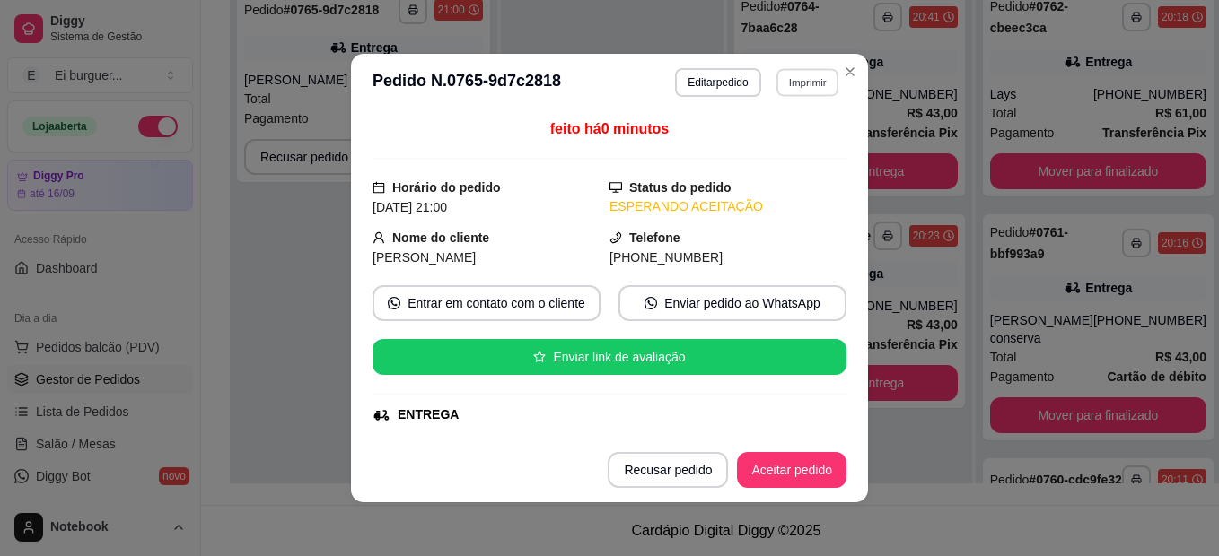
click at [805, 70] on button "Imprimir" at bounding box center [807, 82] width 62 height 28
click at [783, 132] on button "IMPRESSORA" at bounding box center [768, 145] width 126 height 28
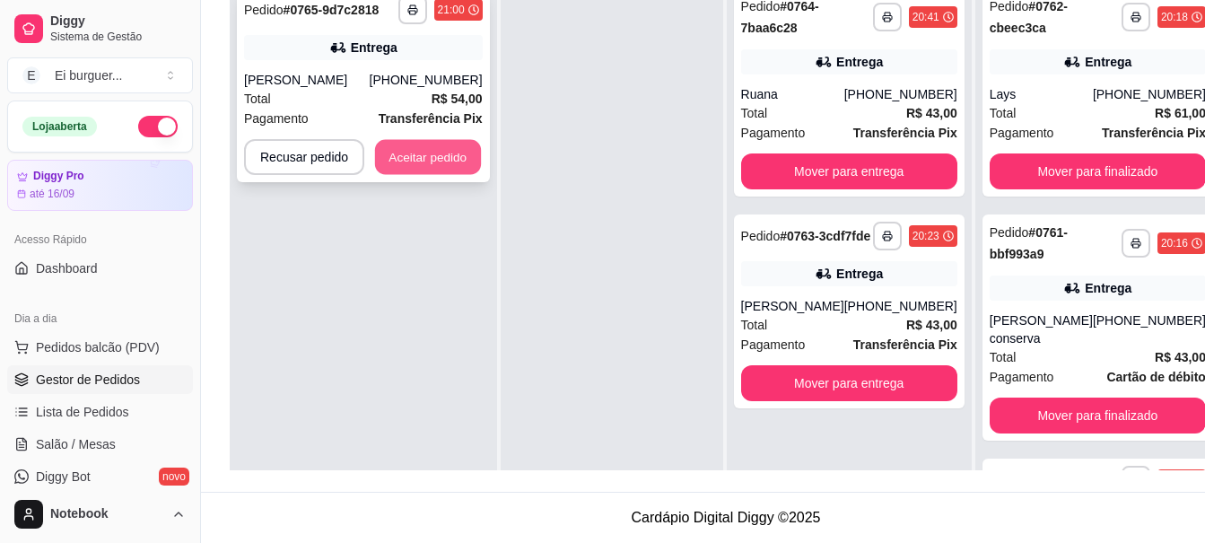
click at [444, 159] on button "Aceitar pedido" at bounding box center [428, 157] width 106 height 35
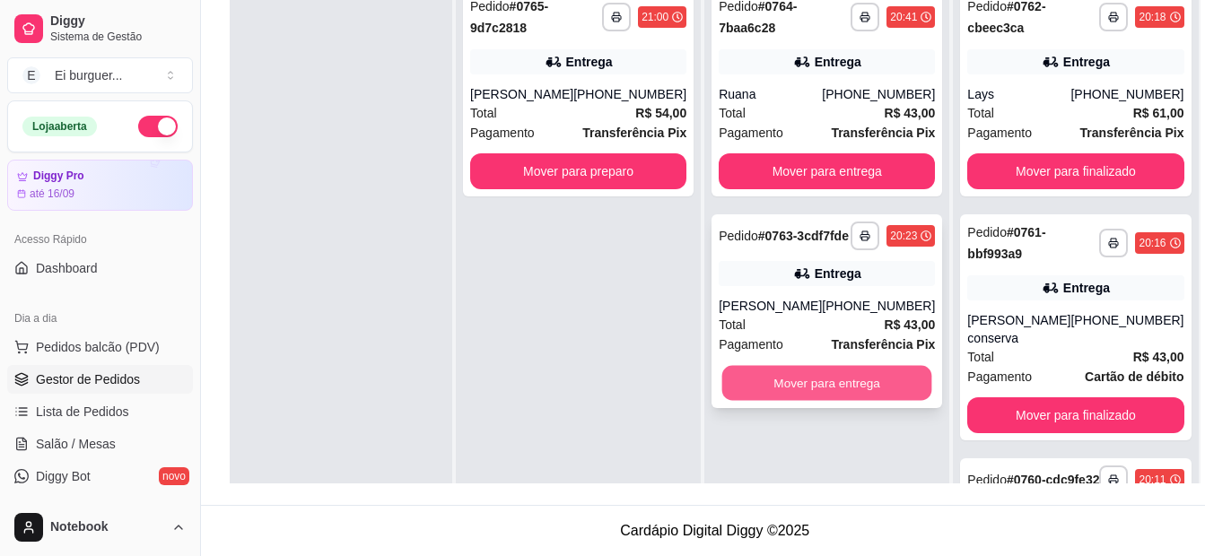
click at [827, 389] on button "Mover para entrega" at bounding box center [827, 383] width 210 height 35
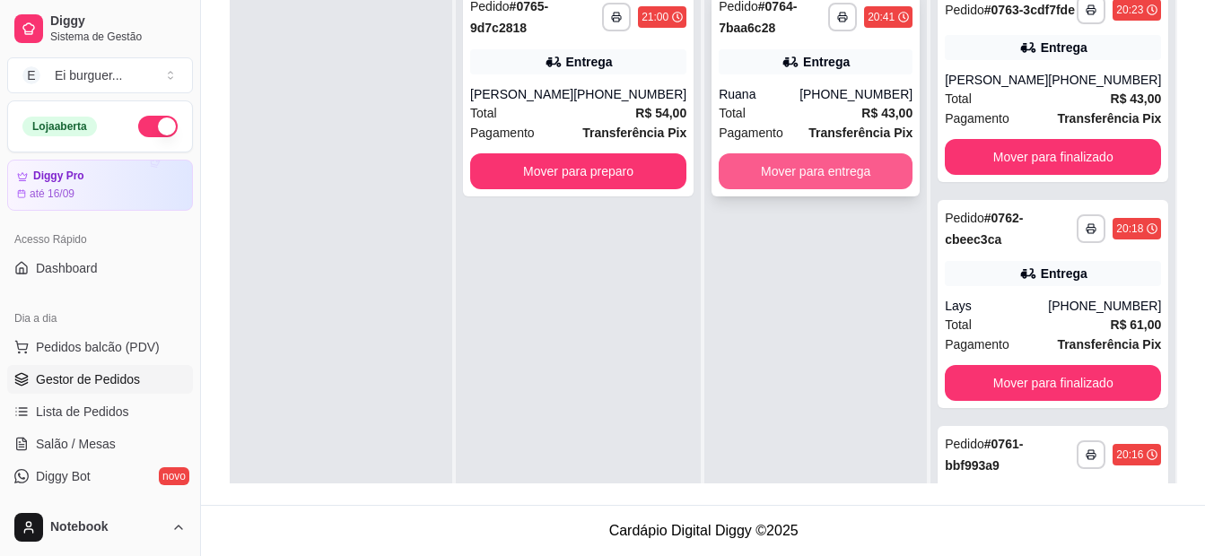
click at [837, 174] on button "Mover para entrega" at bounding box center [816, 171] width 194 height 36
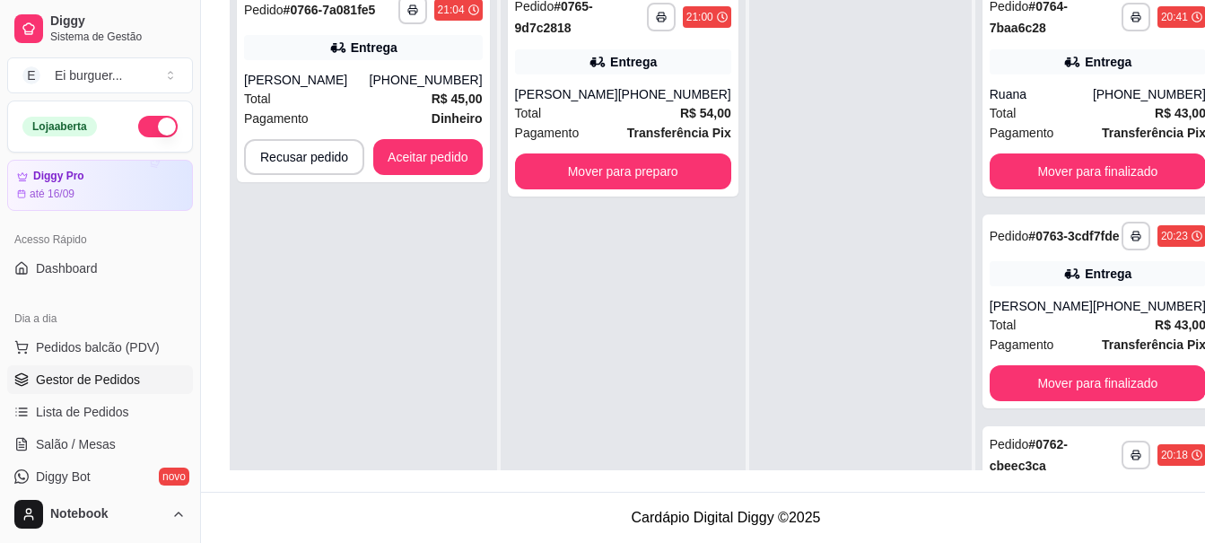
click at [302, 239] on div "**********" at bounding box center [363, 249] width 267 height 543
click at [434, 57] on div "Entrega" at bounding box center [363, 47] width 239 height 25
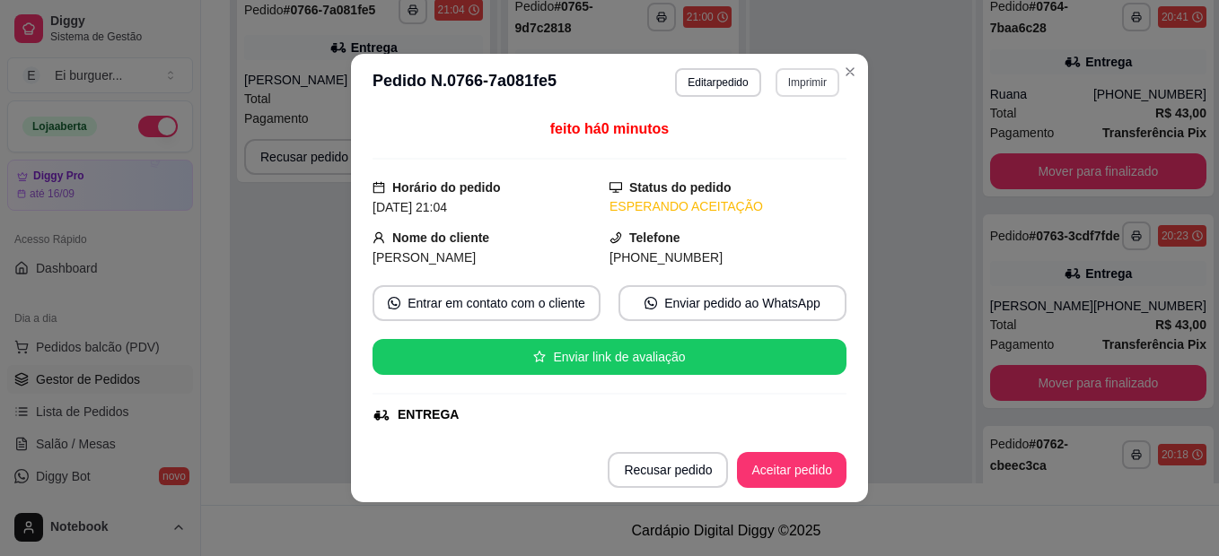
click at [805, 86] on button "Imprimir" at bounding box center [807, 82] width 64 height 29
click at [769, 135] on button "IMPRESSORA" at bounding box center [783, 137] width 104 height 23
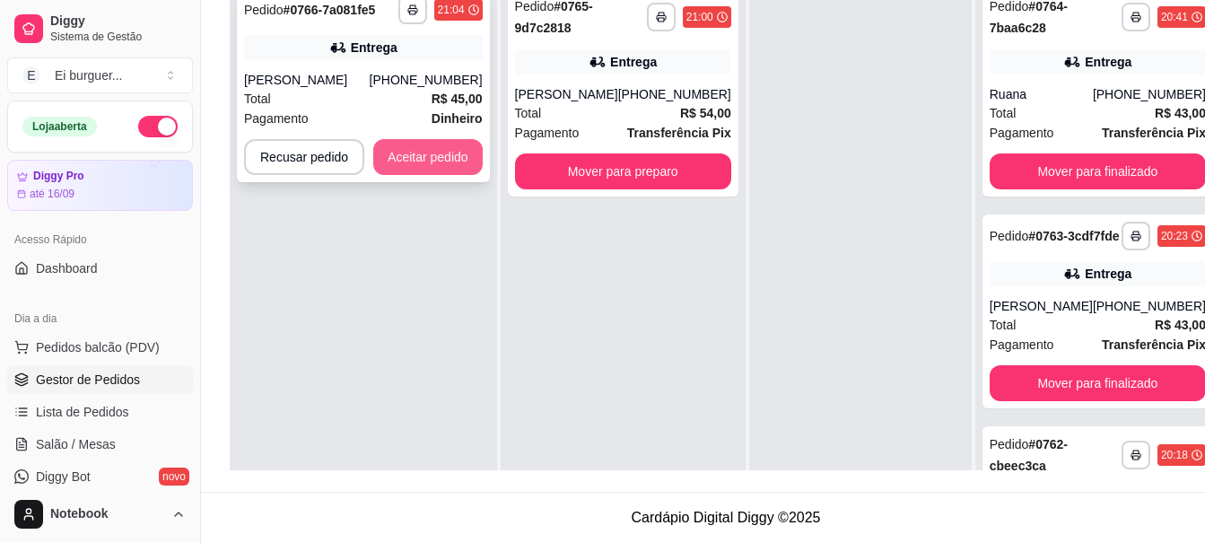
click at [446, 169] on button "Aceitar pedido" at bounding box center [427, 157] width 109 height 36
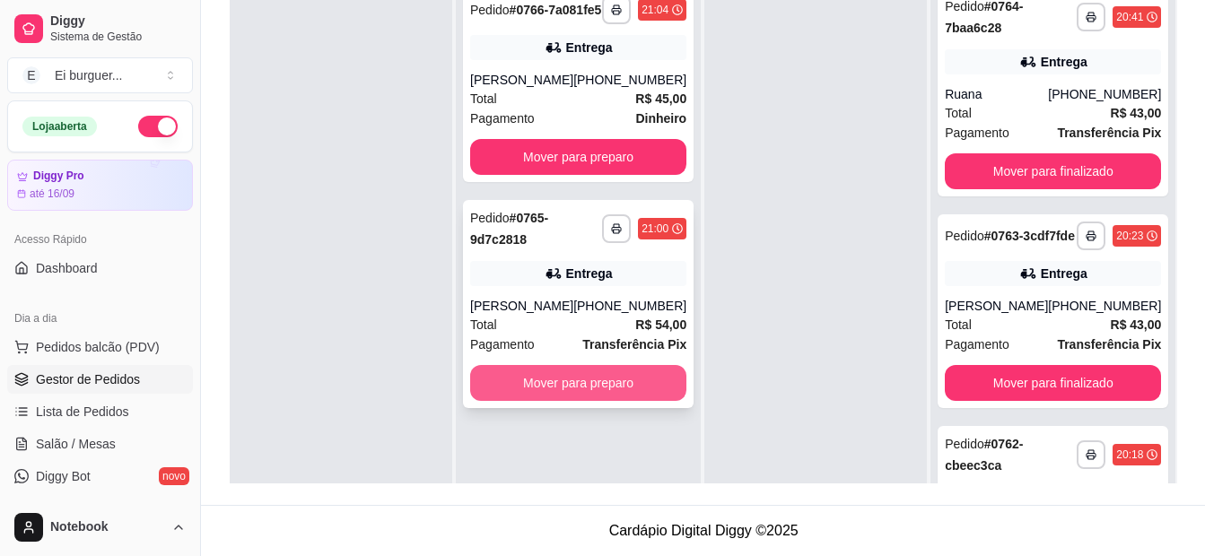
click at [593, 391] on button "Mover para preparo" at bounding box center [578, 383] width 216 height 36
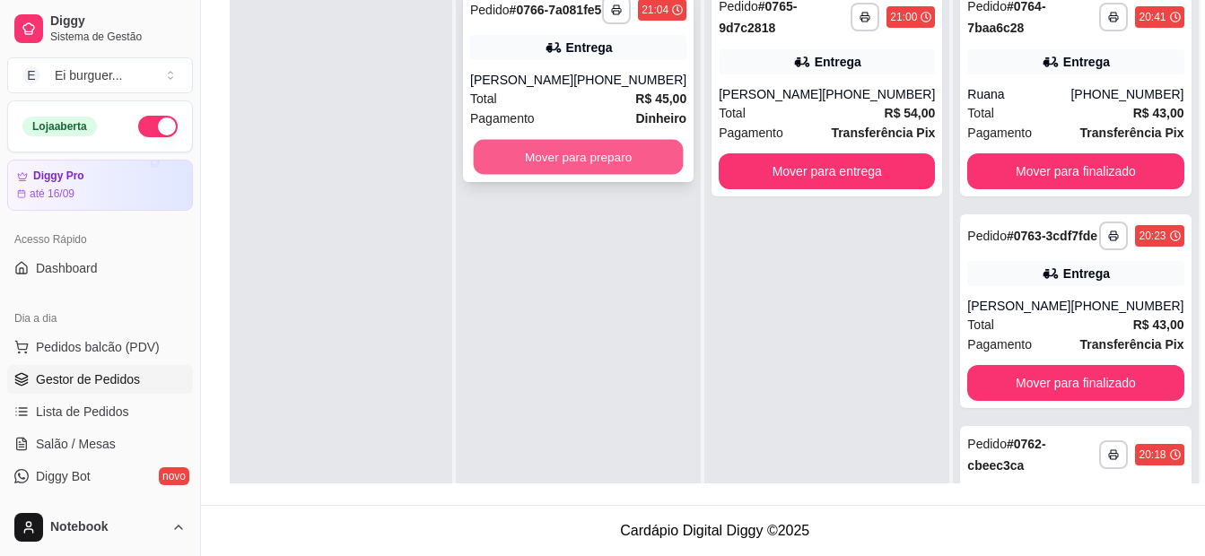
click at [599, 160] on button "Mover para preparo" at bounding box center [579, 157] width 210 height 35
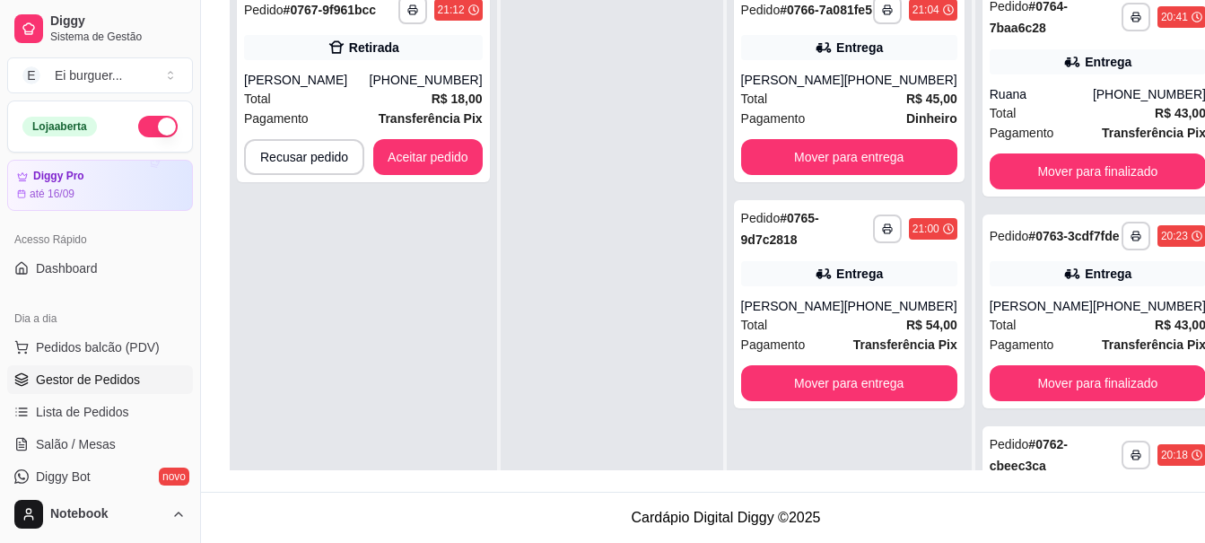
click at [308, 265] on div "**********" at bounding box center [363, 249] width 267 height 543
click at [423, 154] on button "Aceitar pedido" at bounding box center [427, 157] width 109 height 36
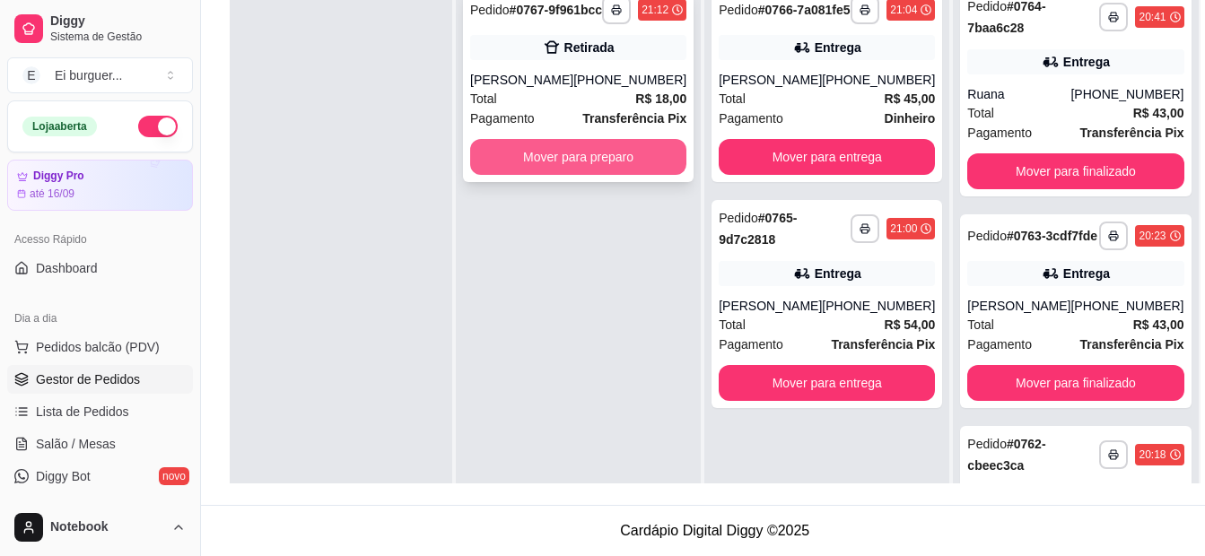
click at [599, 170] on button "Mover para preparo" at bounding box center [578, 157] width 216 height 36
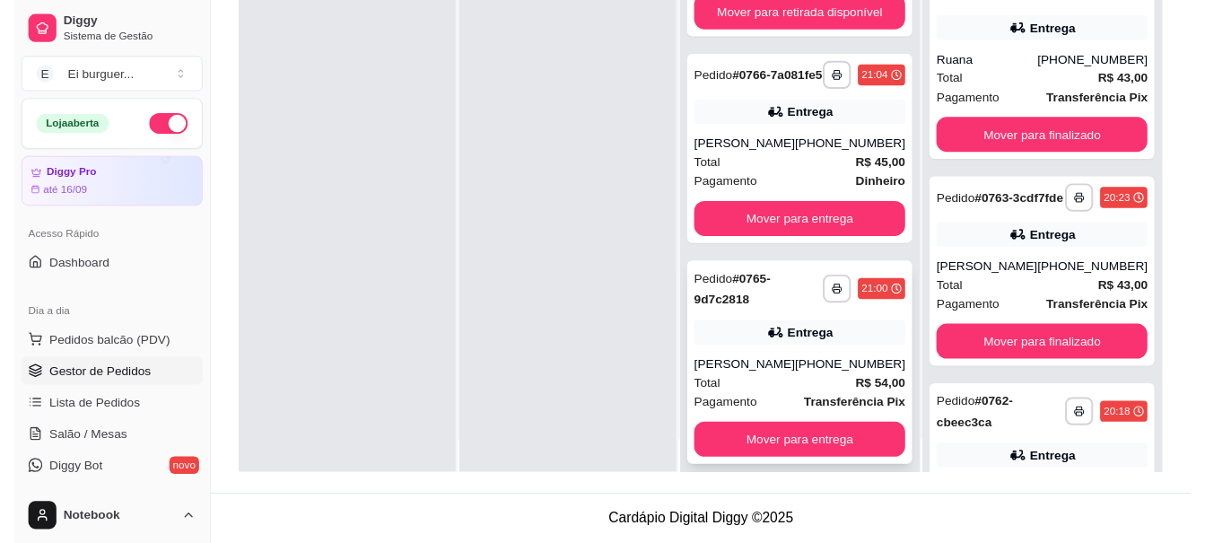
scroll to position [50, 0]
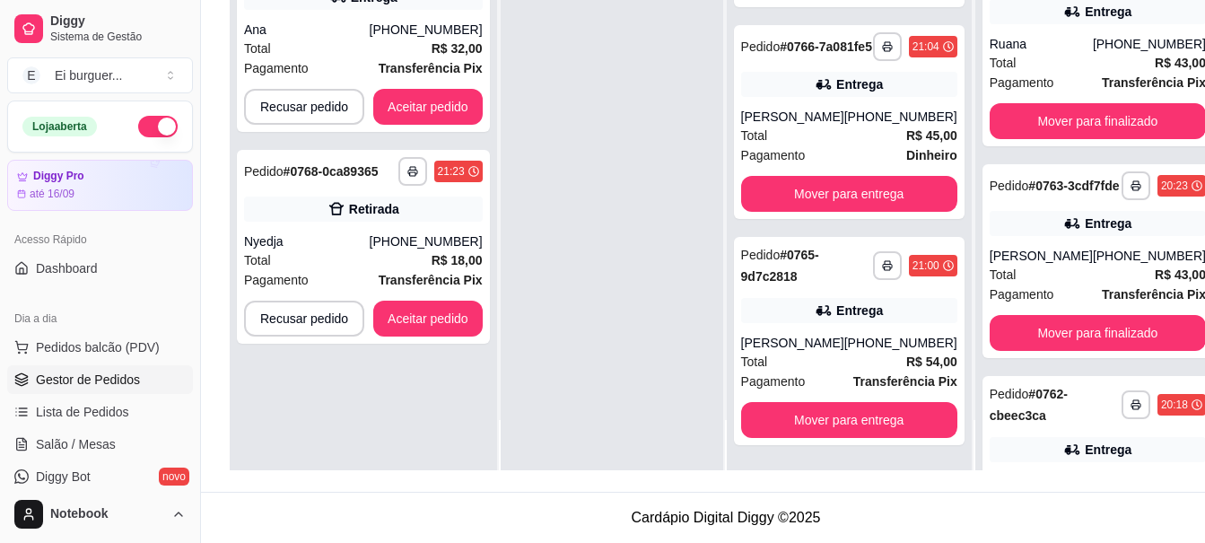
click at [590, 269] on div at bounding box center [612, 198] width 223 height 543
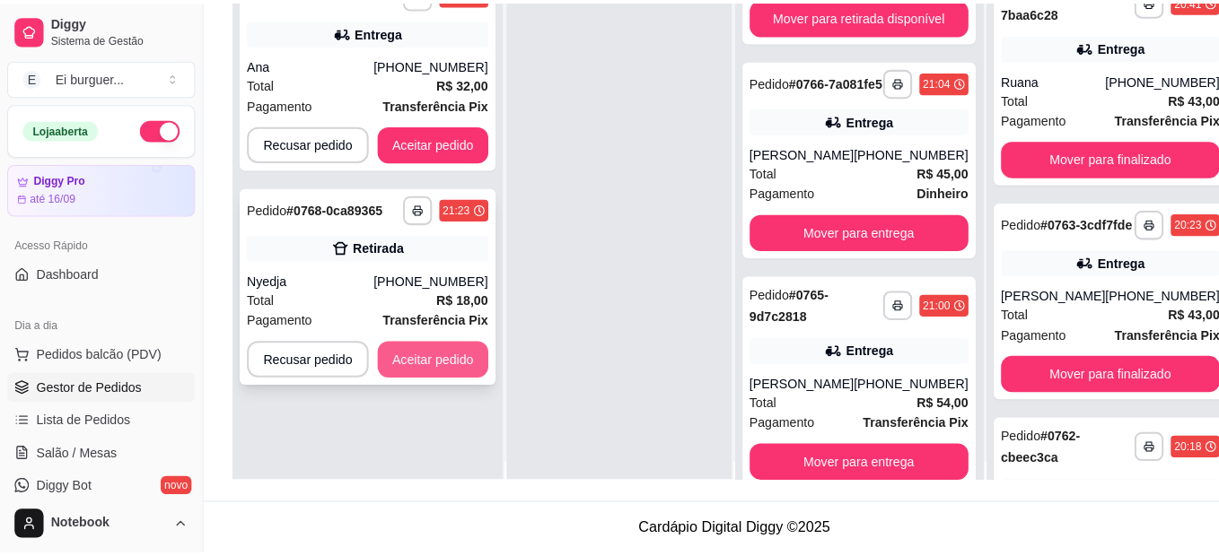
scroll to position [0, 0]
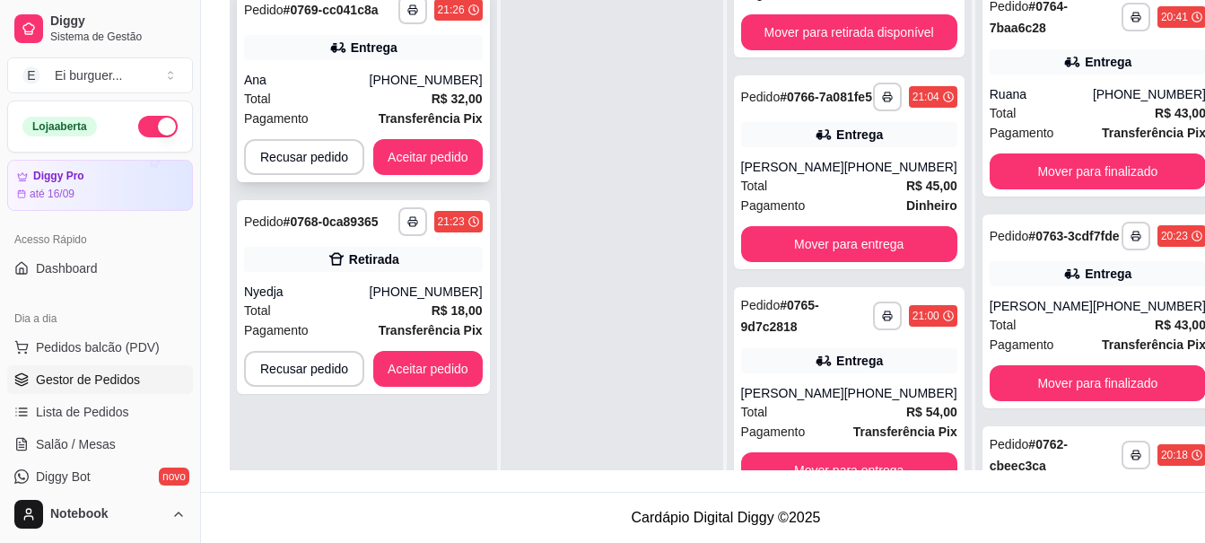
click at [365, 83] on div "Ana" at bounding box center [307, 80] width 126 height 18
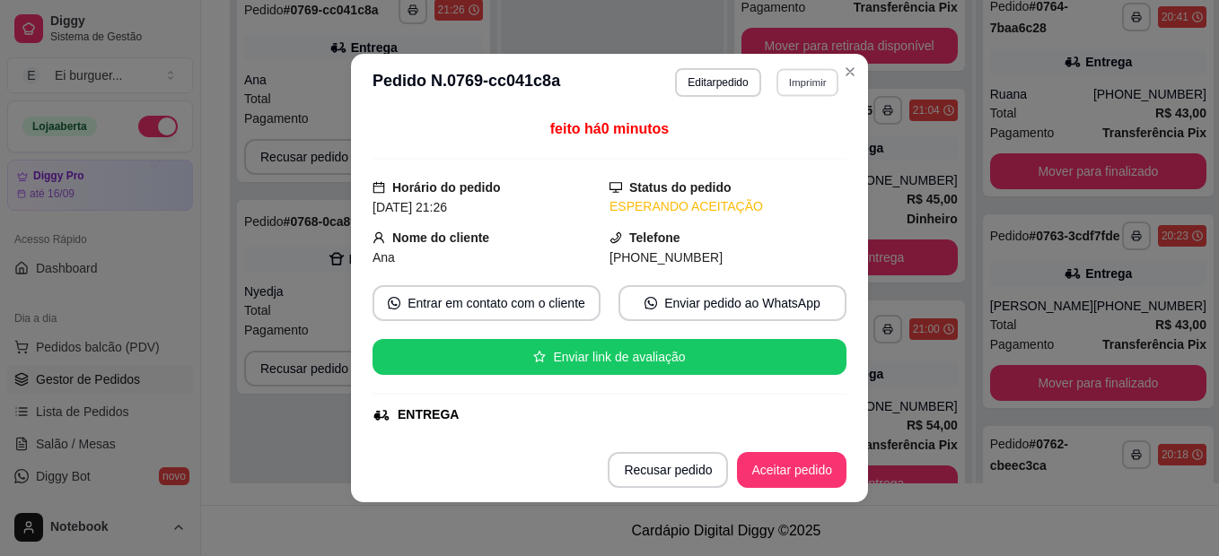
click at [788, 90] on button "Imprimir" at bounding box center [807, 82] width 62 height 28
click at [769, 145] on button "IMPRESSORA" at bounding box center [768, 145] width 126 height 28
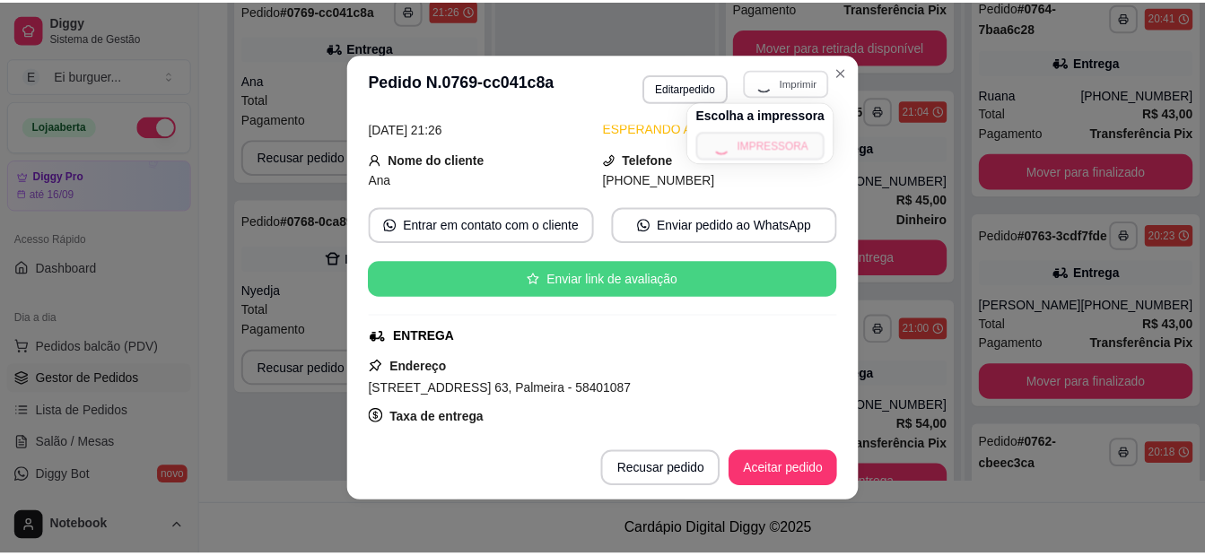
scroll to position [179, 0]
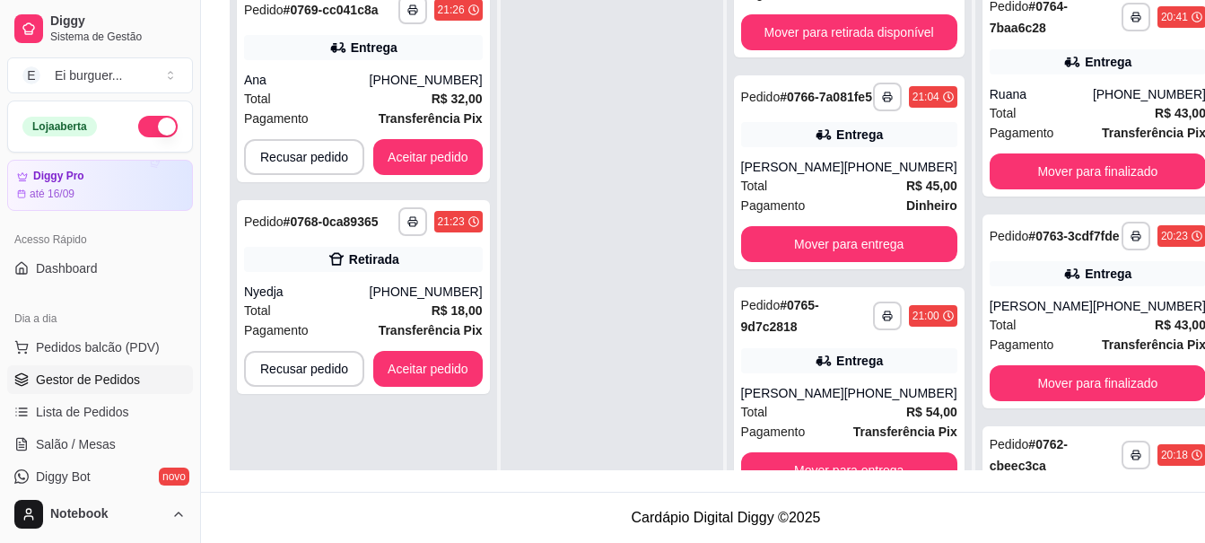
click at [550, 247] on div at bounding box center [612, 249] width 223 height 543
click at [533, 136] on div at bounding box center [612, 249] width 223 height 543
click at [549, 211] on div at bounding box center [612, 249] width 223 height 543
click at [456, 372] on button "Aceitar pedido" at bounding box center [427, 369] width 109 height 36
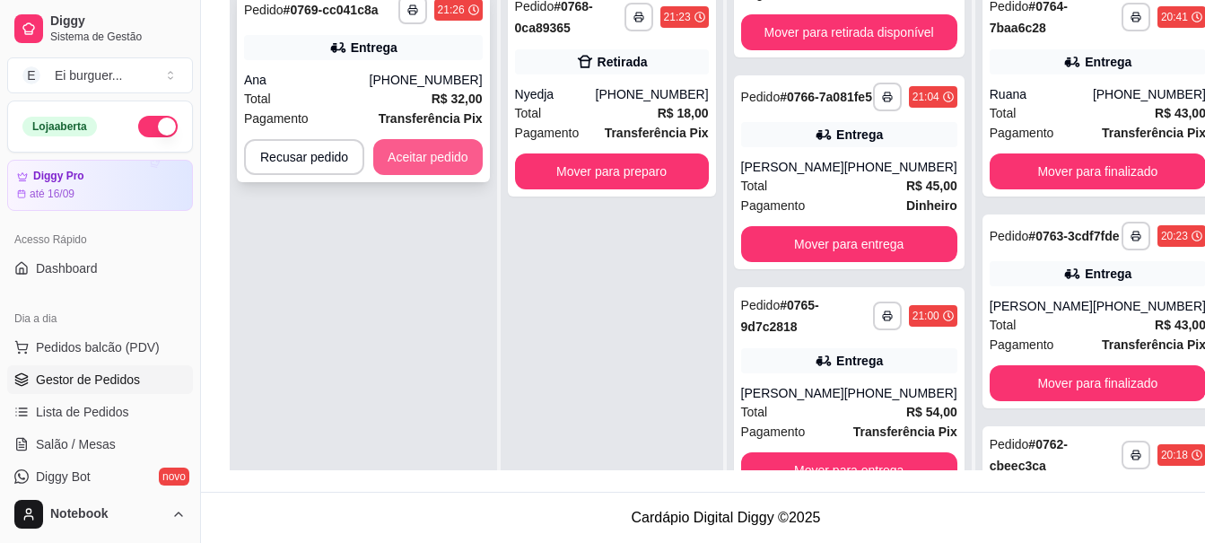
click at [447, 166] on button "Aceitar pedido" at bounding box center [427, 157] width 109 height 36
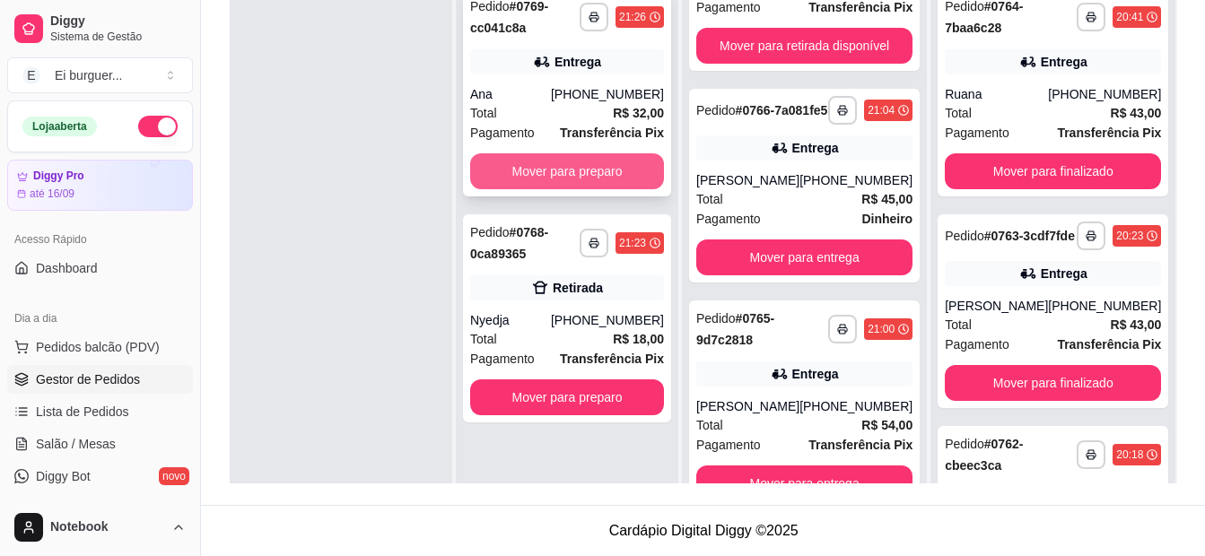
click at [596, 177] on button "Mover para preparo" at bounding box center [567, 171] width 194 height 36
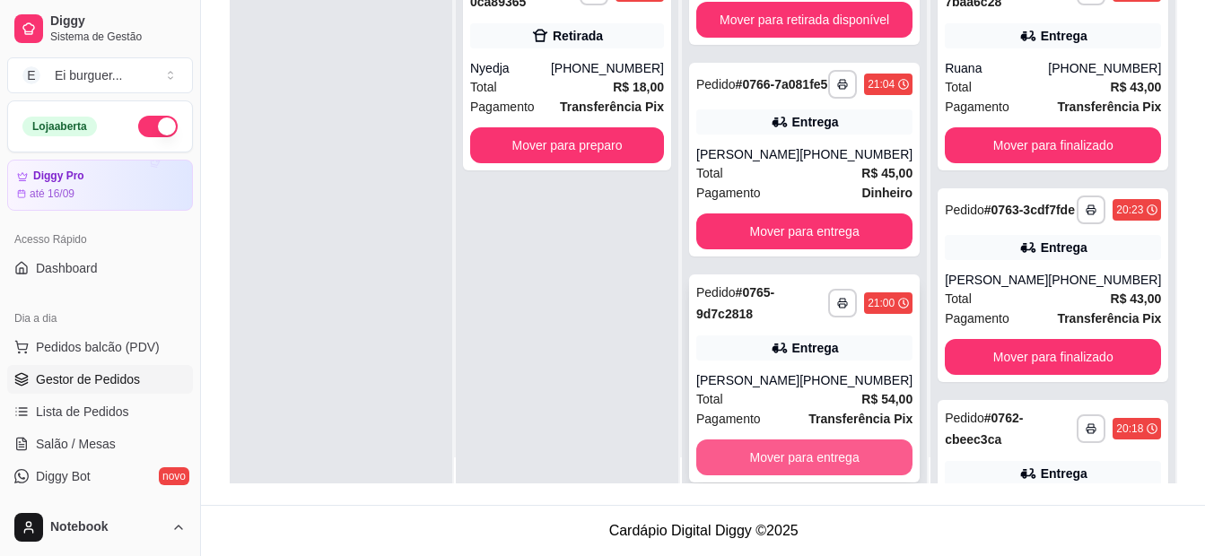
scroll to position [50, 0]
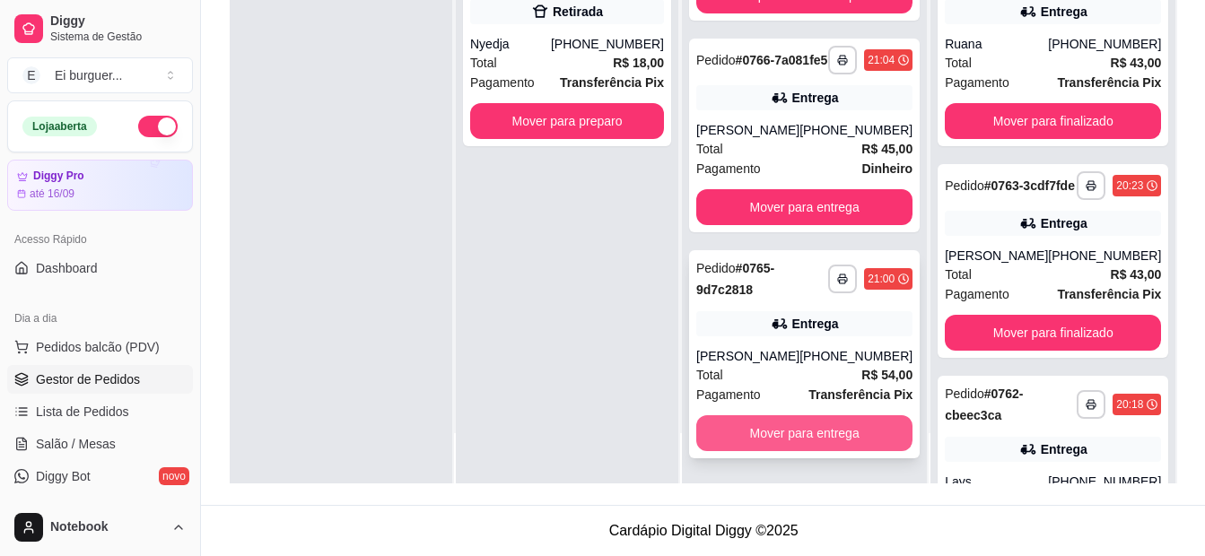
click at [799, 428] on button "Mover para entrega" at bounding box center [804, 433] width 216 height 36
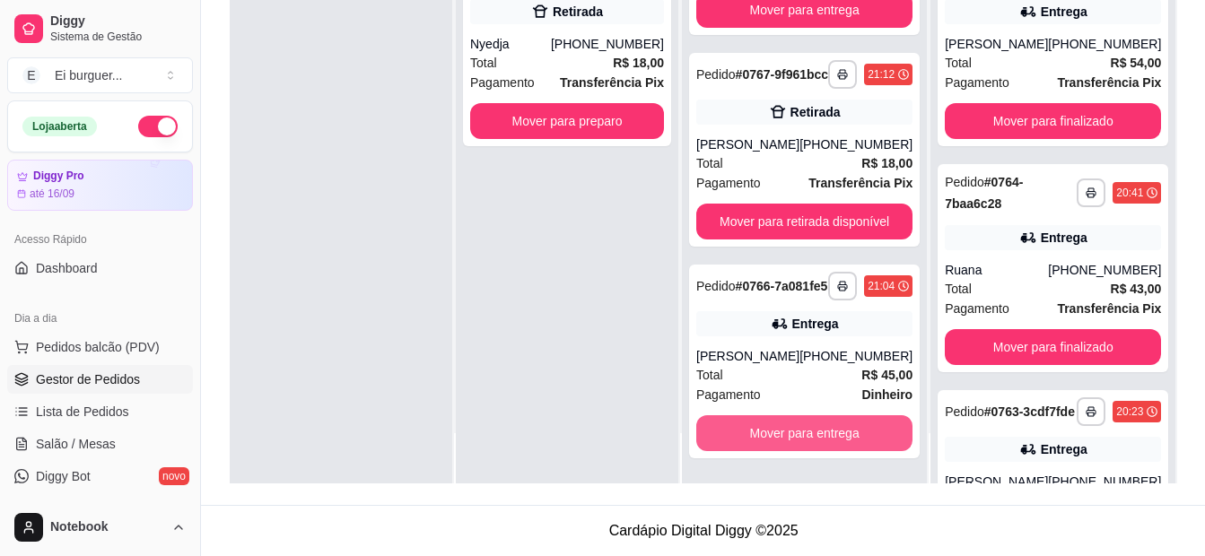
scroll to position [158, 0]
click at [800, 432] on button "Mover para entrega" at bounding box center [804, 433] width 216 height 36
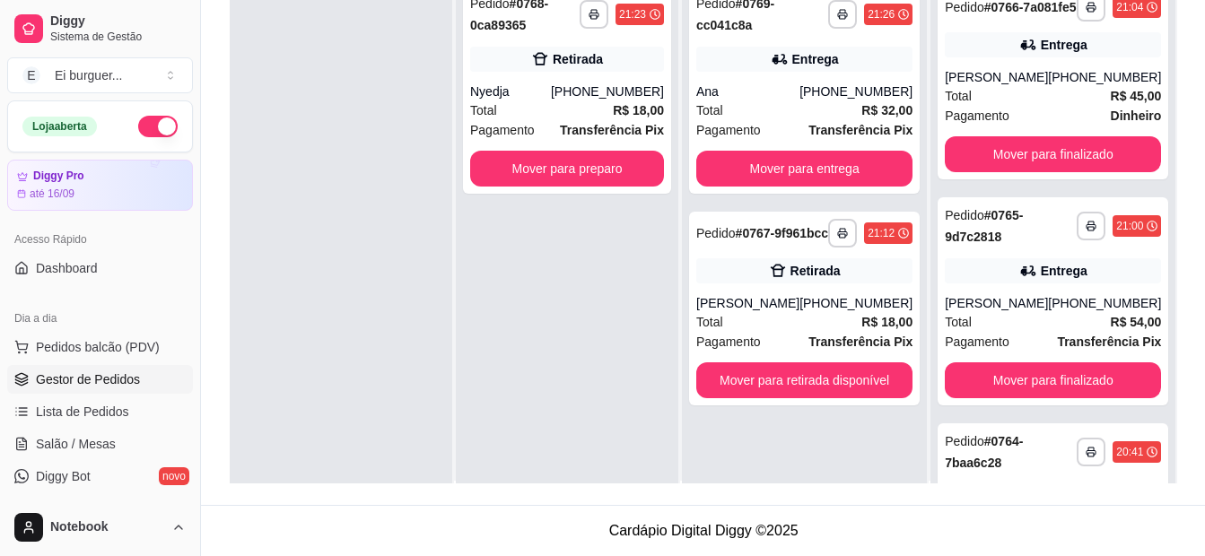
scroll to position [0, 0]
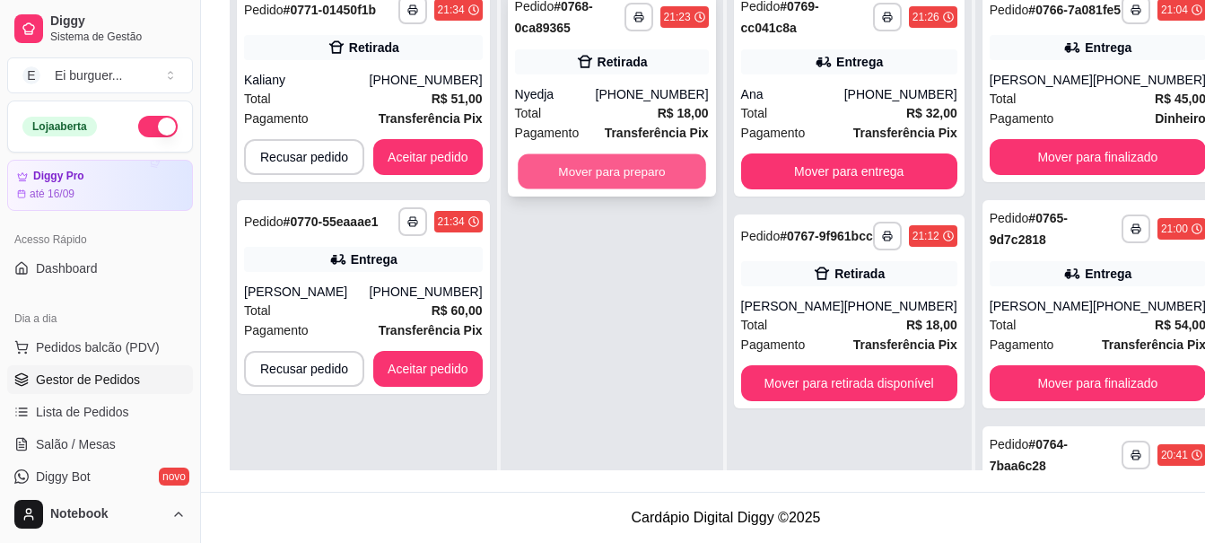
click at [658, 166] on button "Mover para preparo" at bounding box center [612, 171] width 188 height 35
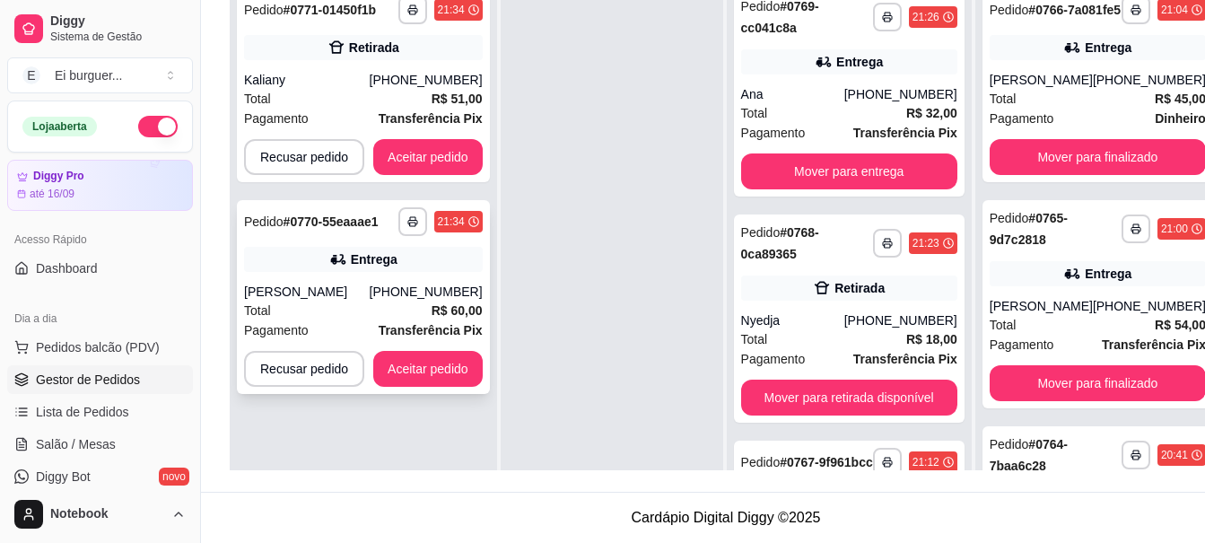
click at [361, 286] on div "José Bento" at bounding box center [307, 292] width 126 height 18
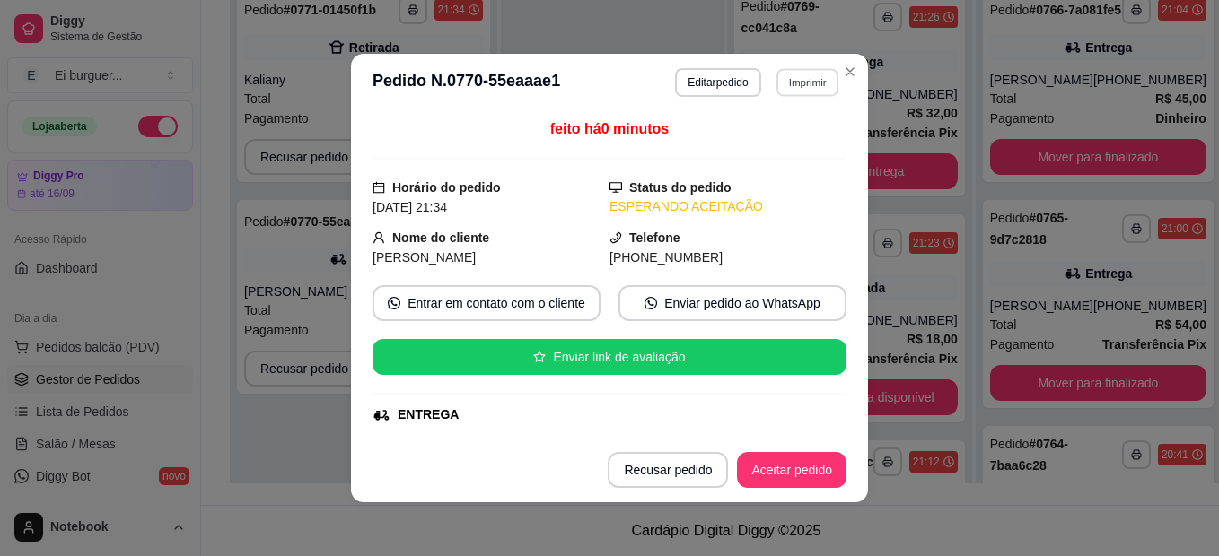
click at [776, 94] on button "Imprimir" at bounding box center [807, 82] width 62 height 28
click at [758, 133] on button "IMPRESSORA" at bounding box center [769, 145] width 130 height 29
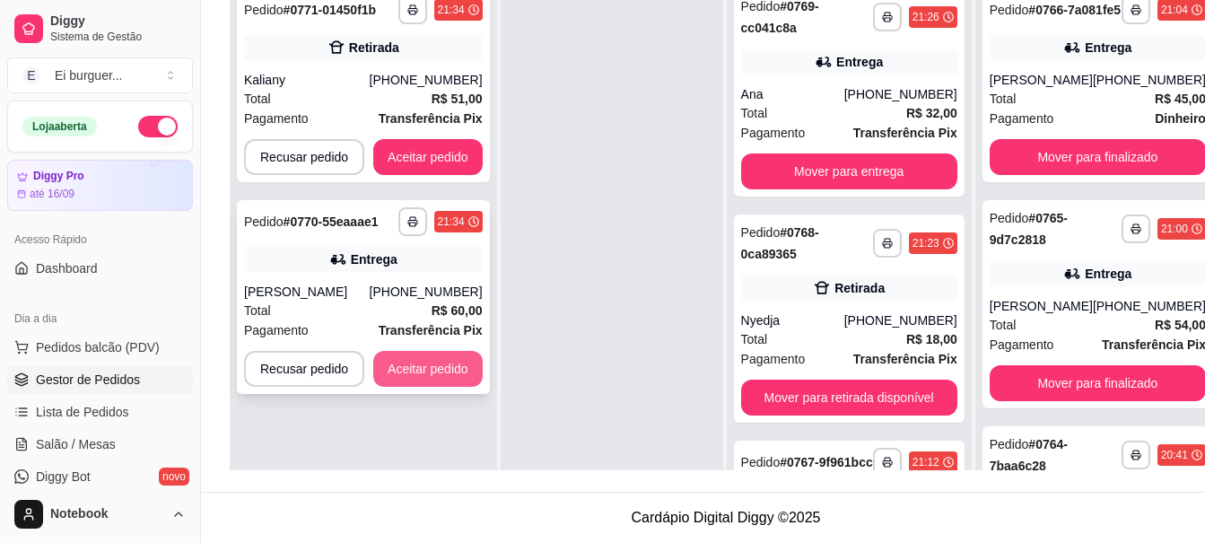
click at [459, 363] on button "Aceitar pedido" at bounding box center [427, 369] width 109 height 36
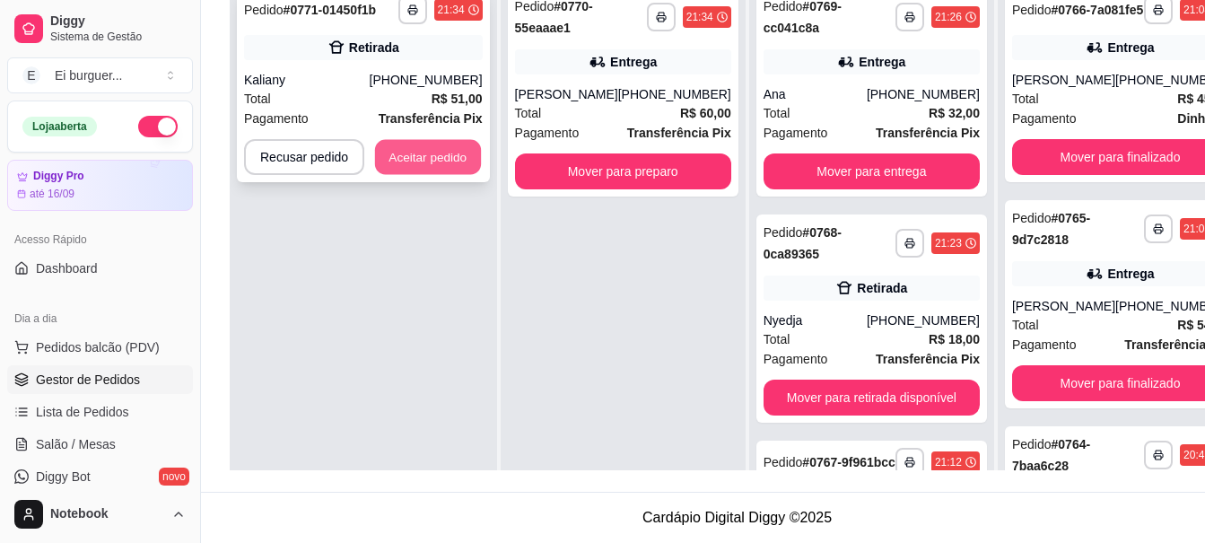
click at [453, 162] on button "Aceitar pedido" at bounding box center [428, 157] width 106 height 35
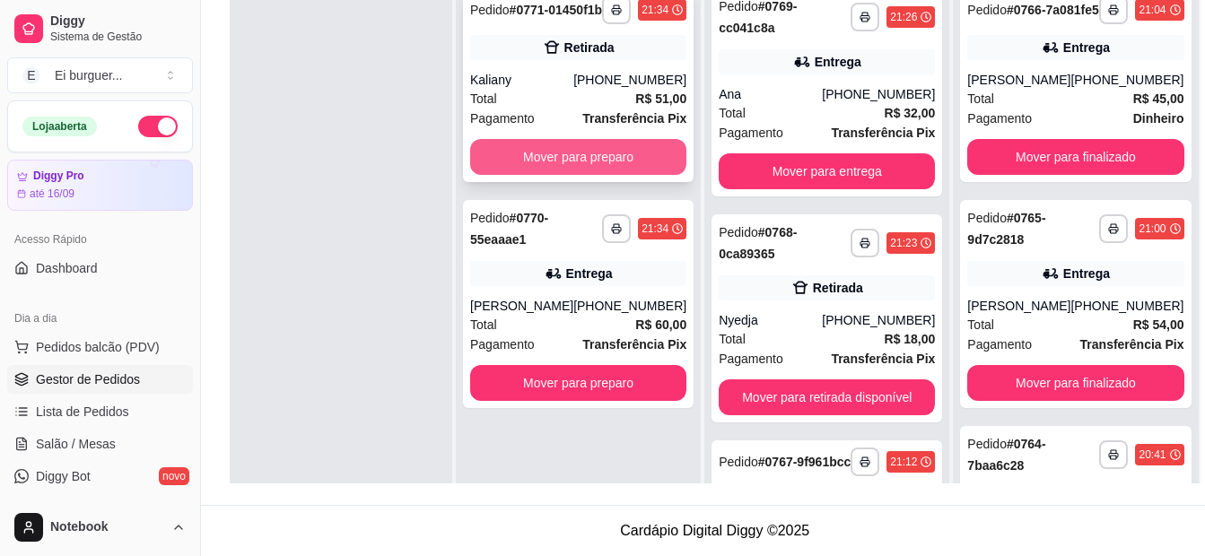
click at [494, 175] on button "Mover para preparo" at bounding box center [578, 157] width 216 height 36
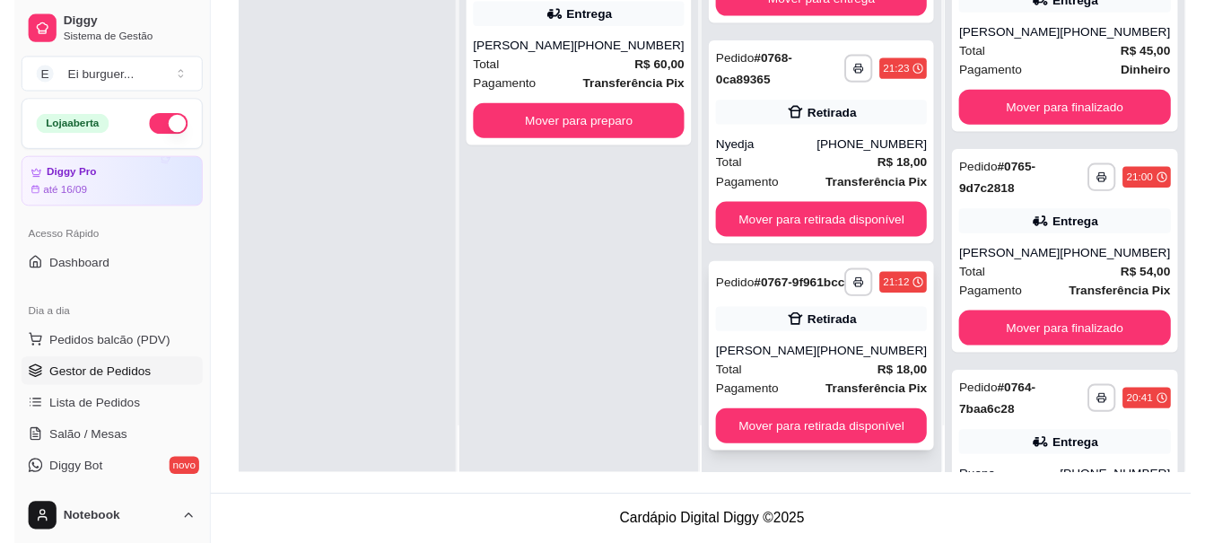
scroll to position [50, 0]
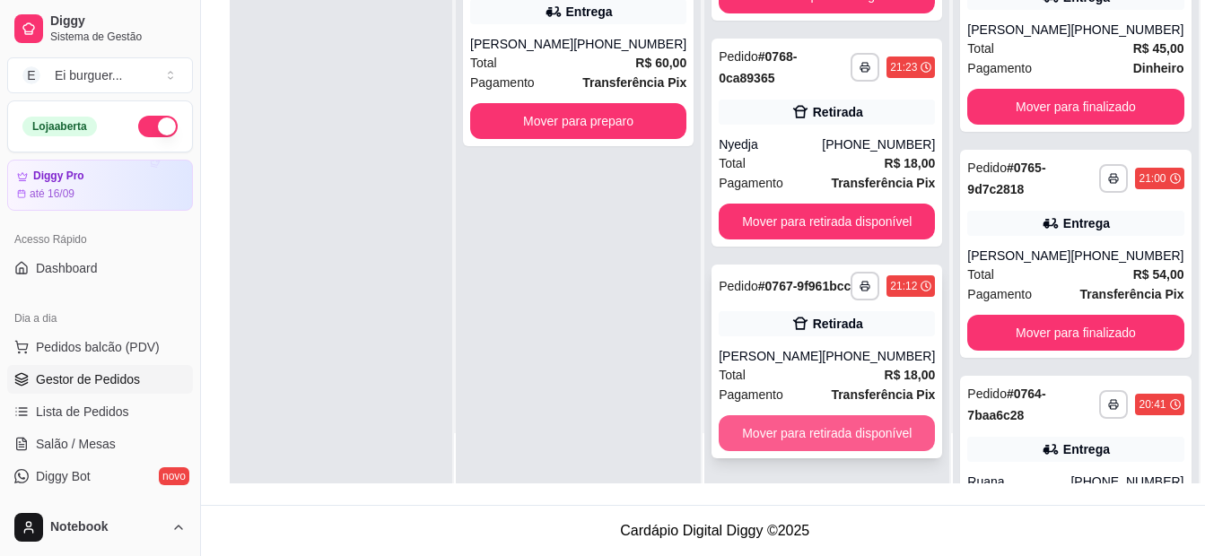
click at [821, 426] on button "Mover para retirada disponível" at bounding box center [827, 433] width 216 height 36
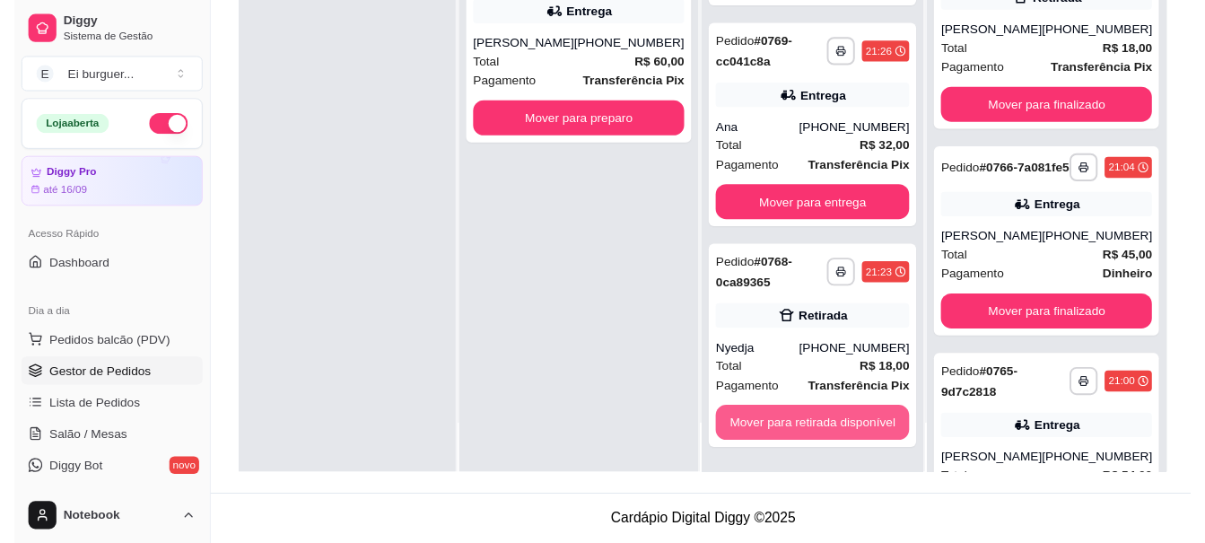
scroll to position [384, 0]
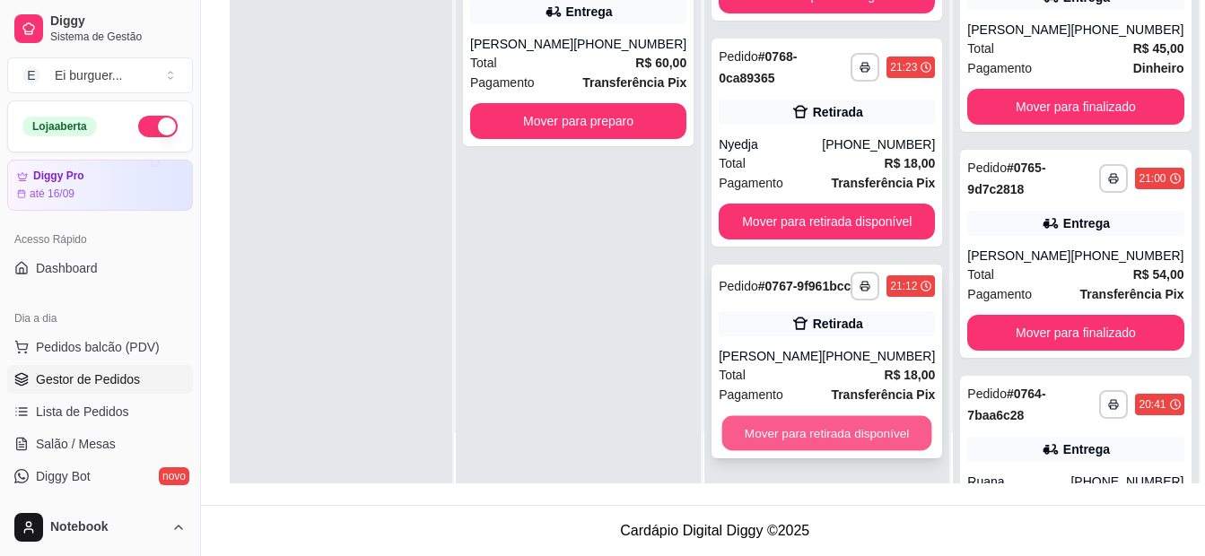
click at [766, 437] on button "Mover para retirada disponível" at bounding box center [827, 433] width 210 height 35
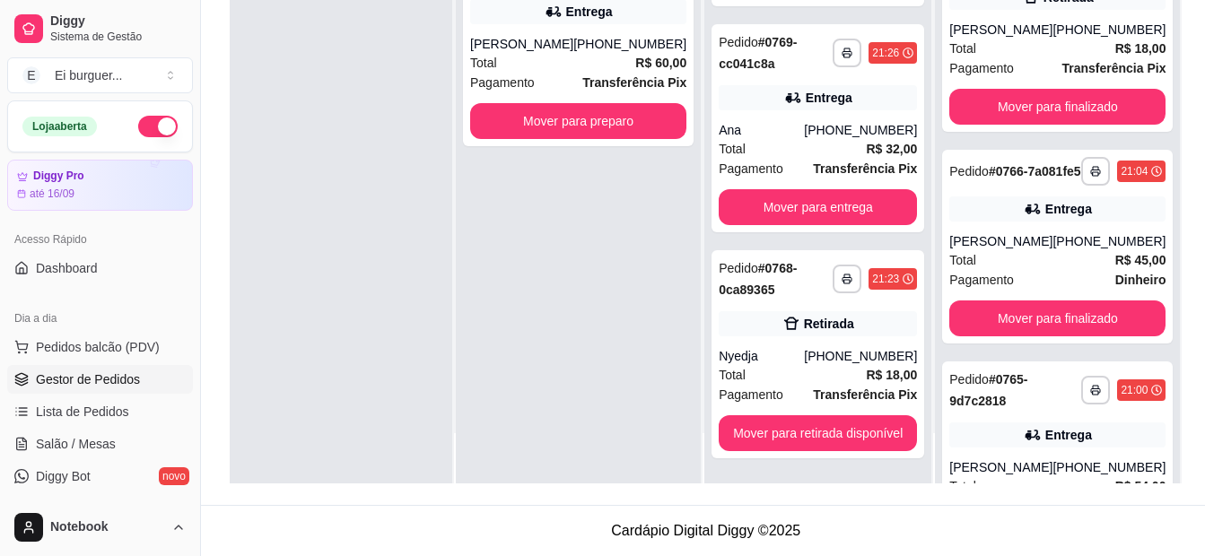
scroll to position [140, 0]
click at [547, 120] on button "Mover para preparo" at bounding box center [579, 121] width 210 height 35
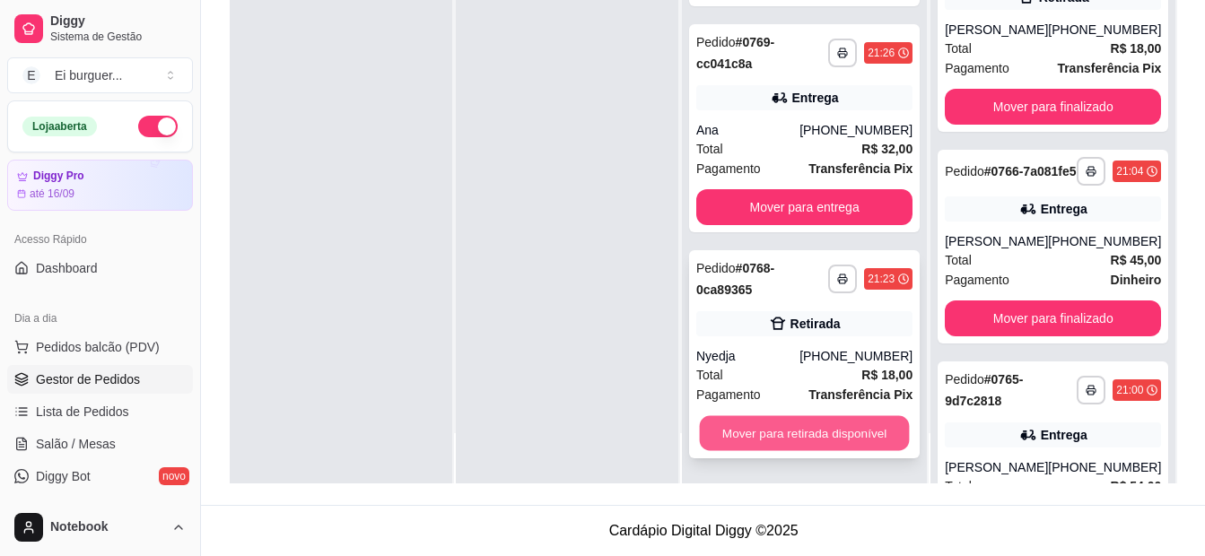
click at [787, 423] on button "Mover para retirada disponível" at bounding box center [805, 433] width 210 height 35
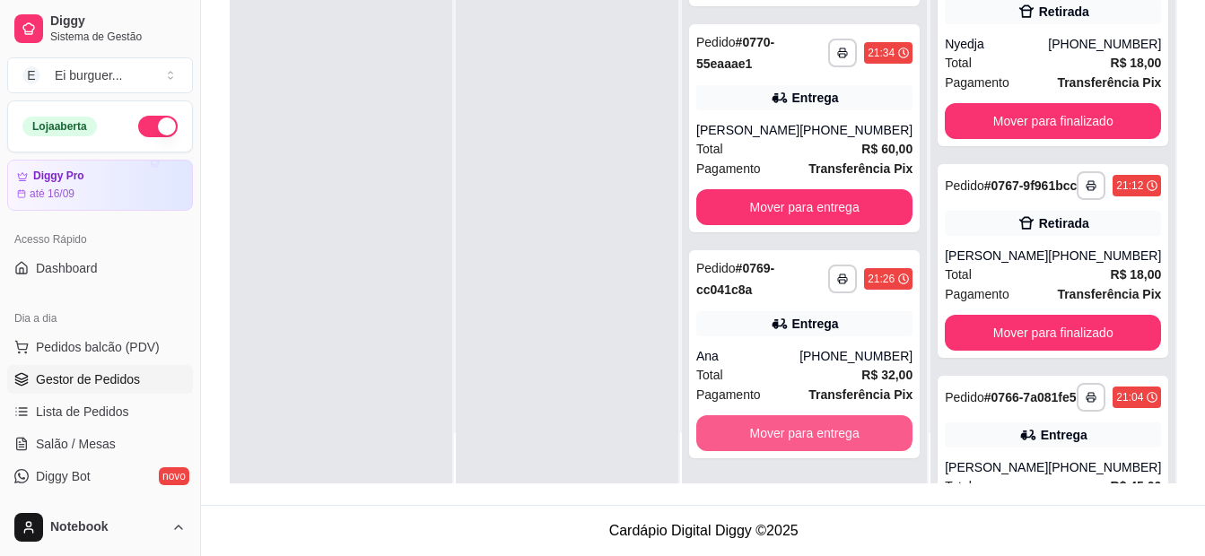
click at [787, 423] on button "Mover para entrega" at bounding box center [804, 433] width 216 height 36
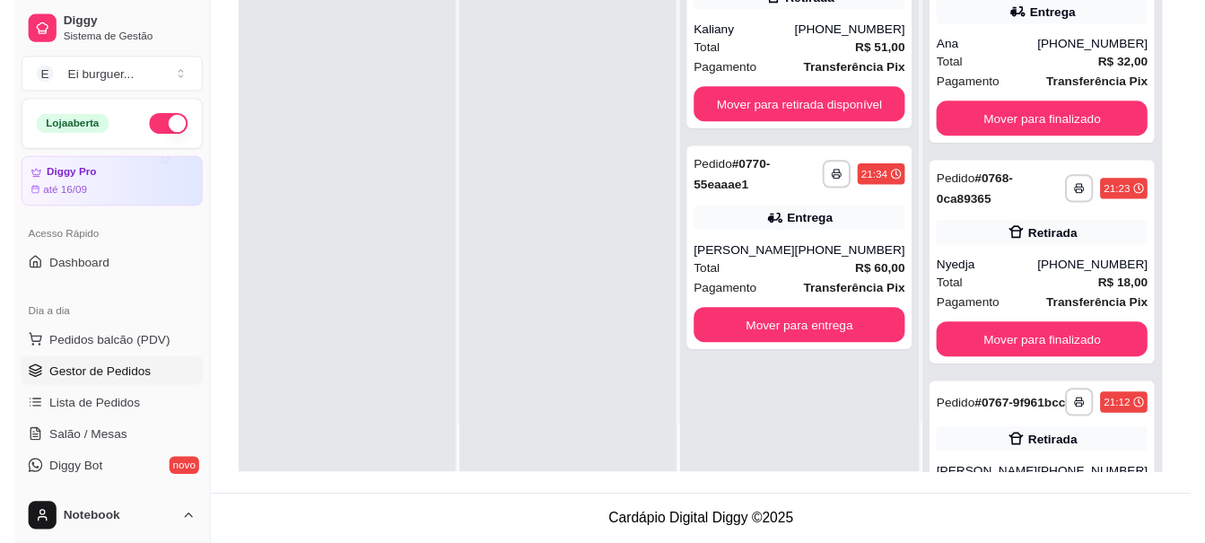
scroll to position [0, 0]
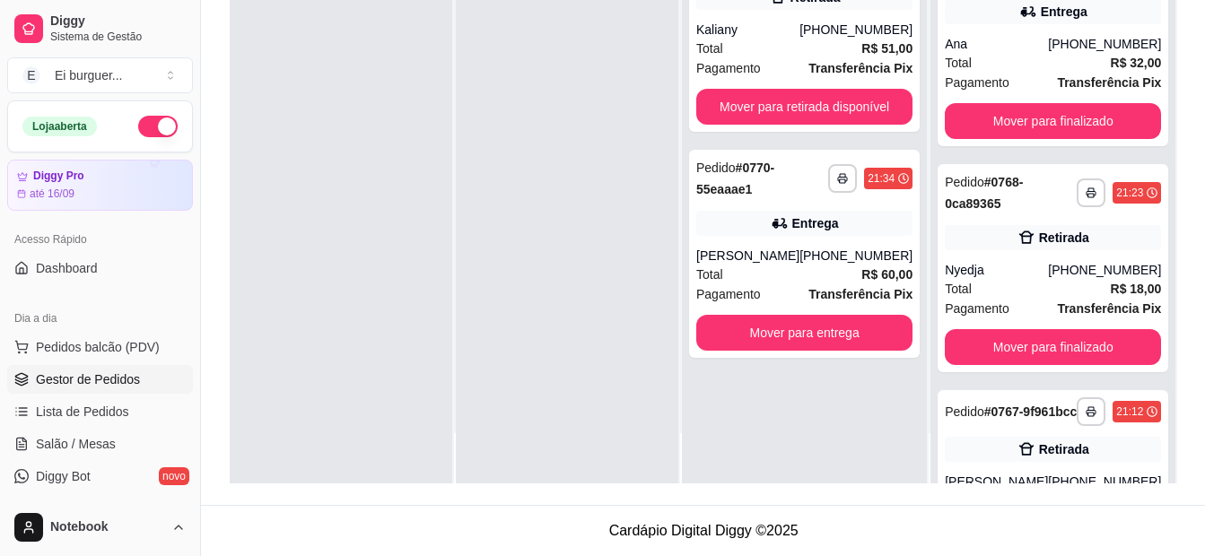
click at [319, 167] on div at bounding box center [341, 205] width 223 height 556
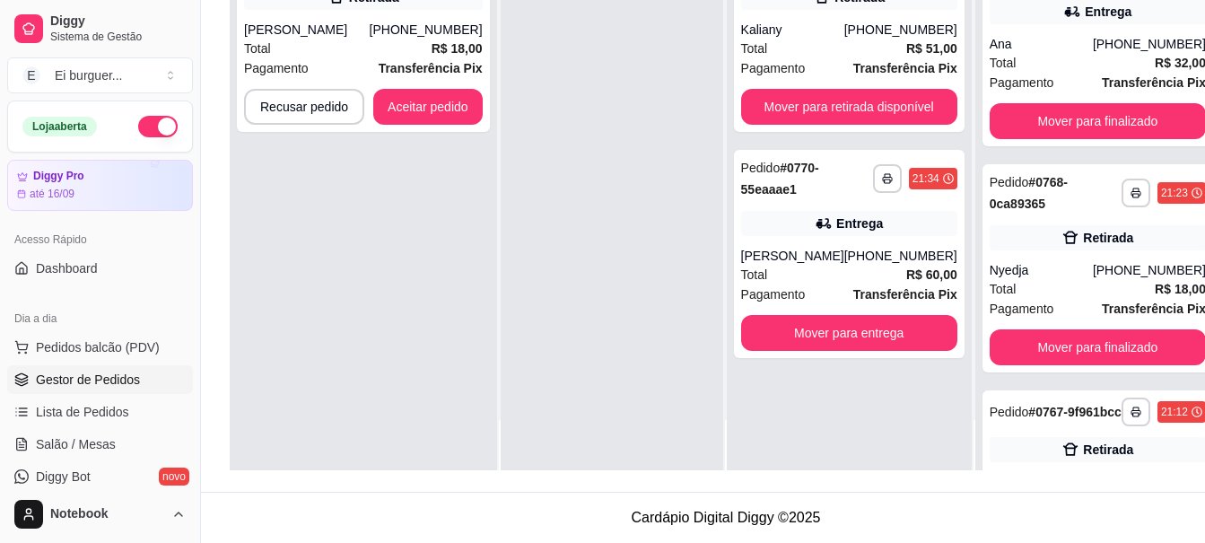
drag, startPoint x: 617, startPoint y: 152, endPoint x: 604, endPoint y: 144, distance: 14.5
click at [613, 151] on div at bounding box center [612, 198] width 223 height 543
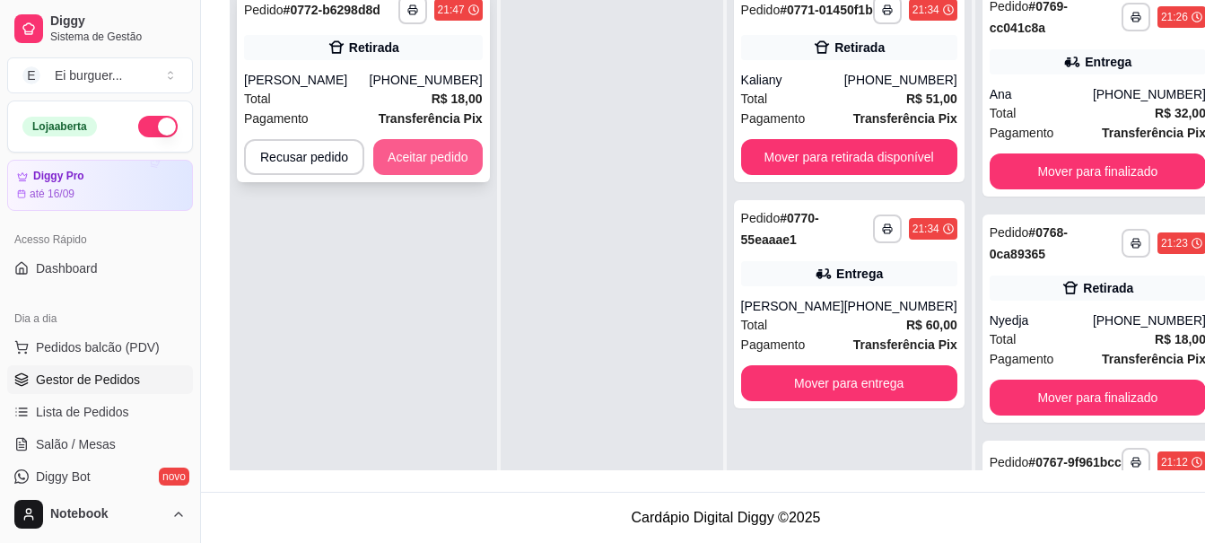
click at [429, 153] on button "Aceitar pedido" at bounding box center [427, 157] width 109 height 36
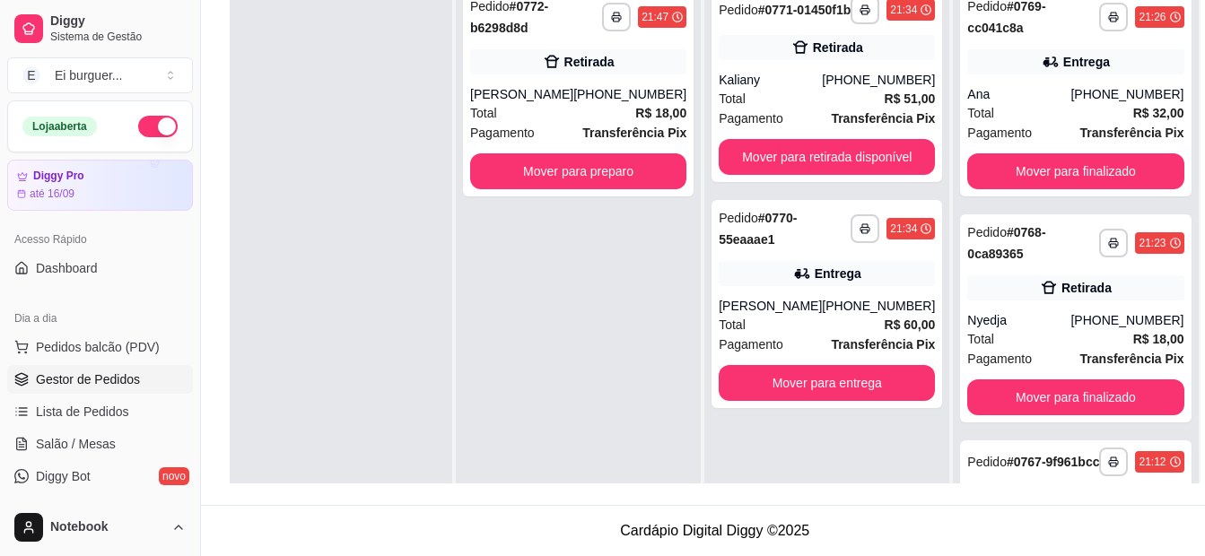
click at [532, 459] on div "**********" at bounding box center [578, 256] width 245 height 556
click at [538, 176] on button "Mover para preparo" at bounding box center [578, 171] width 216 height 36
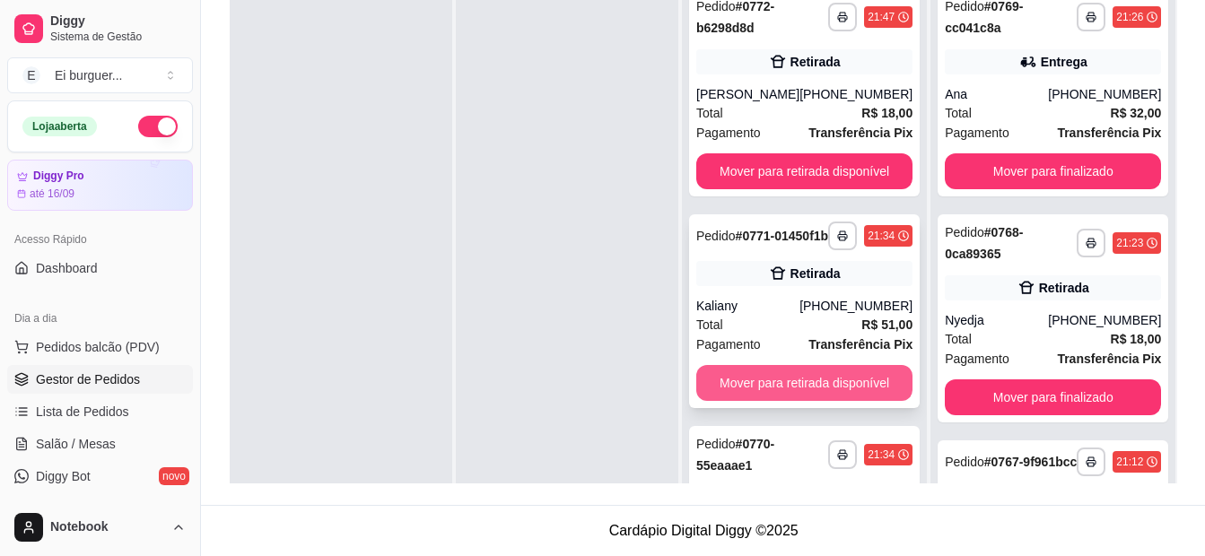
click at [720, 401] on button "Mover para retirada disponível" at bounding box center [804, 383] width 216 height 36
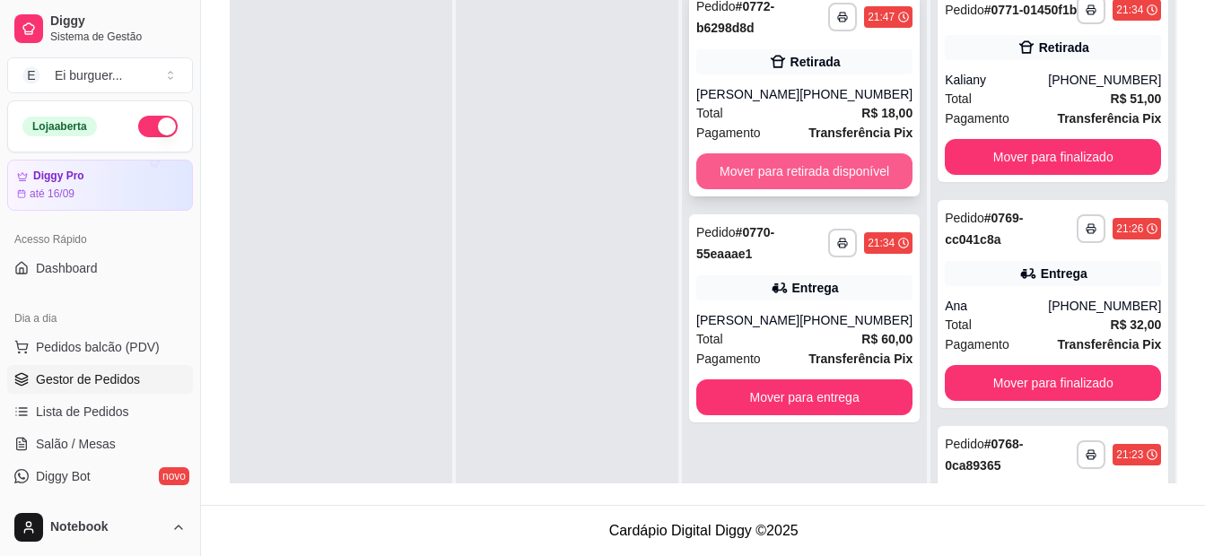
click at [796, 179] on button "Mover para retirada disponível" at bounding box center [804, 171] width 216 height 36
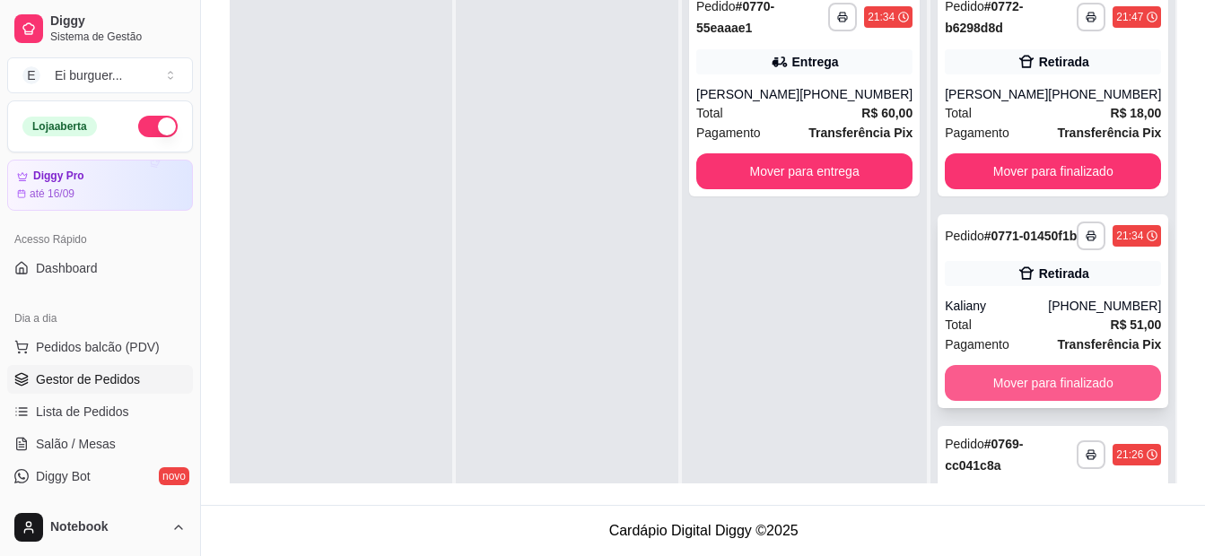
click at [1002, 401] on button "Mover para finalizado" at bounding box center [1053, 383] width 216 height 36
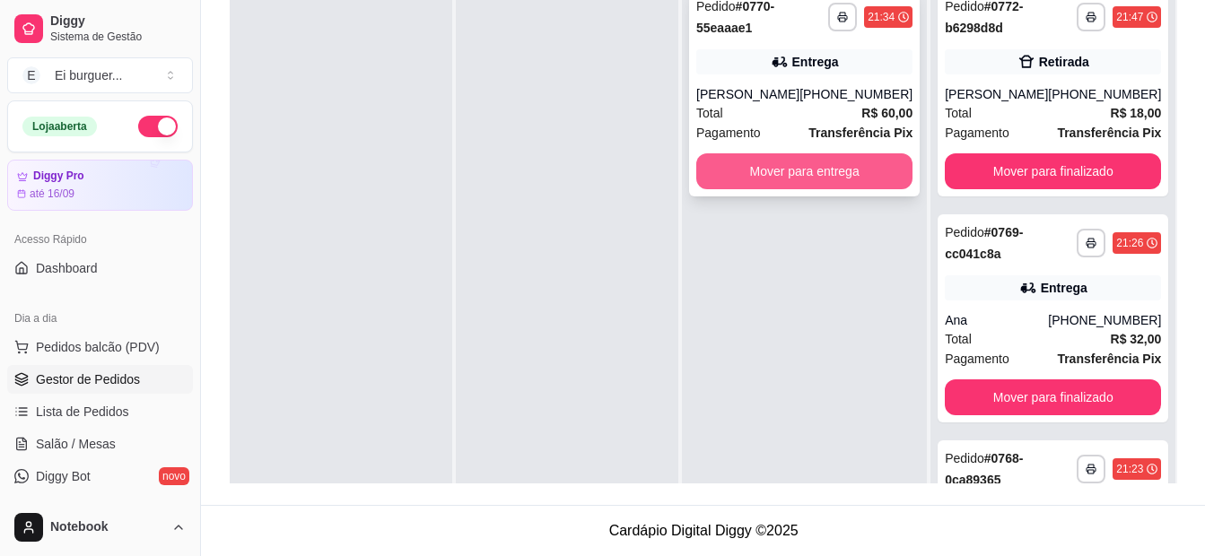
click at [839, 161] on button "Mover para entrega" at bounding box center [804, 171] width 216 height 36
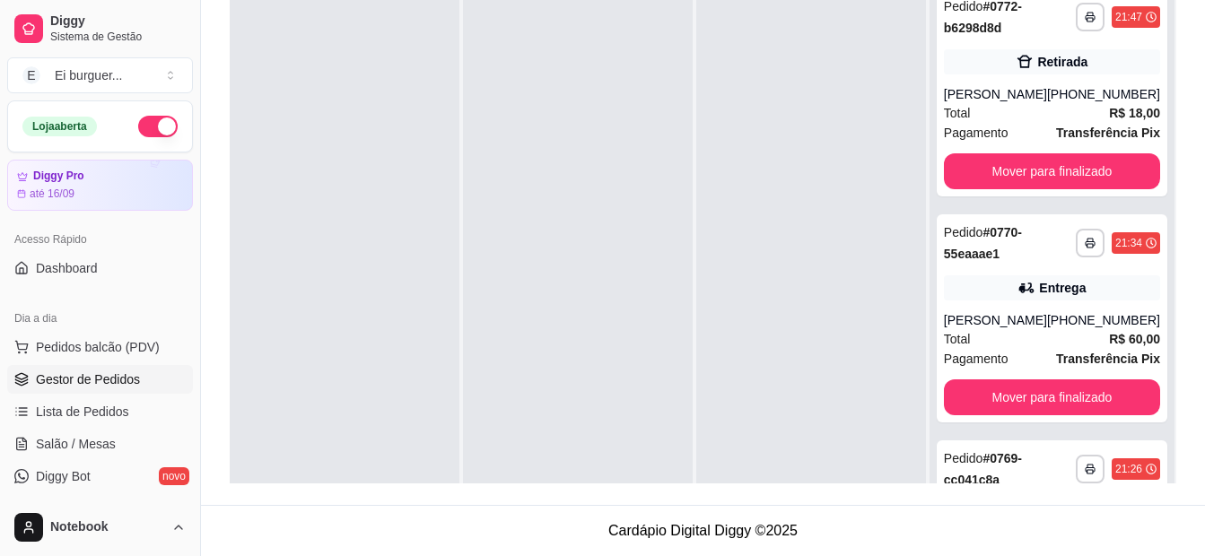
click at [589, 233] on div at bounding box center [578, 256] width 230 height 556
click at [162, 136] on div "Loja aberta" at bounding box center [99, 127] width 155 height 22
click at [151, 124] on button "button" at bounding box center [157, 127] width 39 height 22
click at [307, 215] on div at bounding box center [345, 256] width 230 height 556
click at [510, 249] on div at bounding box center [578, 256] width 230 height 556
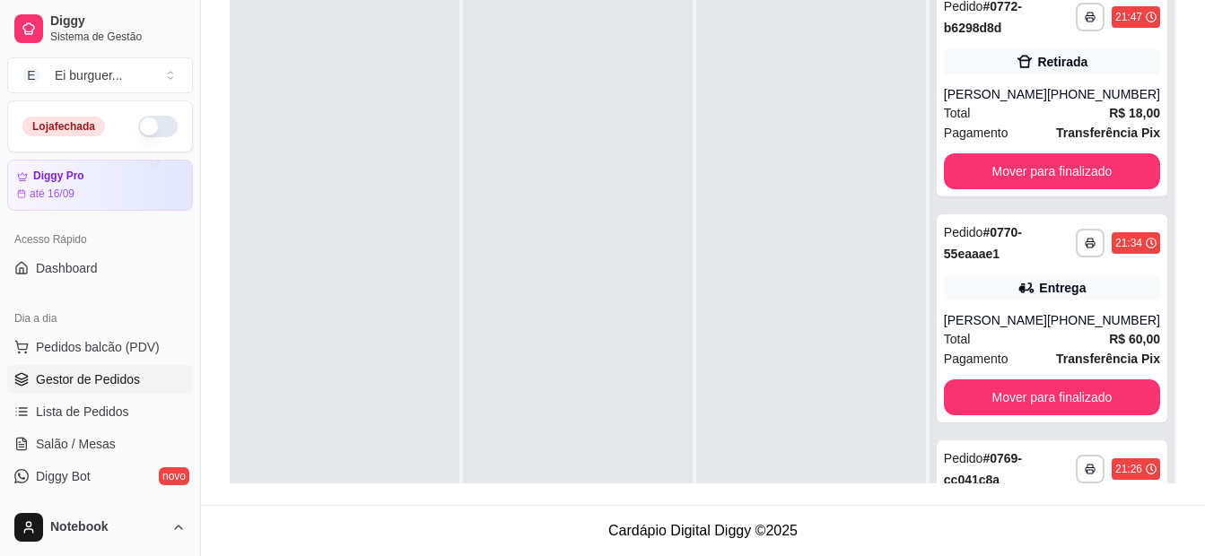
click at [138, 127] on button "button" at bounding box center [157, 127] width 39 height 22
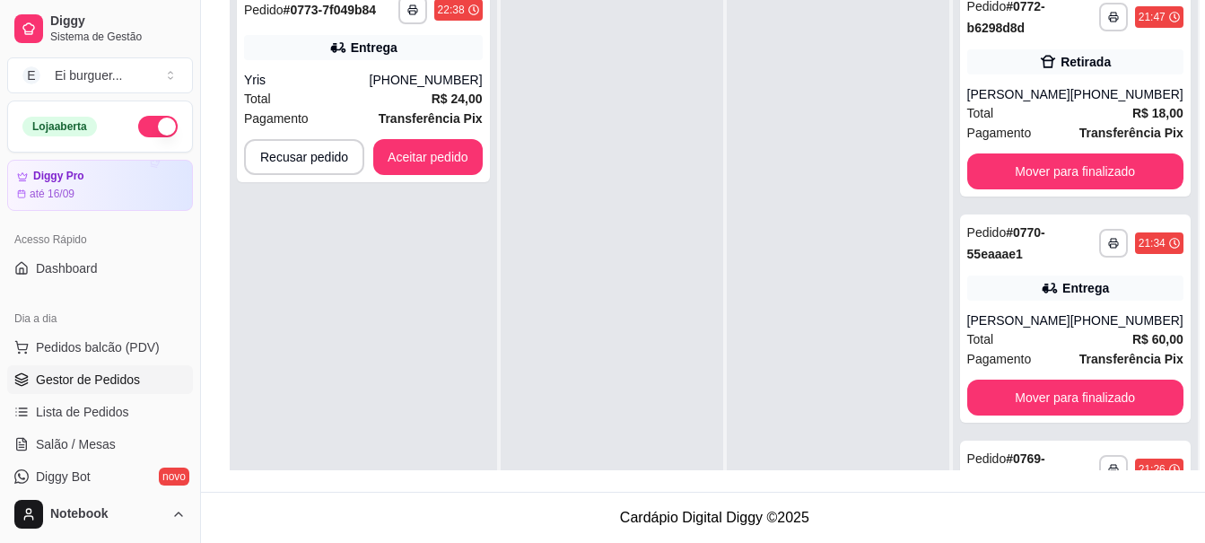
click at [547, 452] on div at bounding box center [612, 249] width 223 height 543
click at [158, 136] on button "button" at bounding box center [157, 127] width 39 height 22
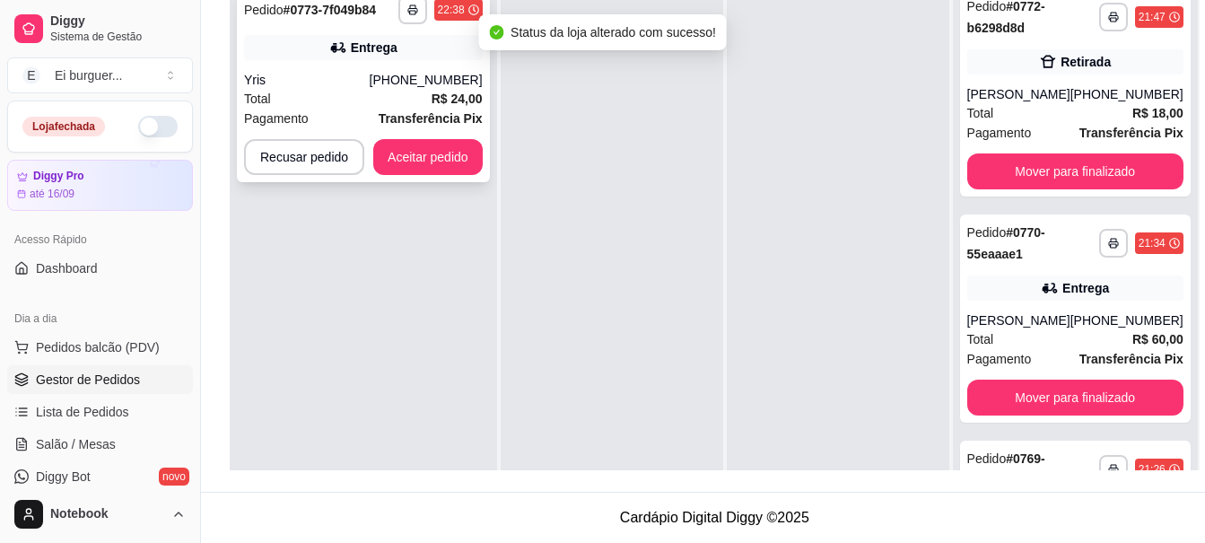
click at [348, 92] on div "Total R$ 24,00" at bounding box center [363, 99] width 239 height 20
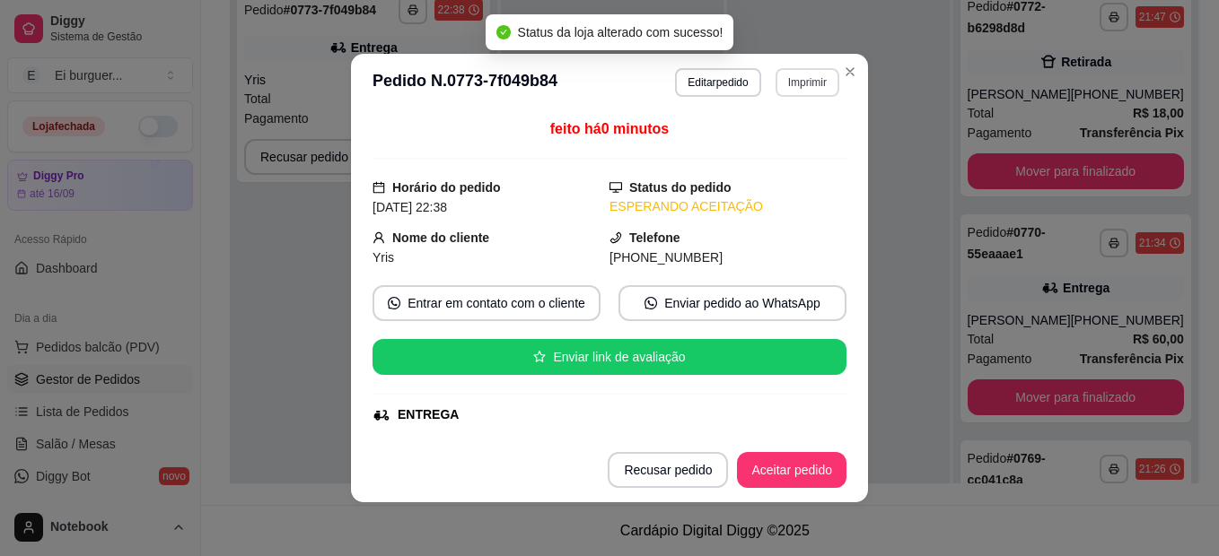
click at [803, 83] on button "Imprimir" at bounding box center [807, 82] width 64 height 29
click at [765, 147] on button "IMPRESSORA" at bounding box center [769, 146] width 130 height 29
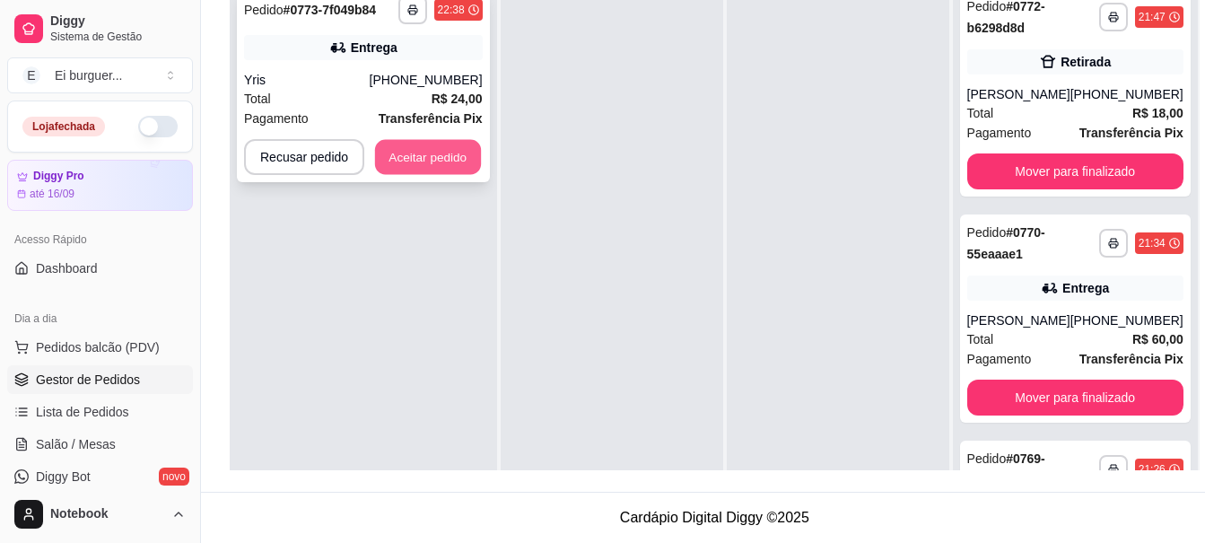
click at [450, 162] on button "Aceitar pedido" at bounding box center [428, 157] width 106 height 35
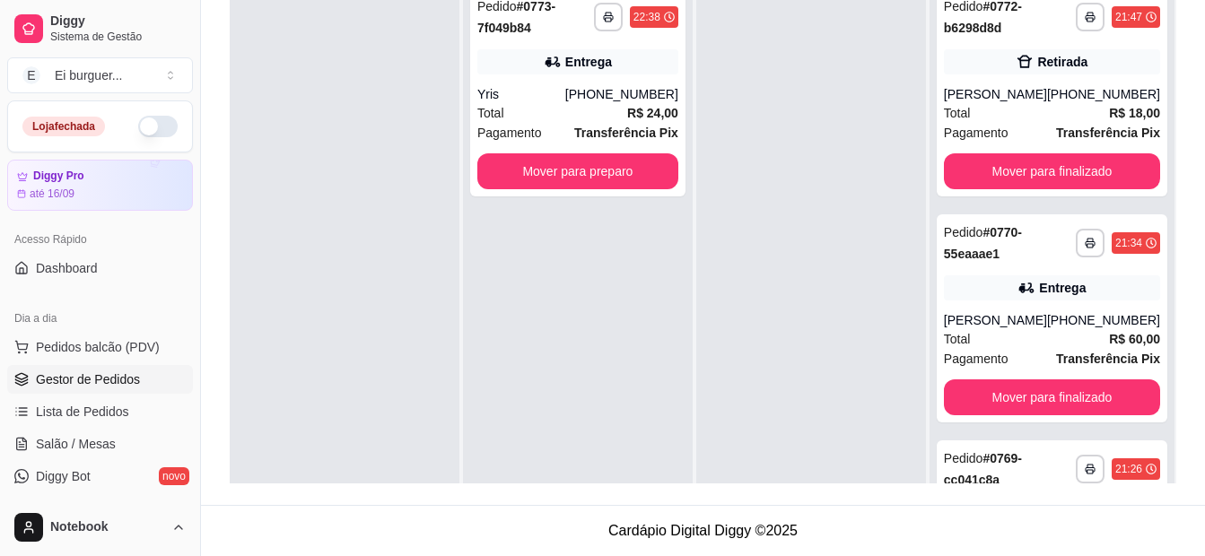
click at [594, 247] on div "**********" at bounding box center [578, 256] width 230 height 556
drag, startPoint x: 635, startPoint y: 458, endPoint x: 641, endPoint y: 434, distance: 23.9
click at [635, 458] on div "**********" at bounding box center [578, 256] width 230 height 556
click at [635, 177] on button "Mover para preparo" at bounding box center [577, 171] width 201 height 36
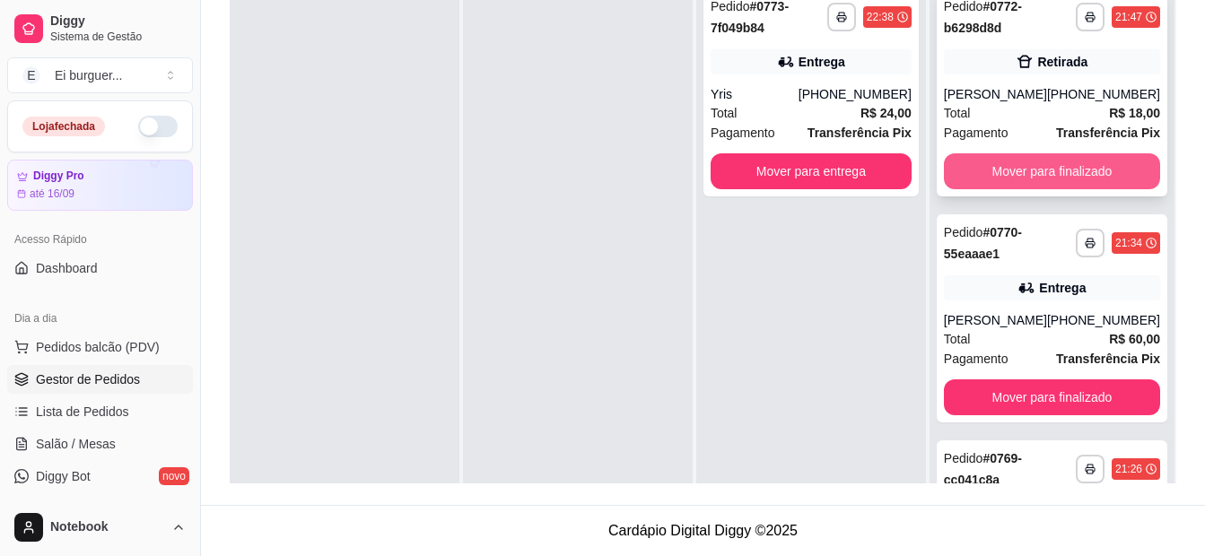
click at [1061, 164] on button "Mover para finalizado" at bounding box center [1052, 171] width 216 height 36
click at [1069, 171] on button "Mover para finalizado" at bounding box center [1052, 171] width 210 height 35
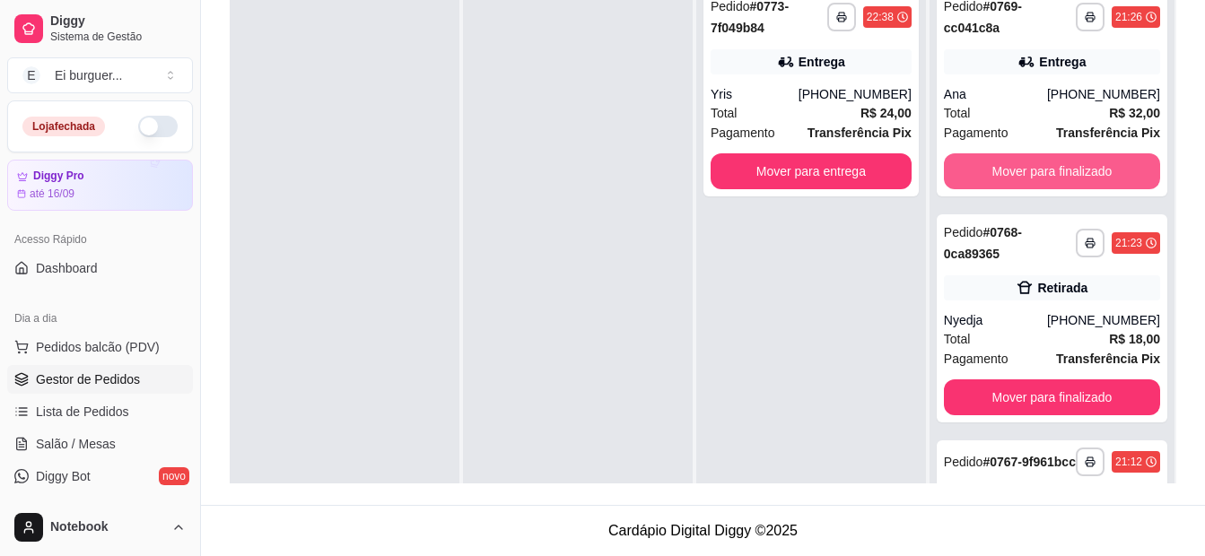
click at [1069, 171] on button "Mover para finalizado" at bounding box center [1052, 171] width 216 height 36
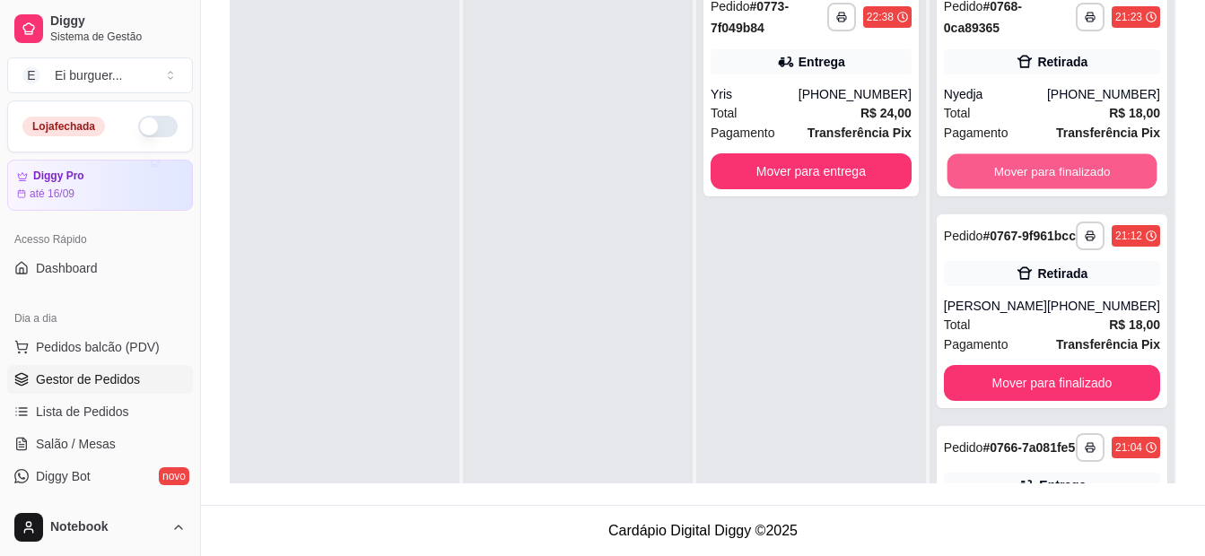
click at [1069, 171] on button "Mover para finalizado" at bounding box center [1052, 171] width 210 height 35
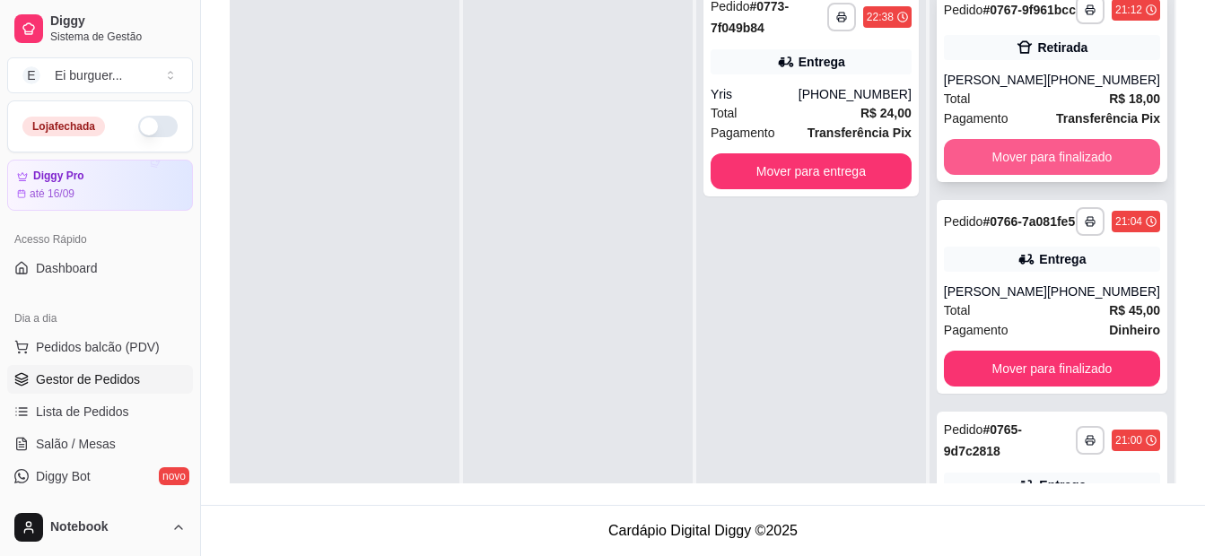
click at [1089, 175] on button "Mover para finalizado" at bounding box center [1052, 157] width 216 height 36
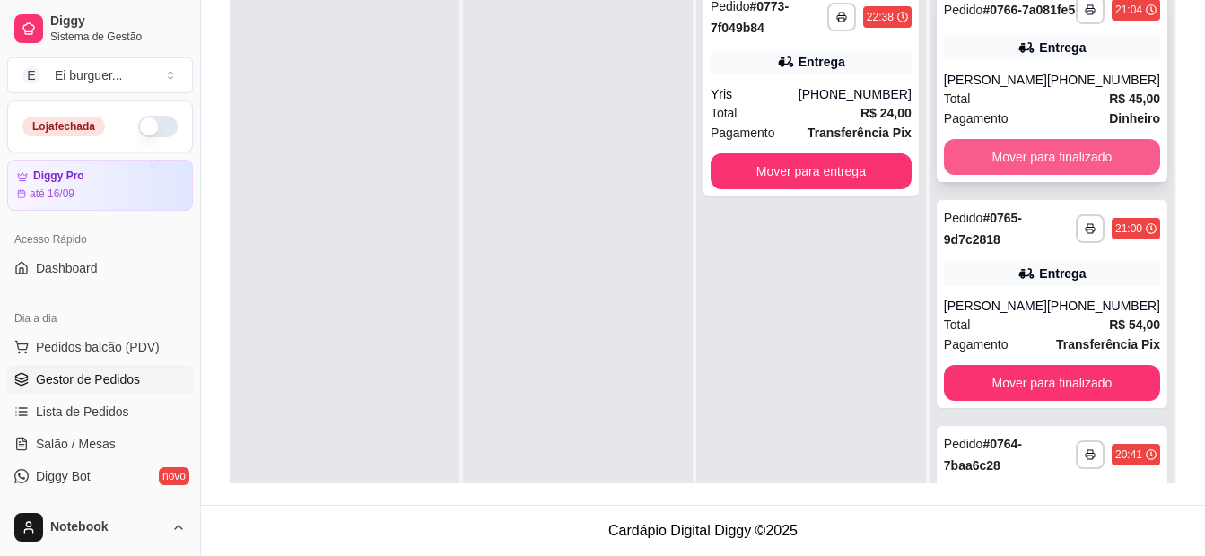
click at [1074, 175] on button "Mover para finalizado" at bounding box center [1052, 157] width 216 height 36
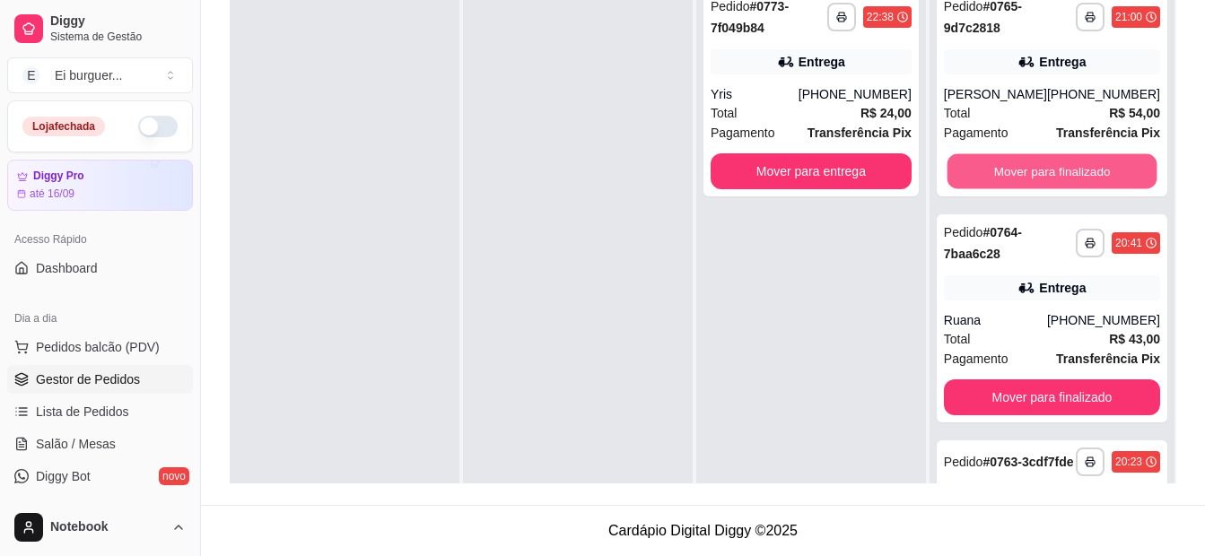
click at [1074, 175] on button "Mover para finalizado" at bounding box center [1052, 171] width 210 height 35
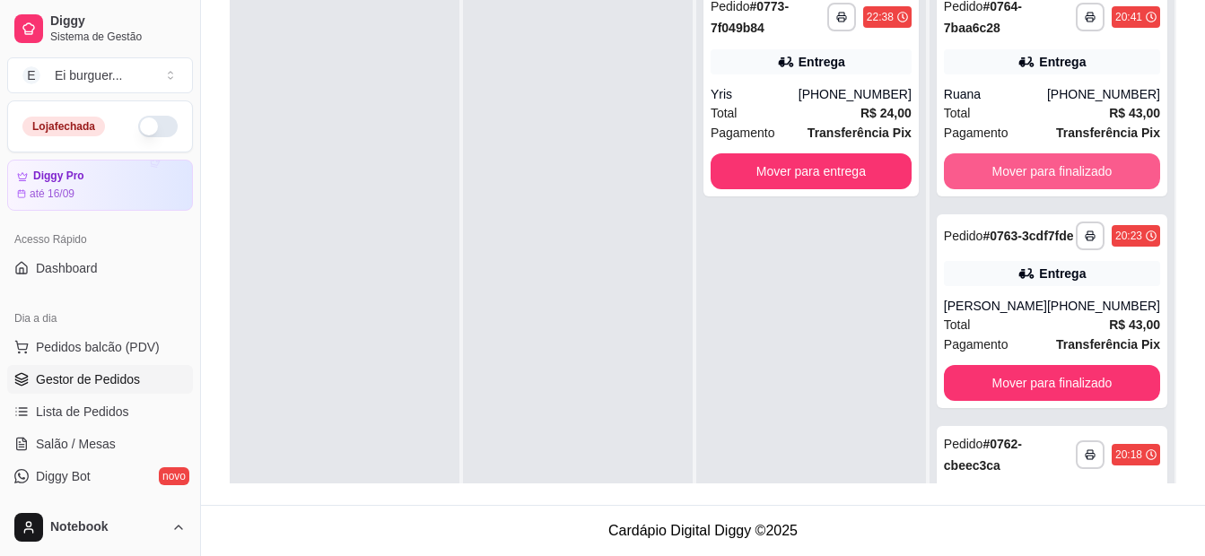
click at [1074, 175] on button "Mover para finalizado" at bounding box center [1052, 171] width 216 height 36
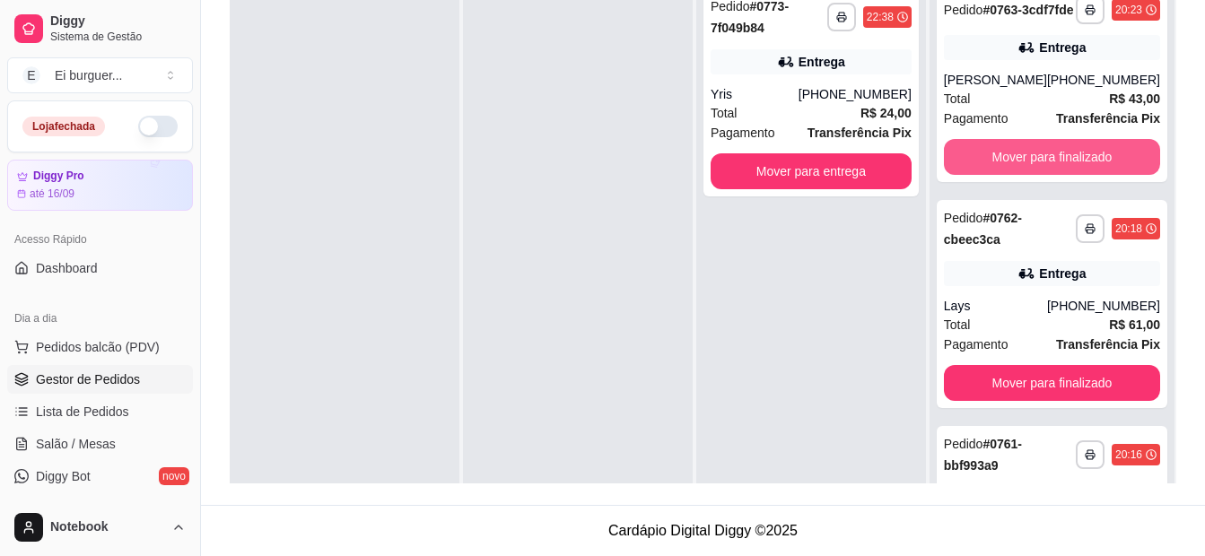
click at [1074, 175] on button "Mover para finalizado" at bounding box center [1052, 157] width 216 height 36
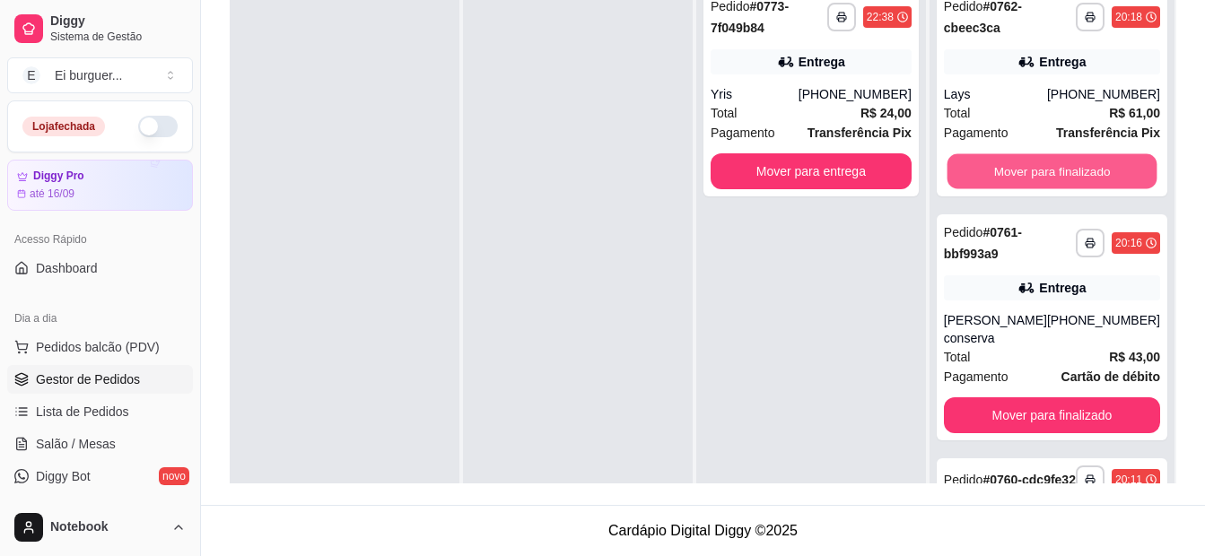
click at [1074, 175] on button "Mover para finalizado" at bounding box center [1052, 171] width 210 height 35
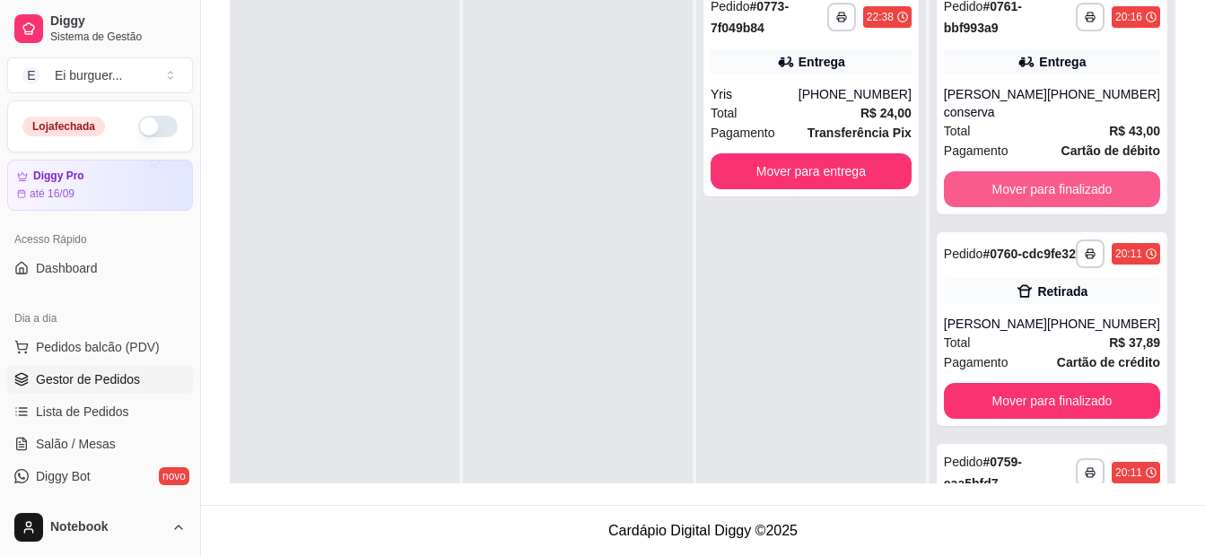
click at [1074, 175] on button "Mover para finalizado" at bounding box center [1052, 189] width 216 height 36
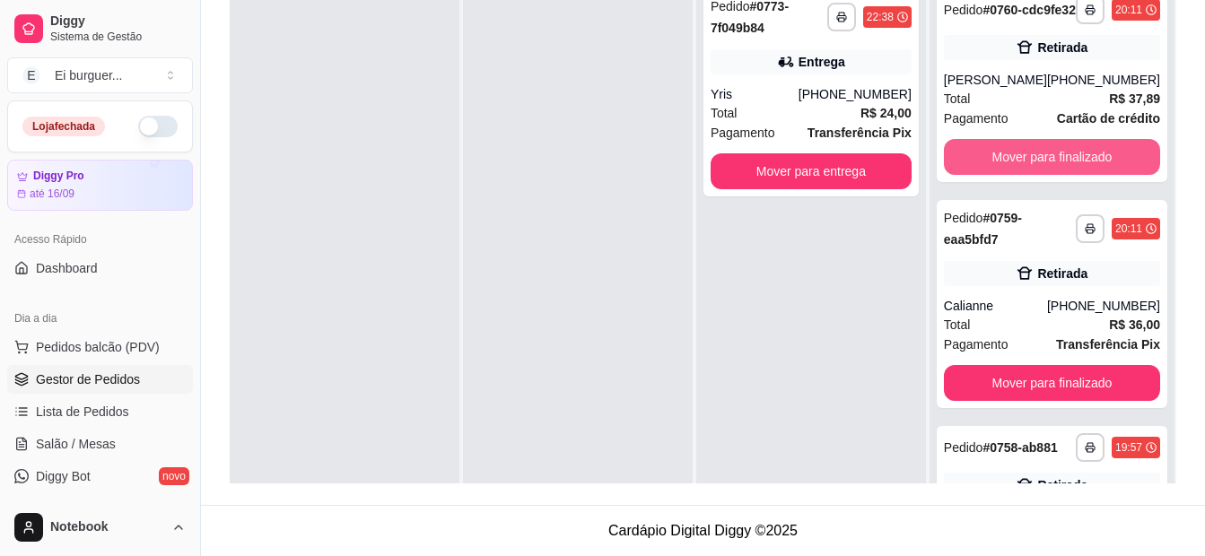
click at [1074, 175] on button "Mover para finalizado" at bounding box center [1052, 157] width 216 height 36
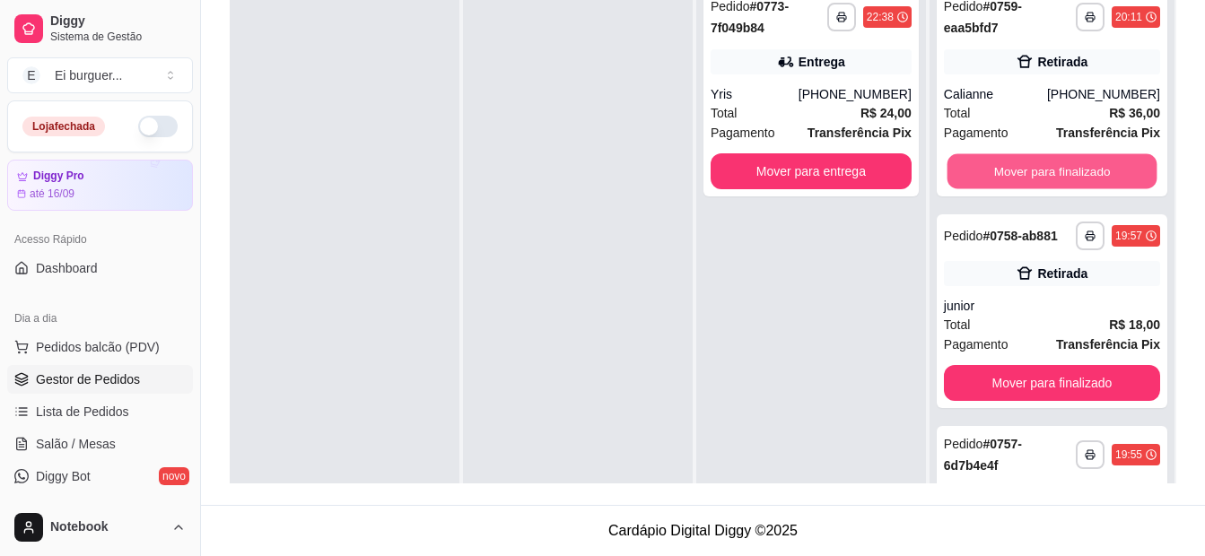
click at [1074, 175] on button "Mover para finalizado" at bounding box center [1052, 171] width 210 height 35
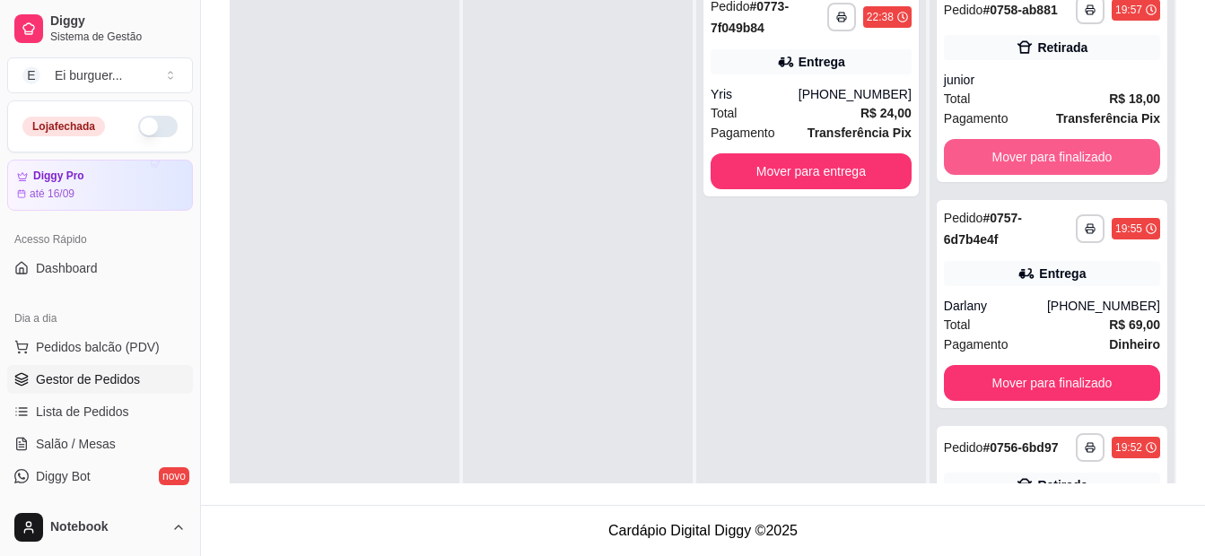
click at [1074, 175] on button "Mover para finalizado" at bounding box center [1052, 157] width 216 height 36
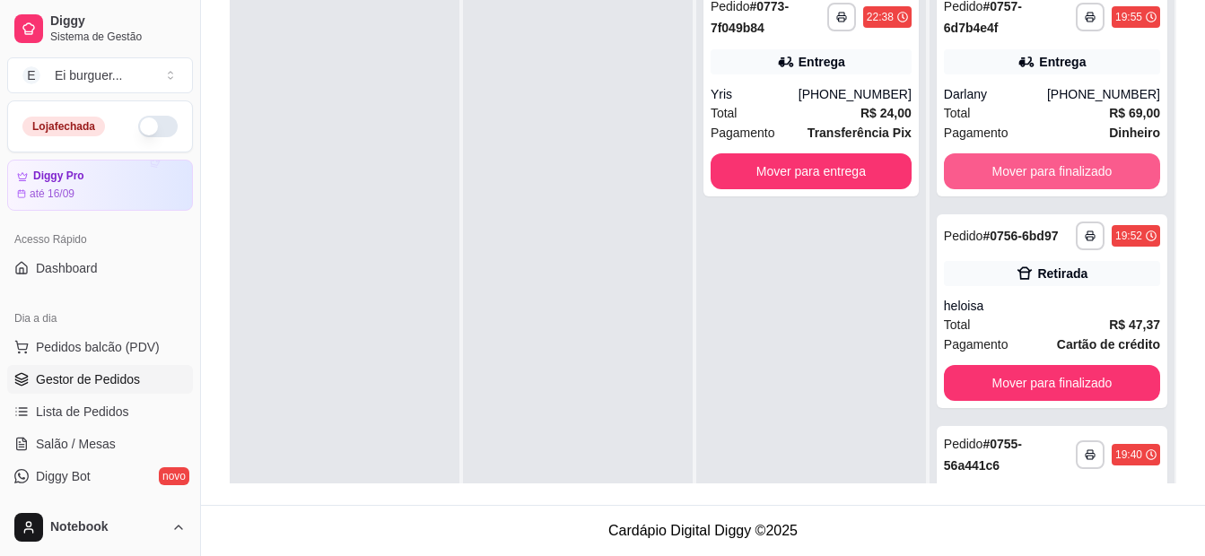
click at [1074, 175] on button "Mover para finalizado" at bounding box center [1052, 171] width 216 height 36
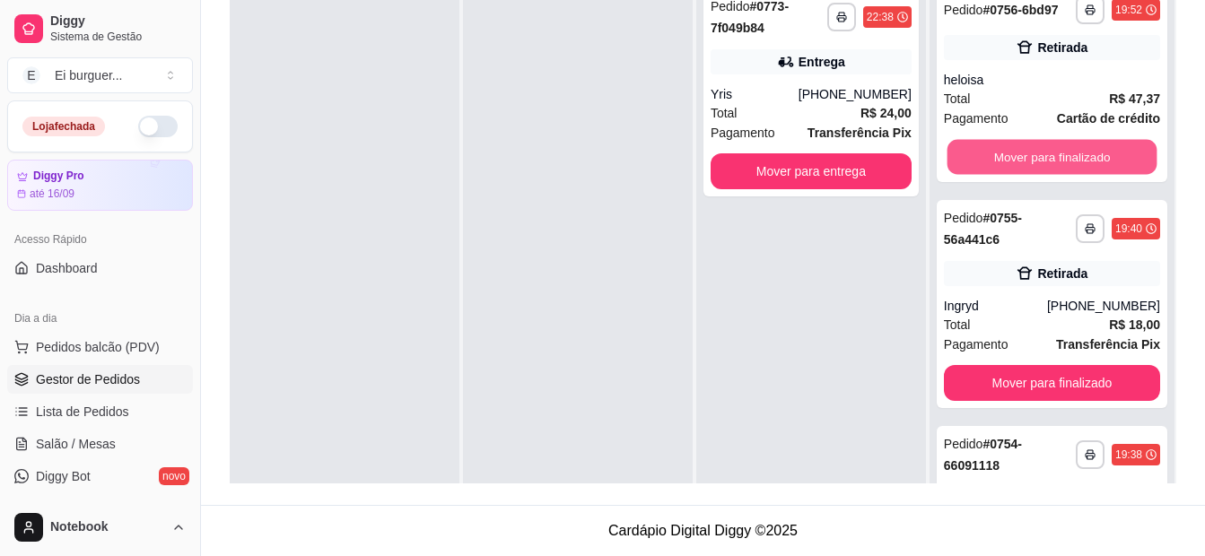
click at [1074, 175] on button "Mover para finalizado" at bounding box center [1052, 157] width 210 height 35
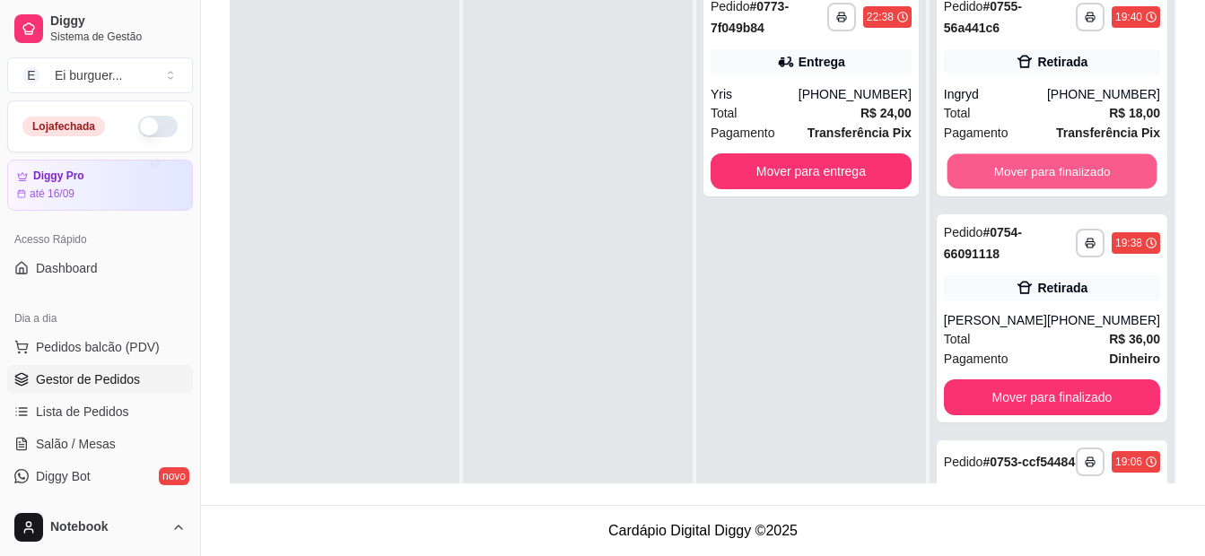
click at [1074, 175] on button "Mover para finalizado" at bounding box center [1052, 171] width 210 height 35
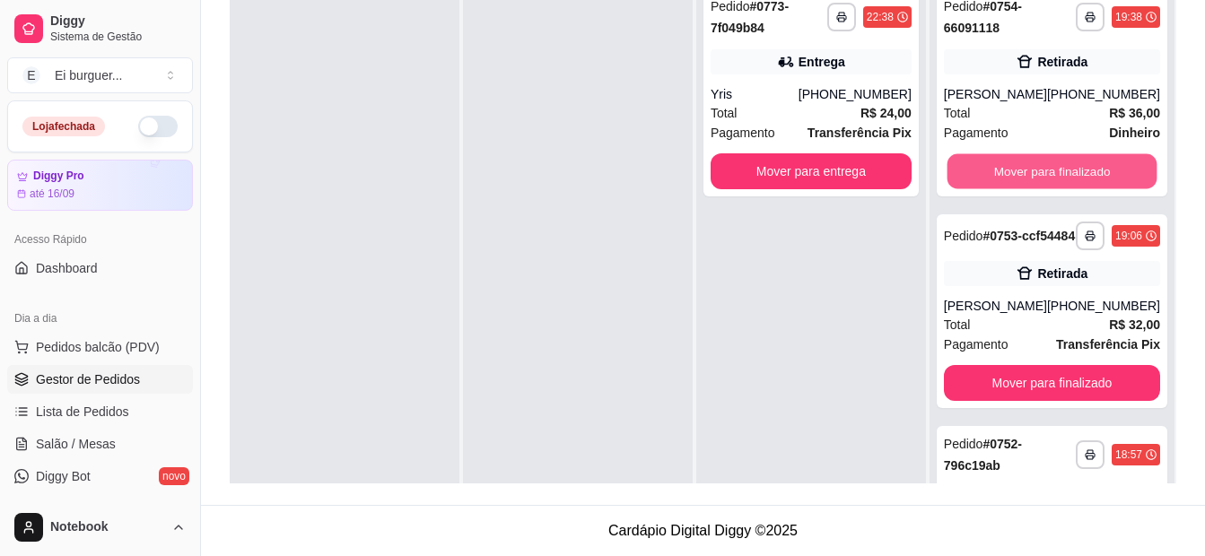
click at [1074, 175] on button "Mover para finalizado" at bounding box center [1052, 171] width 210 height 35
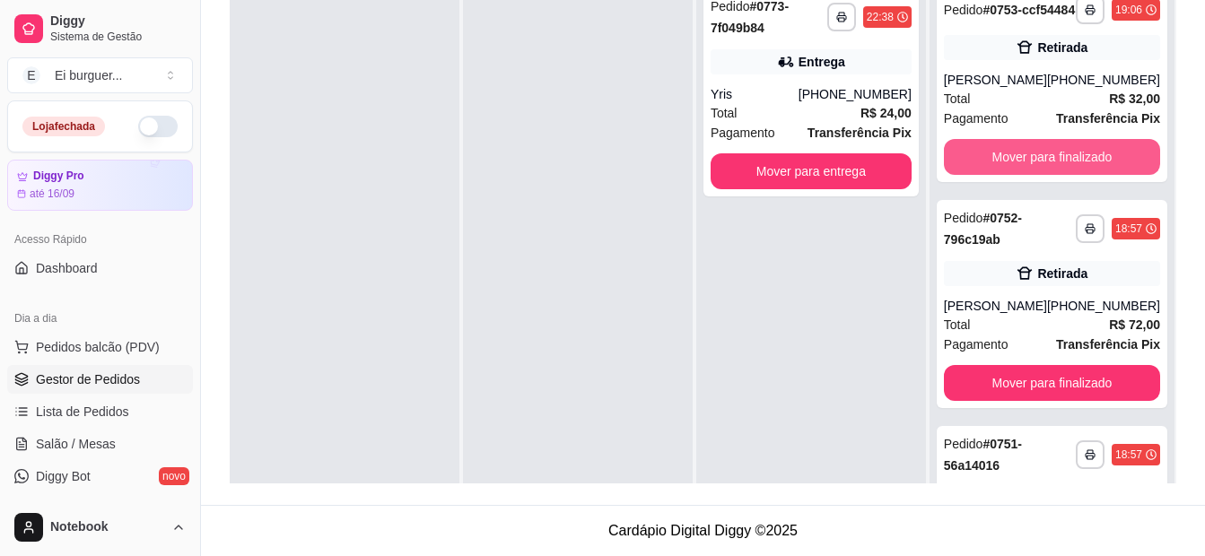
click at [1074, 175] on button "Mover para finalizado" at bounding box center [1052, 157] width 216 height 36
click at [1074, 175] on div "Mover para finalizado" at bounding box center [1052, 157] width 216 height 36
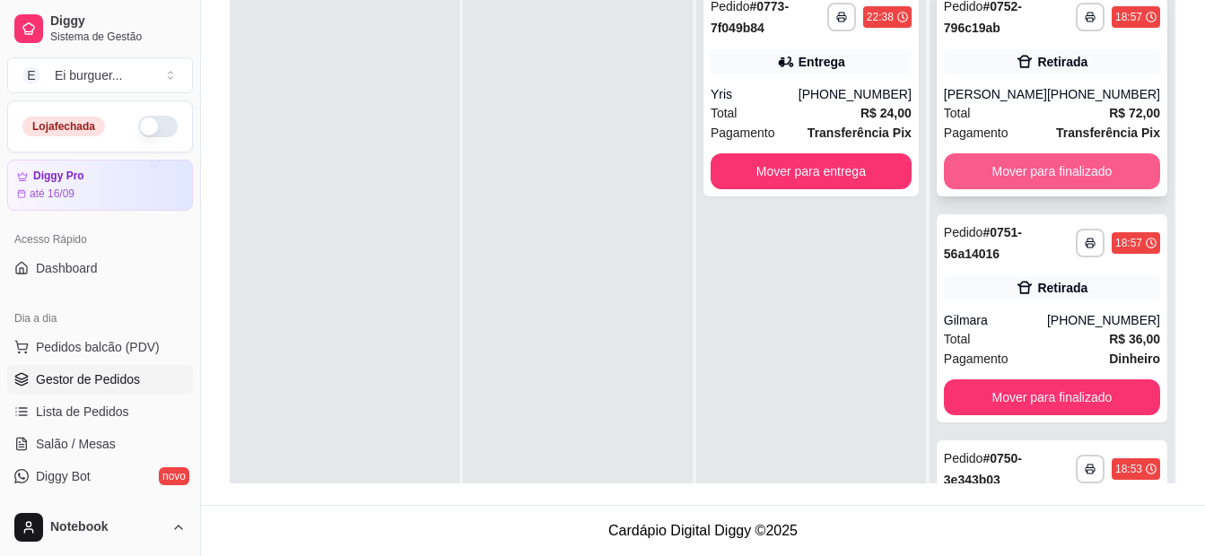
click at [1061, 168] on button "Mover para finalizado" at bounding box center [1052, 171] width 216 height 36
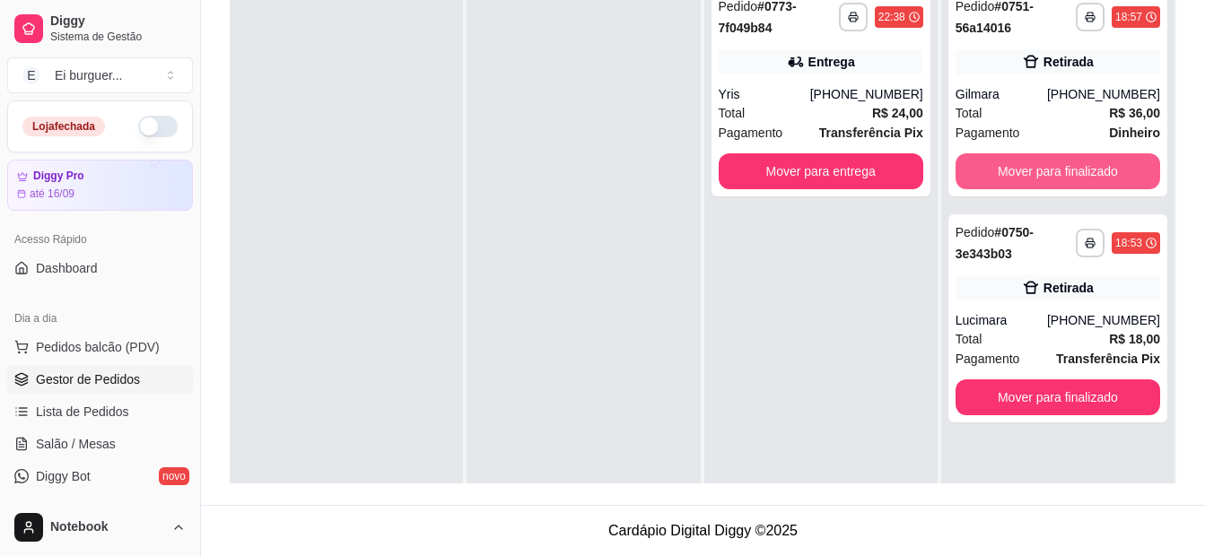
click at [1061, 169] on button "Mover para finalizado" at bounding box center [1058, 171] width 205 height 36
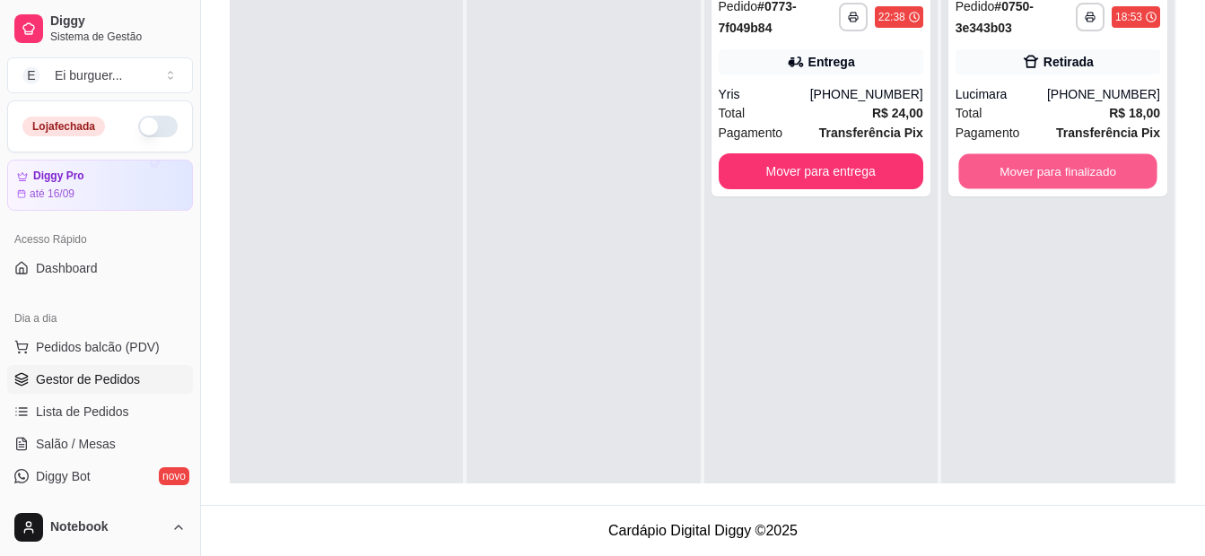
click at [1061, 169] on button "Mover para finalizado" at bounding box center [1057, 171] width 198 height 35
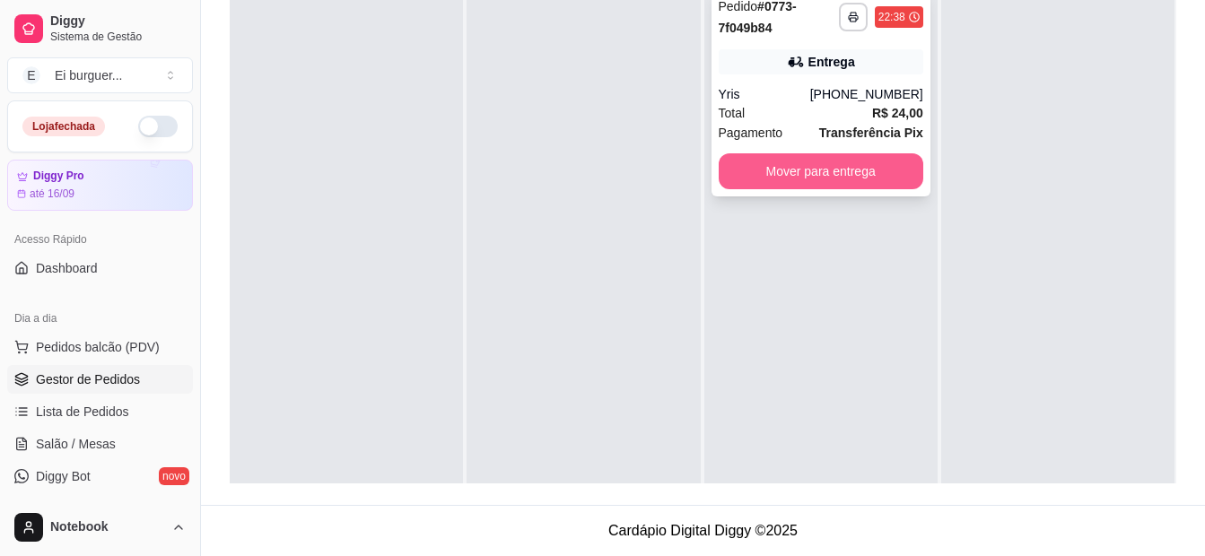
click at [792, 177] on button "Mover para entrega" at bounding box center [821, 171] width 205 height 36
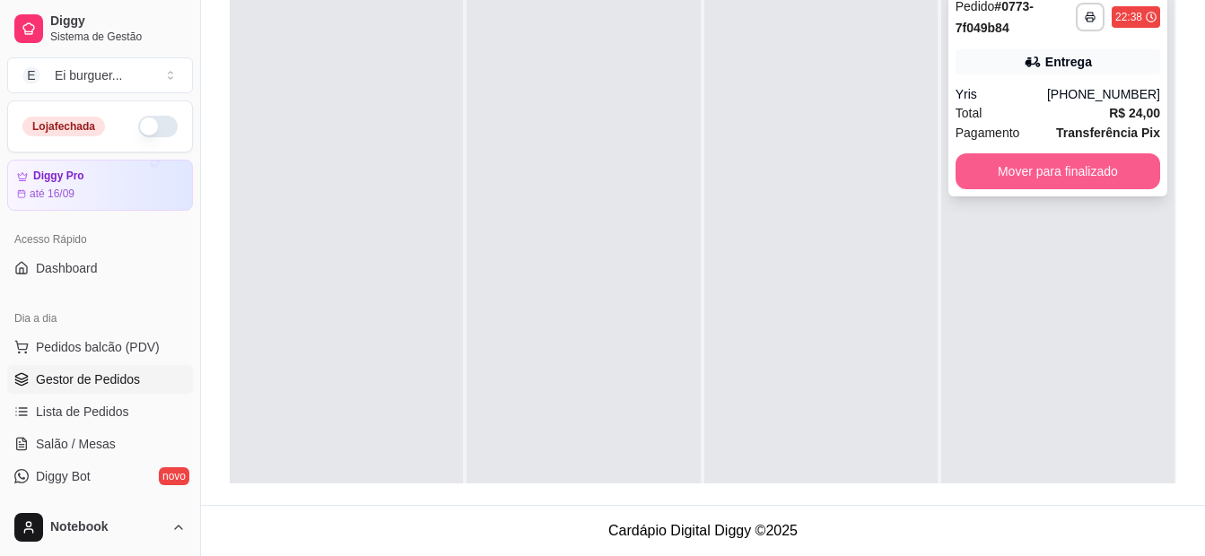
click at [1025, 171] on button "Mover para finalizado" at bounding box center [1058, 171] width 205 height 36
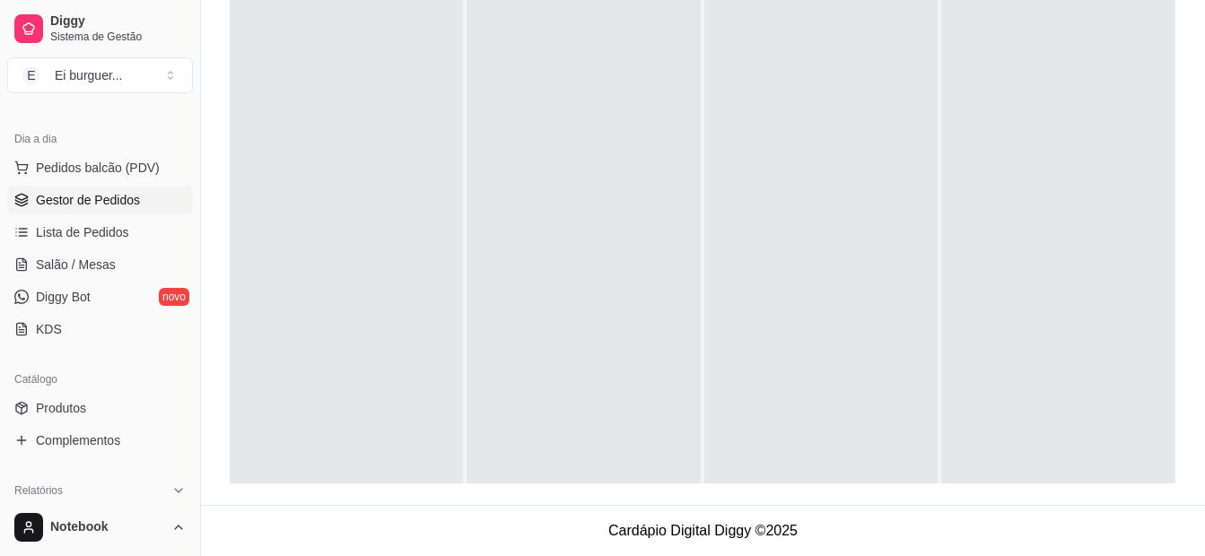
scroll to position [269, 0]
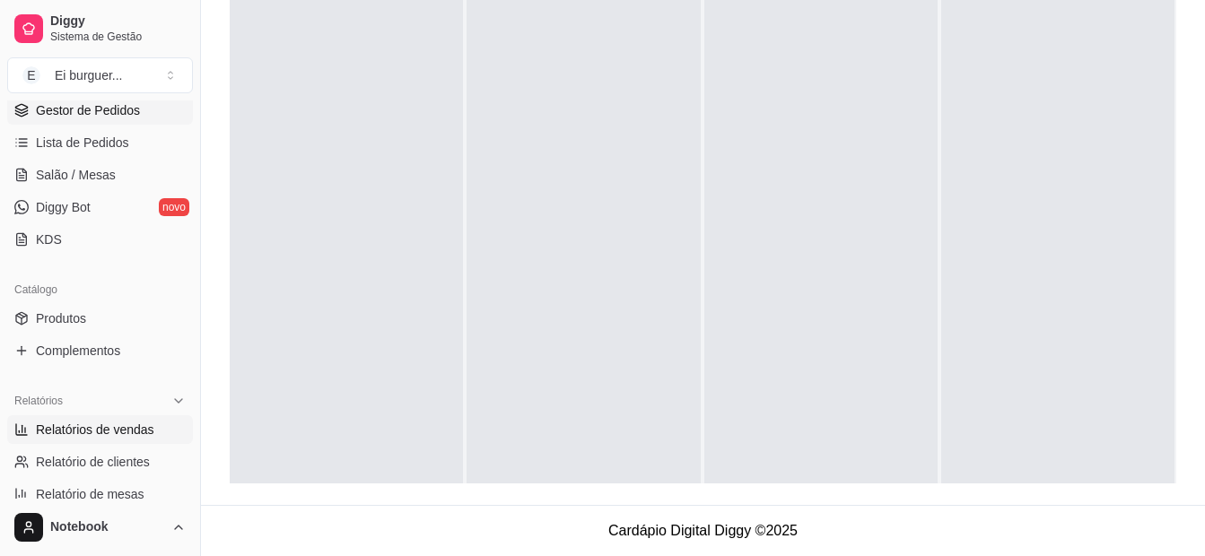
click at [109, 421] on span "Relatórios de vendas" at bounding box center [95, 430] width 118 height 18
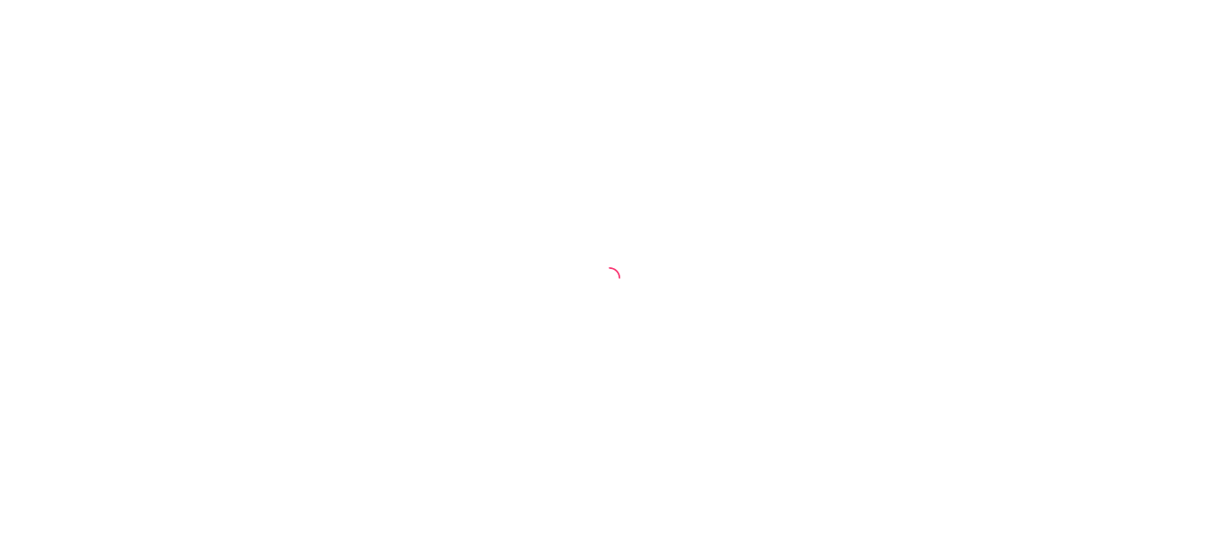
select select "ALL"
select select "0"
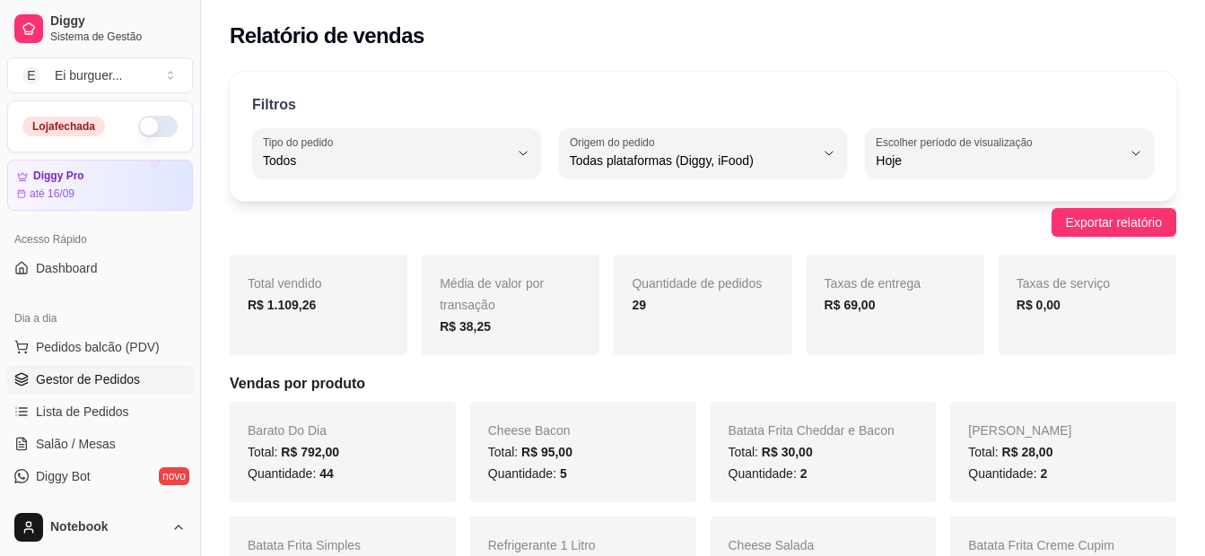
click at [83, 376] on span "Gestor de Pedidos" at bounding box center [88, 380] width 104 height 18
